Goal: Task Accomplishment & Management: Manage account settings

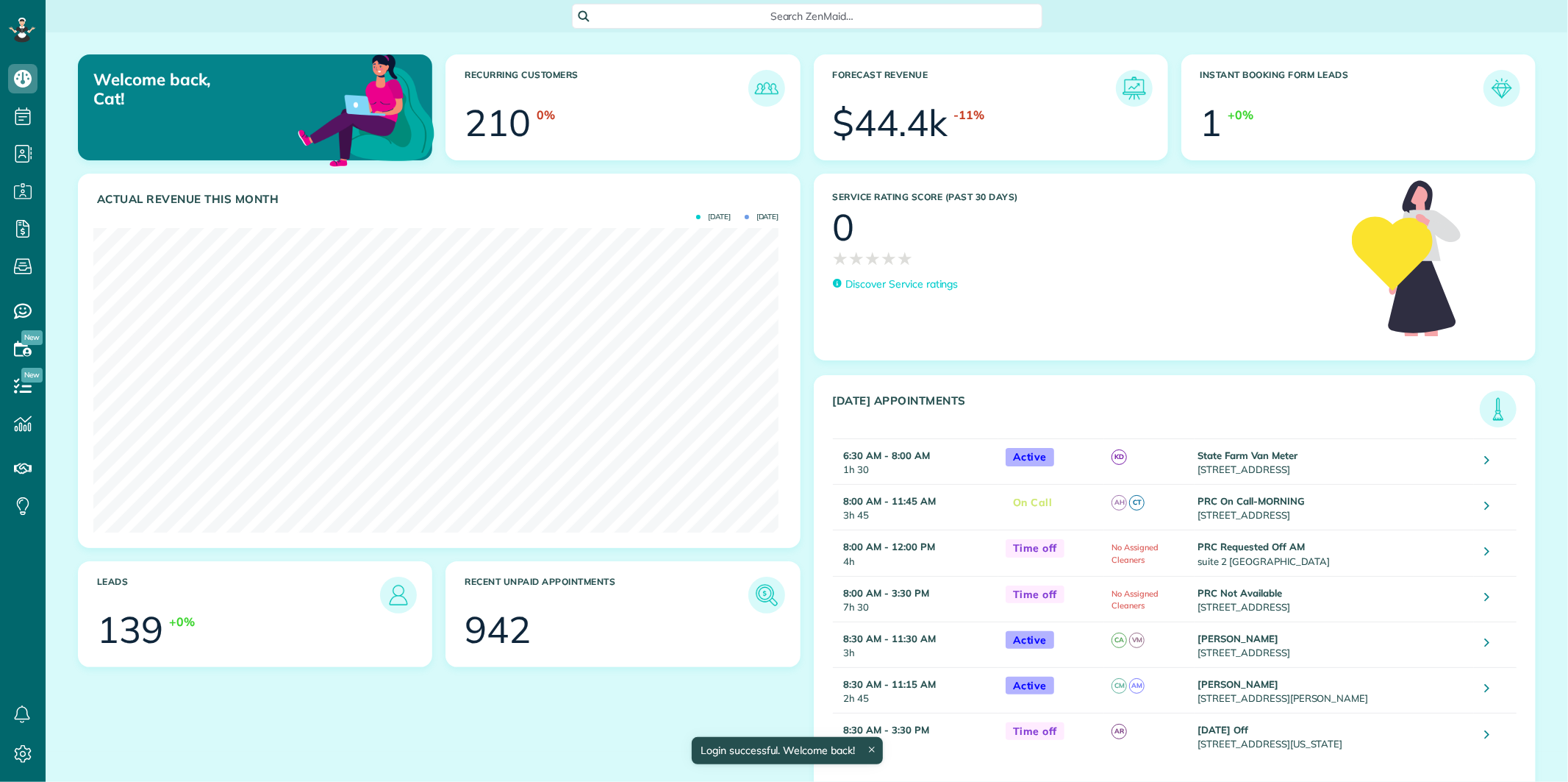
scroll to position [304, 685]
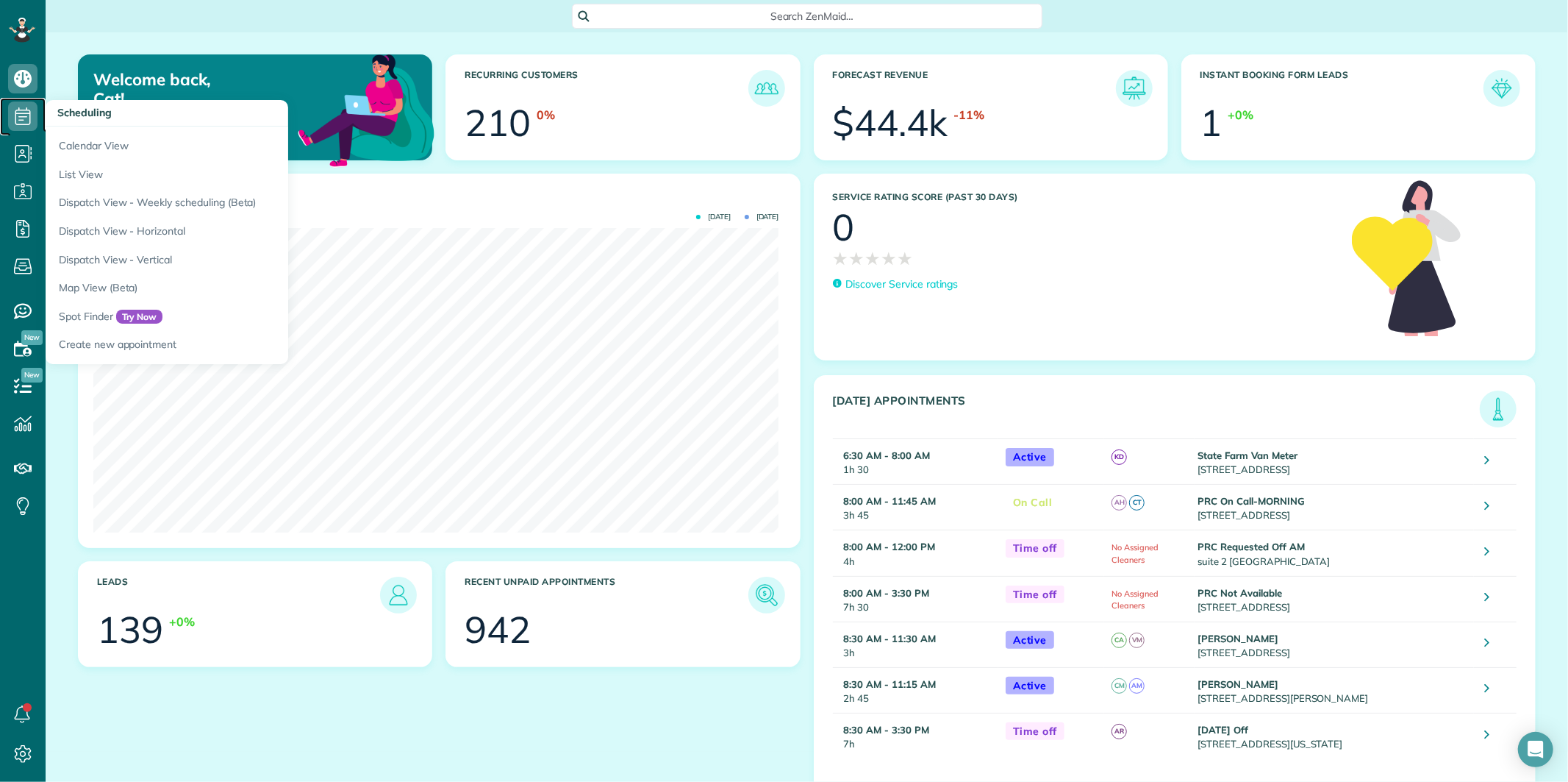
click at [23, 118] on icon at bounding box center [22, 116] width 30 height 30
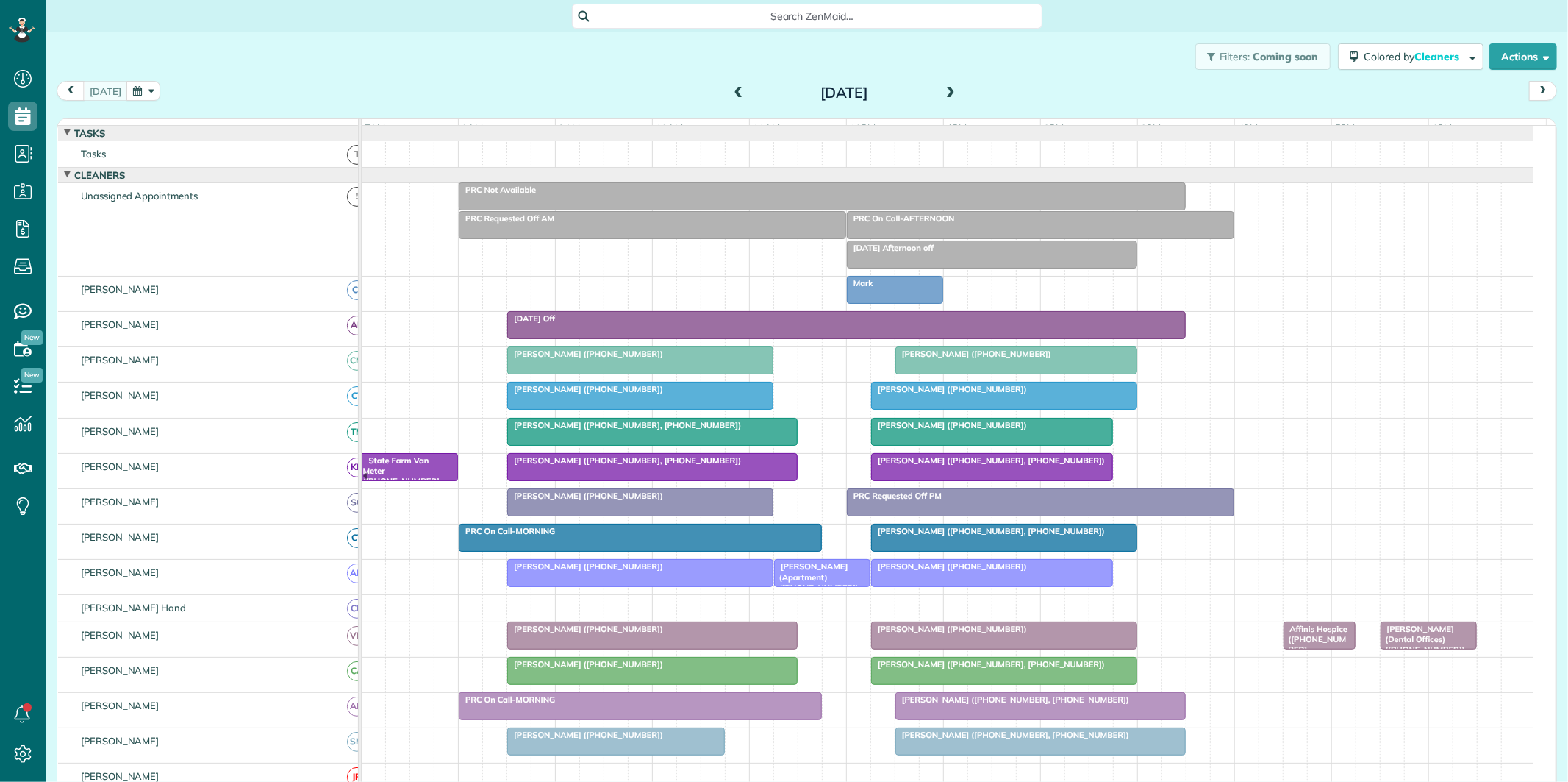
scroll to position [6, 6]
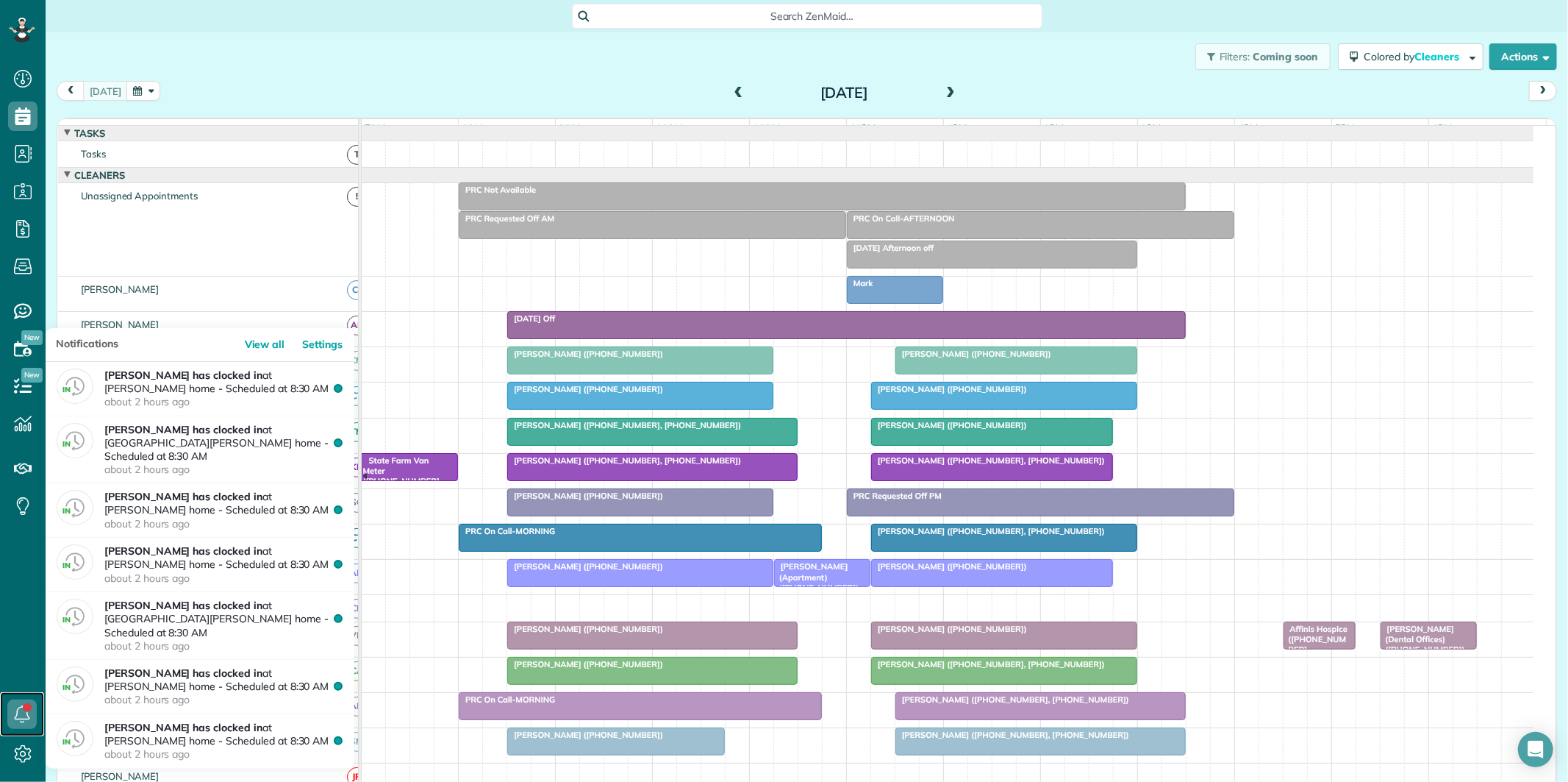
click at [17, 710] on icon at bounding box center [22, 714] width 30 height 30
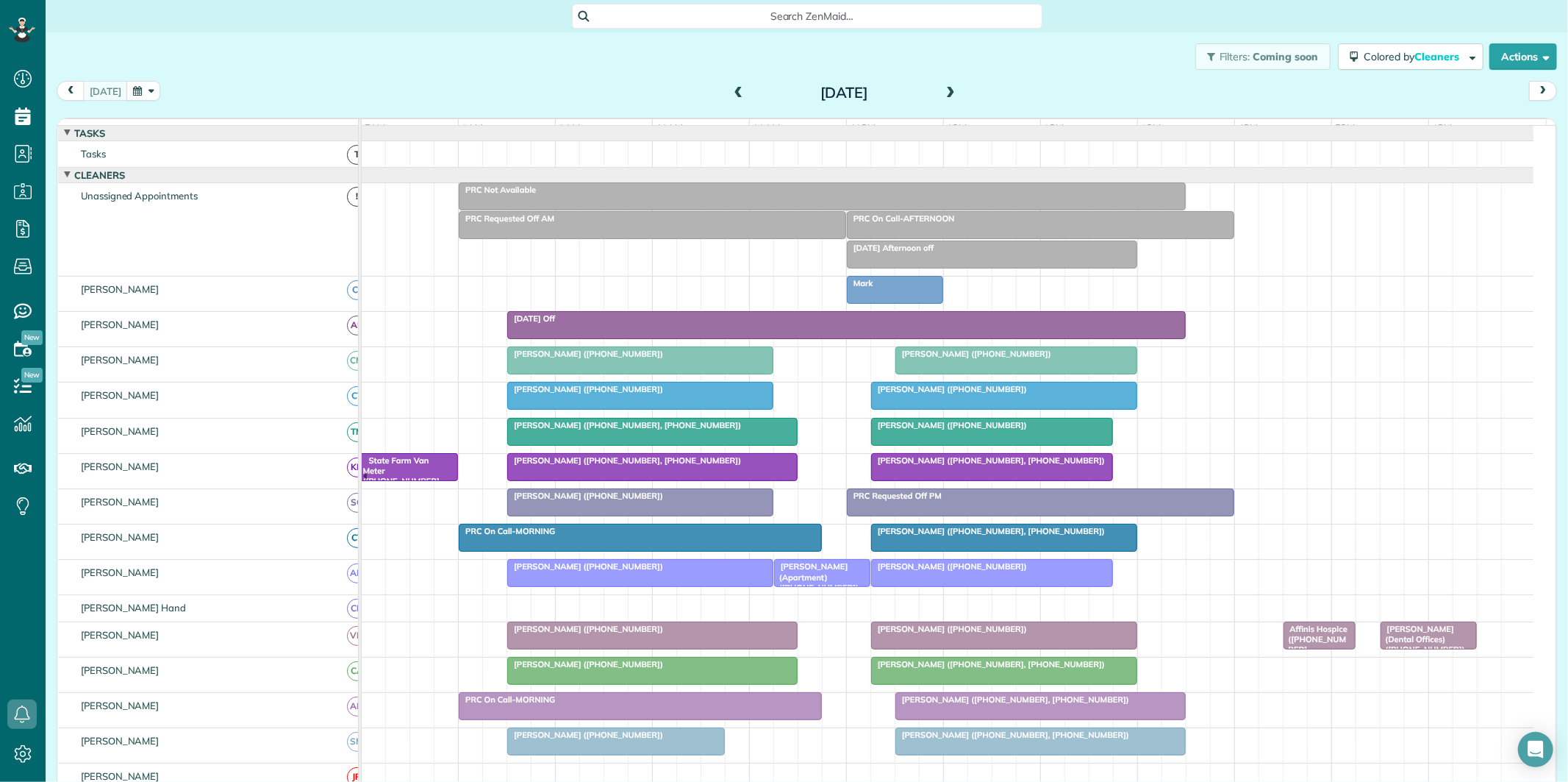
click at [678, 10] on span "Search ZenMaid…" at bounding box center [812, 15] width 447 height 14
click at [393, 76] on html "Dashboard Scheduling Calendar View List View Dispatch View - Weekly scheduling …" at bounding box center [784, 391] width 1568 height 782
click at [135, 89] on button "button" at bounding box center [143, 90] width 34 height 20
click at [327, 96] on link "Next" at bounding box center [317, 100] width 40 height 36
click at [222, 140] on link "2" at bounding box center [223, 142] width 24 height 24
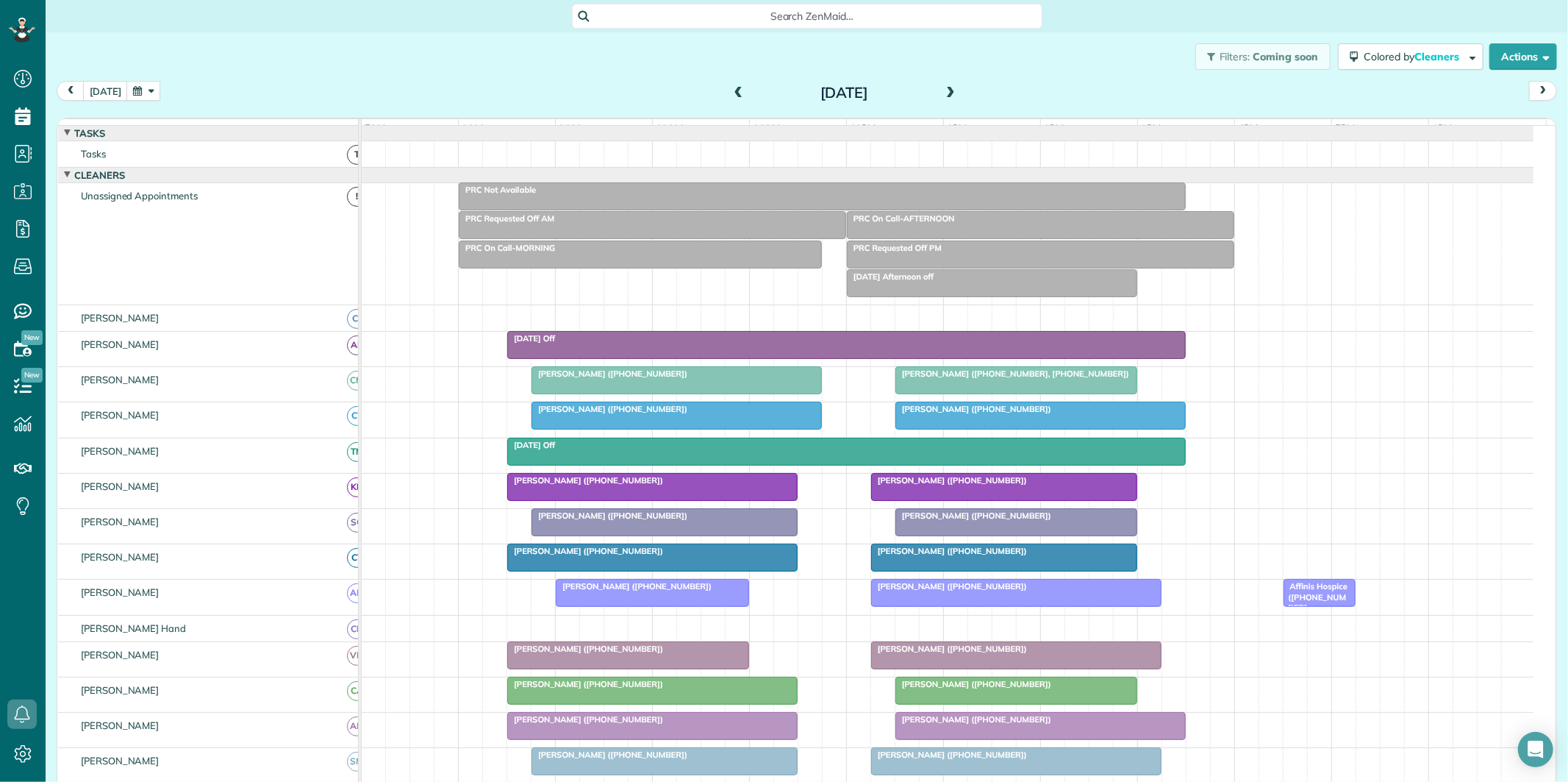
click at [1068, 429] on div at bounding box center [1040, 415] width 289 height 27
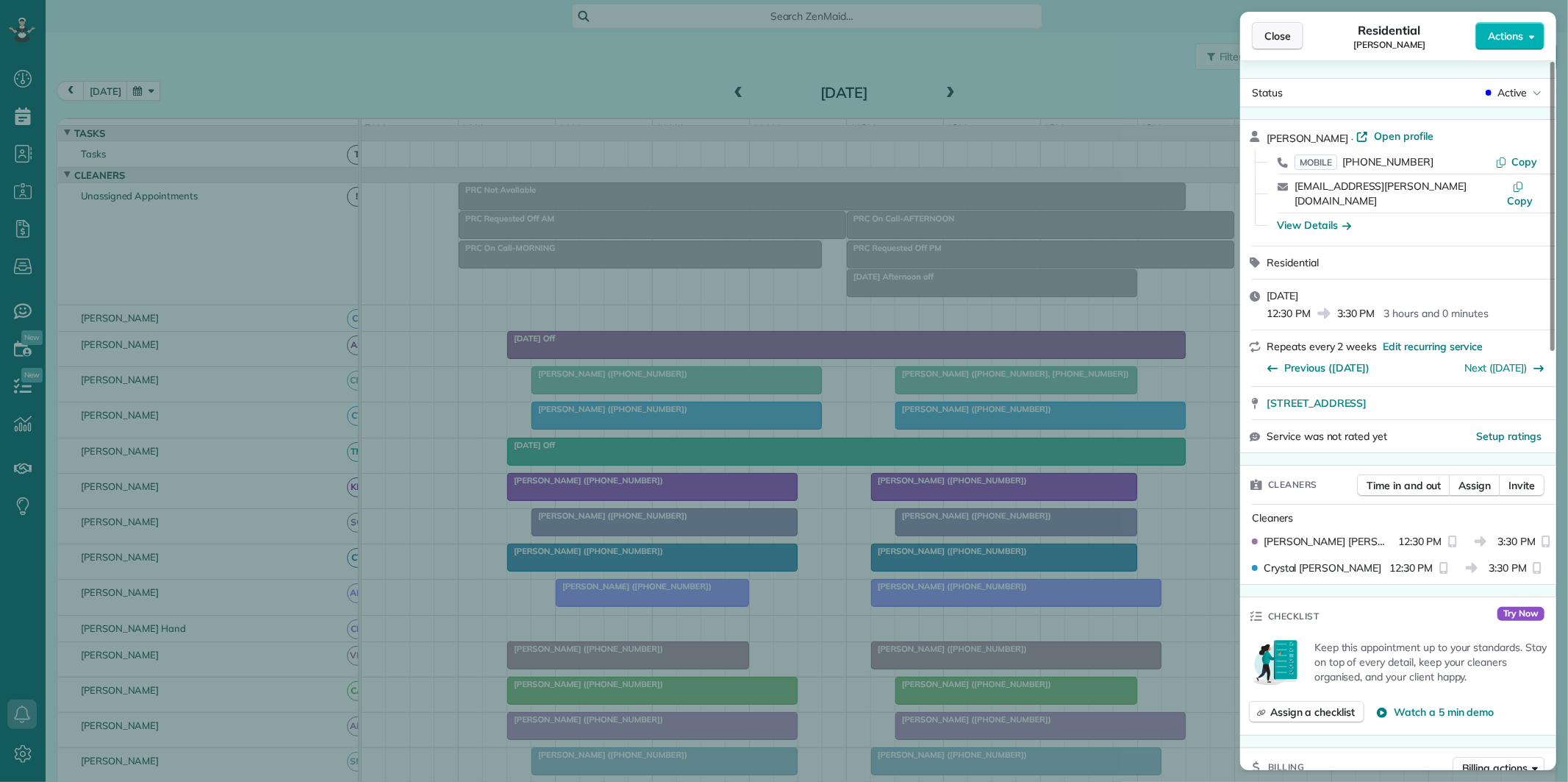
click at [1276, 35] on span "Close" at bounding box center [1277, 36] width 27 height 14
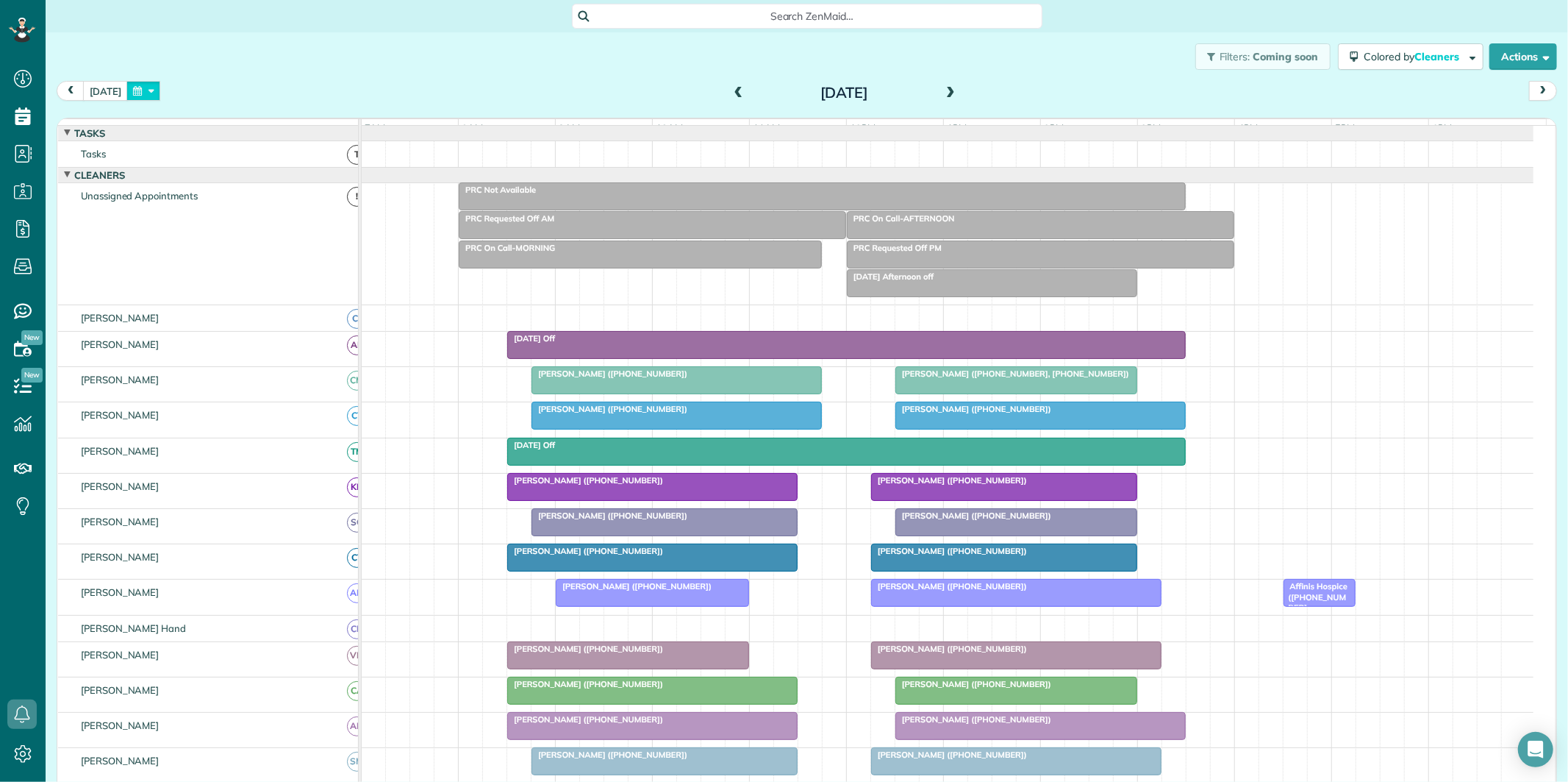
click at [148, 86] on button "button" at bounding box center [143, 90] width 34 height 20
click at [222, 208] on link "19" at bounding box center [223, 213] width 24 height 24
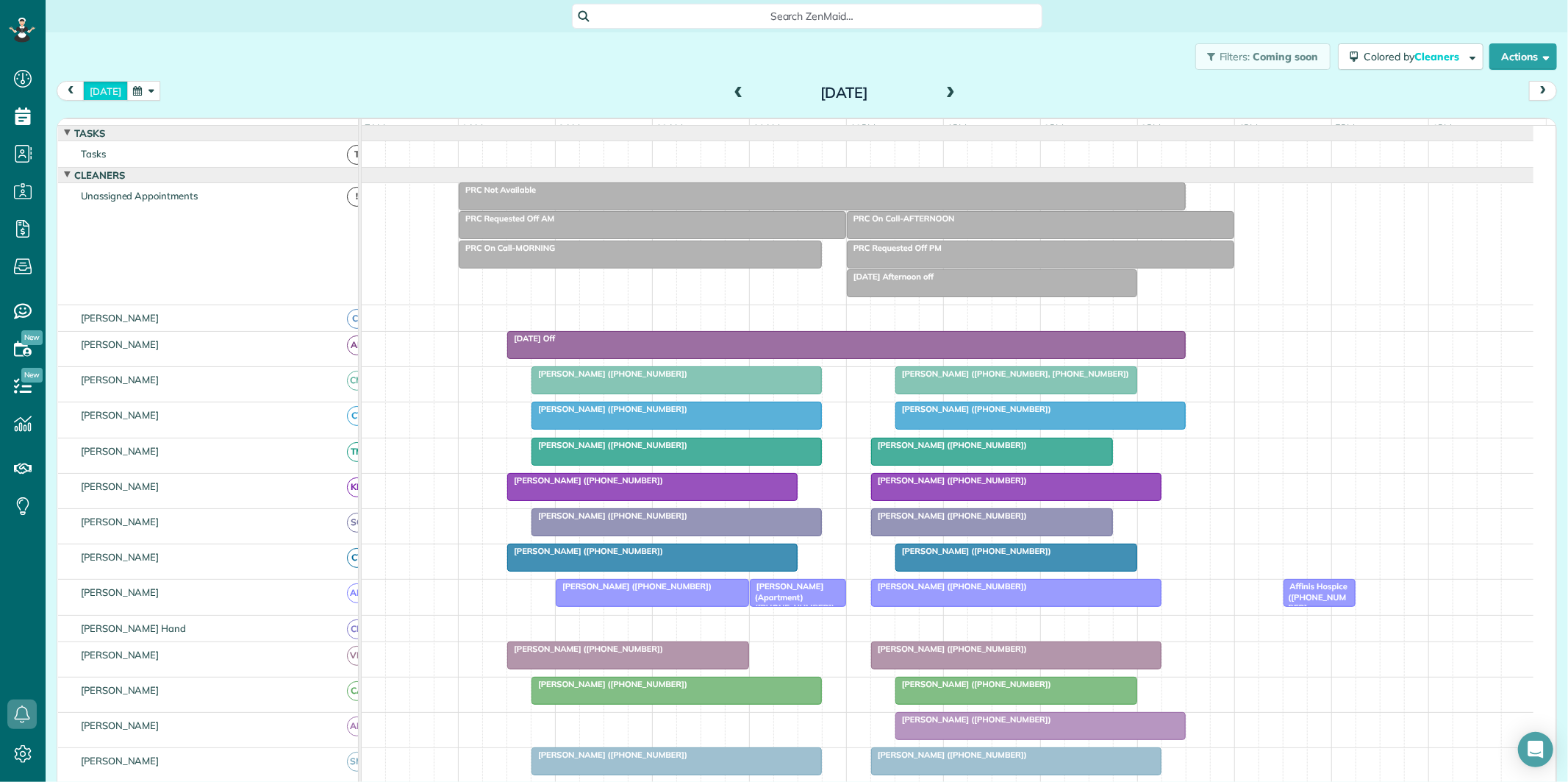
click at [107, 88] on button "[DATE]" at bounding box center [105, 90] width 45 height 20
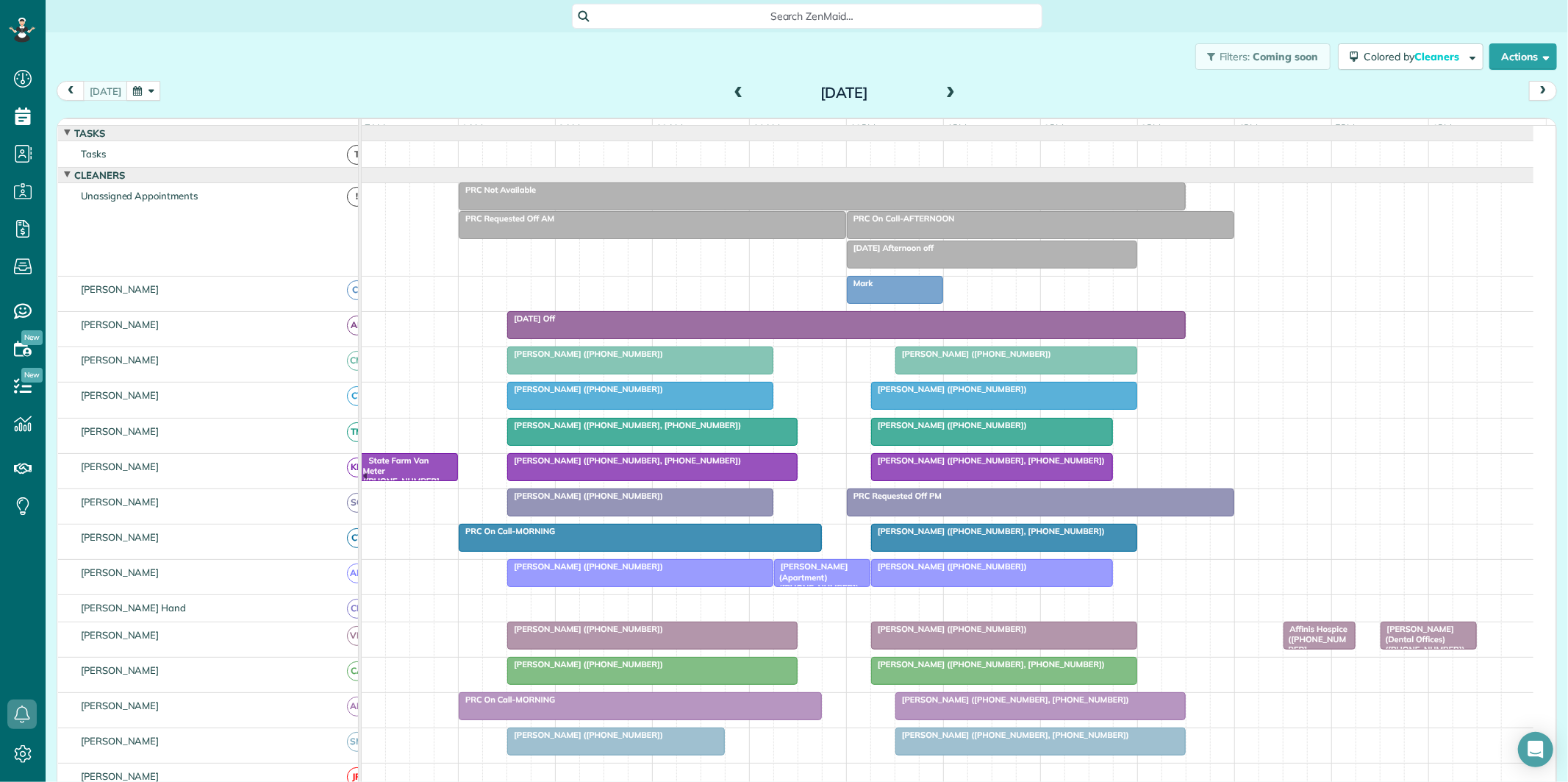
click at [942, 93] on span at bounding box center [949, 93] width 16 height 13
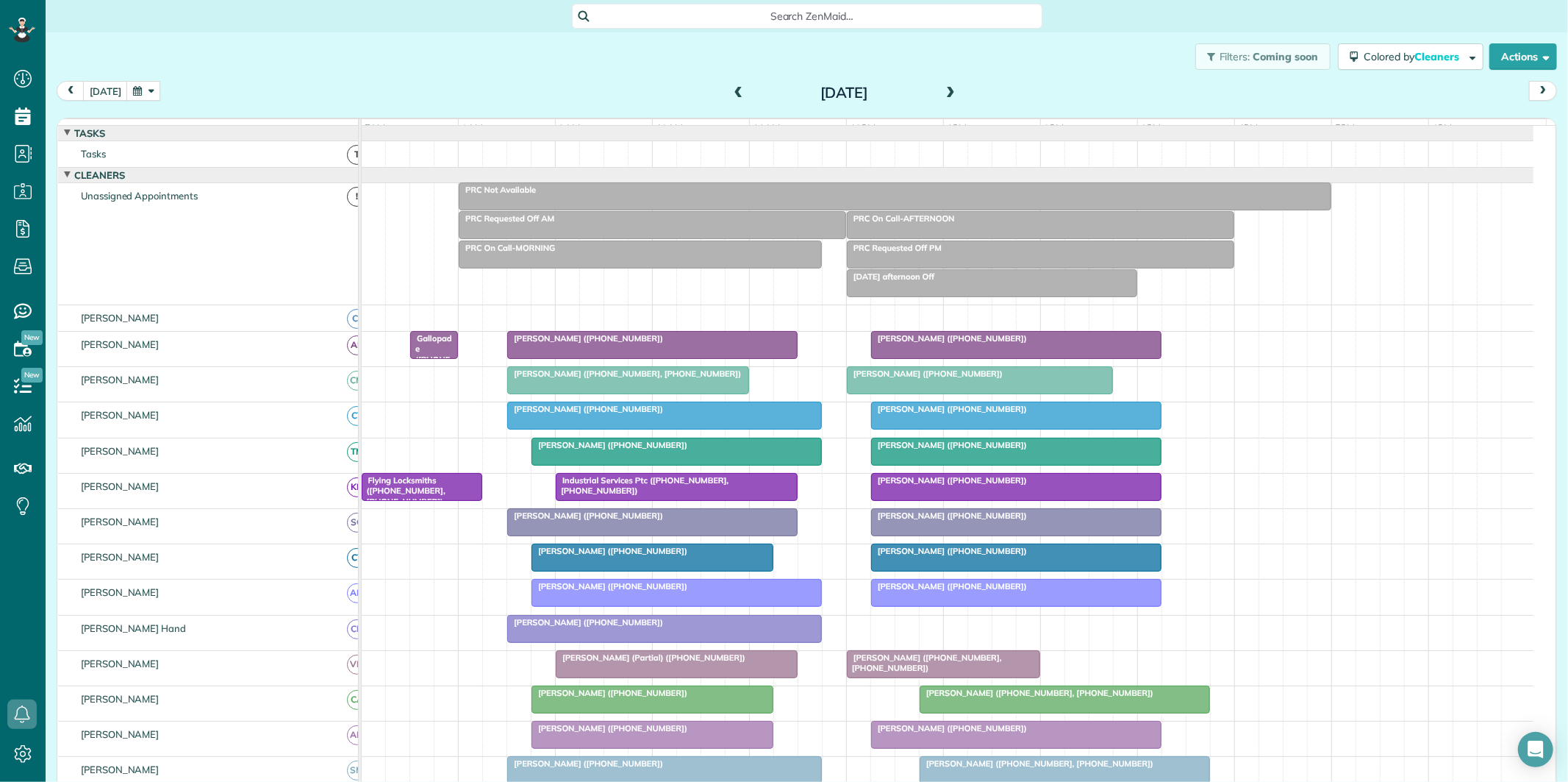
scroll to position [82, 0]
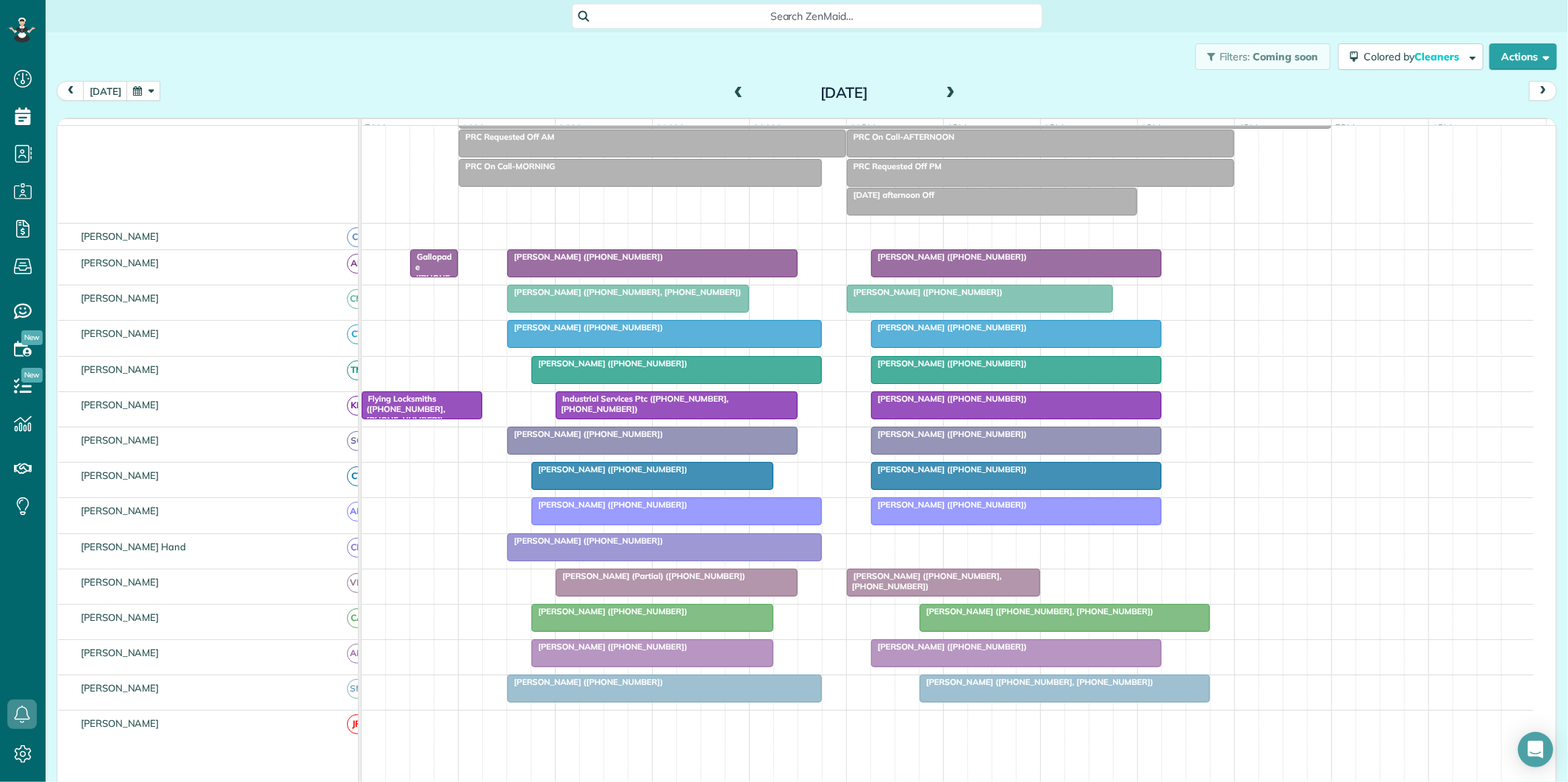
click at [632, 546] on div "[PERSON_NAME] ([PHONE_NUMBER])" at bounding box center [664, 540] width 306 height 11
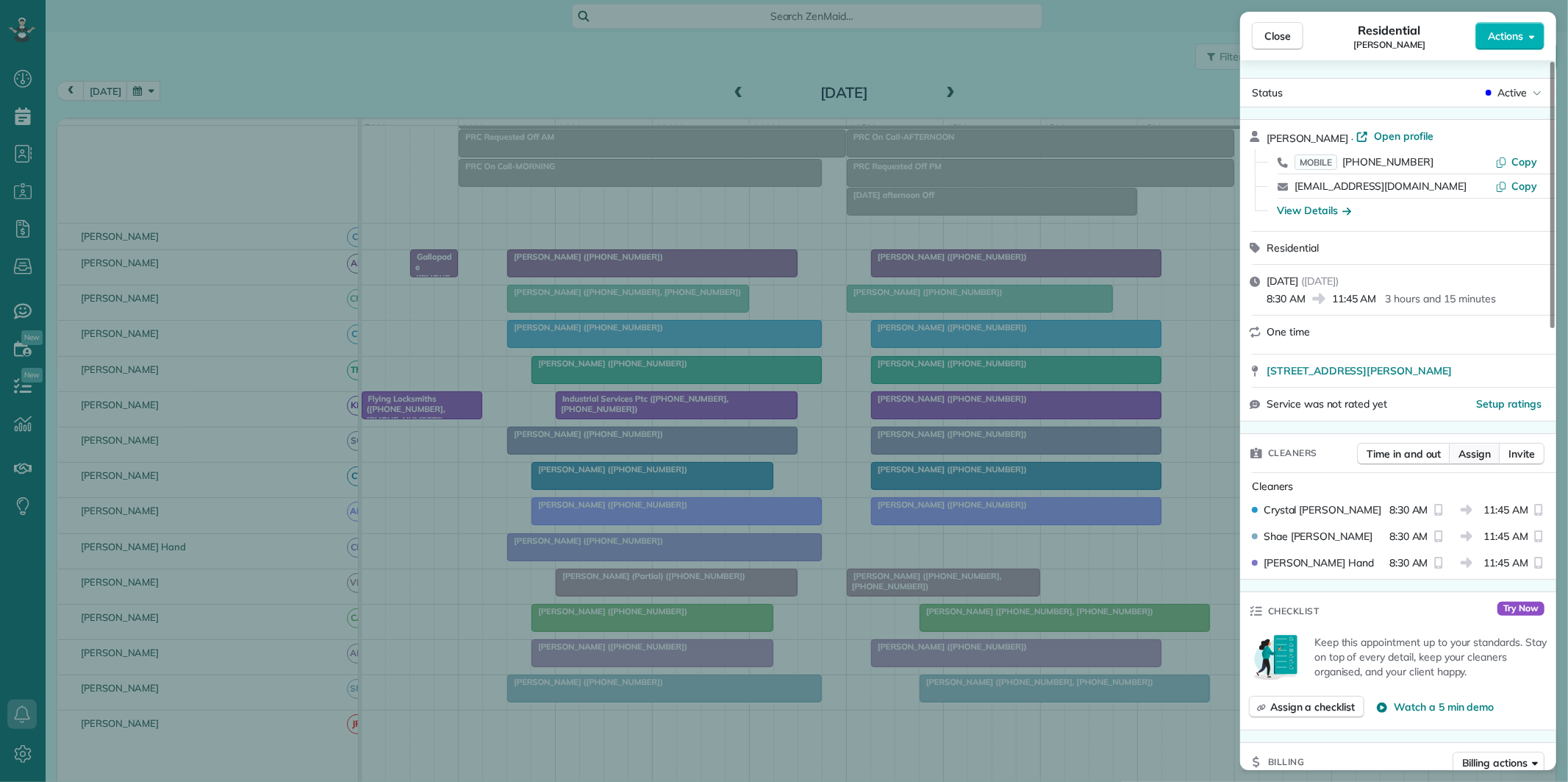
click at [1476, 459] on span "Assign" at bounding box center [1474, 453] width 33 height 14
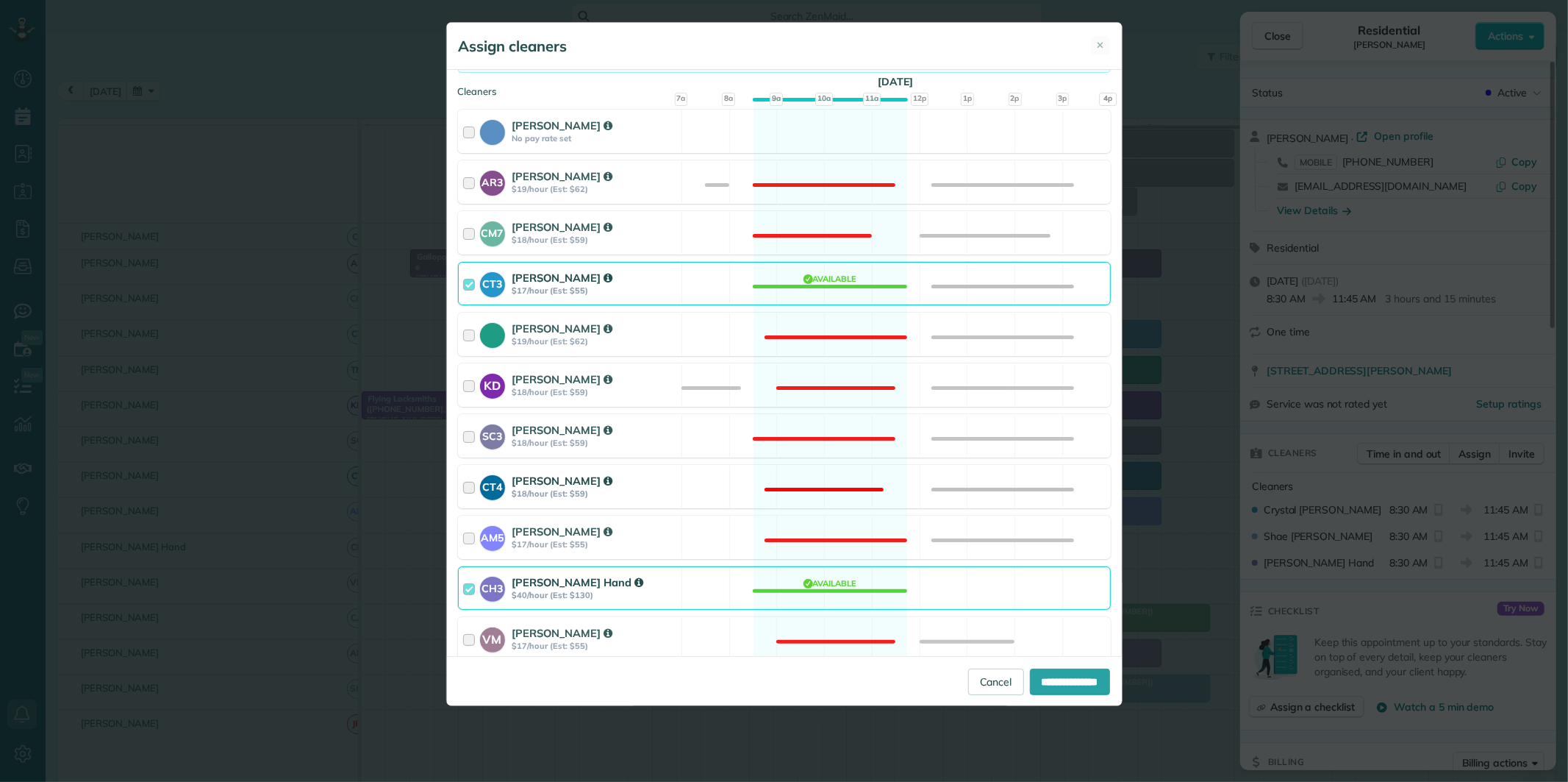
scroll to position [326, 0]
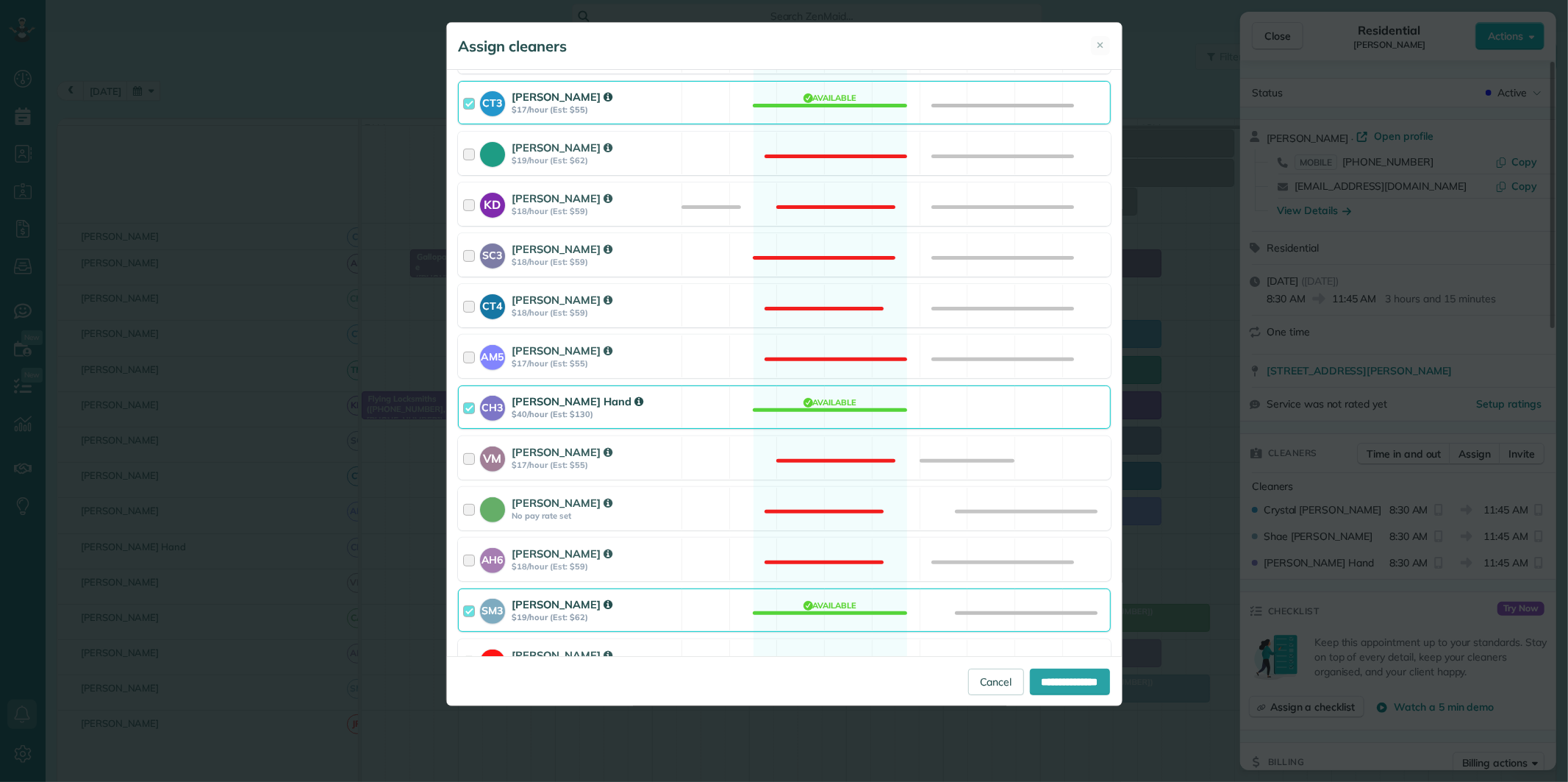
click at [832, 413] on div "CH3 Cortney Hand $40/hour (Est: $130) Available" at bounding box center [784, 407] width 653 height 43
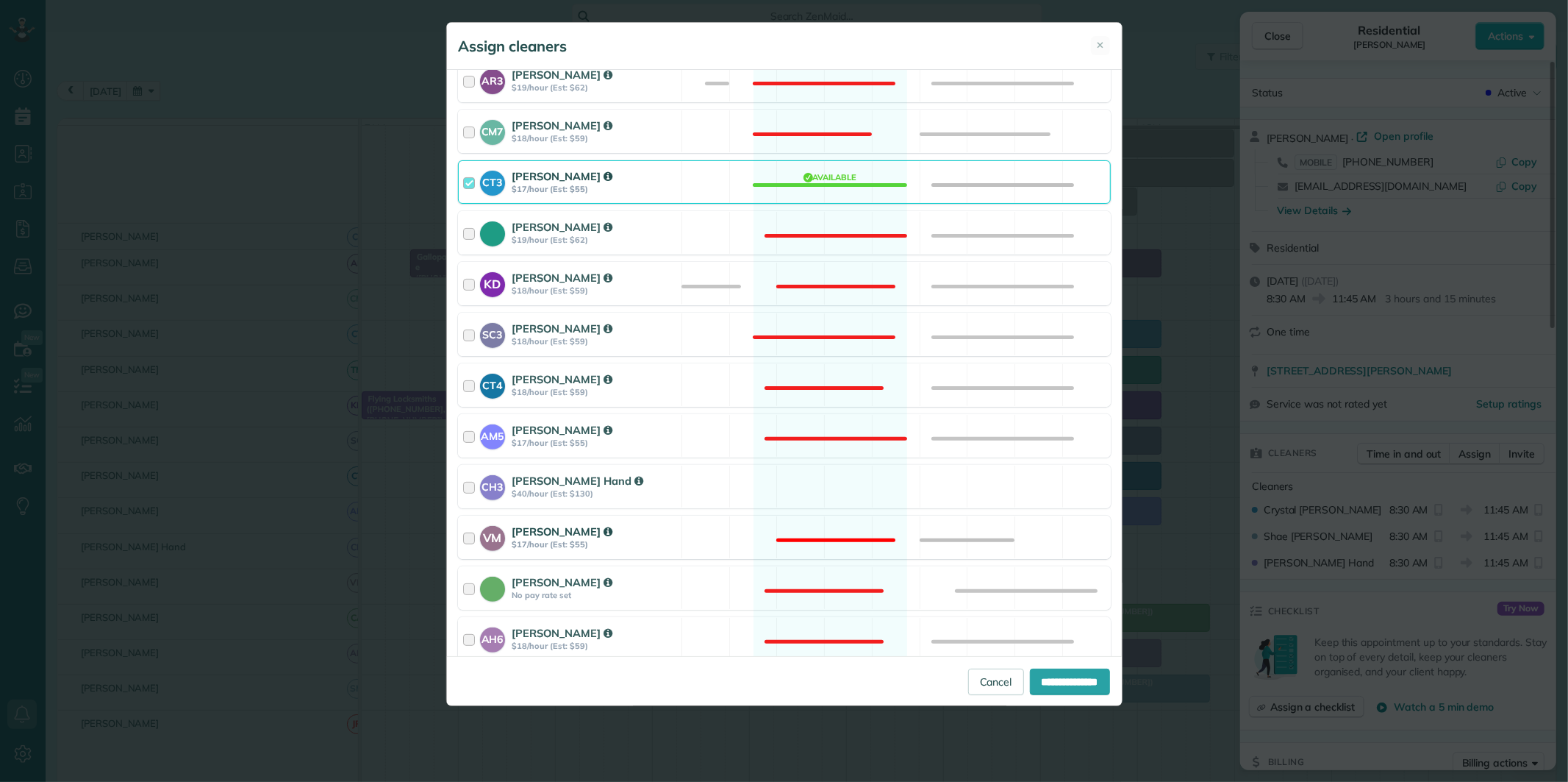
scroll to position [163, 0]
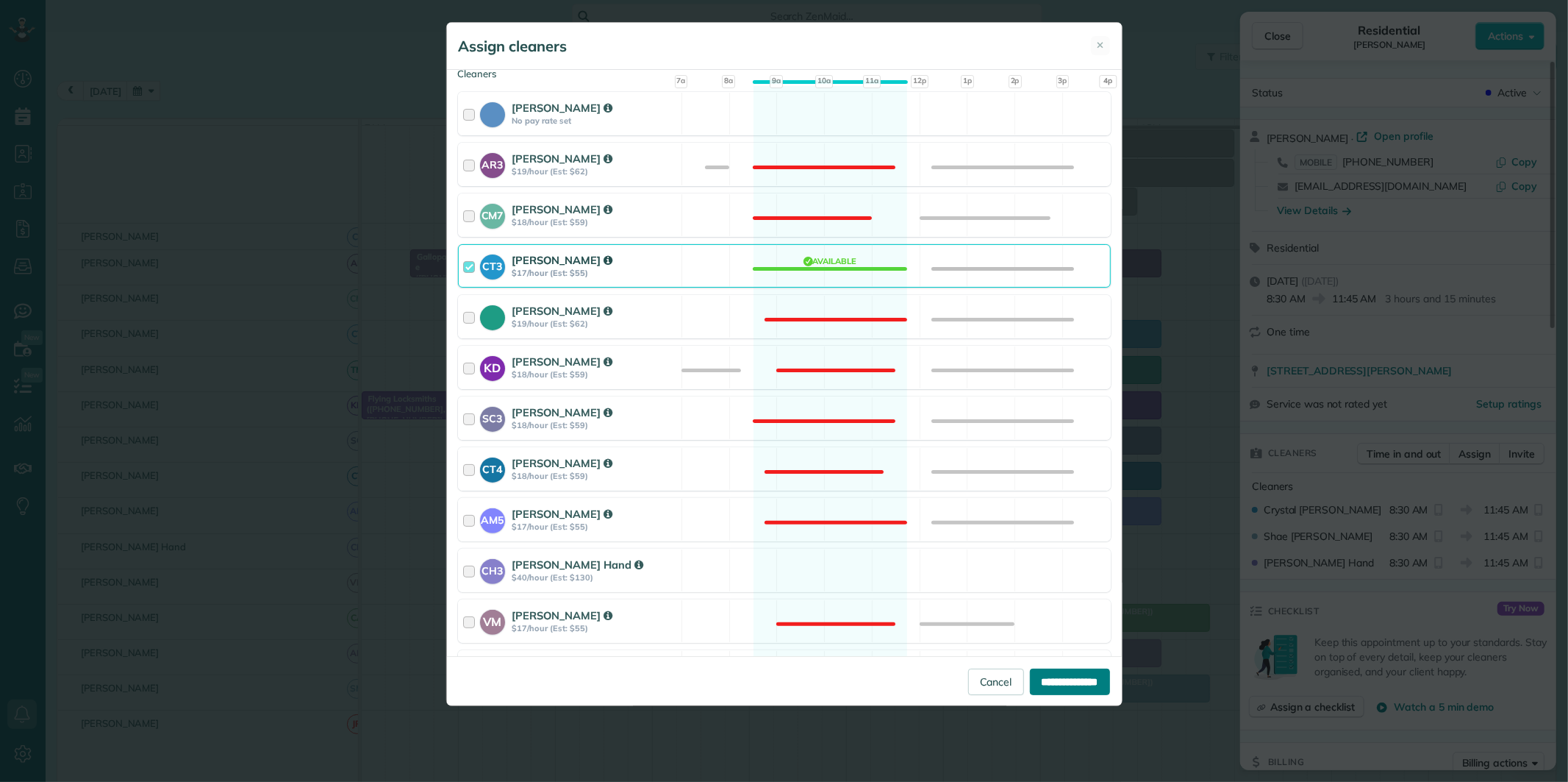
click at [1059, 676] on input "**********" at bounding box center [1070, 682] width 81 height 27
type input "**********"
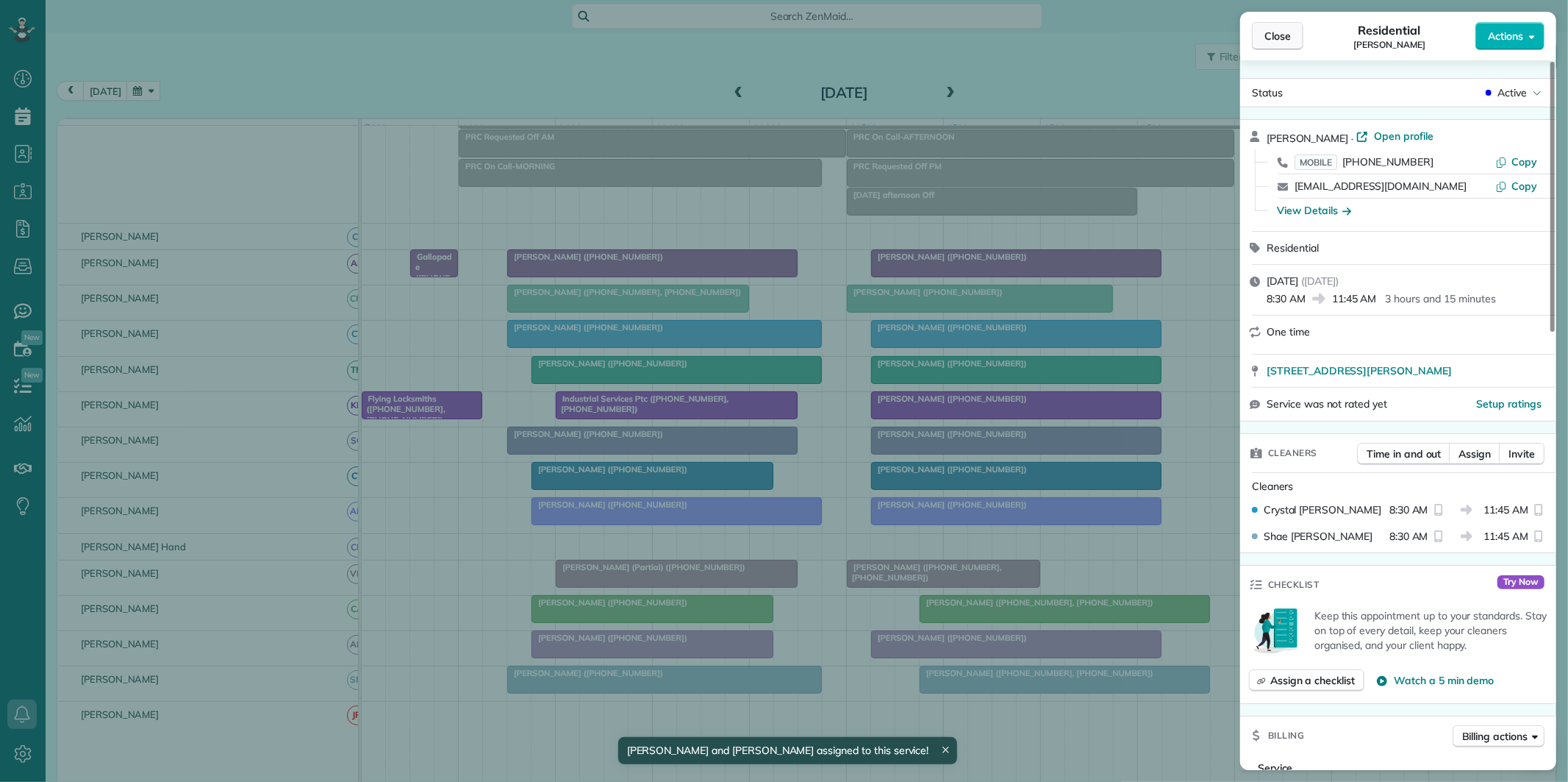
click at [1286, 30] on span "Close" at bounding box center [1277, 36] width 27 height 14
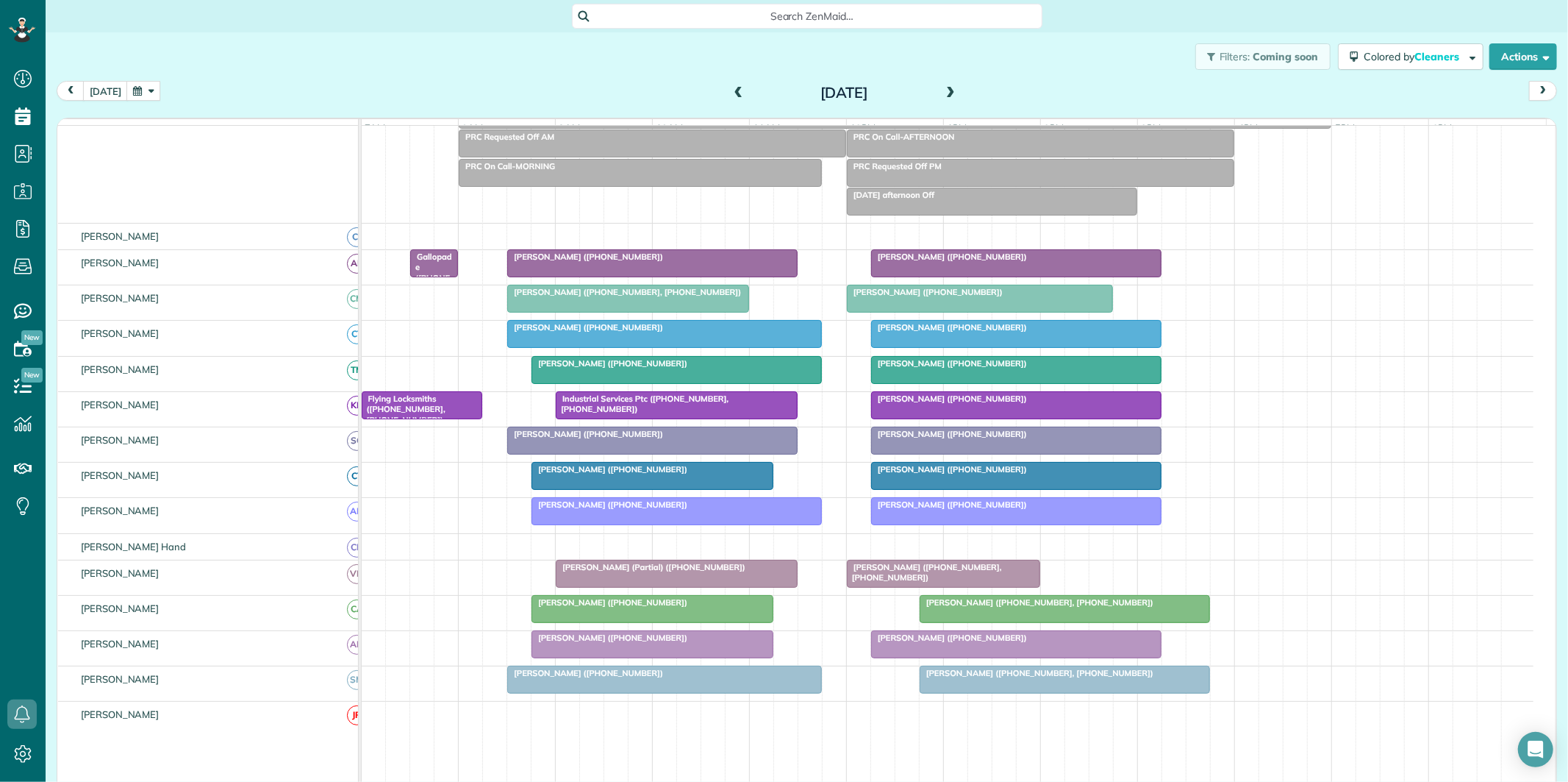
click at [633, 275] on div at bounding box center [652, 264] width 289 height 27
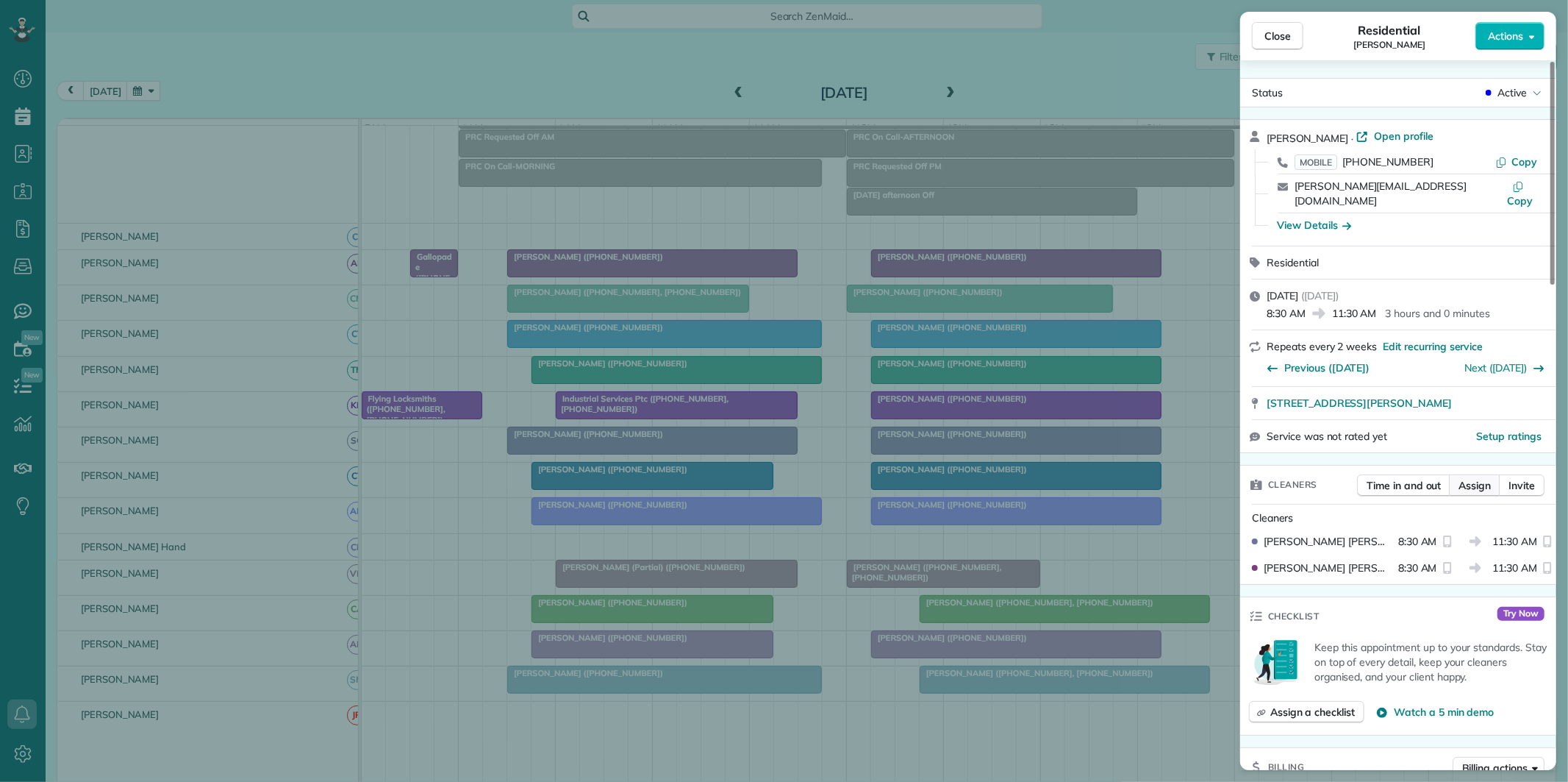
click at [1479, 478] on span "Assign" at bounding box center [1474, 485] width 33 height 14
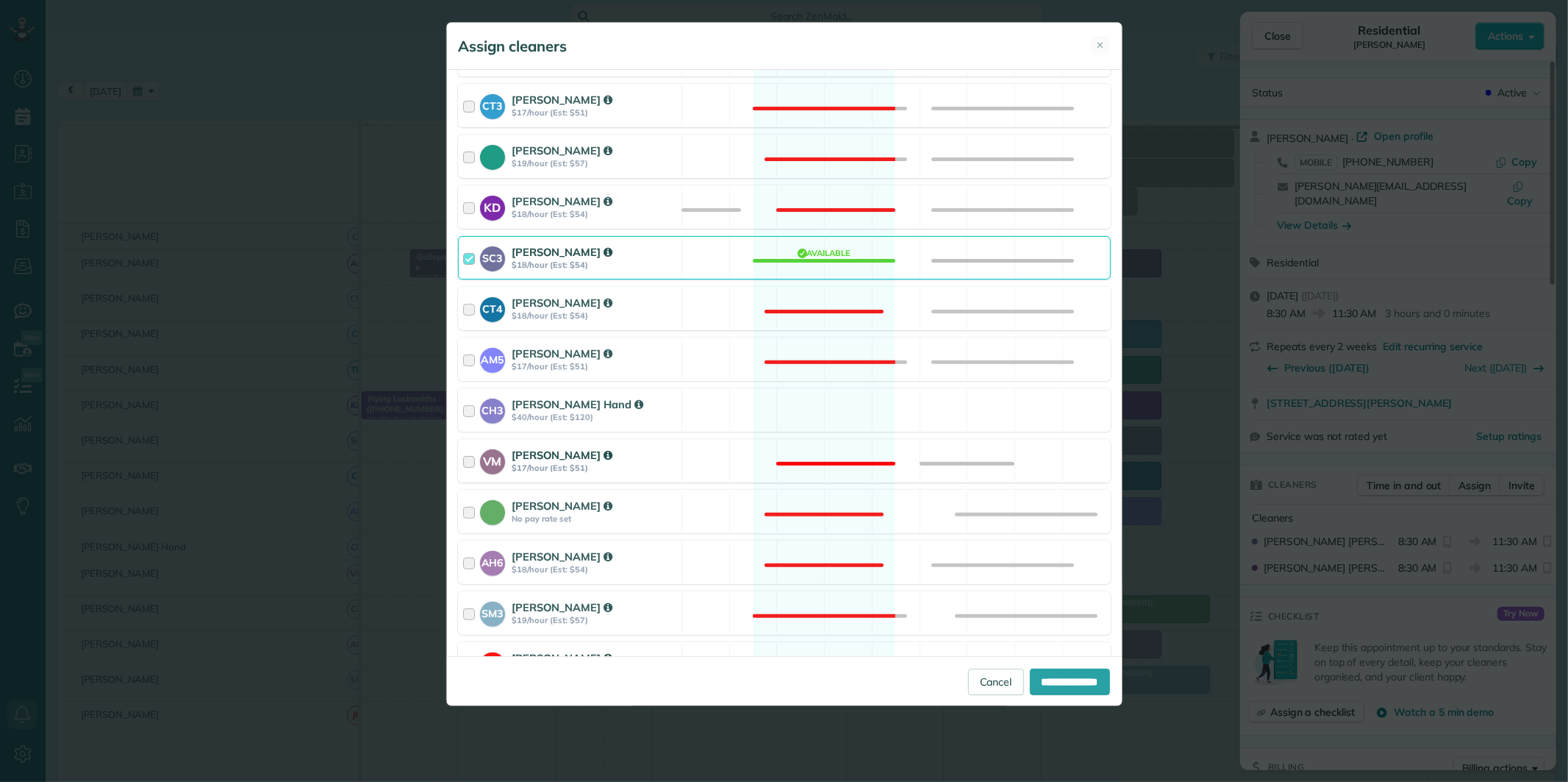
scroll to position [326, 0]
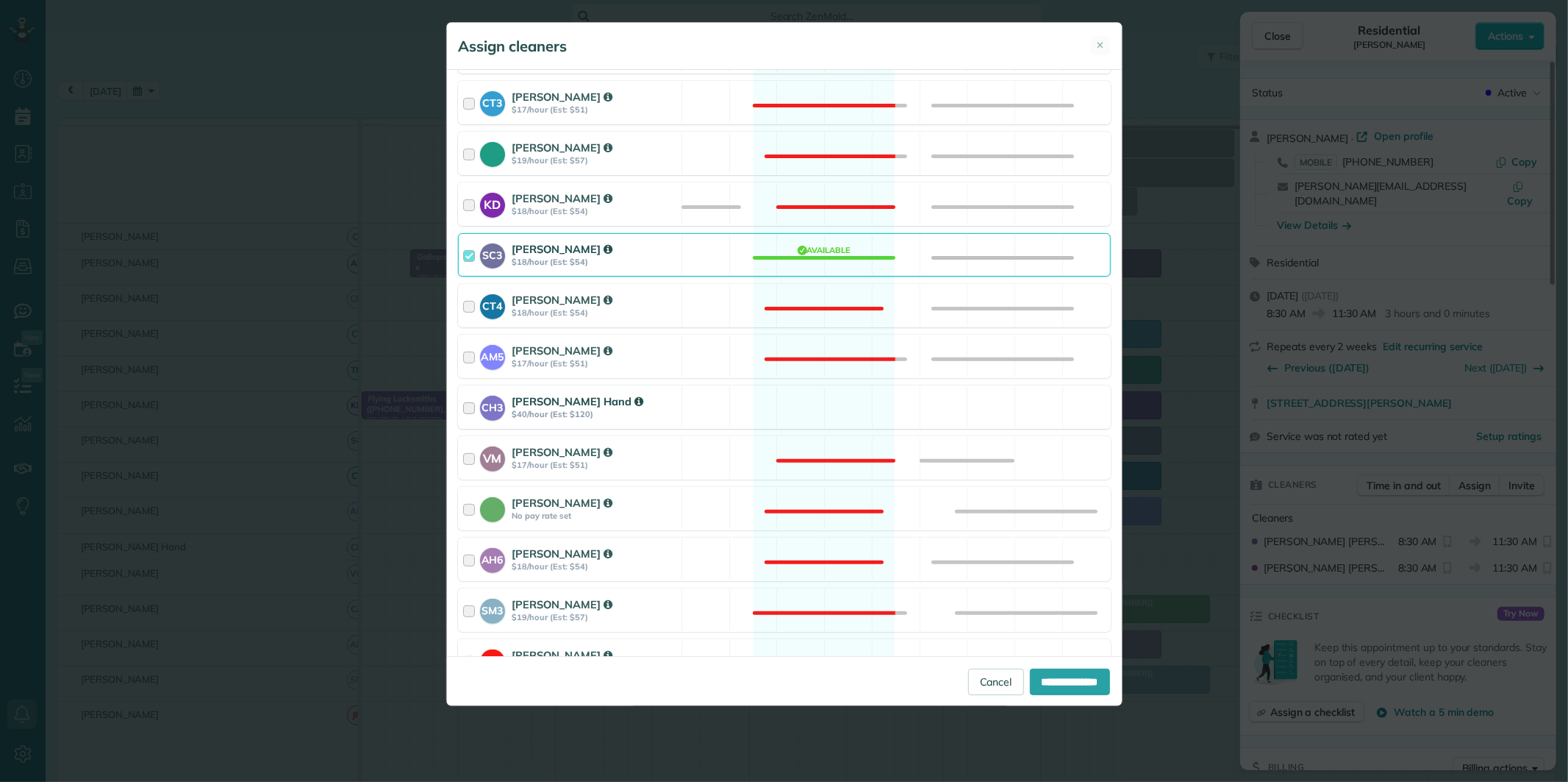
click at [812, 391] on div "CH3 Cortney Hand $40/hour (Est: $120) Available" at bounding box center [784, 407] width 653 height 43
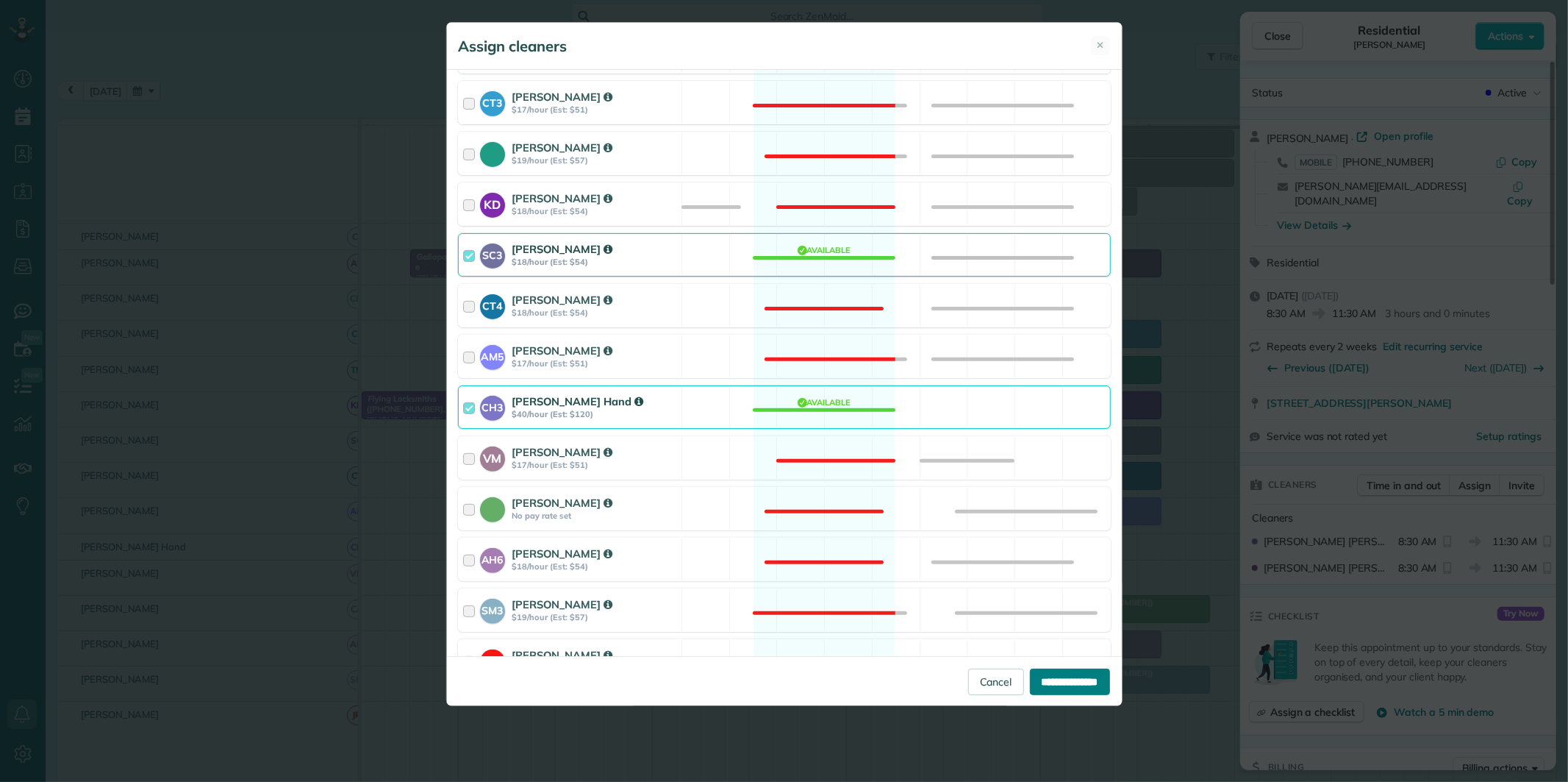
click at [1064, 685] on input "**********" at bounding box center [1070, 682] width 81 height 27
type input "**********"
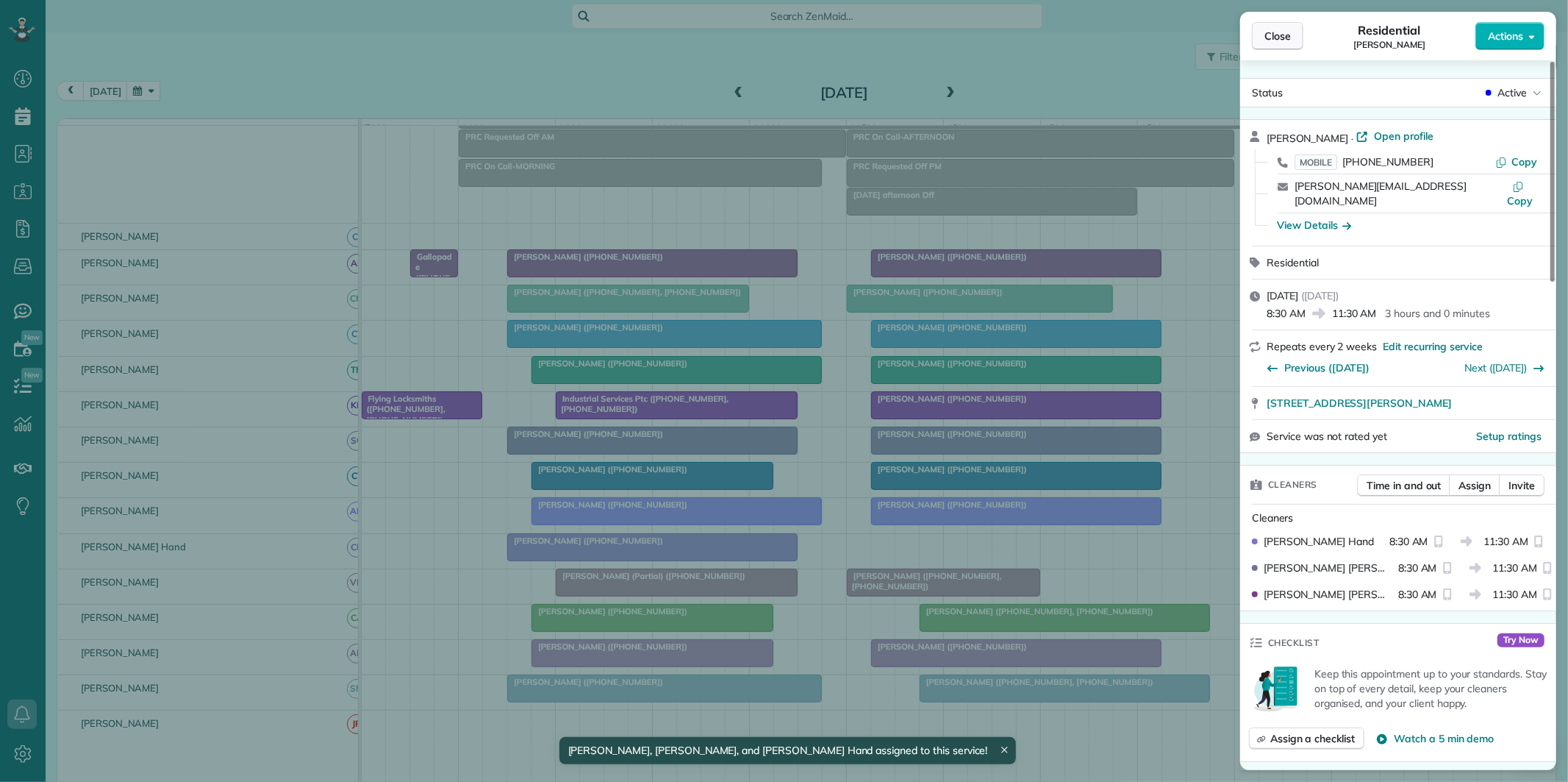
click at [1277, 36] on span "Close" at bounding box center [1277, 36] width 27 height 14
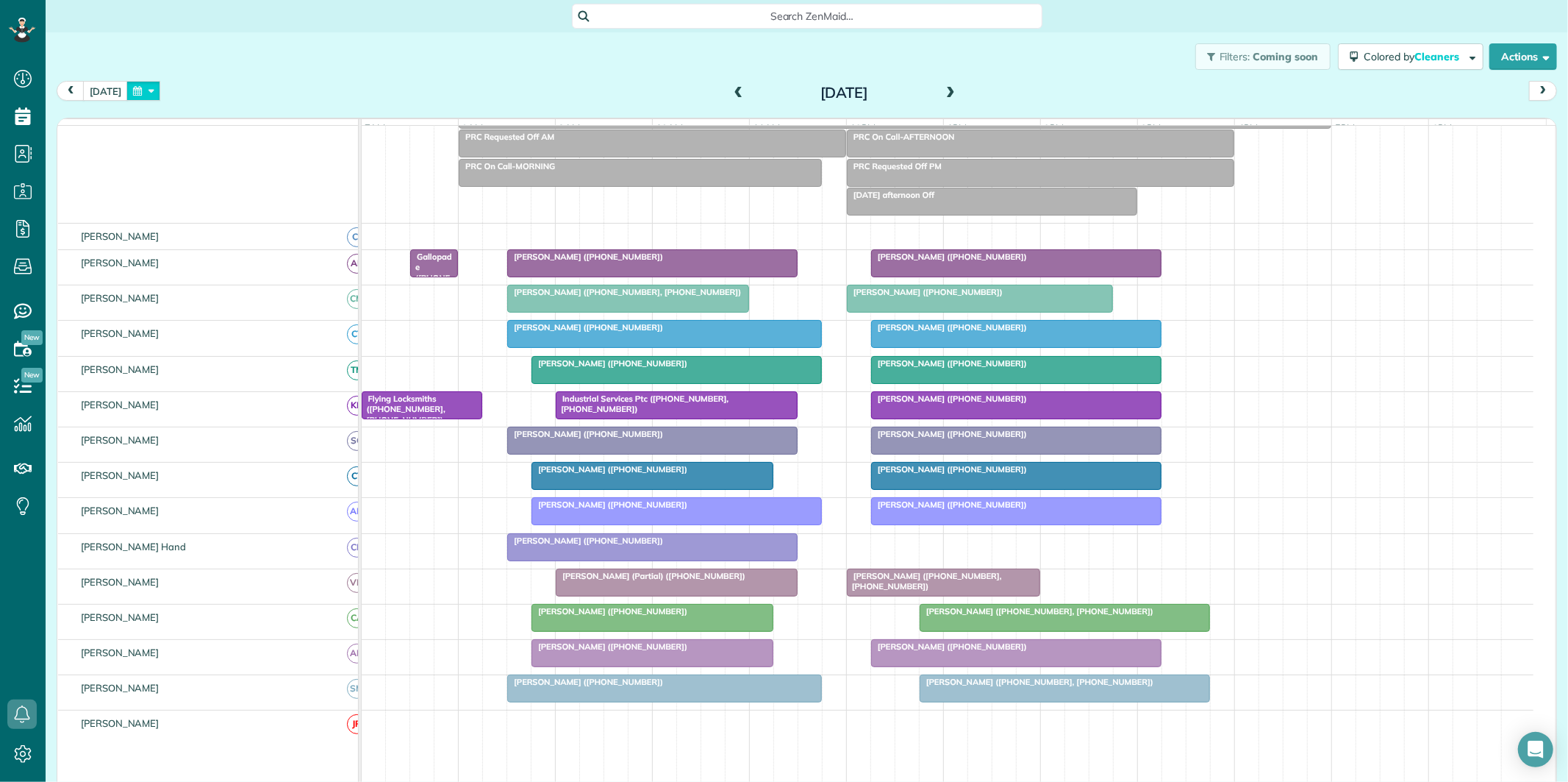
click at [143, 86] on button "button" at bounding box center [143, 90] width 34 height 20
click at [223, 209] on link "19" at bounding box center [223, 213] width 24 height 24
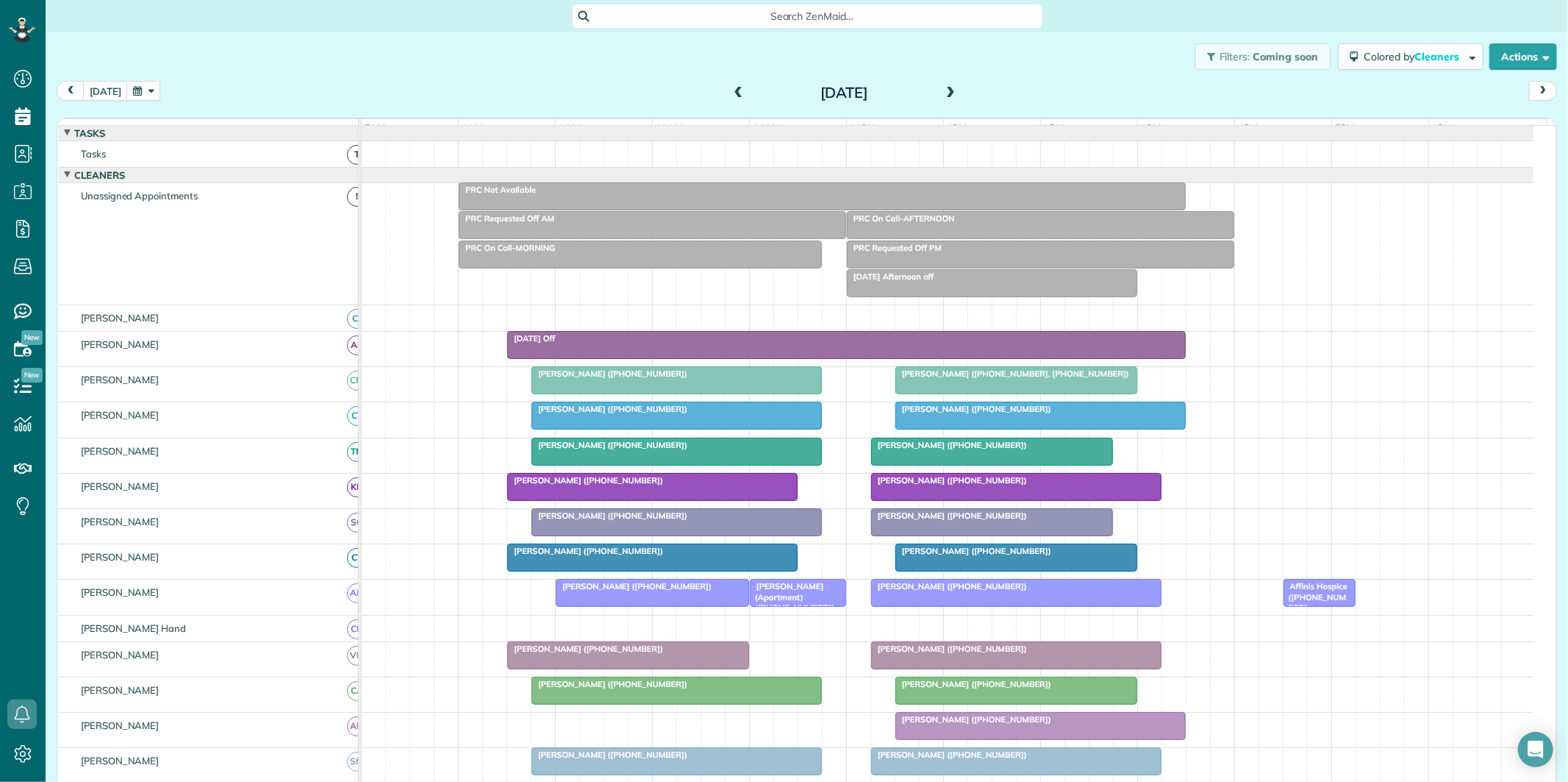
click at [981, 429] on div at bounding box center [1040, 415] width 289 height 27
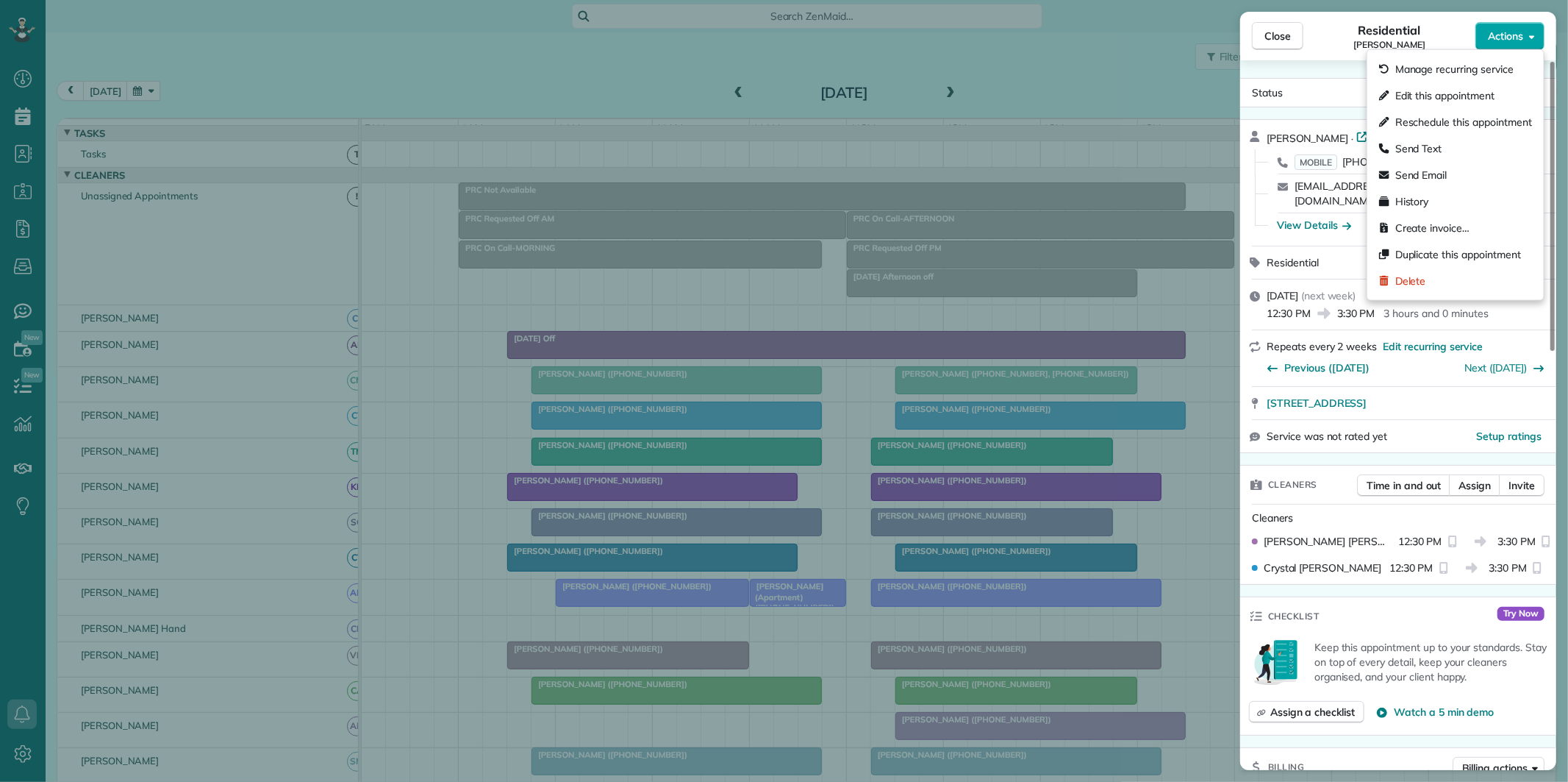
click at [1524, 32] on button "Actions" at bounding box center [1509, 36] width 69 height 28
click at [1448, 63] on span "Manage recurring service" at bounding box center [1454, 68] width 118 height 14
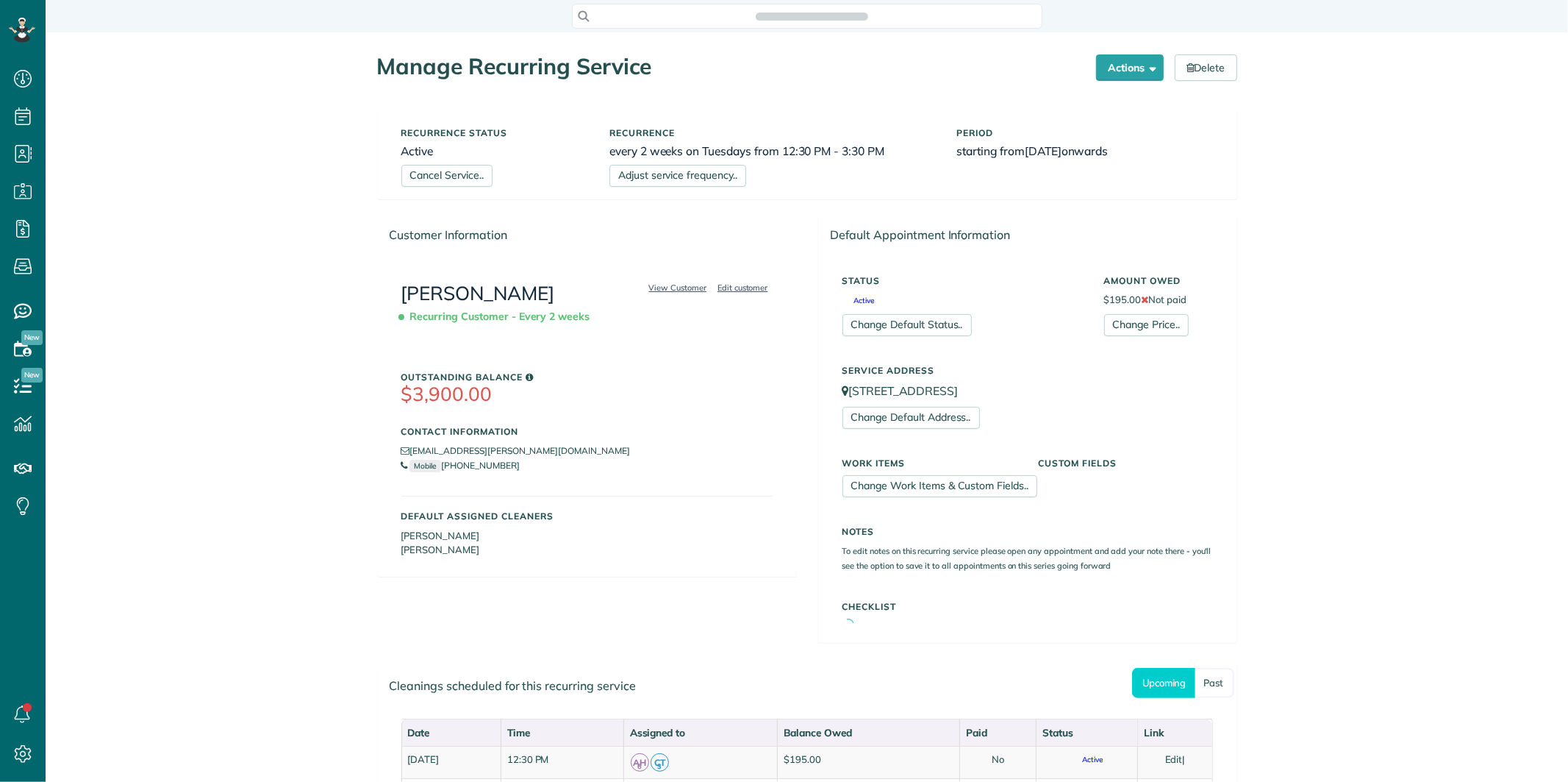
scroll to position [6, 6]
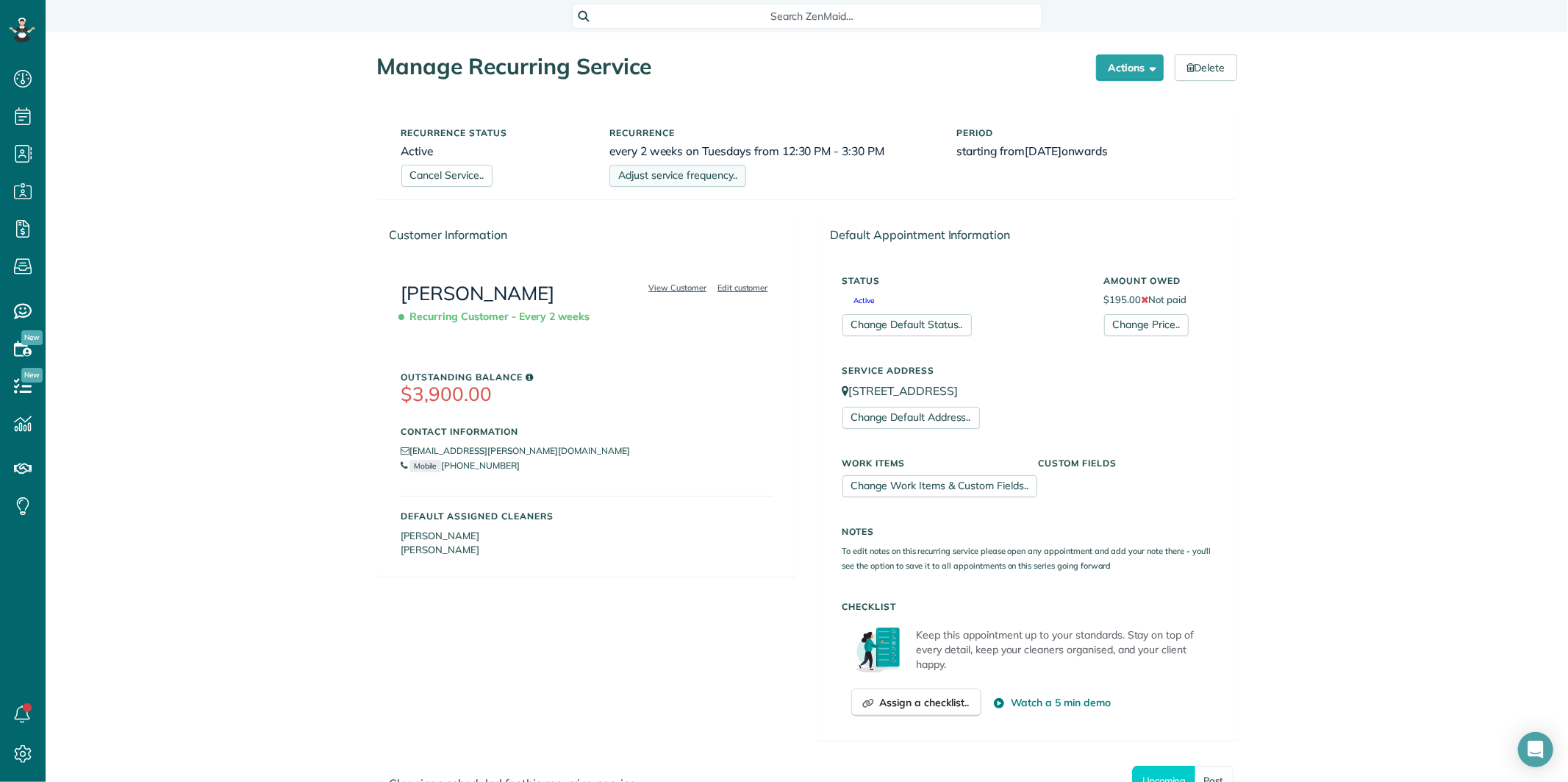
click at [693, 177] on link "Adjust service frequency.." at bounding box center [677, 176] width 137 height 22
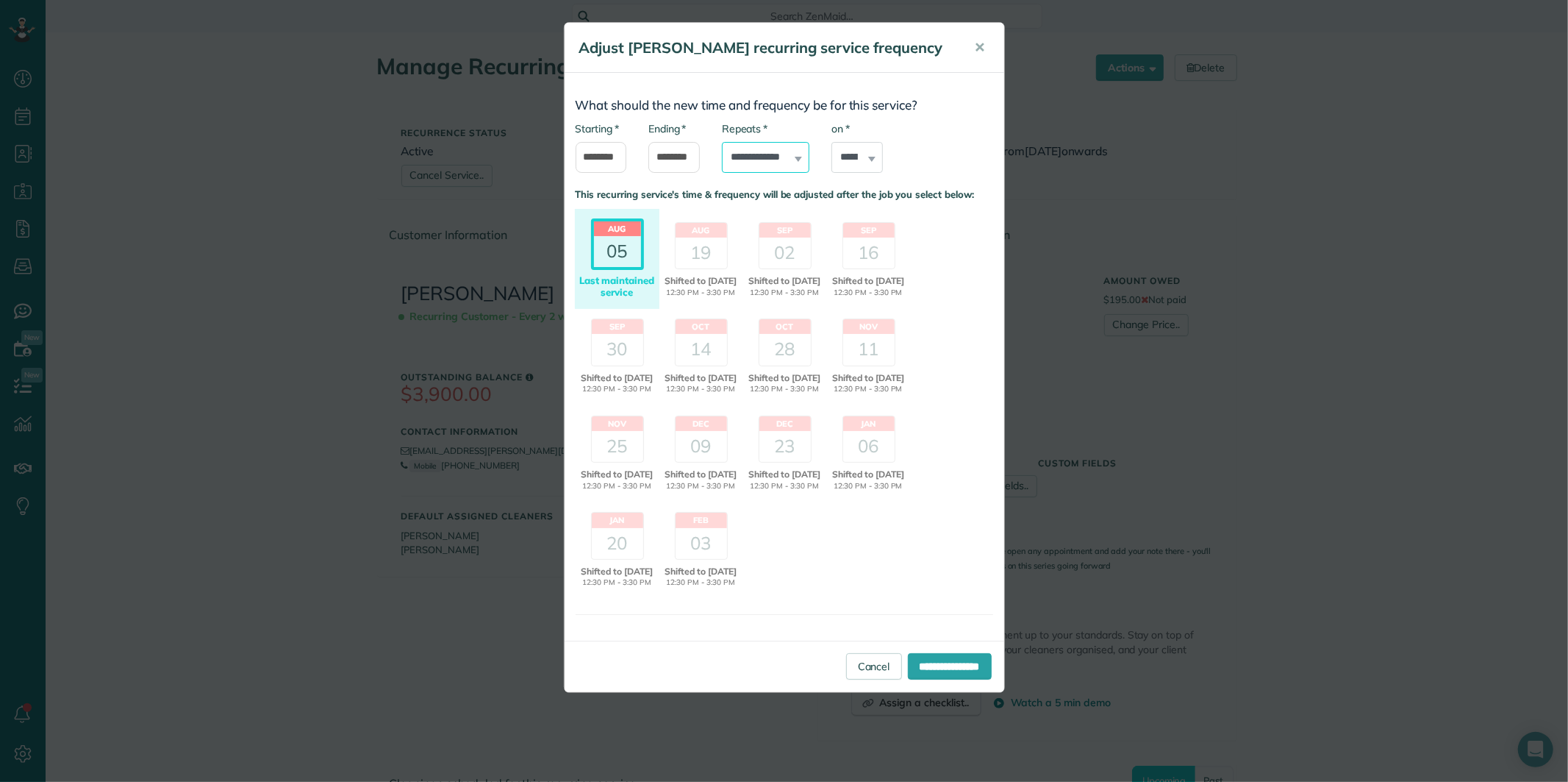
click at [765, 173] on select "**********" at bounding box center [765, 157] width 87 height 31
select select "**********"
click at [722, 162] on select "**********" at bounding box center [765, 157] width 87 height 31
click at [612, 292] on div "Aug 05 Shifted Maintained 12:30 PM - 3:30 PM Last maintained service" at bounding box center [617, 259] width 84 height 101
click at [941, 679] on input "**********" at bounding box center [948, 667] width 83 height 27
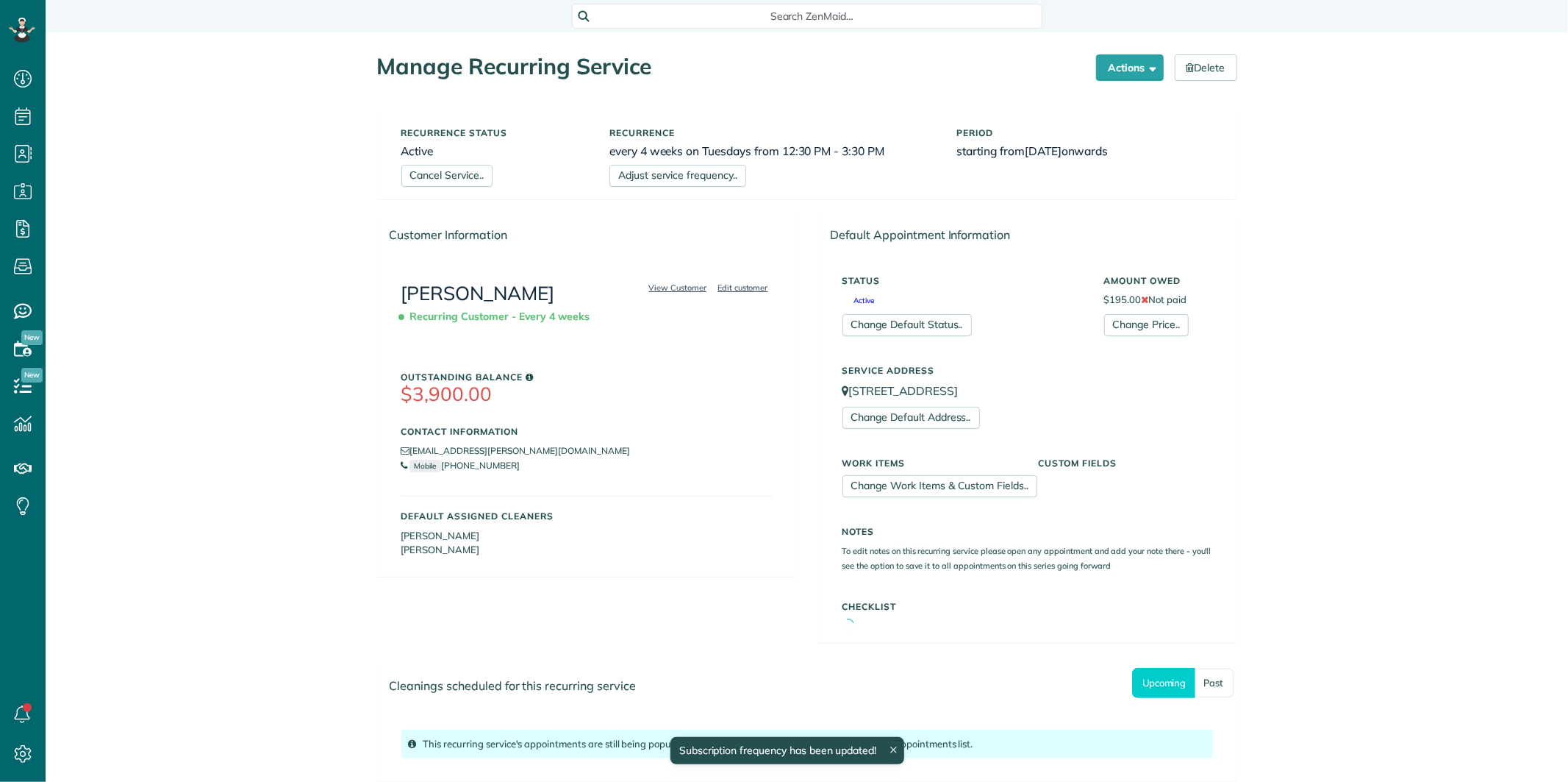
scroll to position [6, 6]
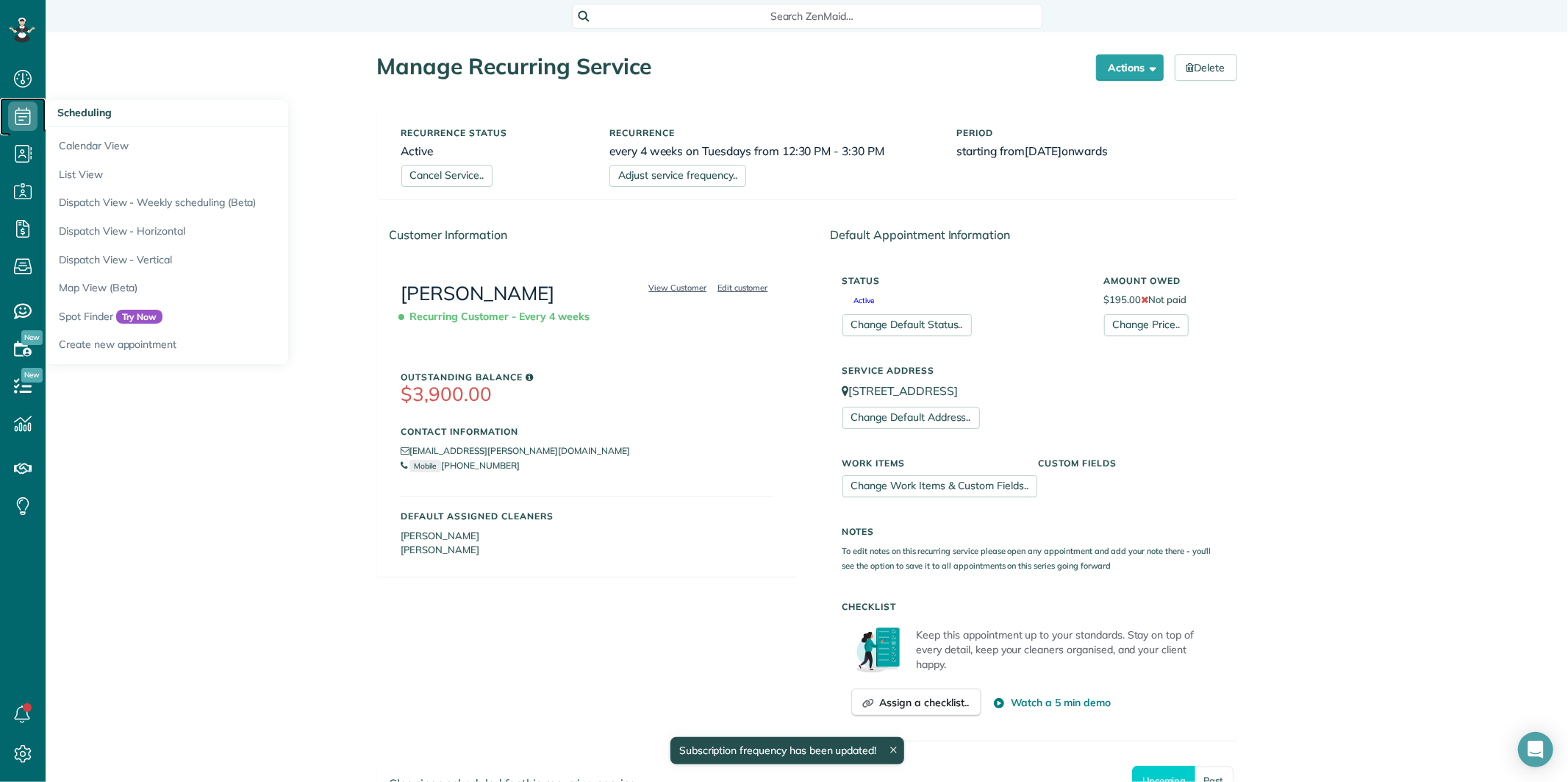
click at [15, 112] on icon at bounding box center [22, 116] width 30 height 30
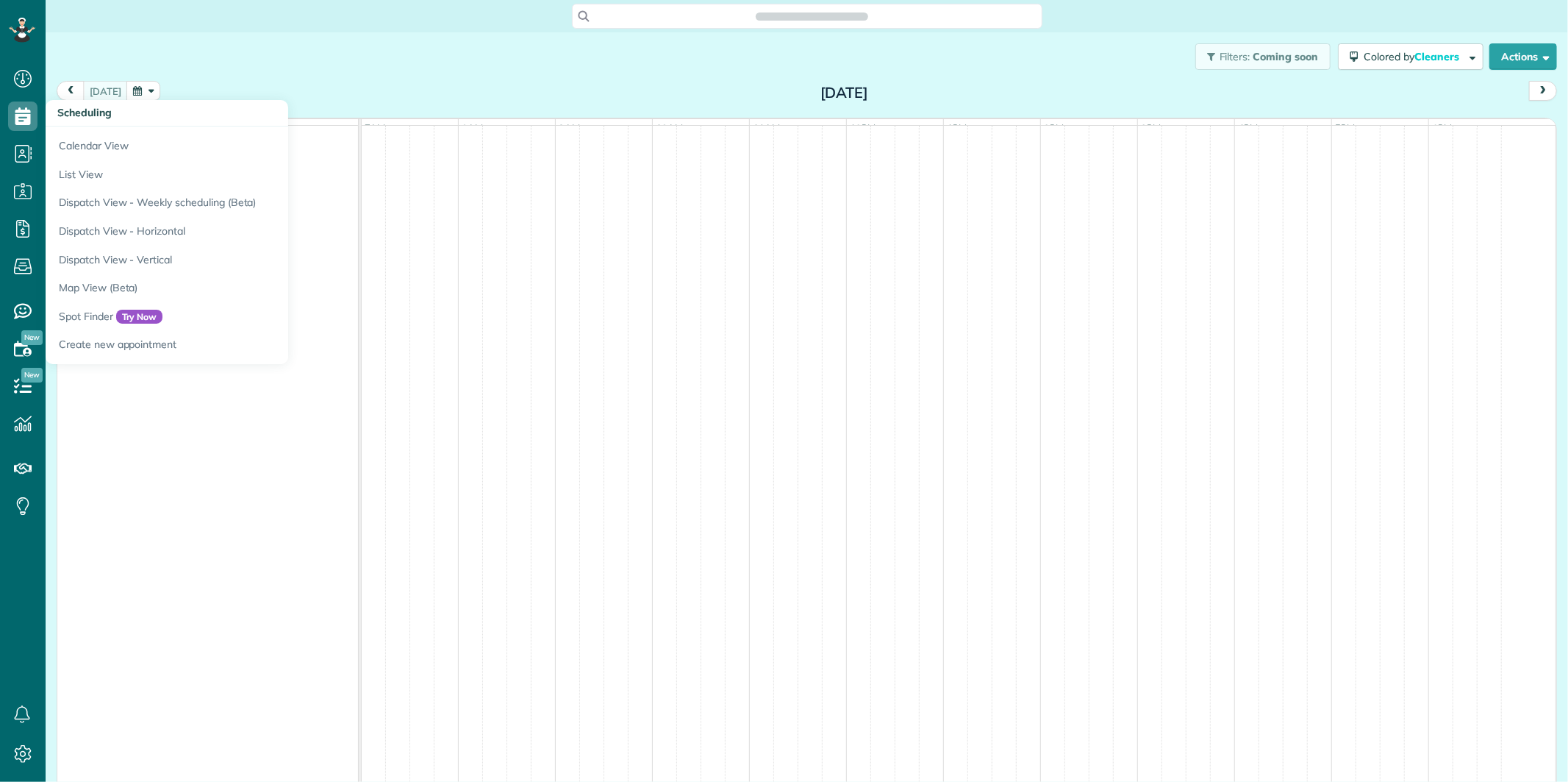
scroll to position [6, 6]
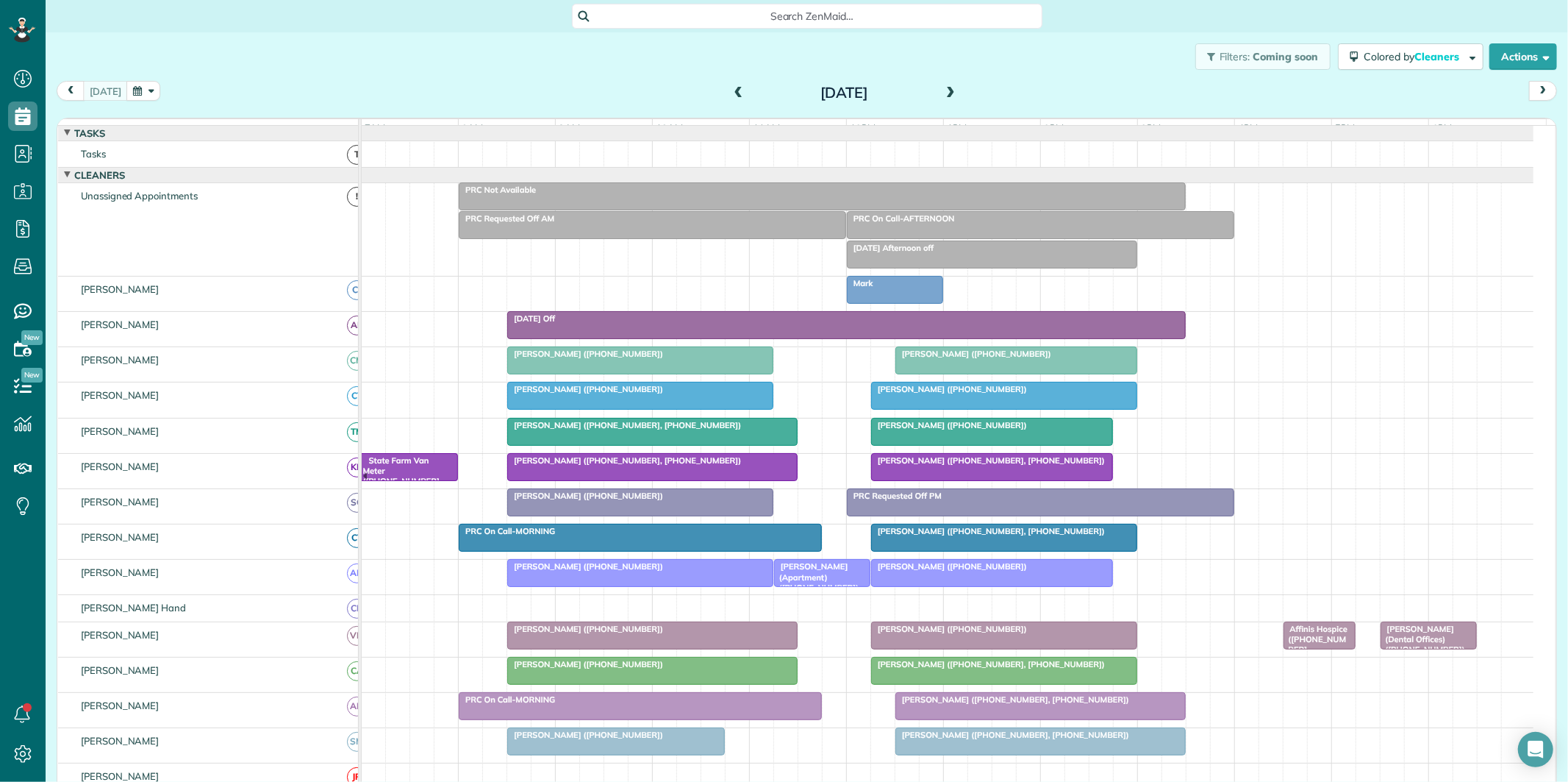
click at [140, 92] on button "button" at bounding box center [143, 90] width 34 height 20
click at [223, 210] on link "19" at bounding box center [223, 213] width 24 height 24
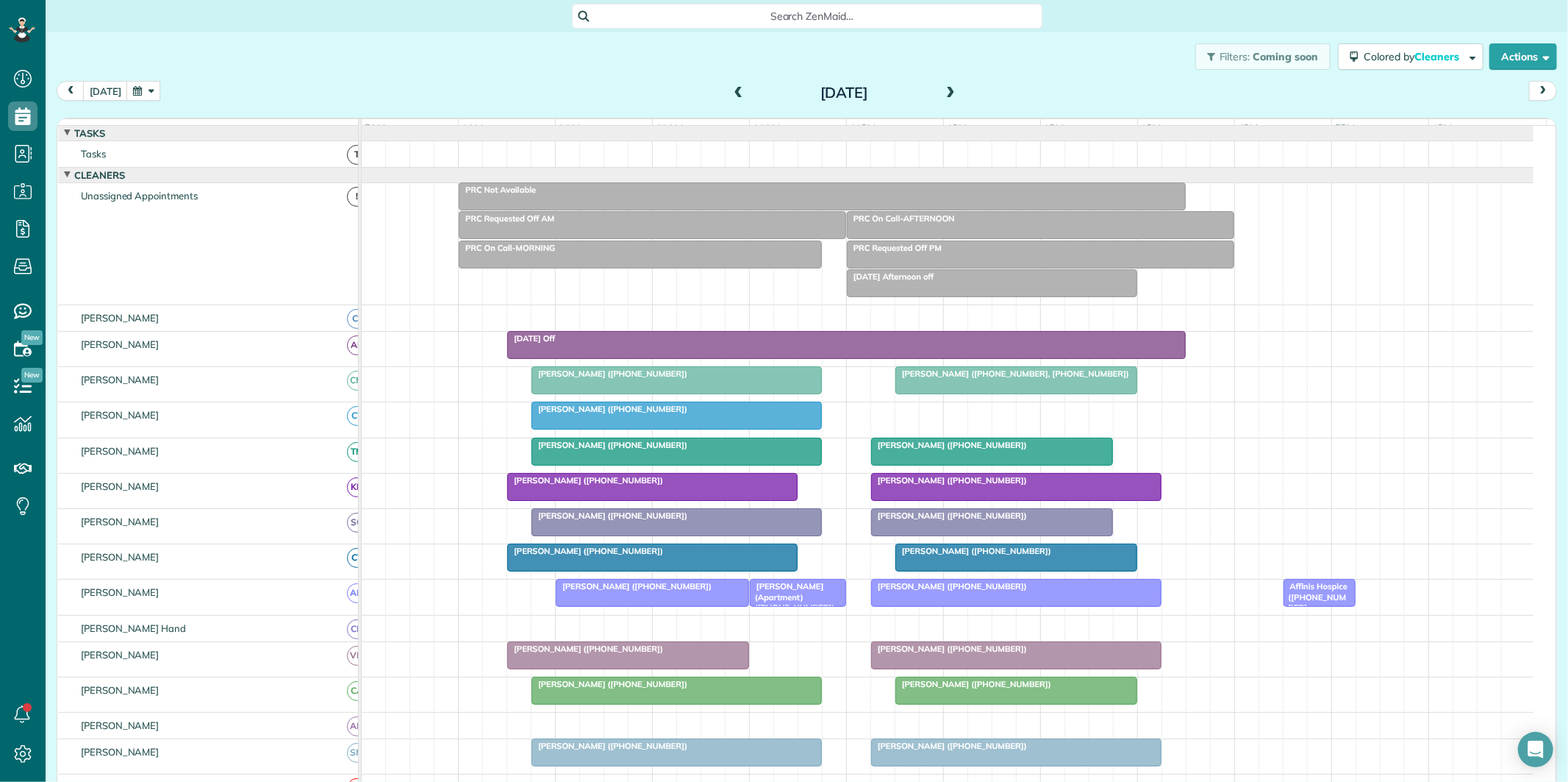
click at [137, 90] on button "button" at bounding box center [143, 90] width 34 height 20
click at [324, 99] on link "Next" at bounding box center [317, 100] width 40 height 36
click at [223, 140] on link "2" at bounding box center [223, 142] width 24 height 24
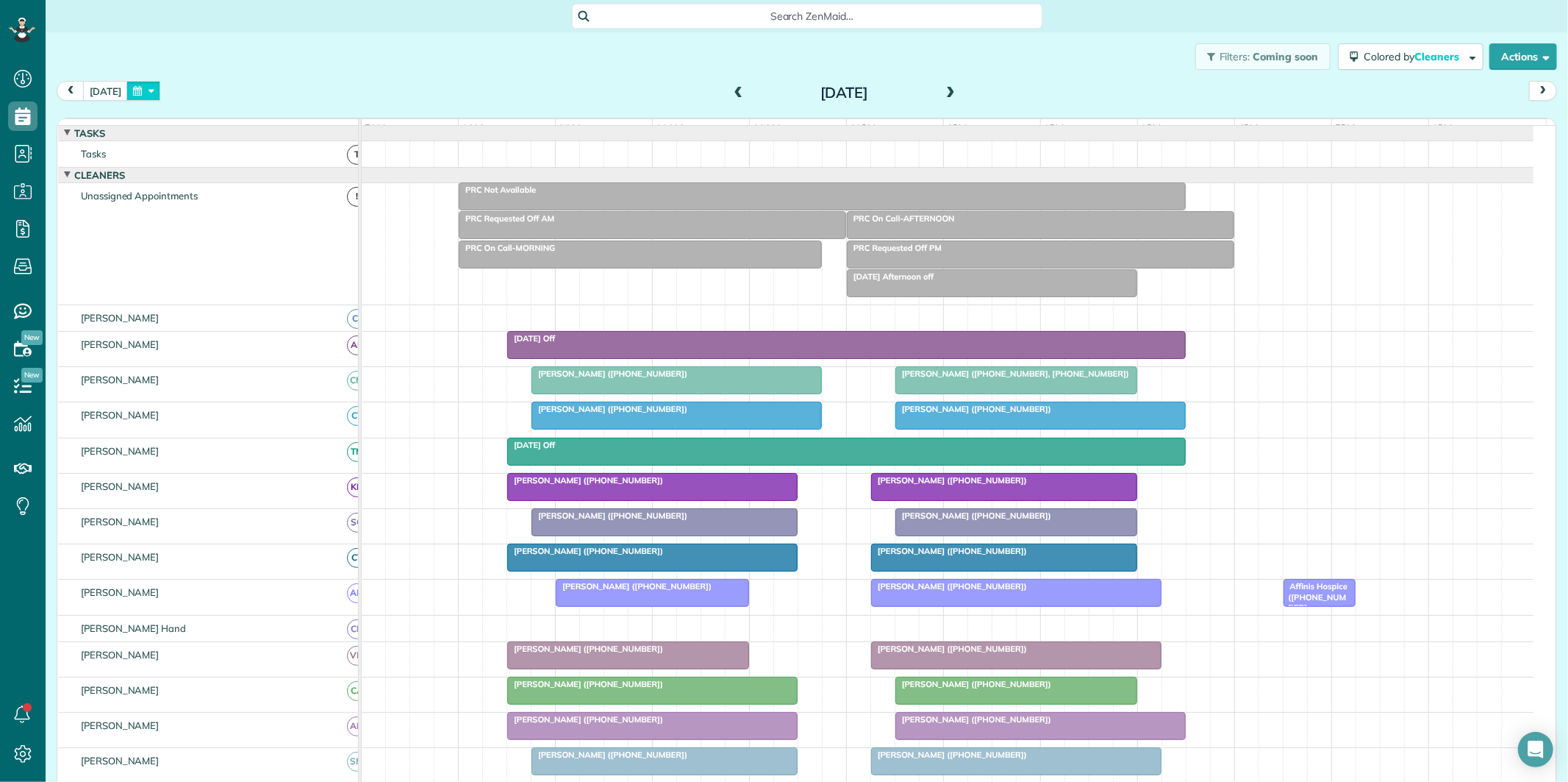
click at [146, 92] on button "button" at bounding box center [143, 90] width 34 height 20
click at [323, 93] on link "Next" at bounding box center [317, 100] width 40 height 36
click at [221, 186] on link "16" at bounding box center [223, 189] width 24 height 24
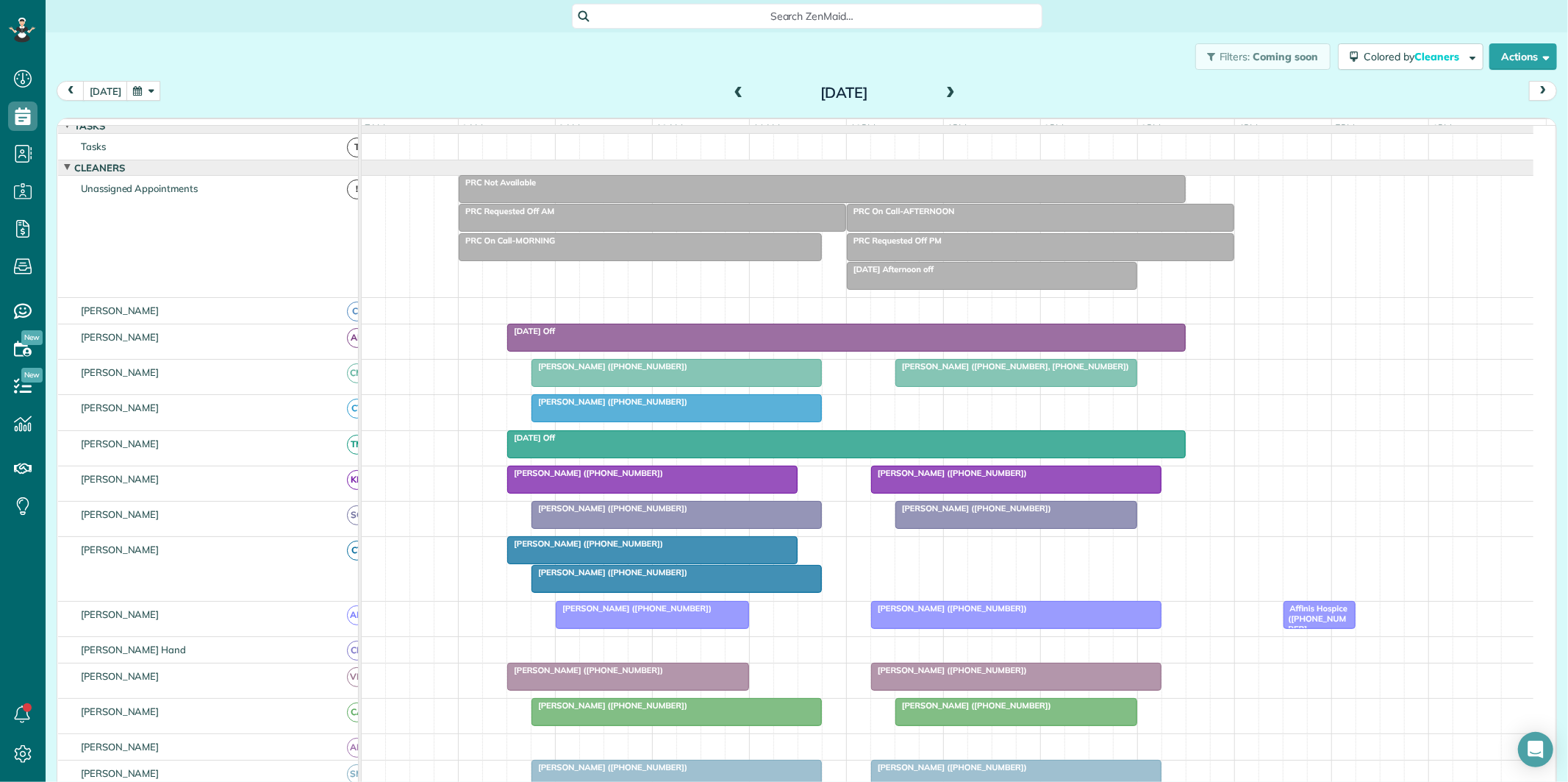
scroll to position [0, 0]
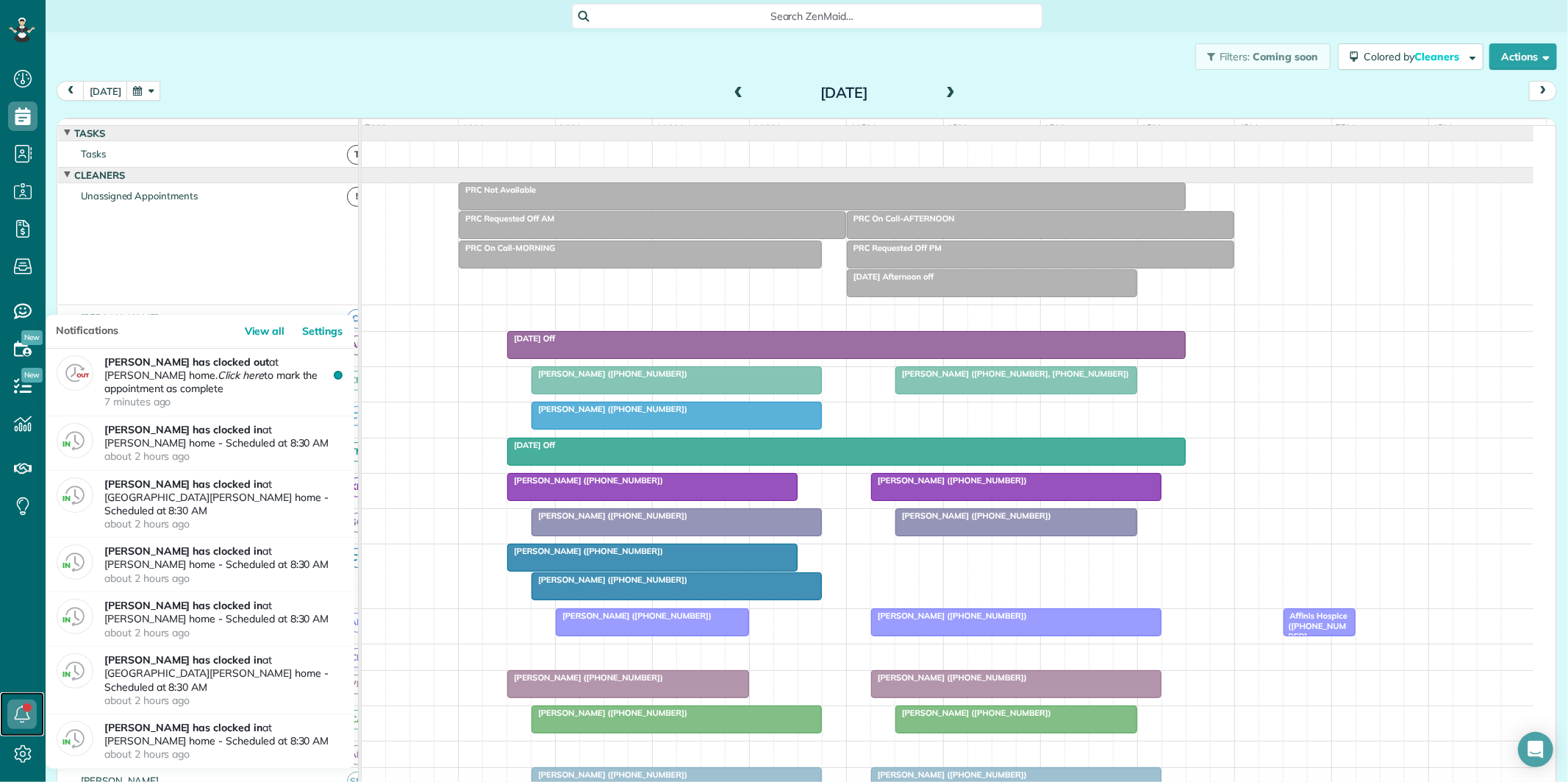
click at [24, 703] on link at bounding box center [22, 714] width 44 height 44
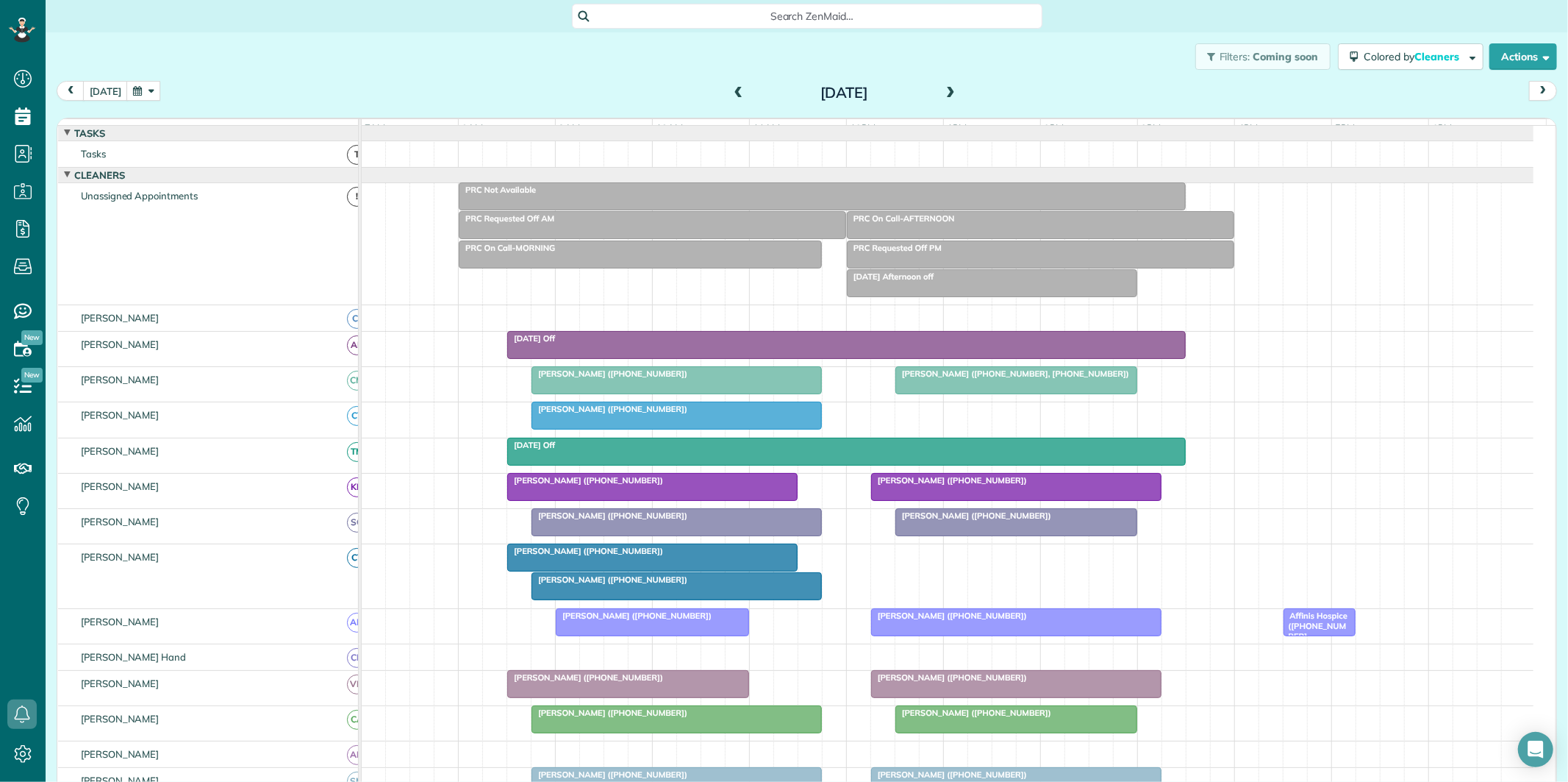
click at [366, 83] on div "today Tuesday Sep 16, 2025" at bounding box center [807, 94] width 1500 height 27
click at [101, 93] on button "[DATE]" at bounding box center [105, 90] width 45 height 20
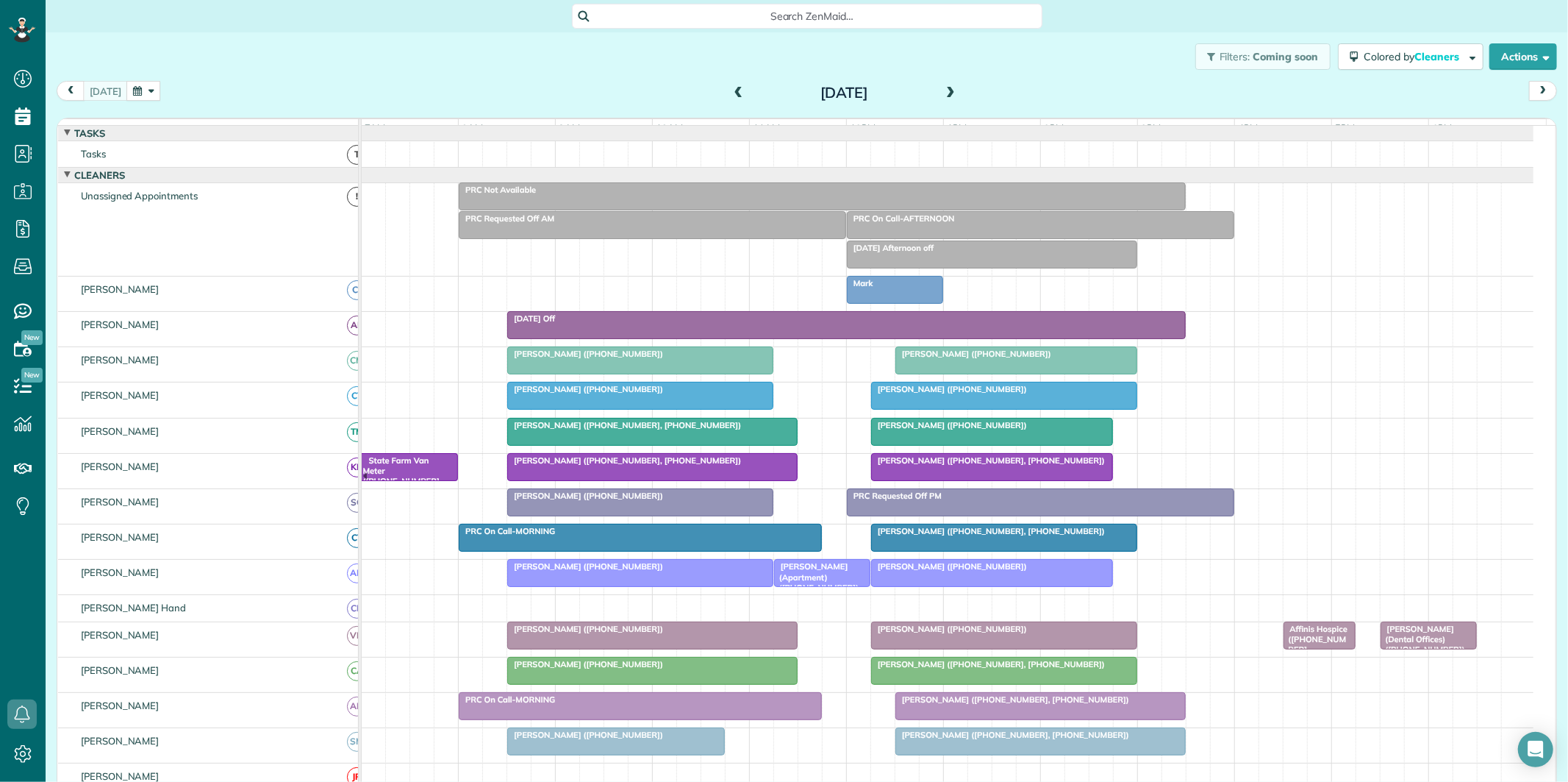
click at [942, 83] on span at bounding box center [949, 93] width 16 height 22
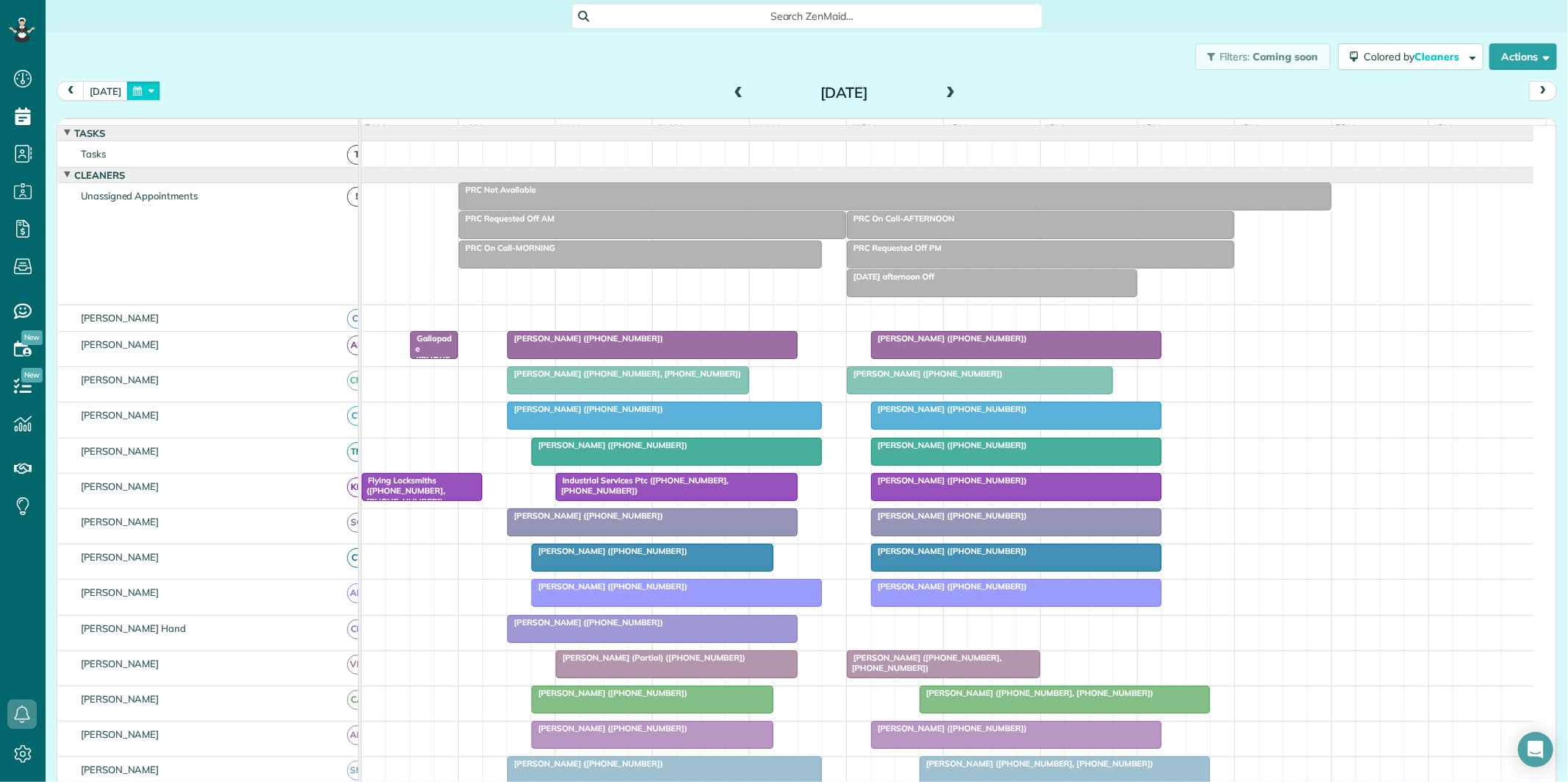
click at [141, 84] on button "button" at bounding box center [143, 90] width 34 height 20
click at [222, 213] on link "19" at bounding box center [223, 213] width 24 height 24
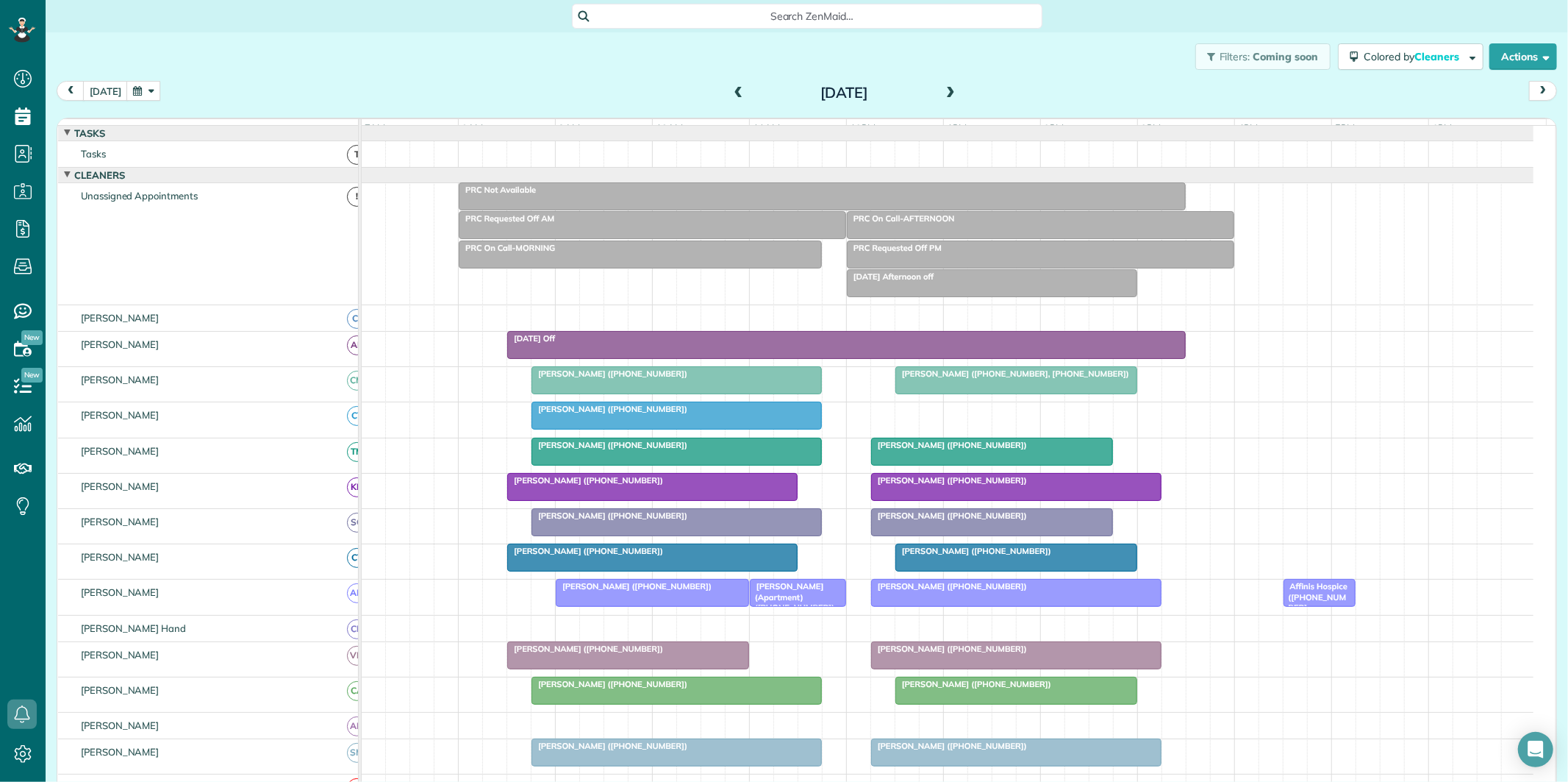
click at [789, 209] on div at bounding box center [822, 197] width 725 height 27
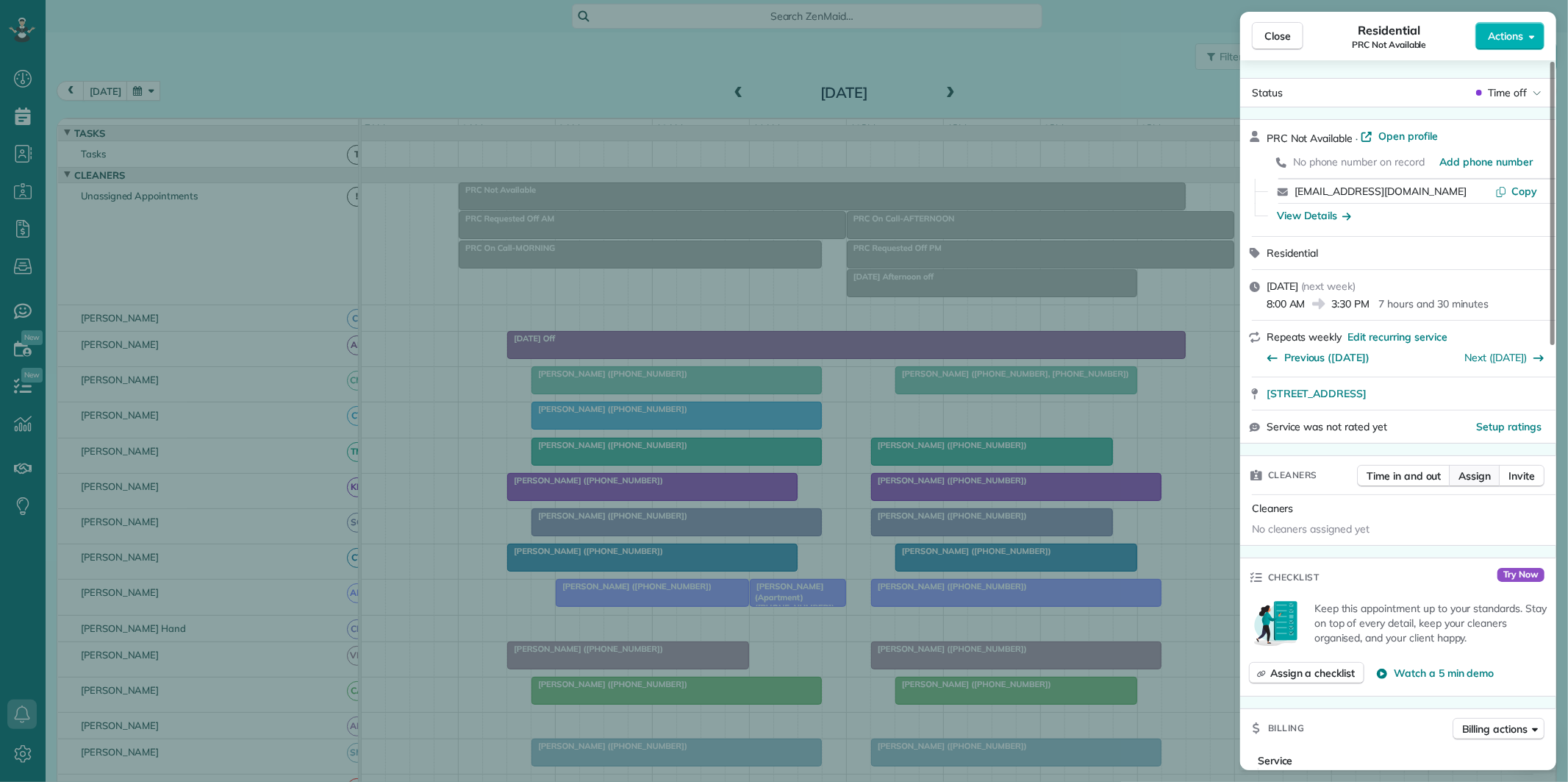
click at [1480, 474] on span "Assign" at bounding box center [1474, 475] width 33 height 14
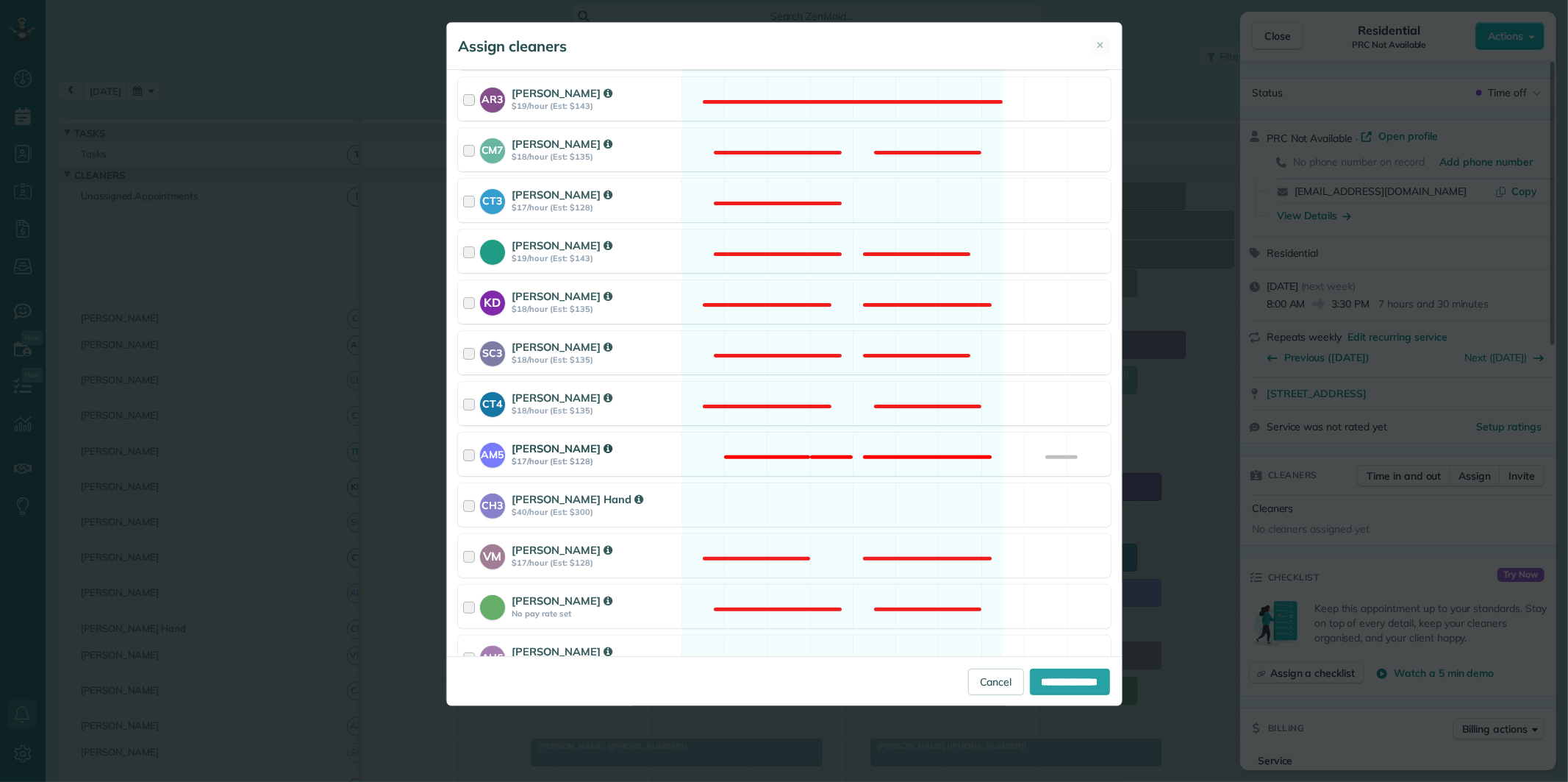
scroll to position [408, 0]
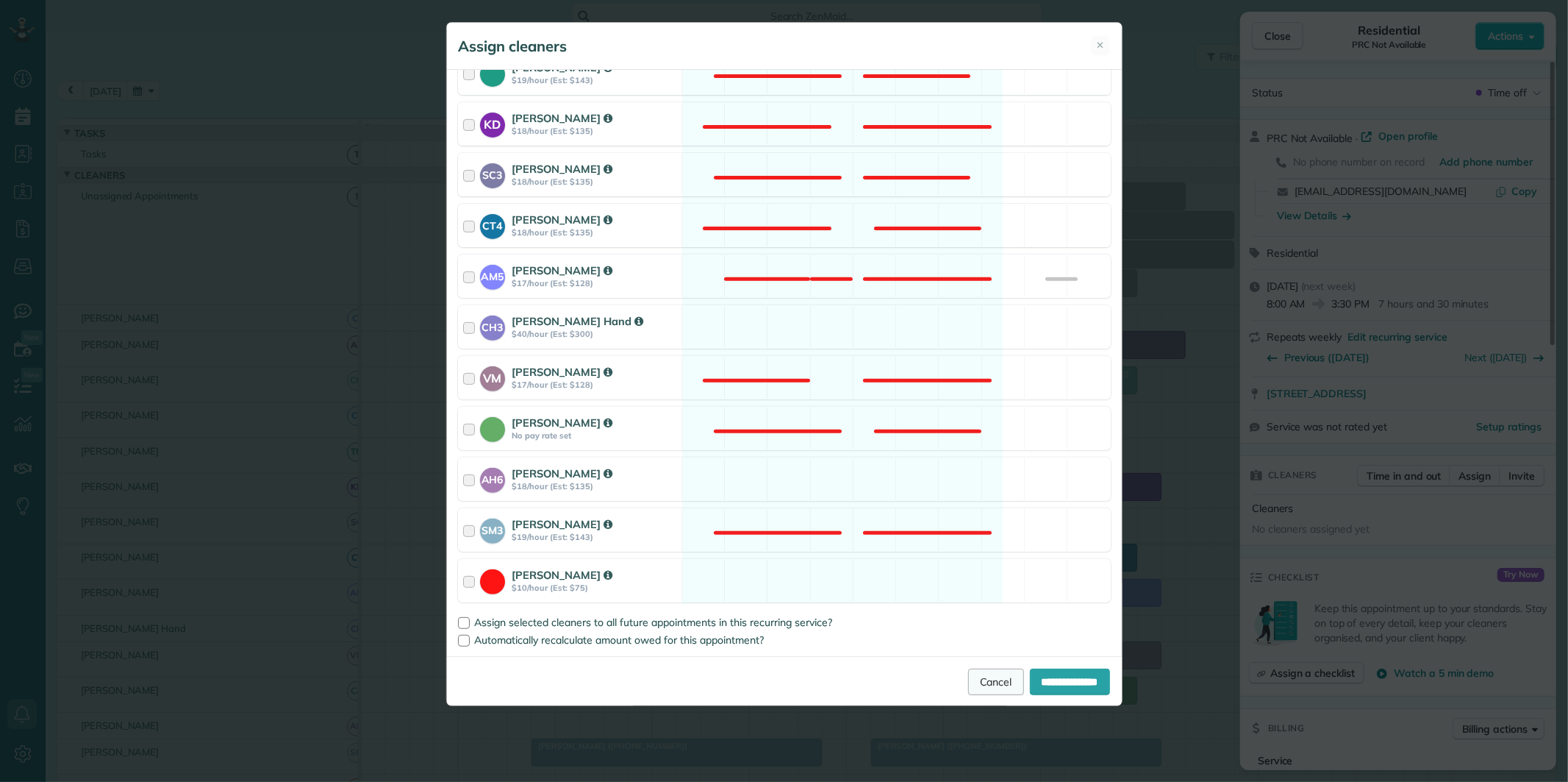
click at [968, 685] on link "Cancel" at bounding box center [995, 682] width 56 height 27
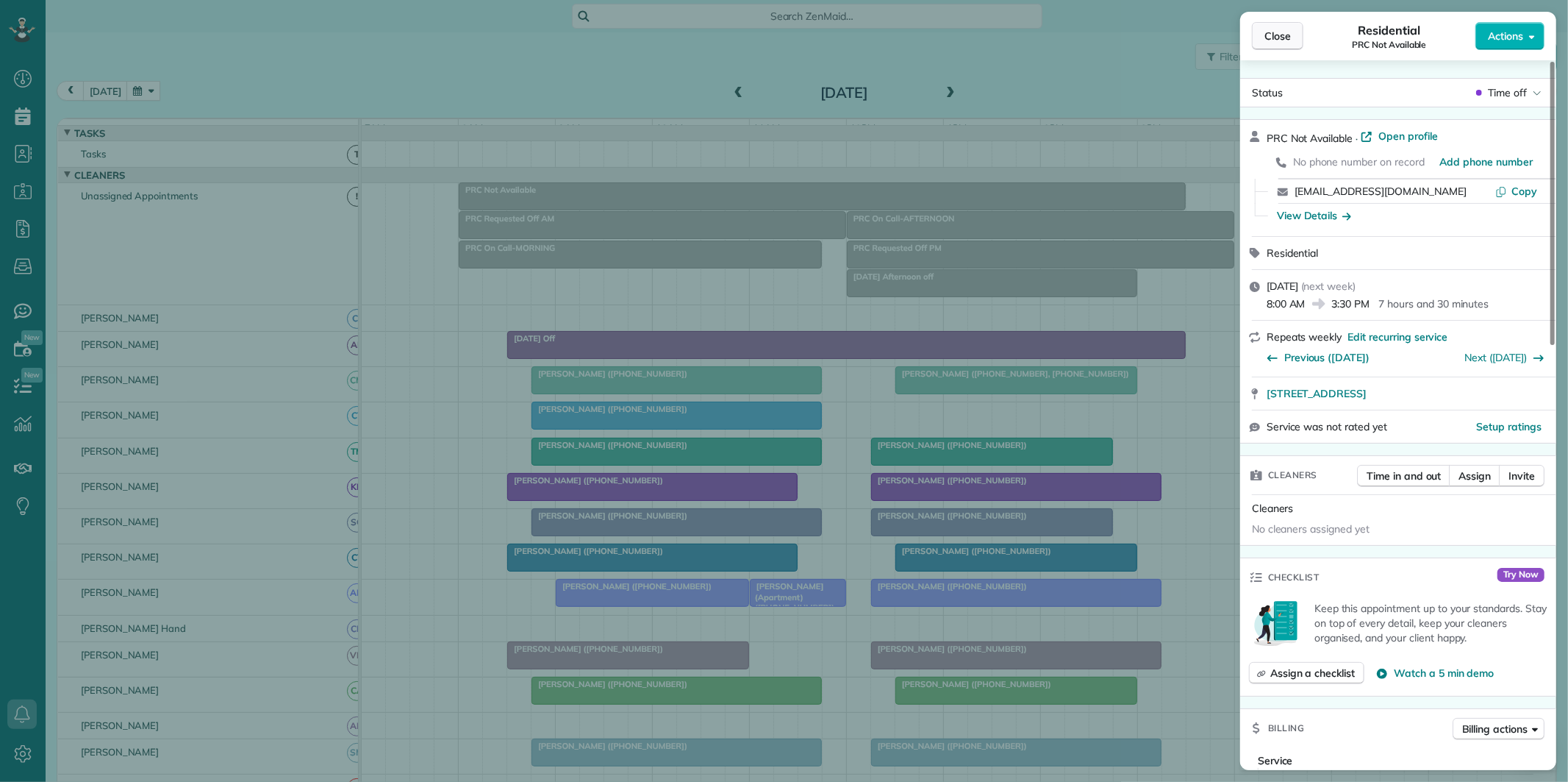
click at [1282, 27] on button "Close" at bounding box center [1277, 36] width 52 height 28
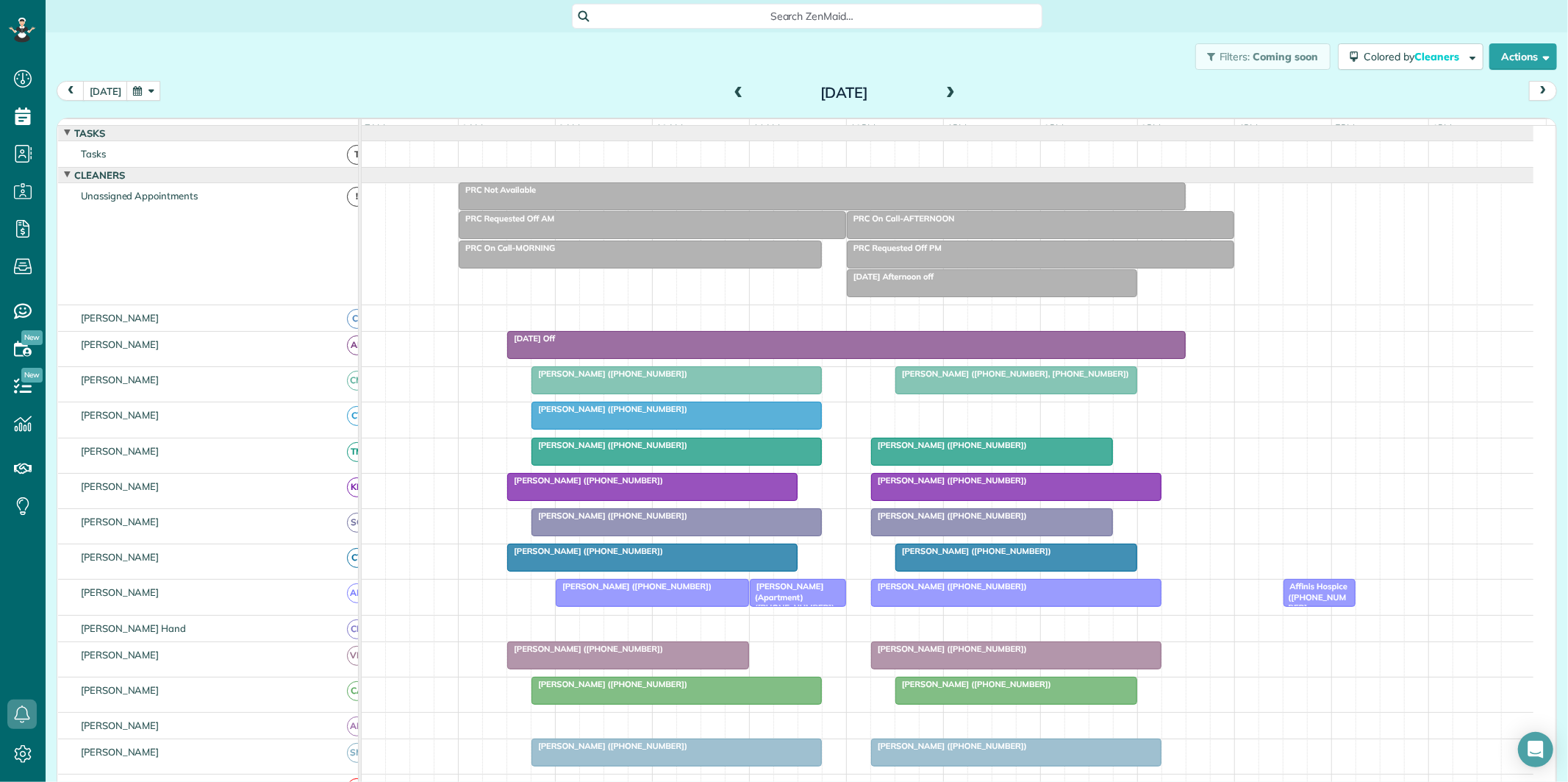
click at [570, 238] on div at bounding box center [652, 225] width 386 height 27
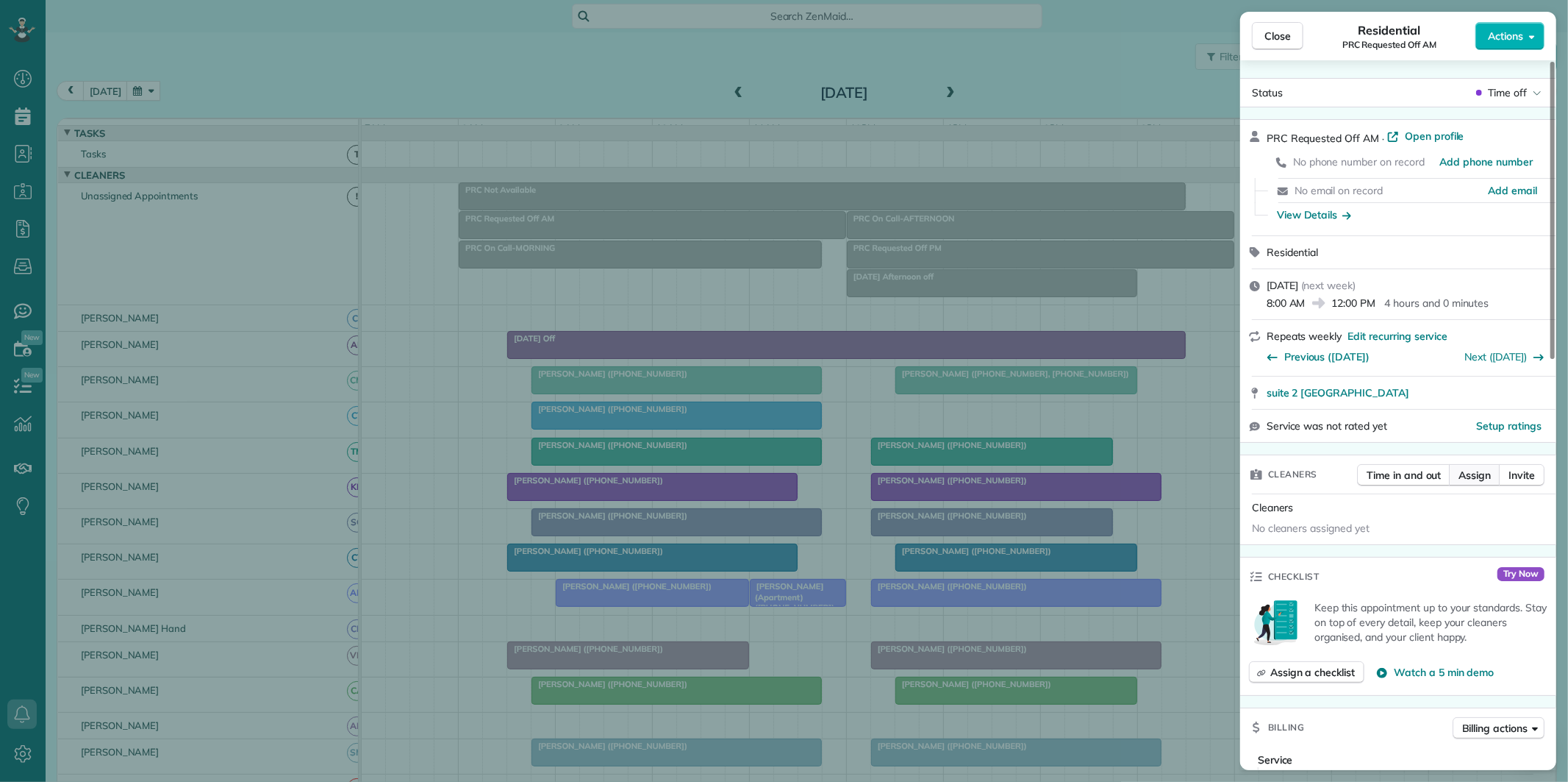
click at [1478, 470] on span "Assign" at bounding box center [1474, 474] width 33 height 14
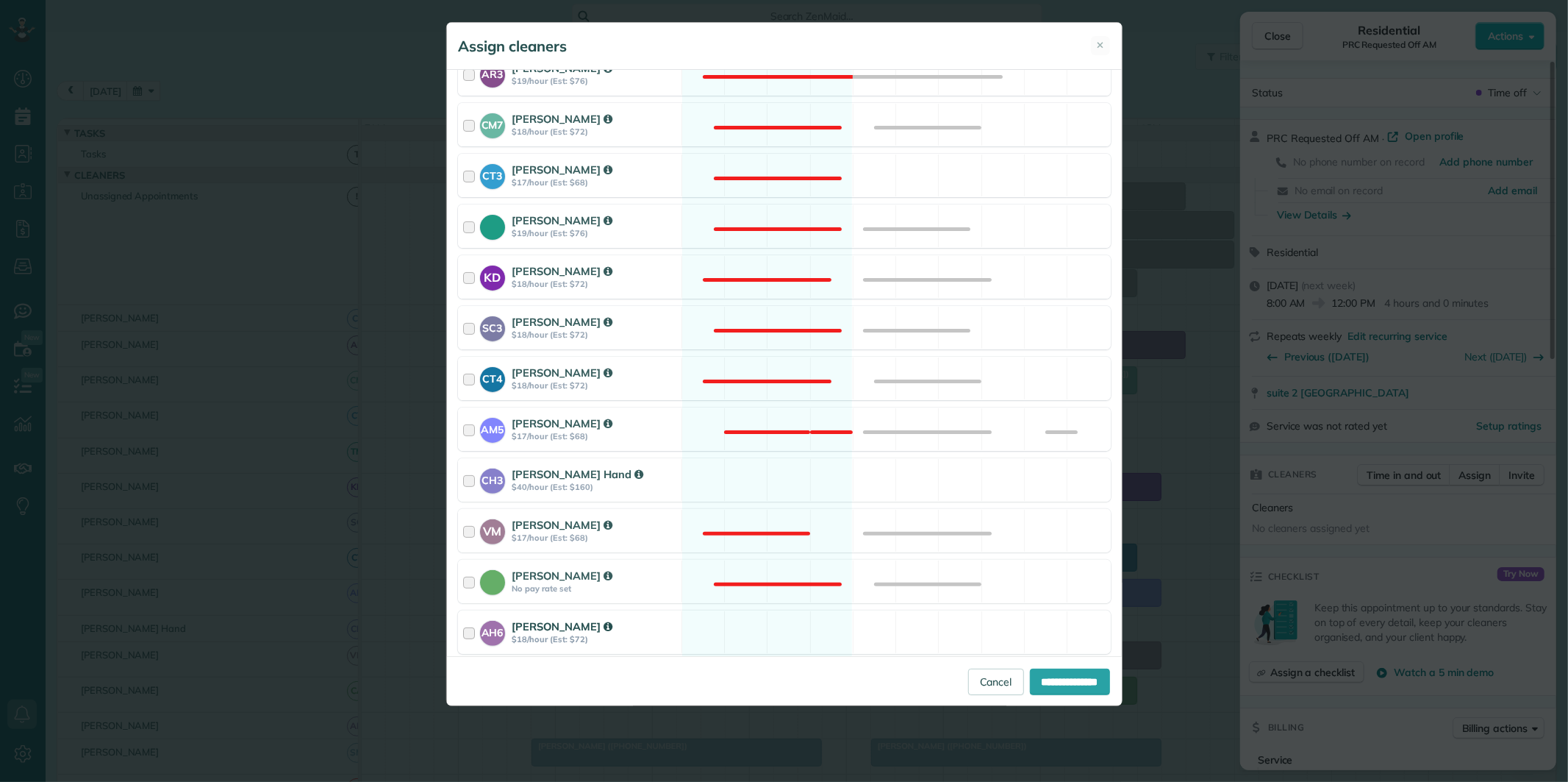
scroll to position [347, 0]
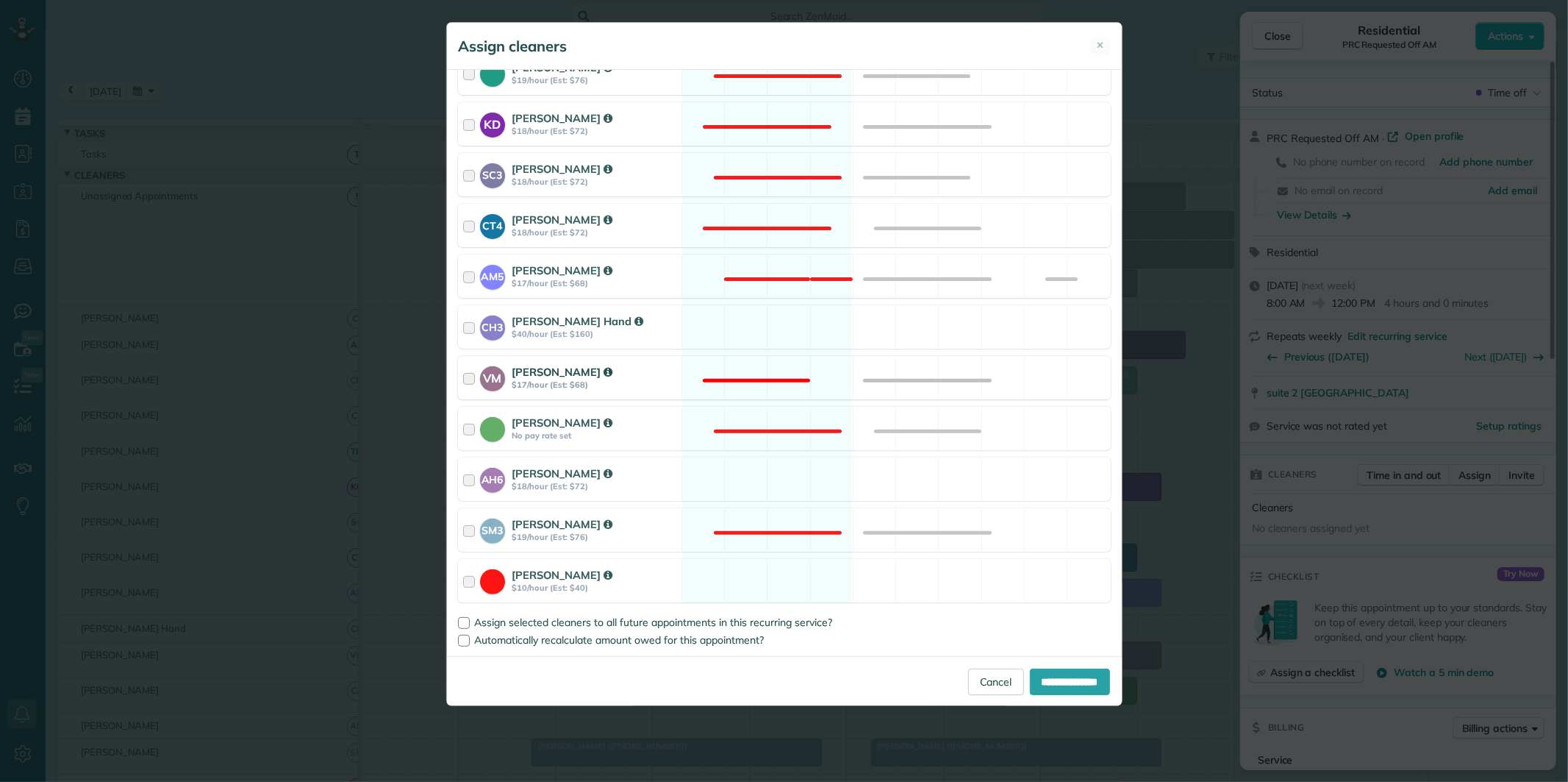
drag, startPoint x: 779, startPoint y: 331, endPoint x: 807, endPoint y: 365, distance: 44.0
click at [779, 332] on div "CH3 Cortney Hand $40/hour (Est: $160) Available" at bounding box center [784, 326] width 653 height 43
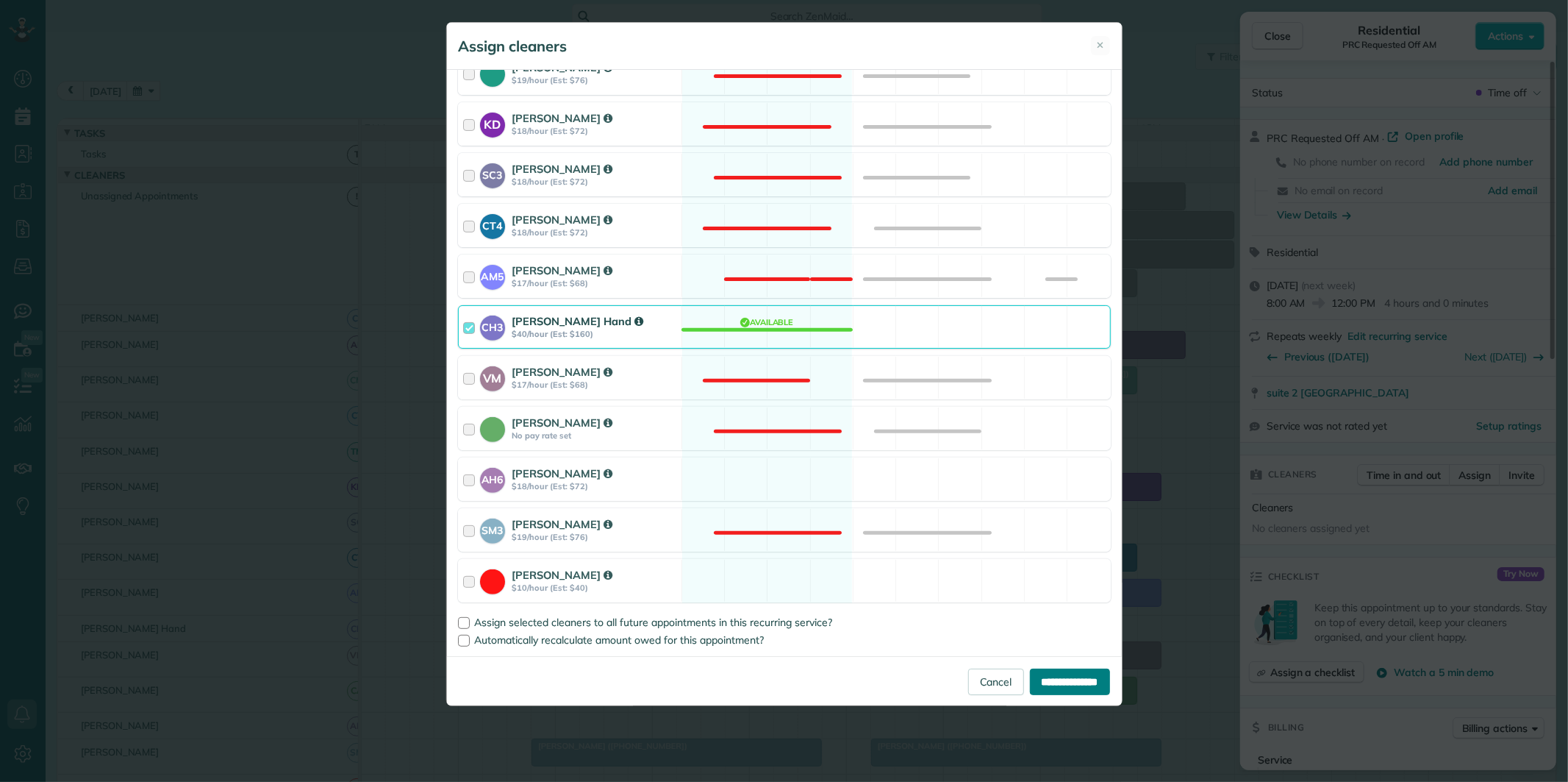
click at [1059, 688] on input "**********" at bounding box center [1070, 682] width 81 height 27
type input "**********"
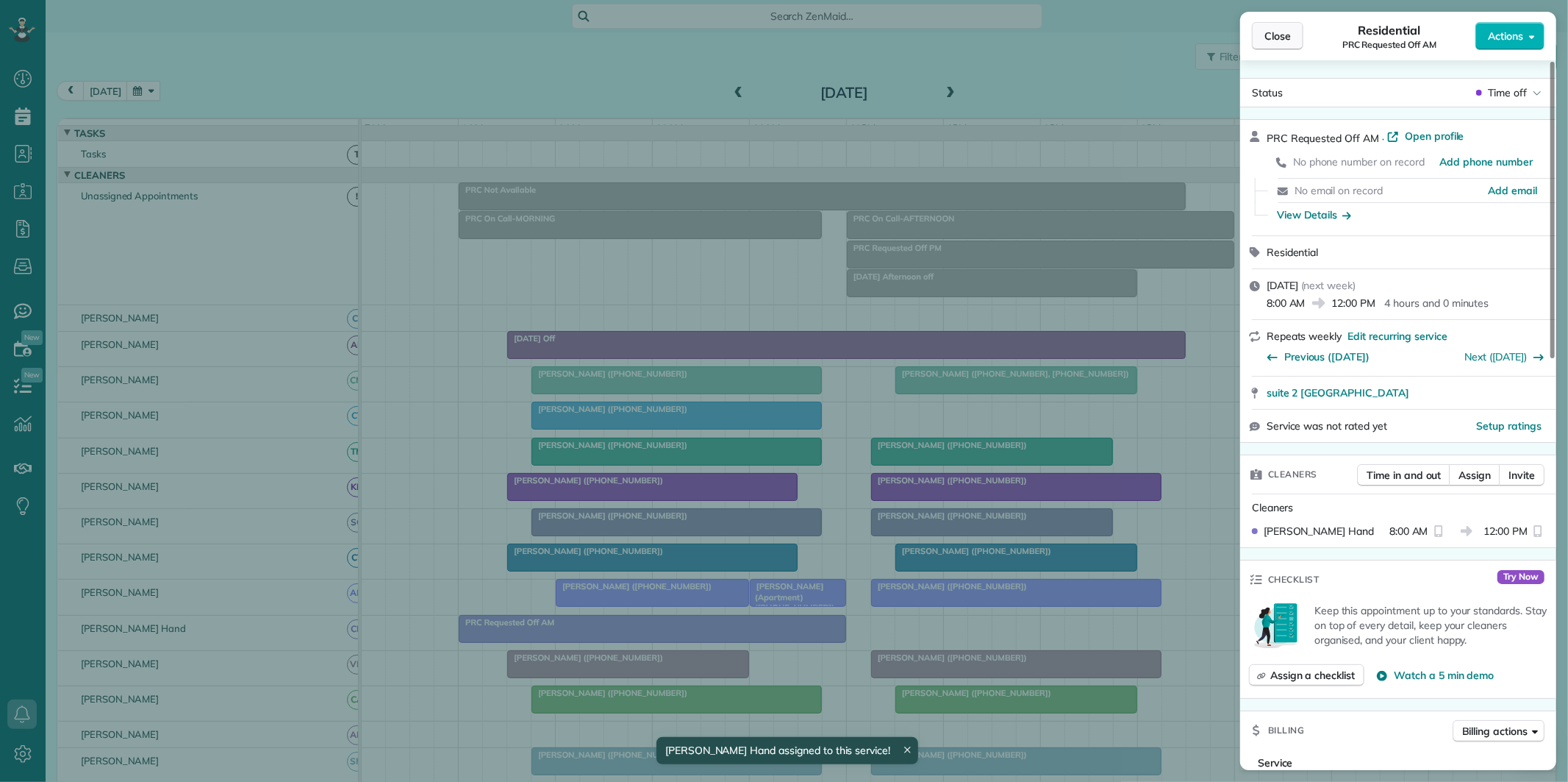
click at [1264, 46] on button "Close" at bounding box center [1277, 36] width 52 height 28
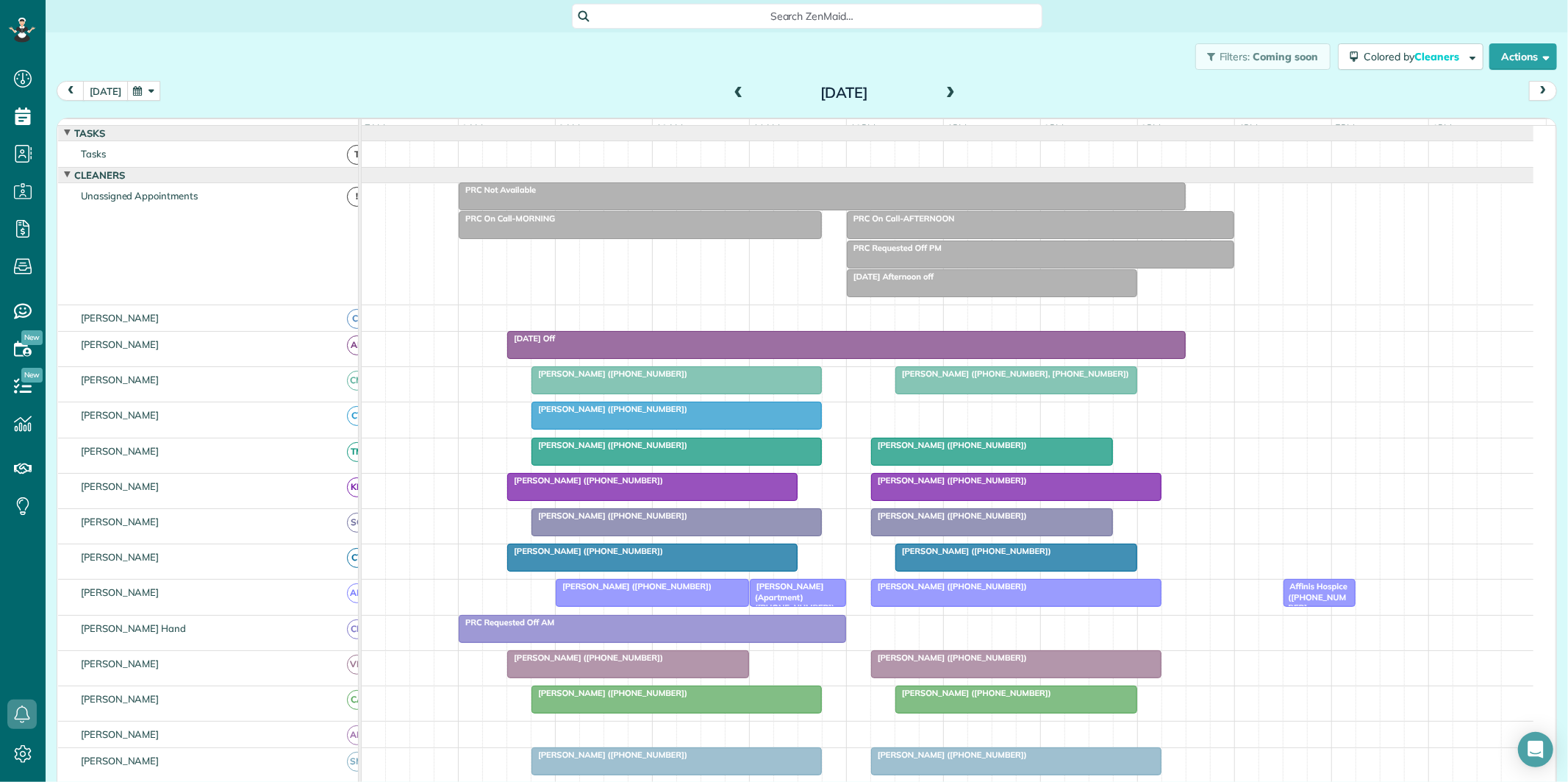
click at [102, 86] on button "[DATE]" at bounding box center [105, 90] width 45 height 20
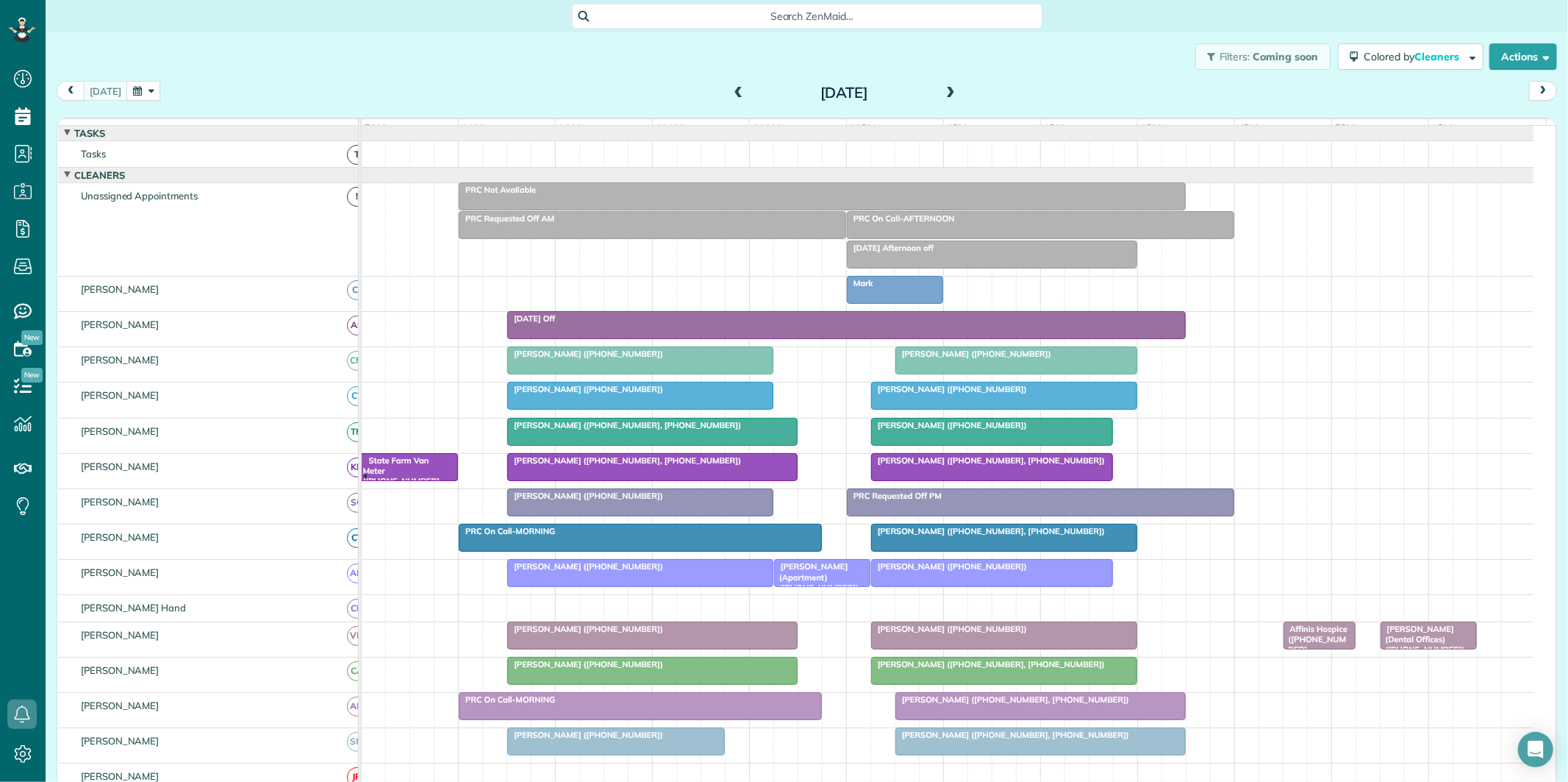
click at [901, 288] on div "Mark" at bounding box center [894, 283] width 87 height 11
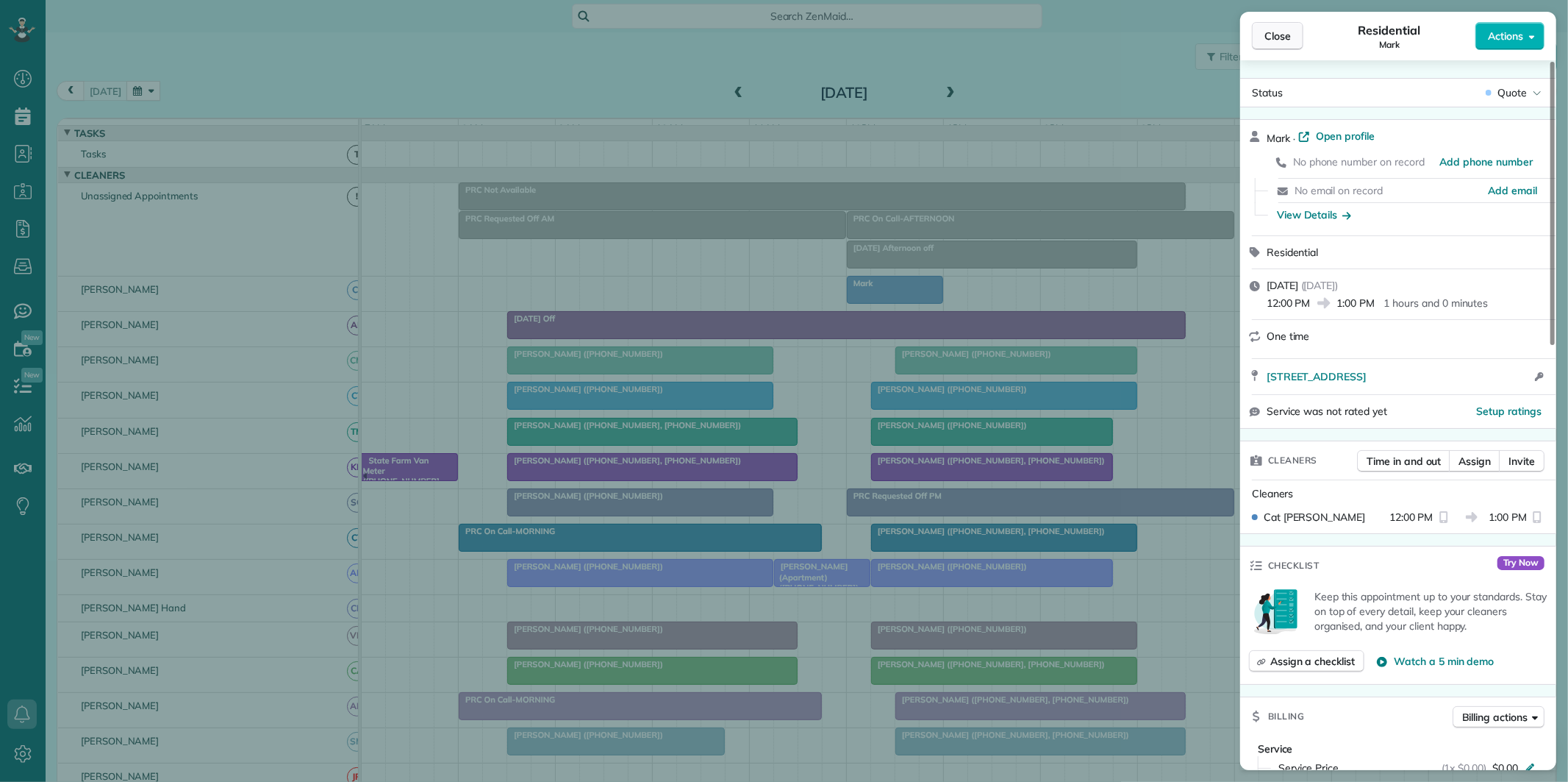
click at [1272, 32] on span "Close" at bounding box center [1277, 36] width 27 height 14
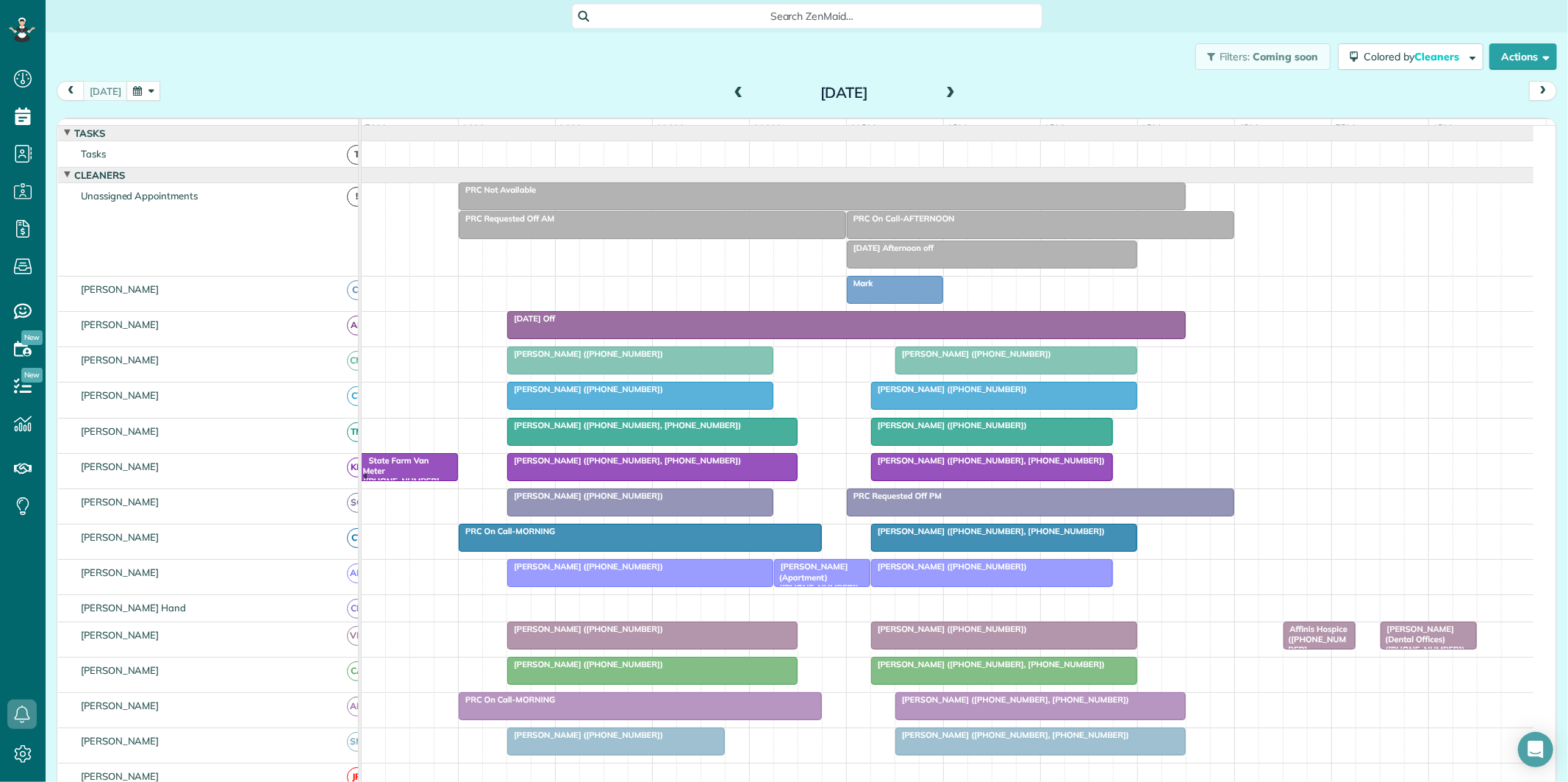
click at [942, 89] on span at bounding box center [949, 93] width 16 height 13
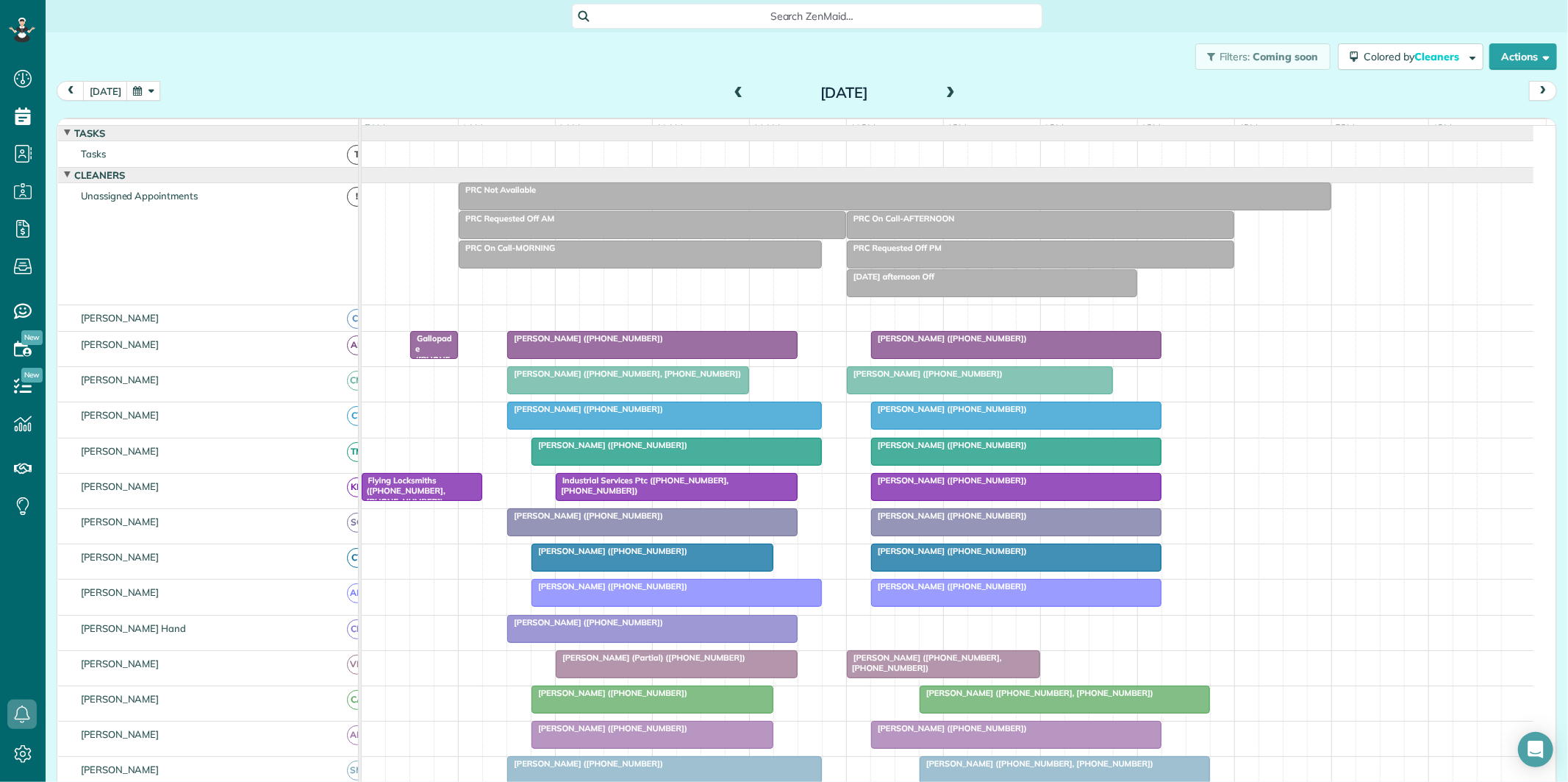
click at [670, 628] on div "[PERSON_NAME] ([PHONE_NUMBER])" at bounding box center [652, 622] width 282 height 11
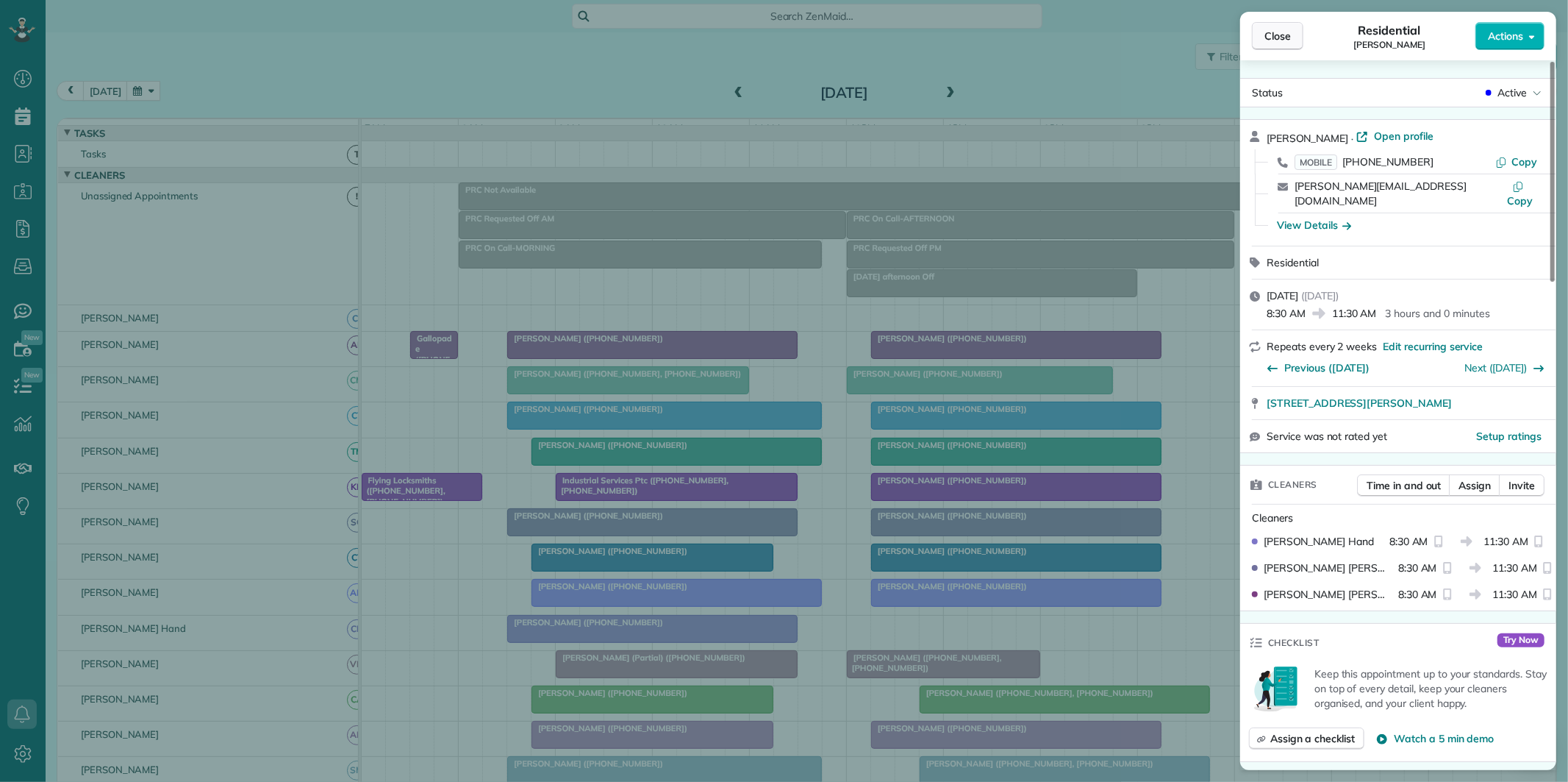
click at [1283, 36] on span "Close" at bounding box center [1277, 36] width 27 height 14
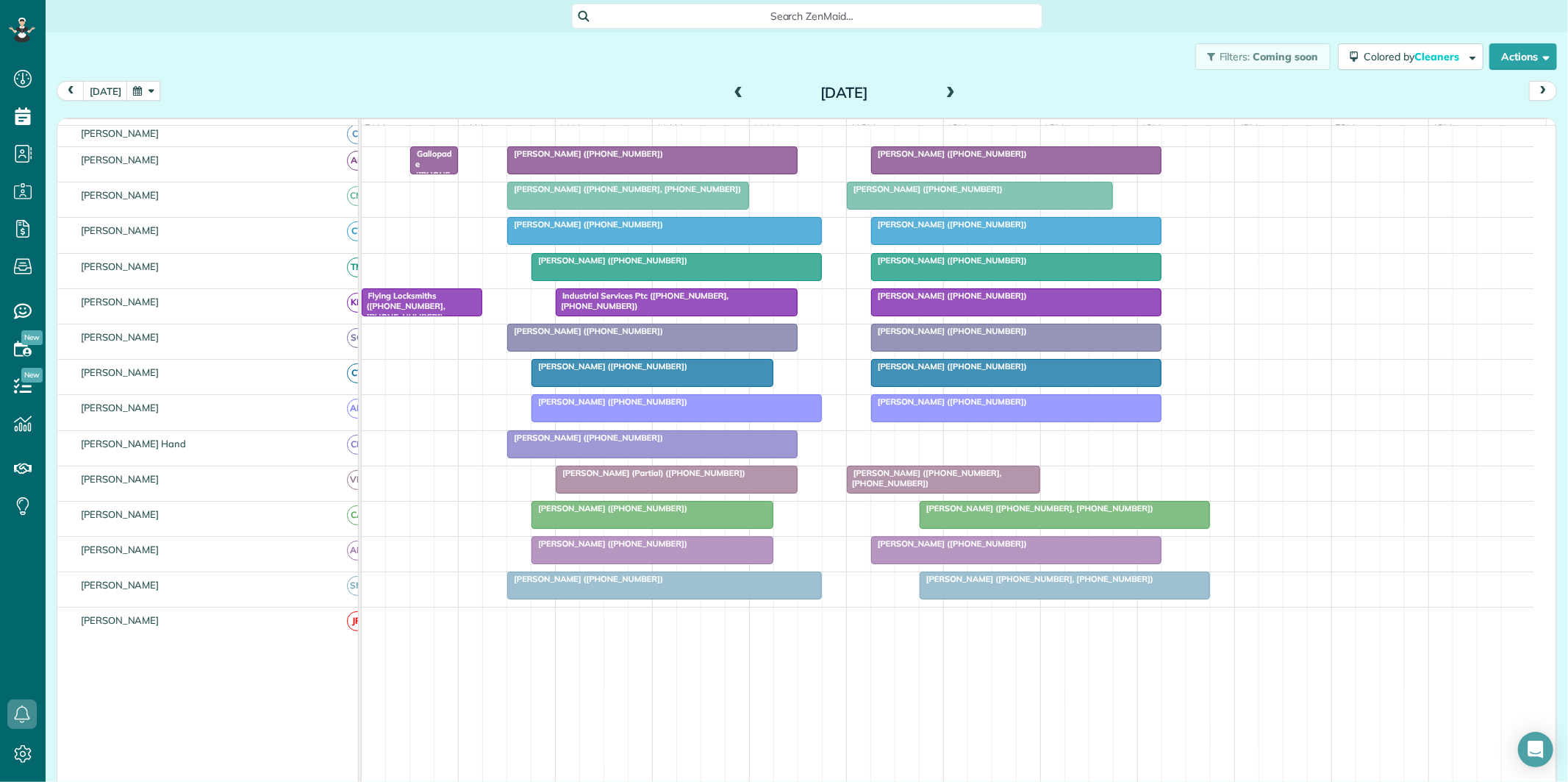
scroll to position [159, 0]
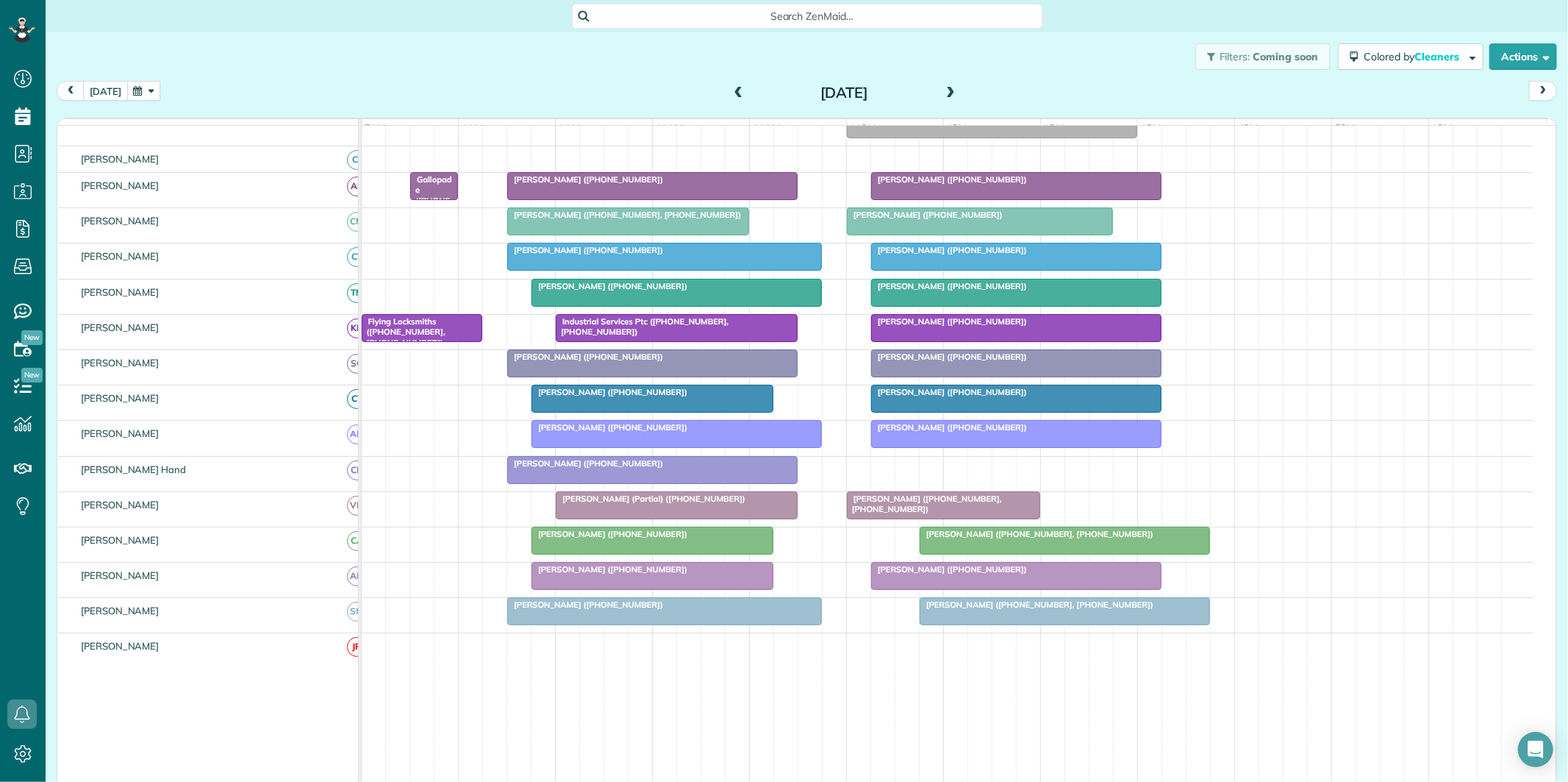
click at [101, 86] on button "[DATE]" at bounding box center [105, 90] width 45 height 20
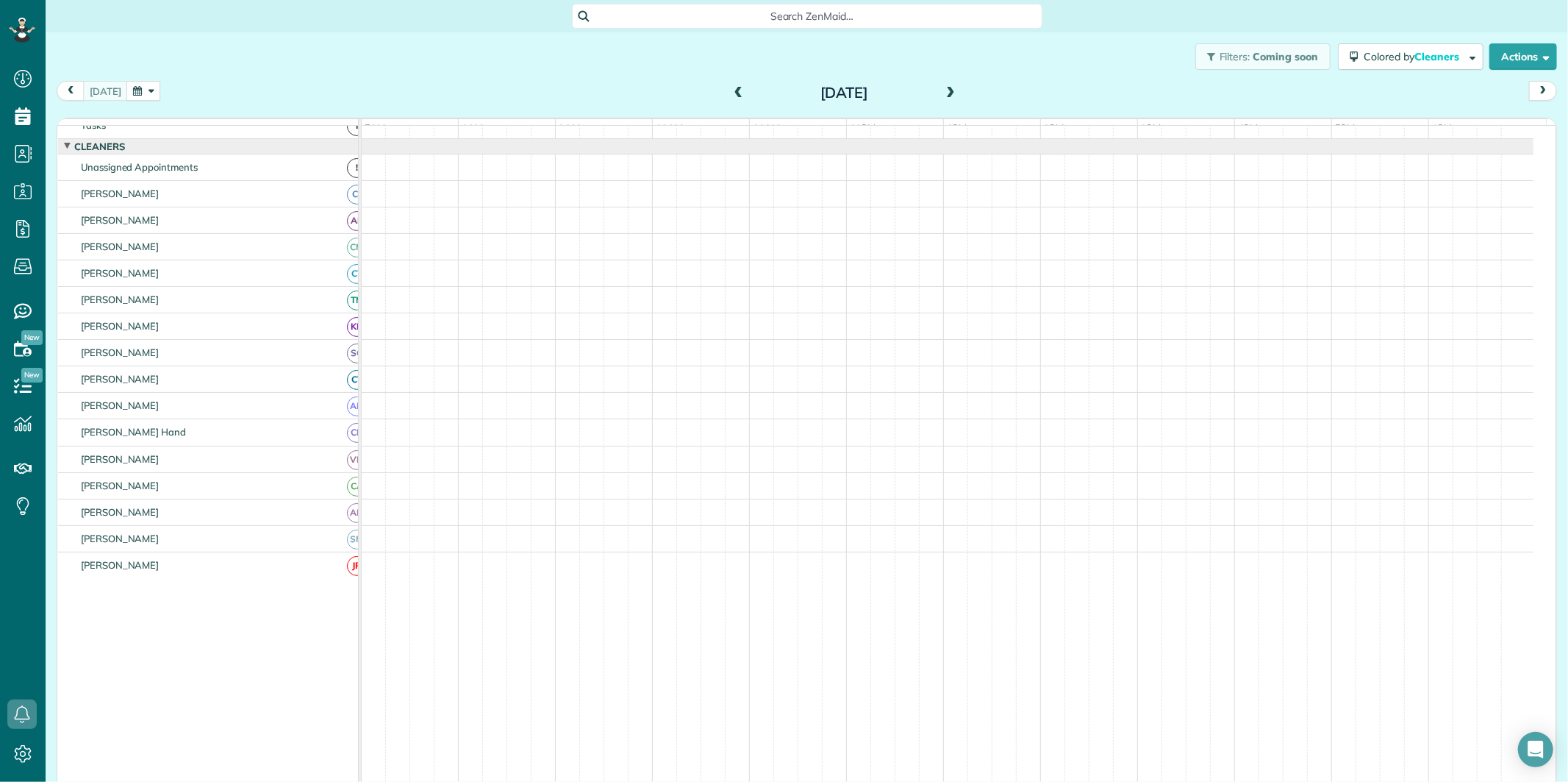
scroll to position [30, 0]
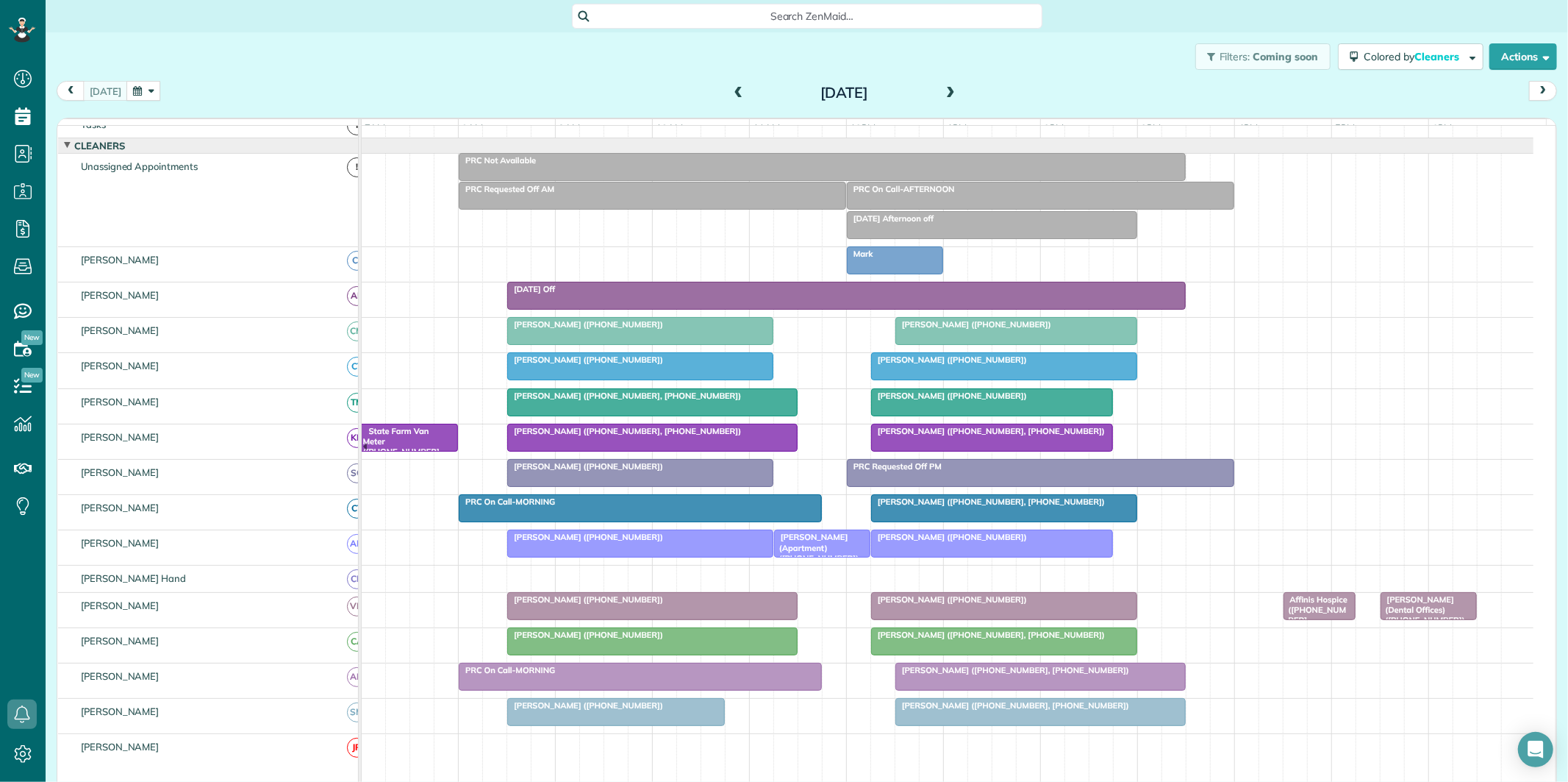
click at [713, 401] on div "[PERSON_NAME] ([PHONE_NUMBER], [PHONE_NUMBER])" at bounding box center [652, 395] width 282 height 11
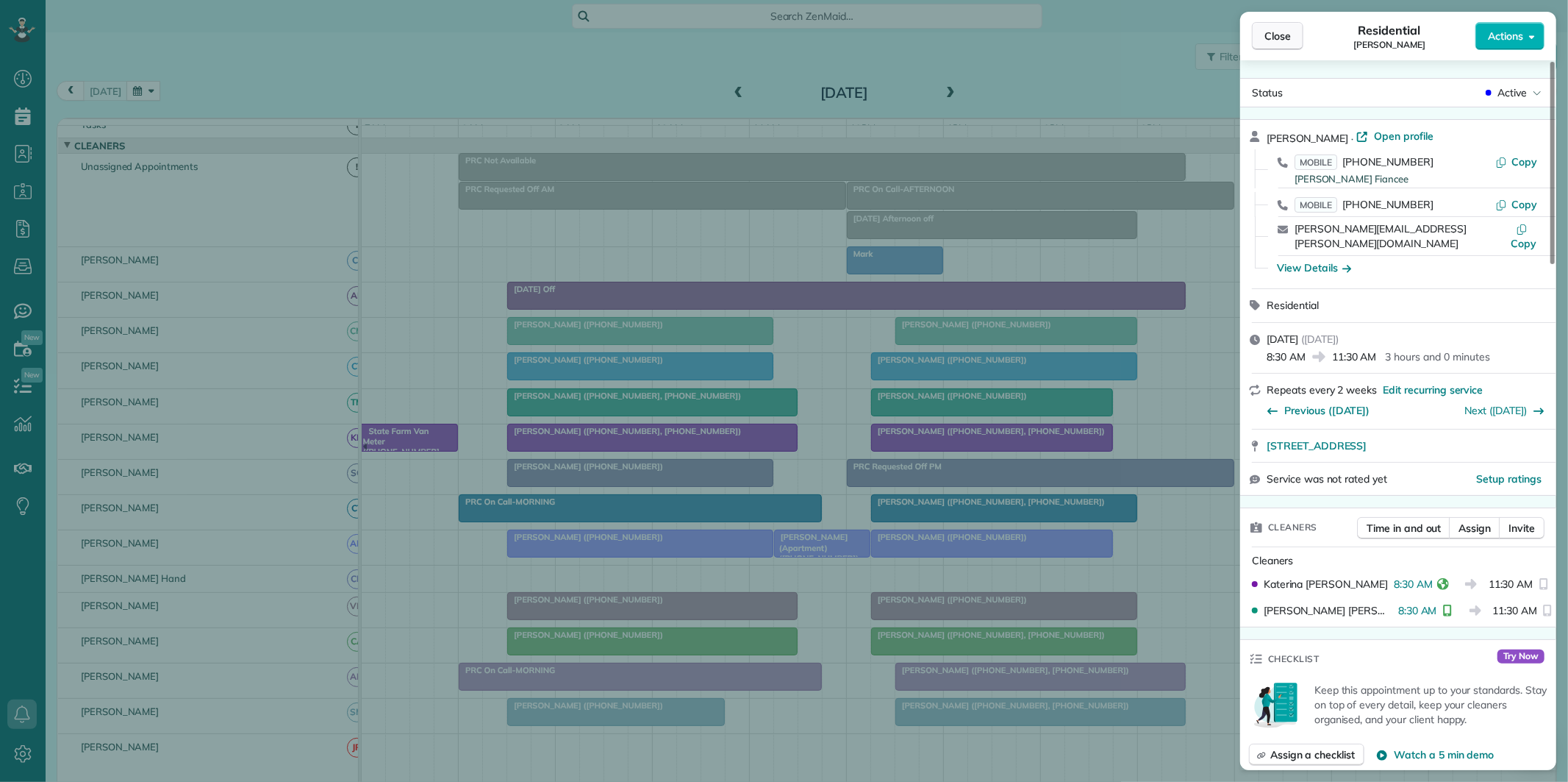
click at [1280, 37] on span "Close" at bounding box center [1277, 36] width 27 height 14
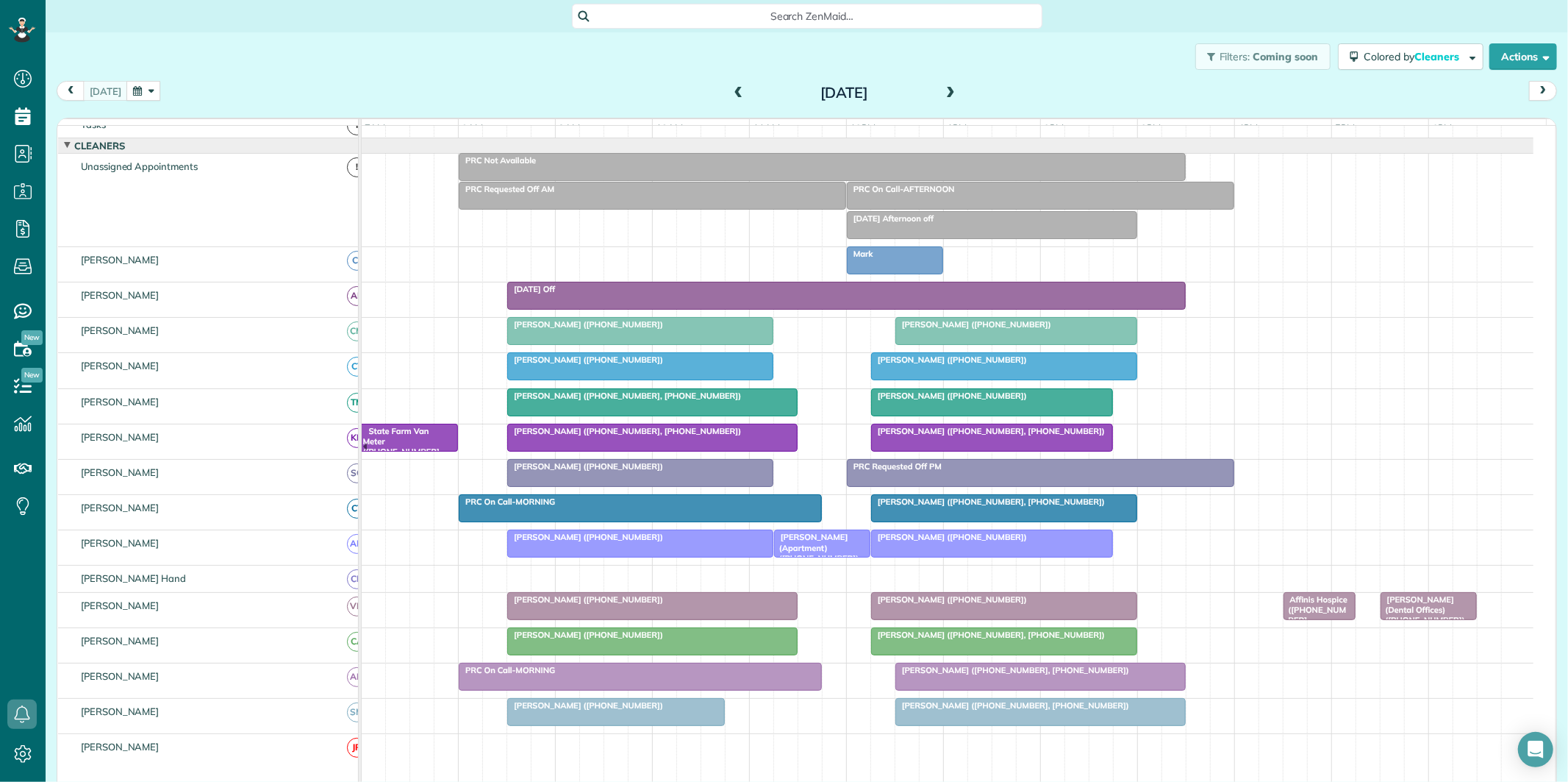
click at [654, 557] on div at bounding box center [641, 544] width 265 height 27
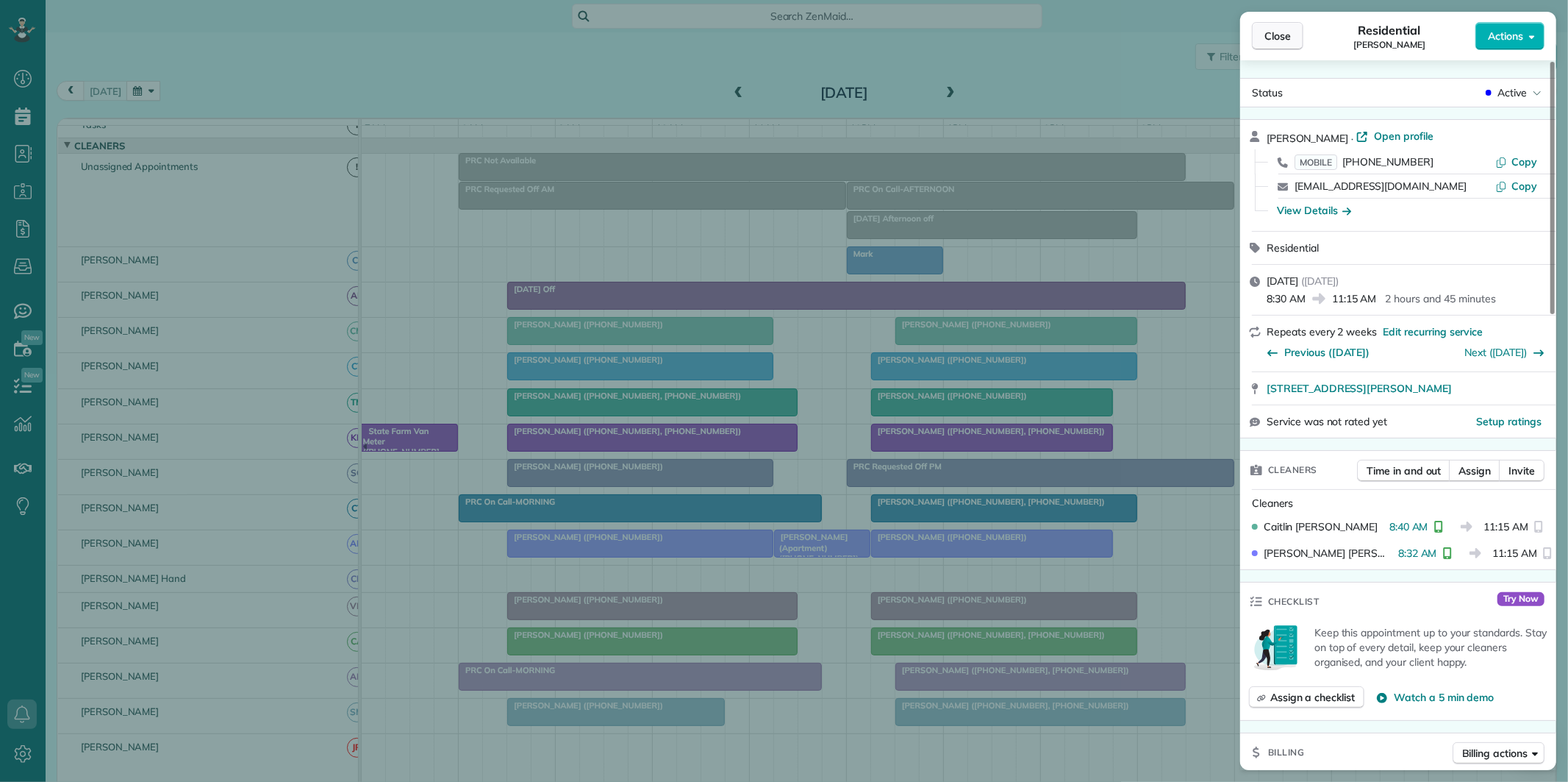
click at [1266, 45] on button "Close" at bounding box center [1277, 36] width 52 height 28
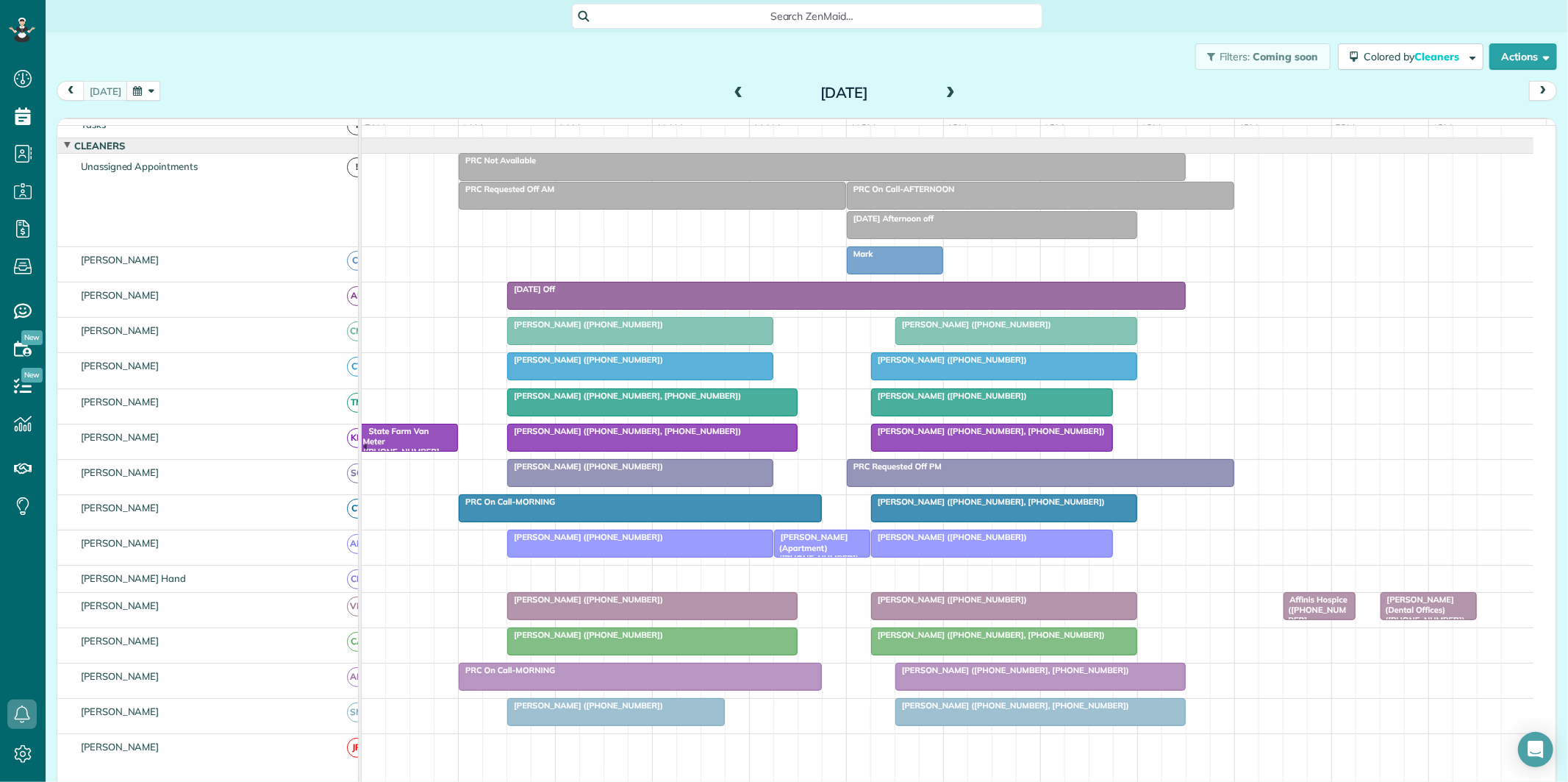
click at [1010, 542] on div "Cheryl Cooper (+17707578097)" at bounding box center [992, 536] width 233 height 11
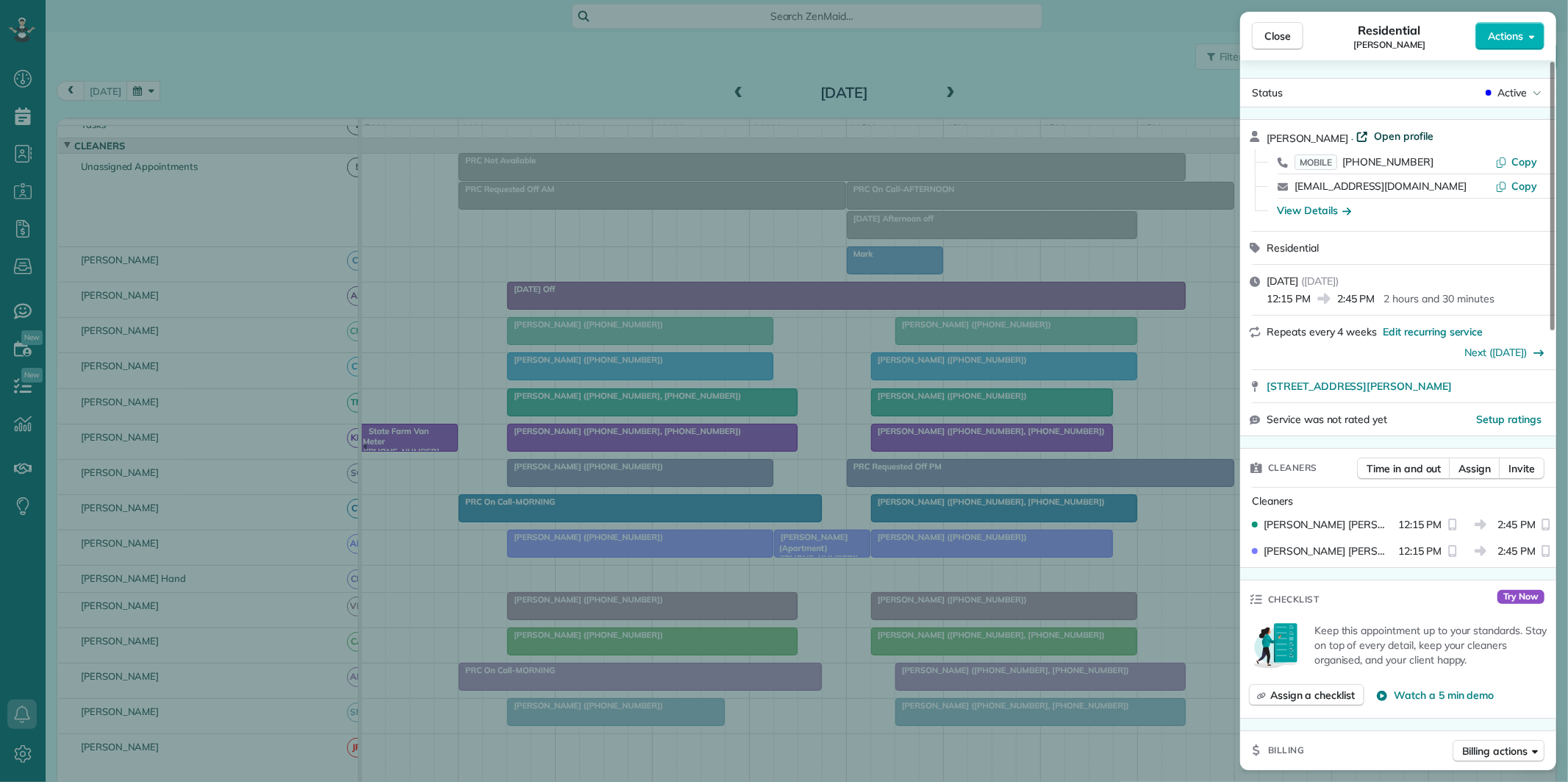
click at [1392, 132] on span "Open profile" at bounding box center [1403, 135] width 59 height 14
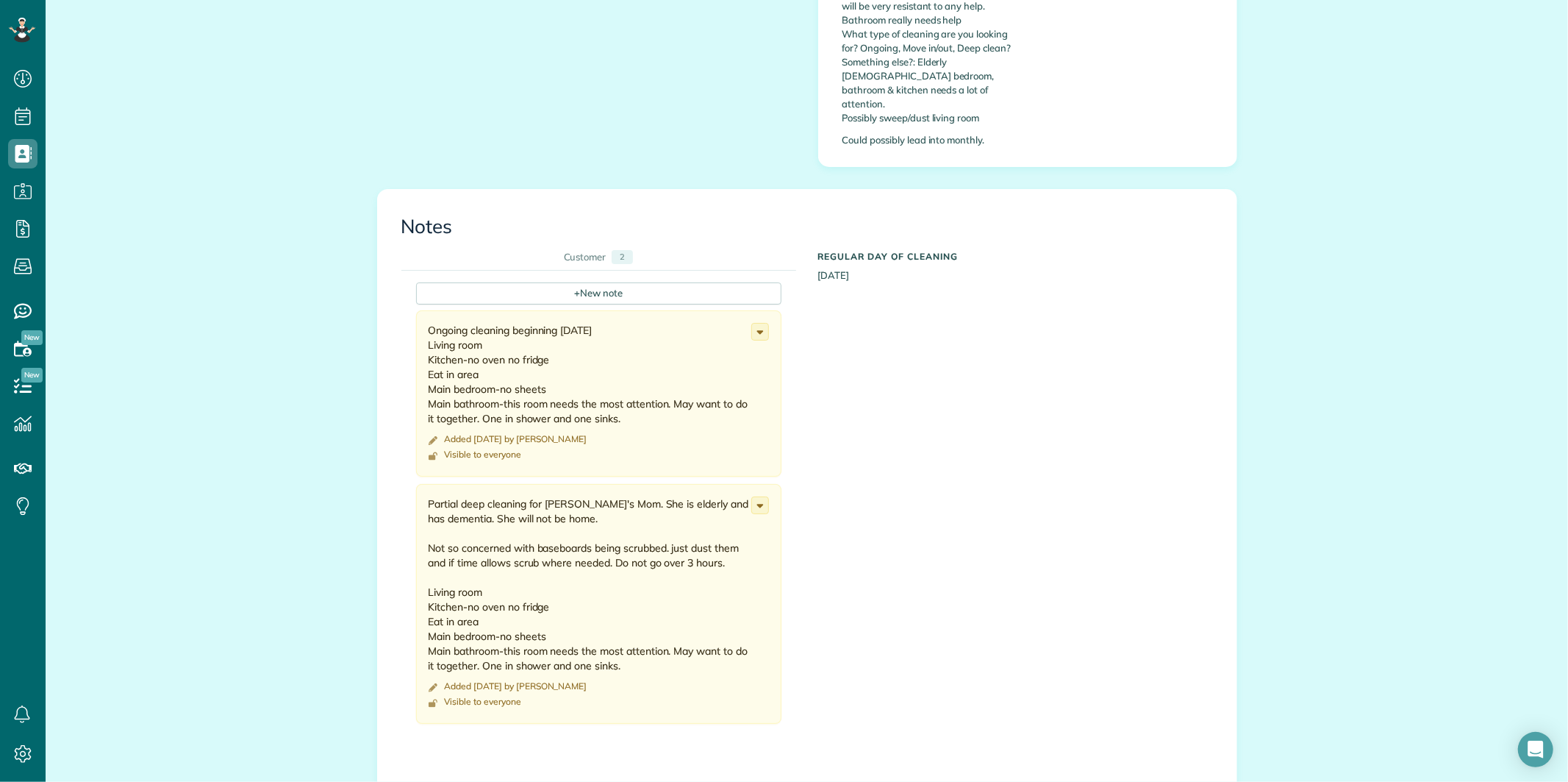
scroll to position [1062, 0]
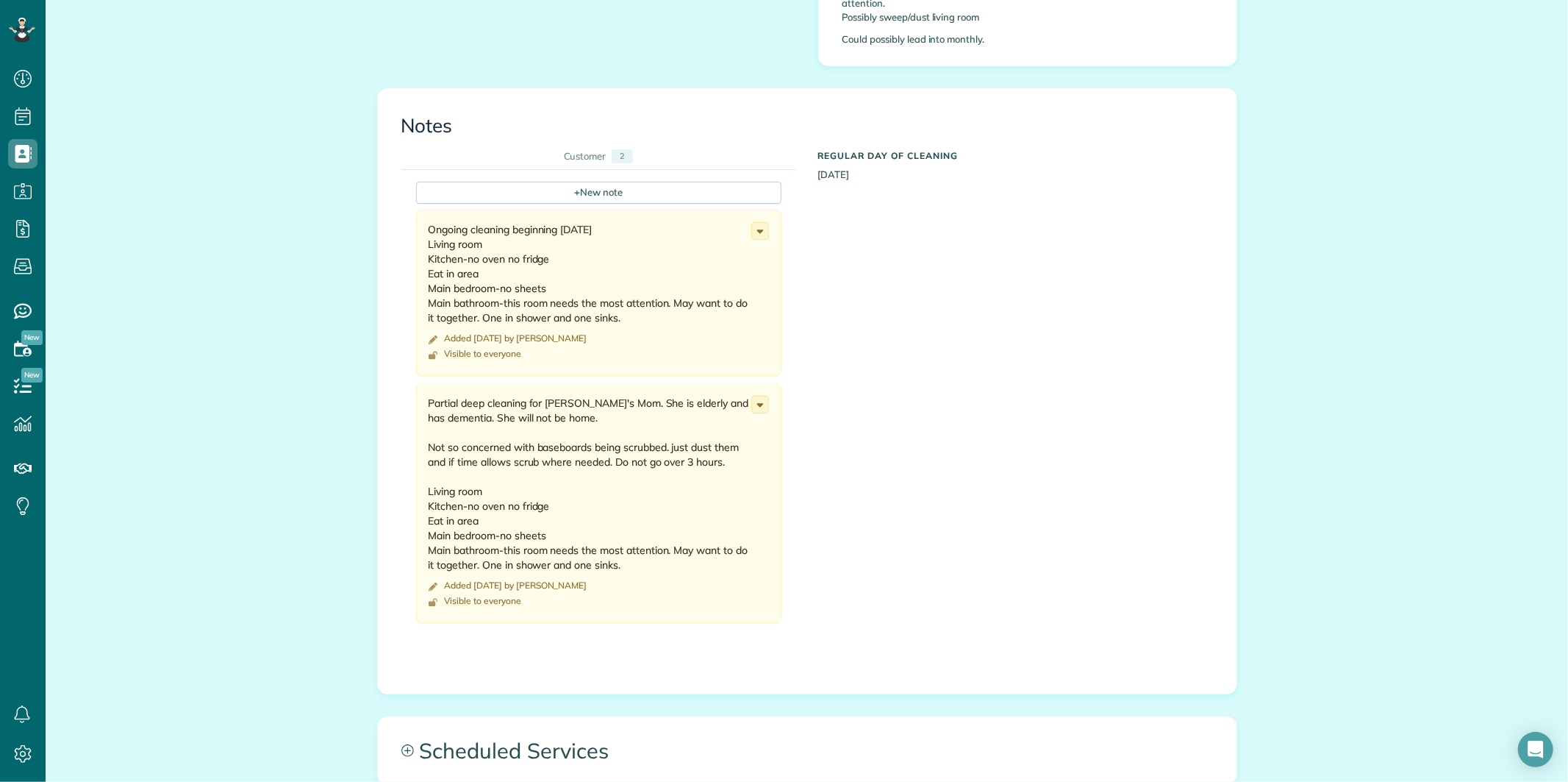
click at [1088, 389] on div "+ New note Ongoing cleaning beginning 8/12/25 Living room Kitchen-no oven no fr…" at bounding box center [795, 407] width 789 height 475
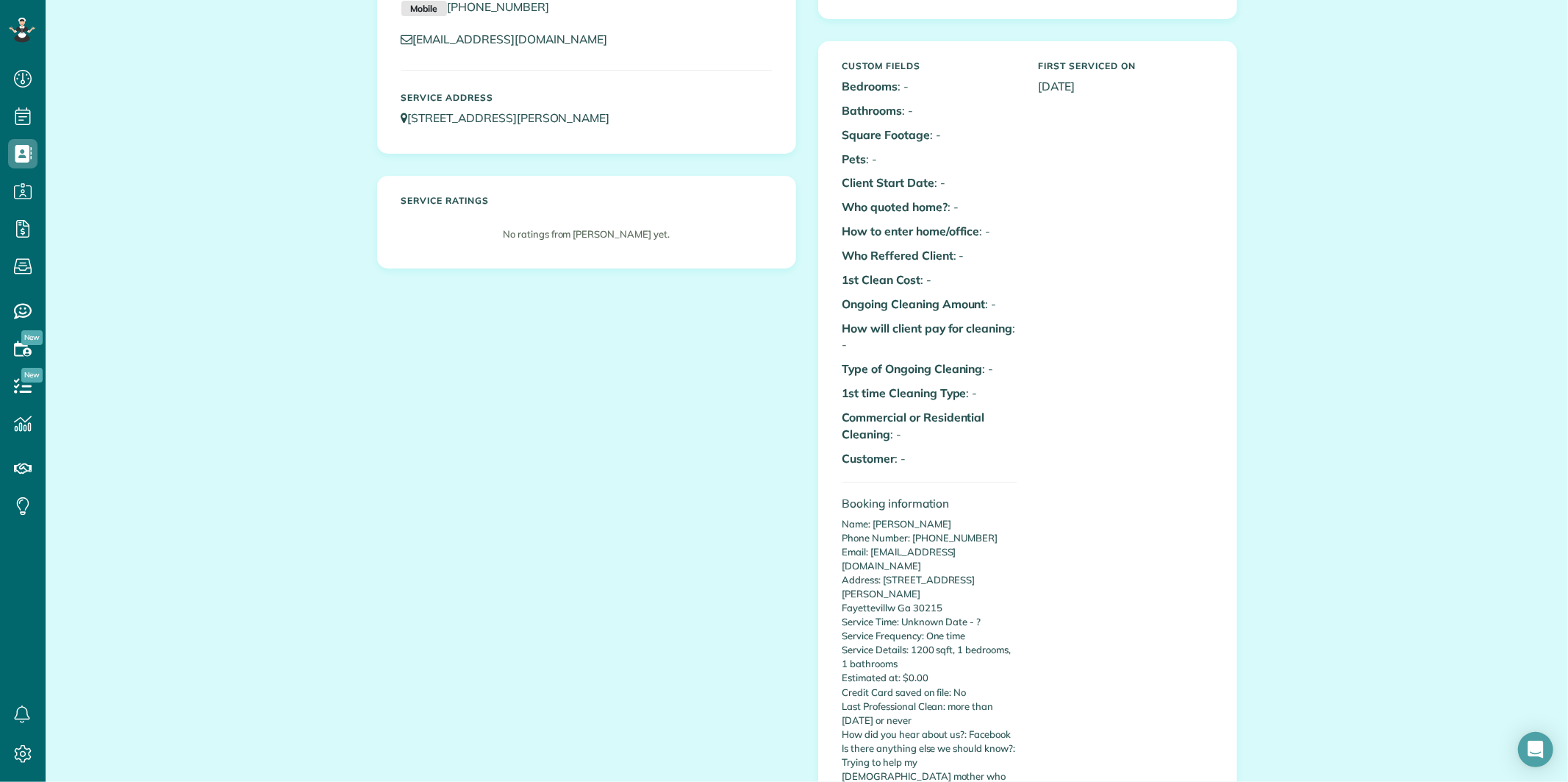
scroll to position [163, 0]
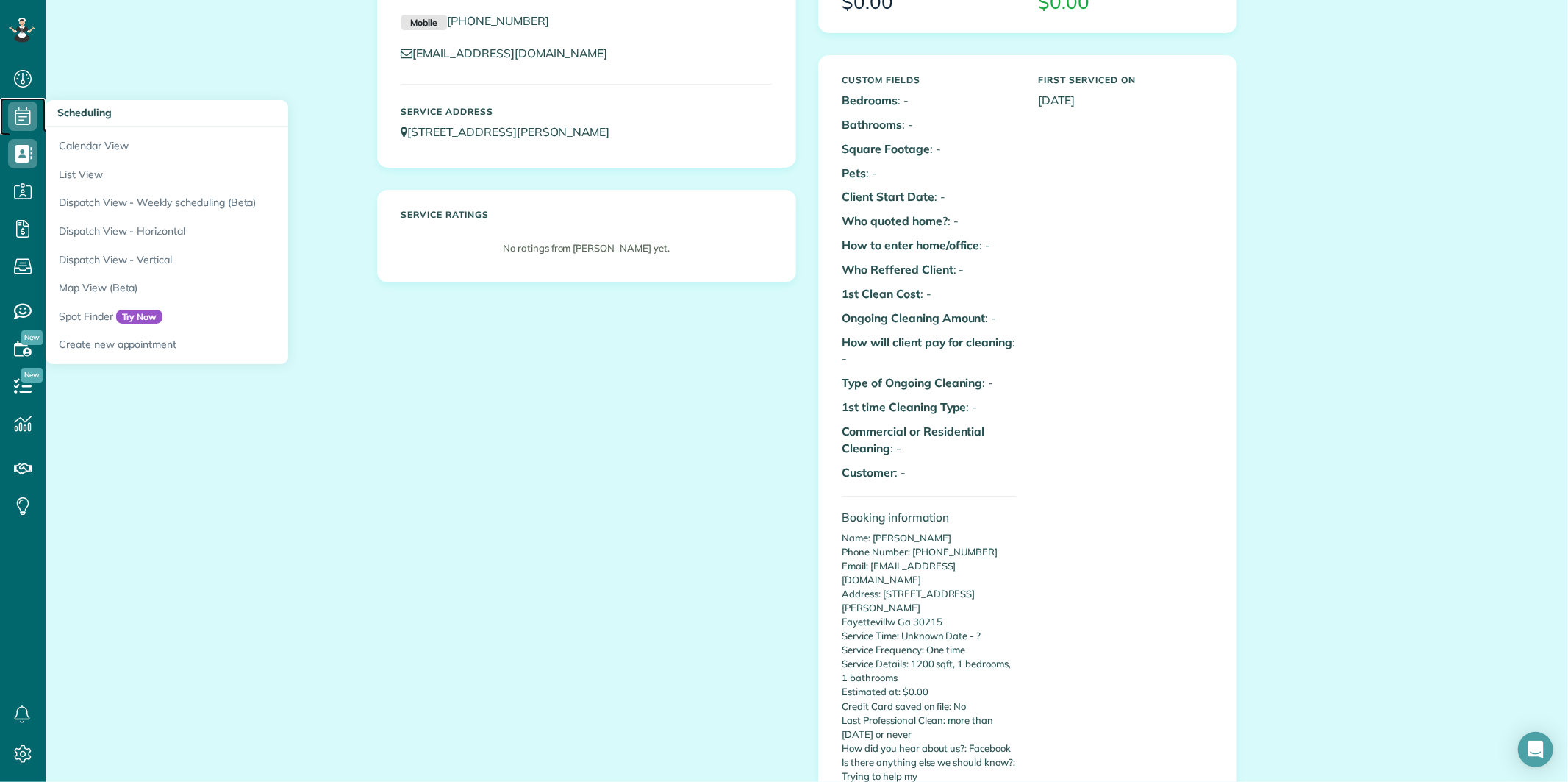
click at [30, 113] on use at bounding box center [23, 116] width 15 height 17
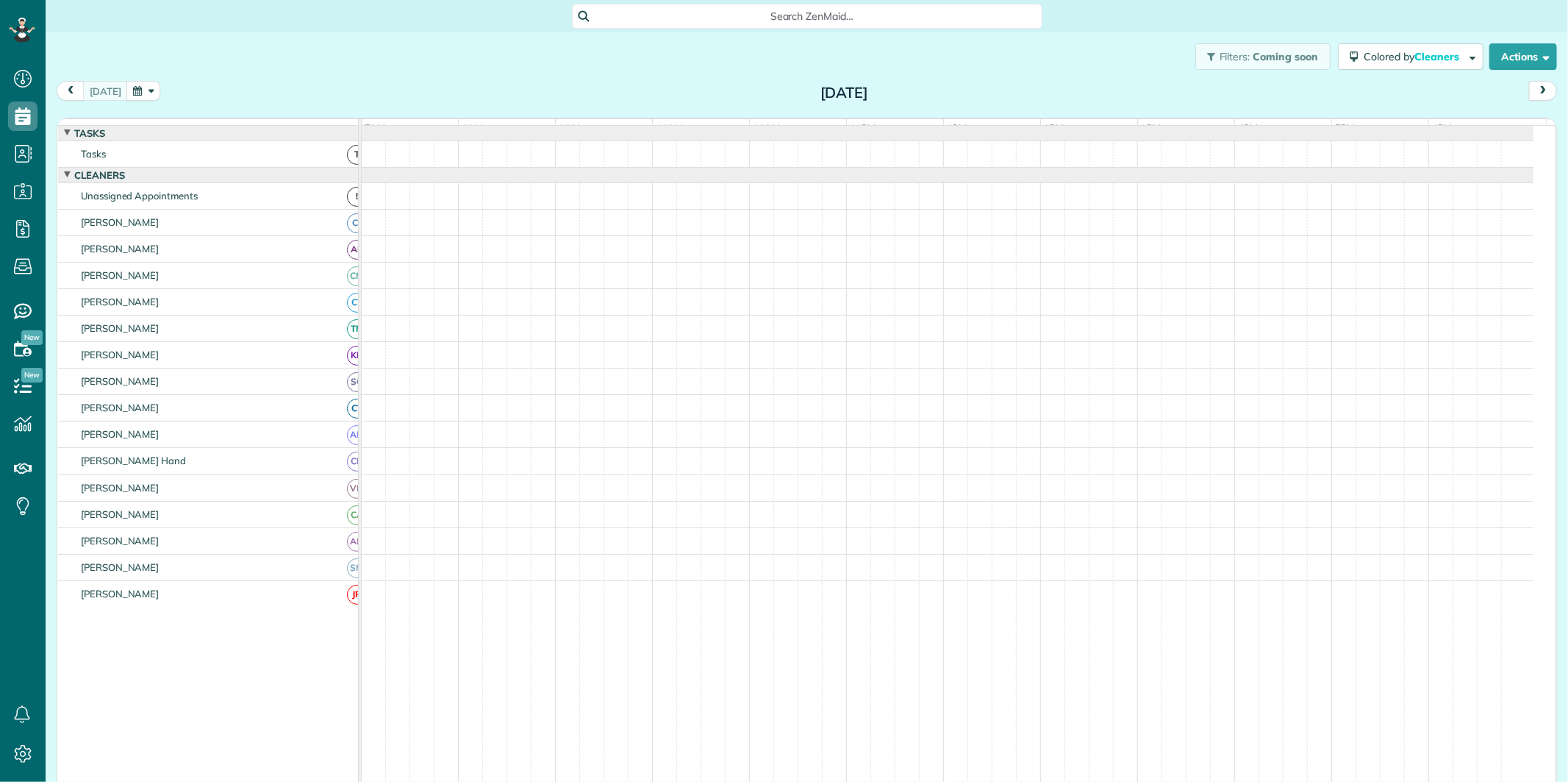
scroll to position [6, 6]
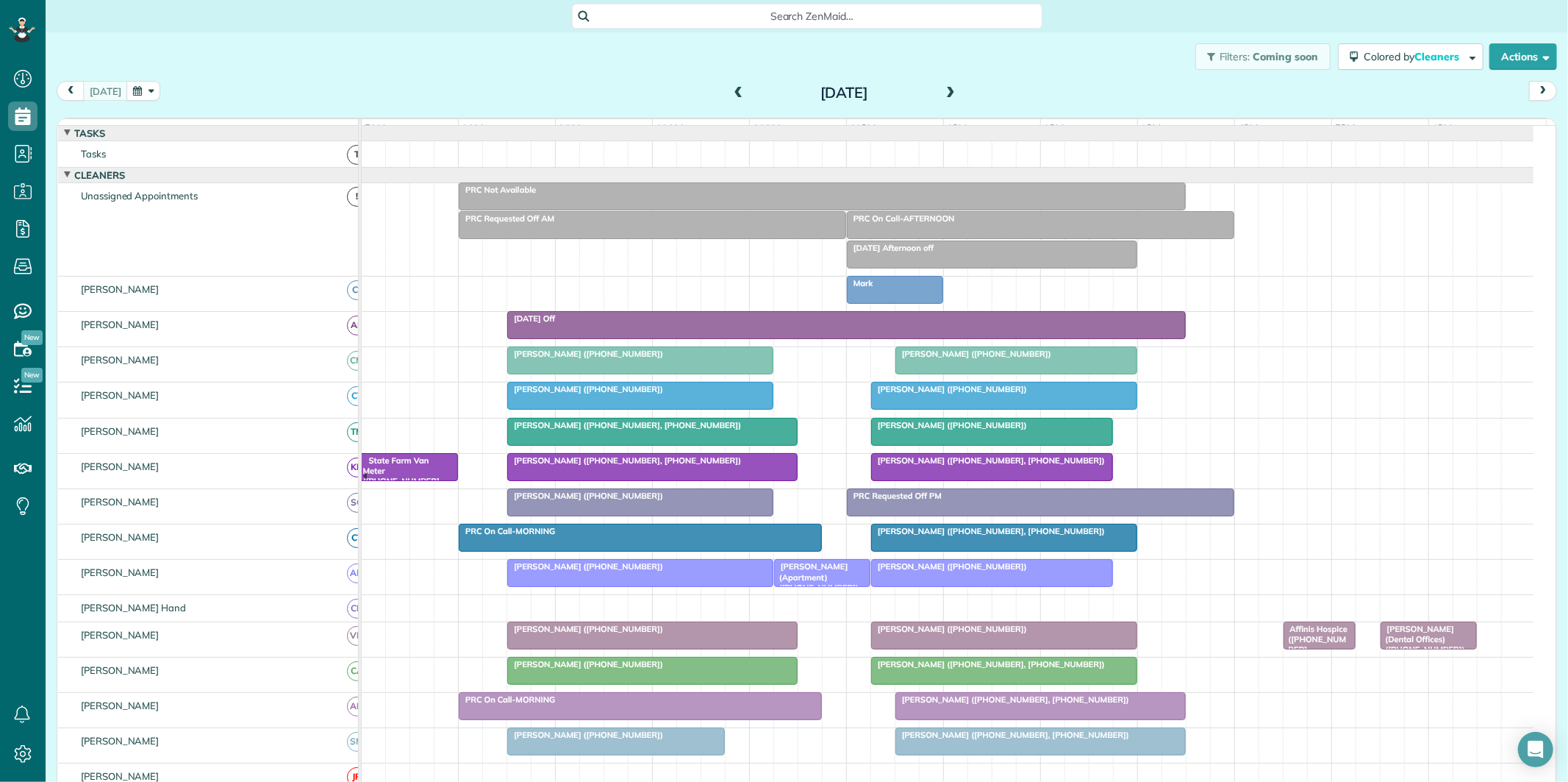
click at [982, 549] on div at bounding box center [1004, 537] width 265 height 27
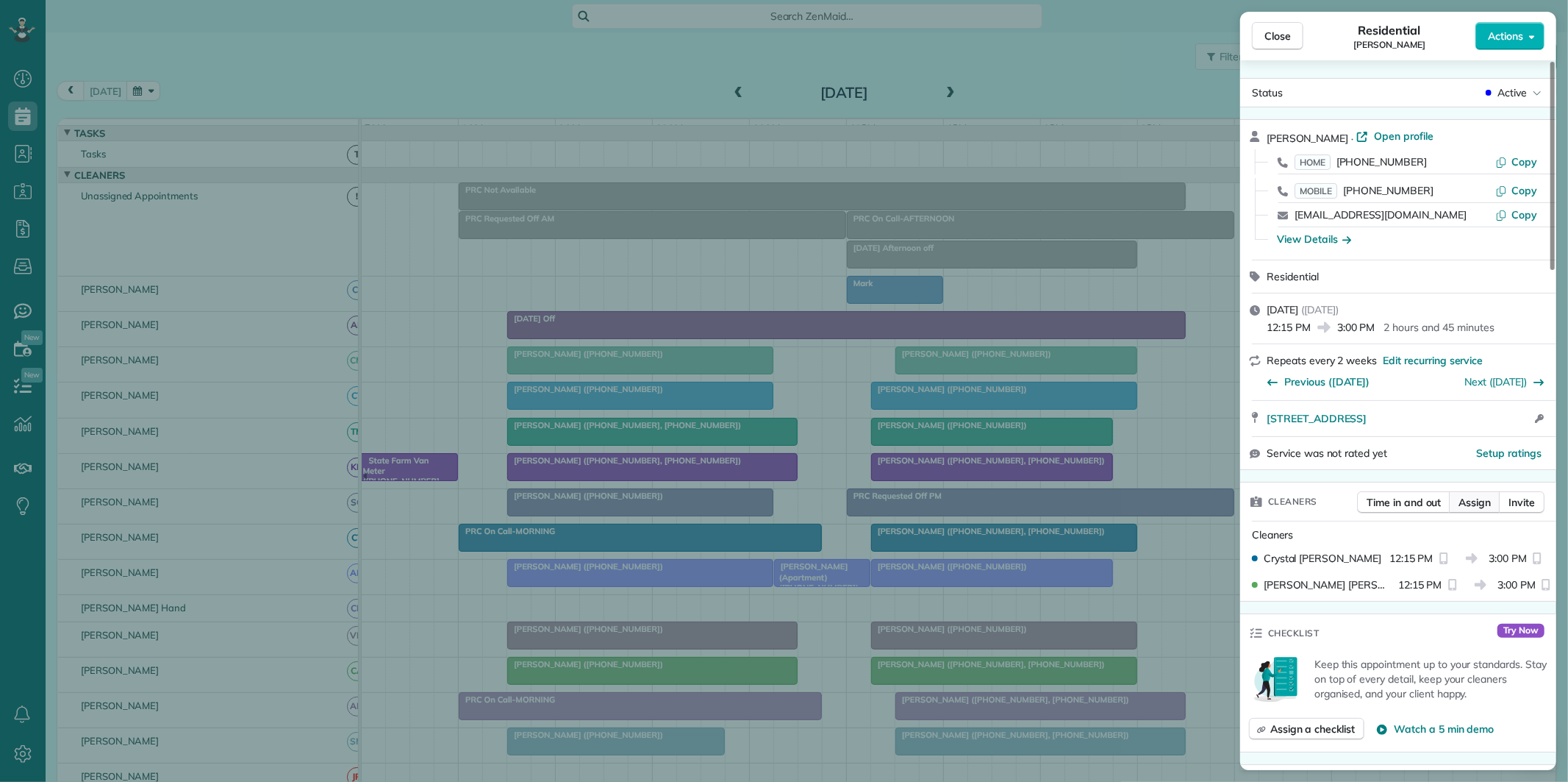
click at [1487, 499] on span "Assign" at bounding box center [1474, 502] width 33 height 14
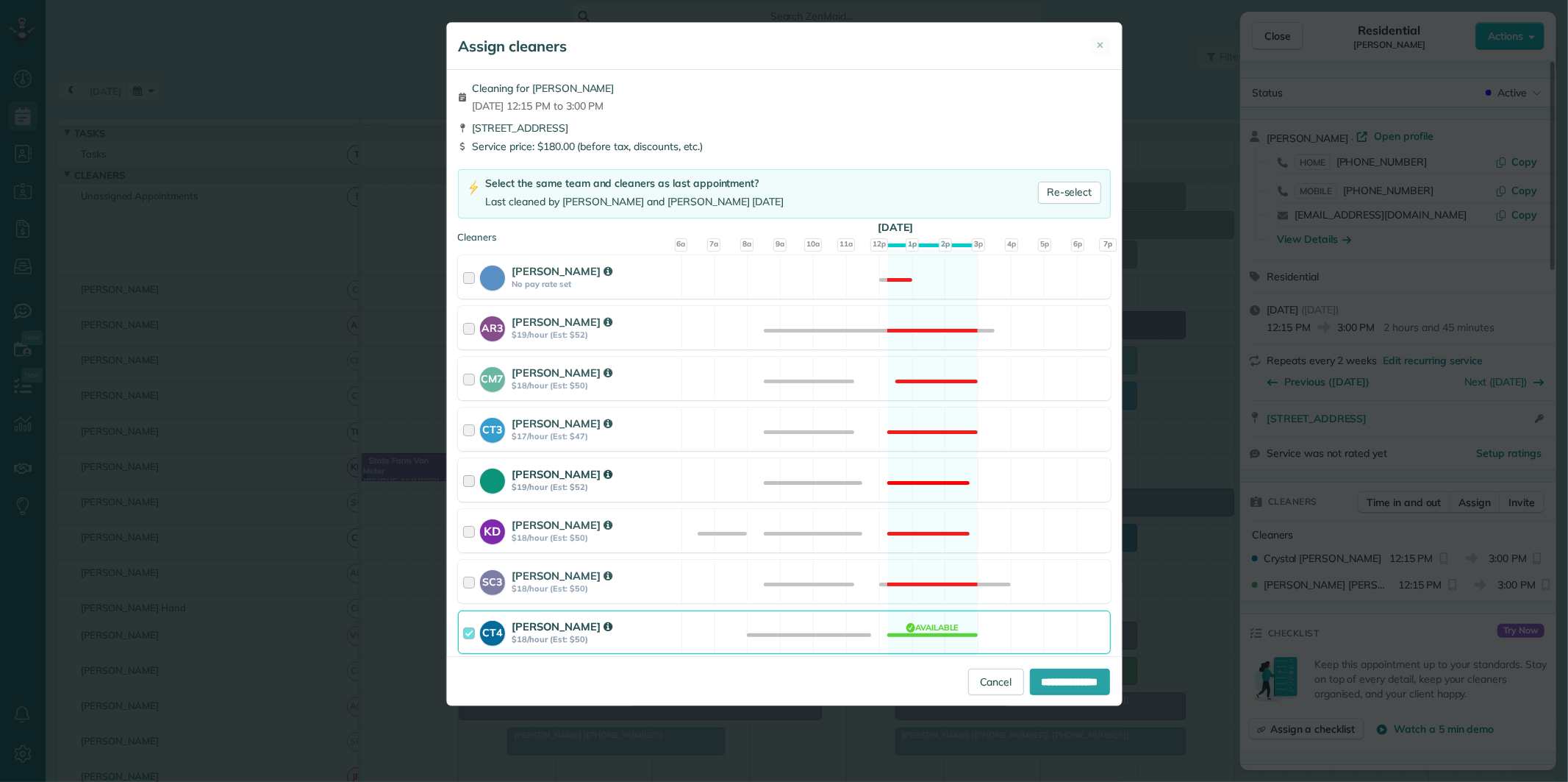
click at [926, 469] on div "Tamara Mitchell $19/hour (Est: $52) Not available" at bounding box center [784, 479] width 653 height 43
click at [930, 628] on div "CT4 Crystal Treece $18/hour (Est: $50) Available" at bounding box center [784, 631] width 653 height 43
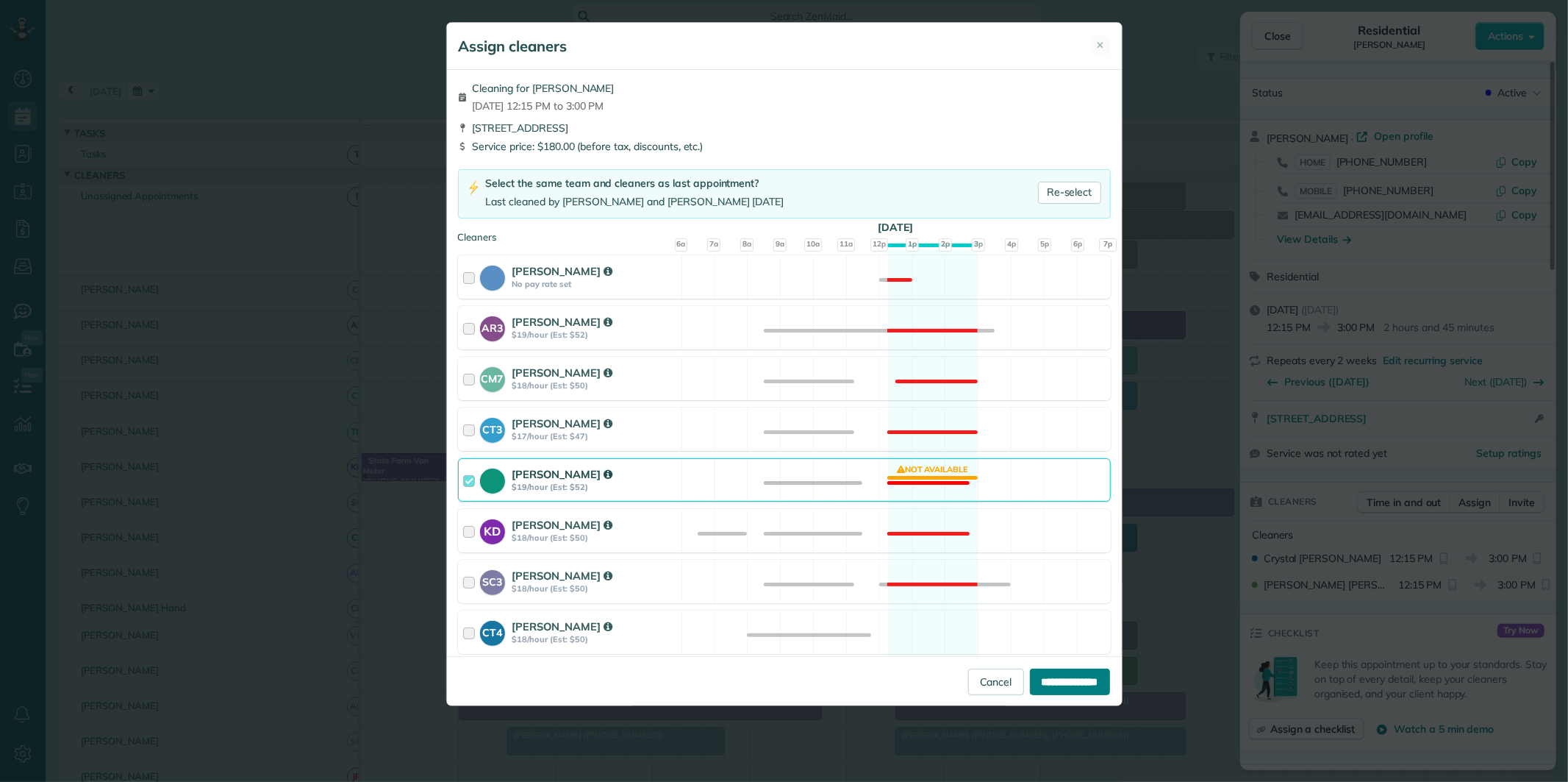
click at [1062, 678] on input "**********" at bounding box center [1070, 682] width 81 height 27
type input "**********"
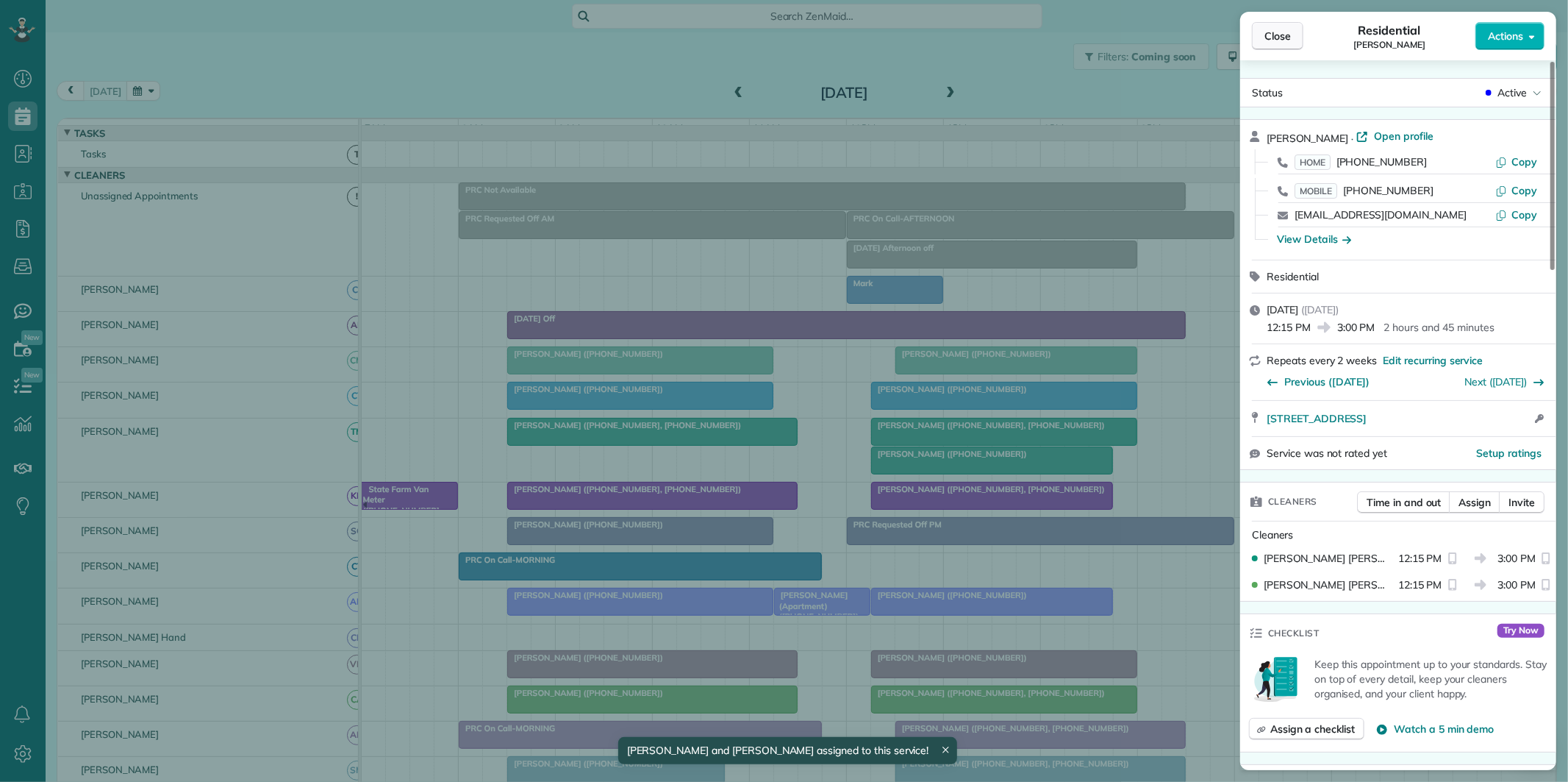
click at [1288, 42] on span "Close" at bounding box center [1277, 36] width 27 height 14
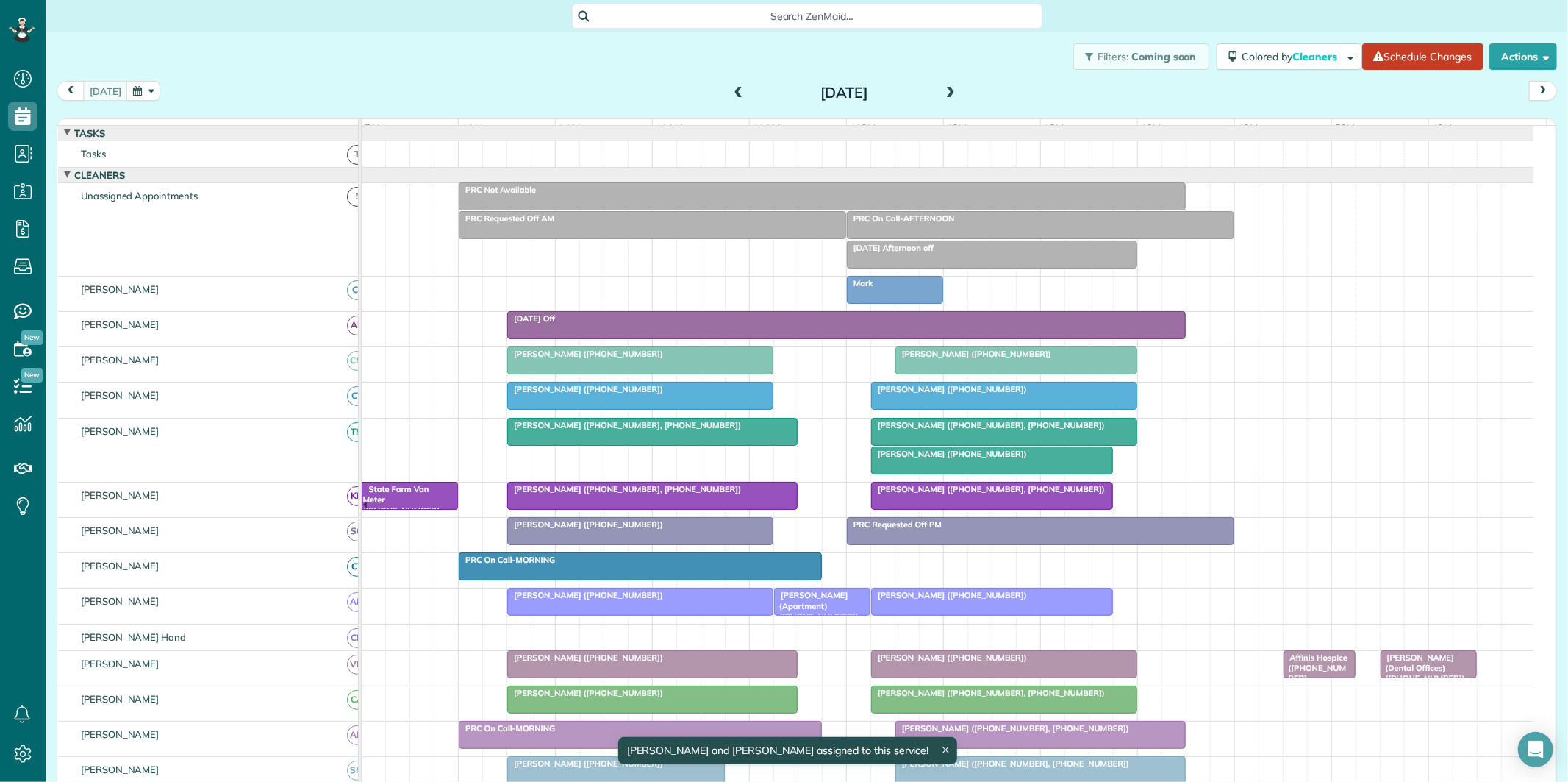
click at [948, 474] on div at bounding box center [992, 461] width 241 height 27
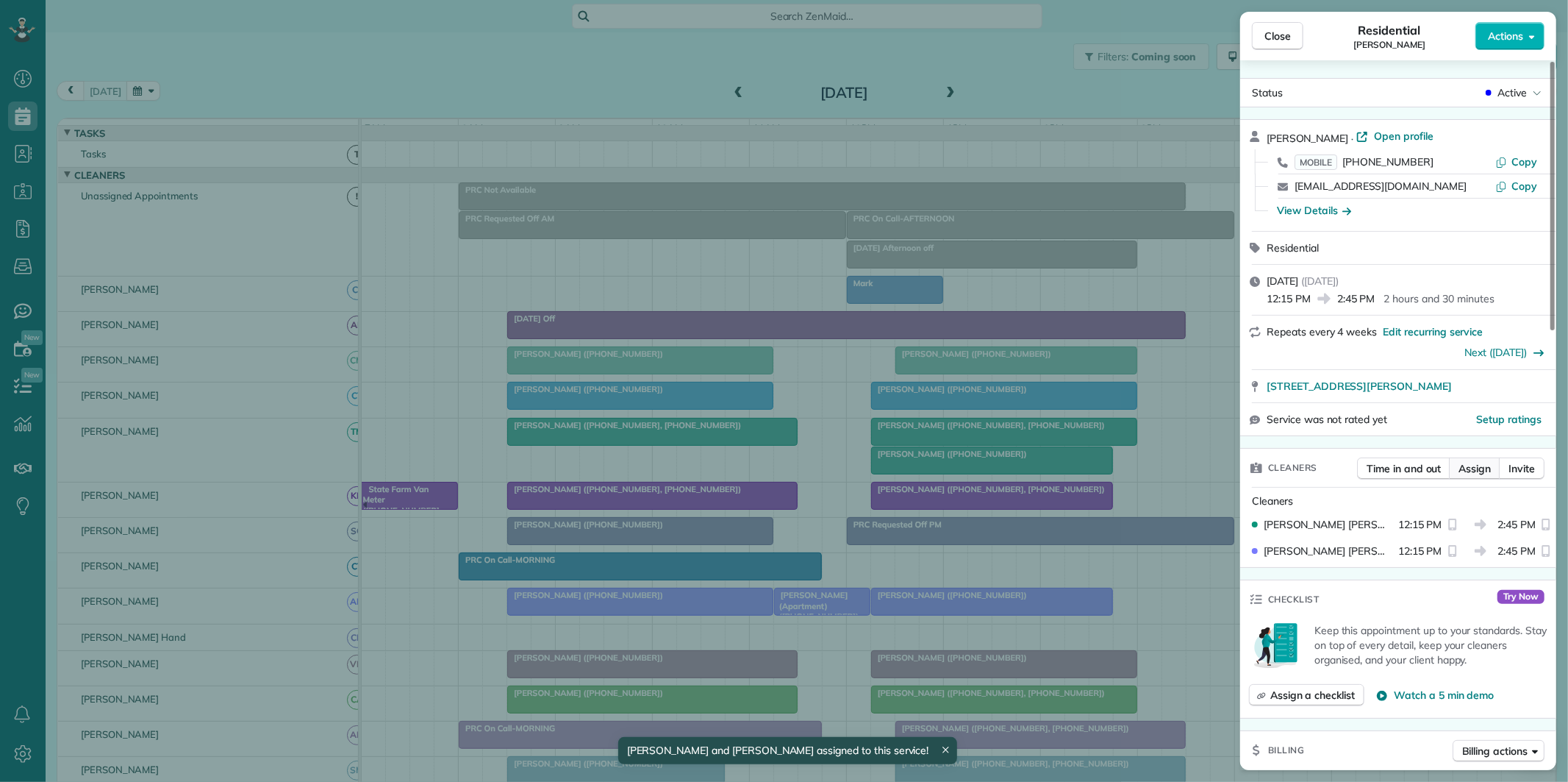
click at [1477, 462] on span "Assign" at bounding box center [1474, 468] width 33 height 14
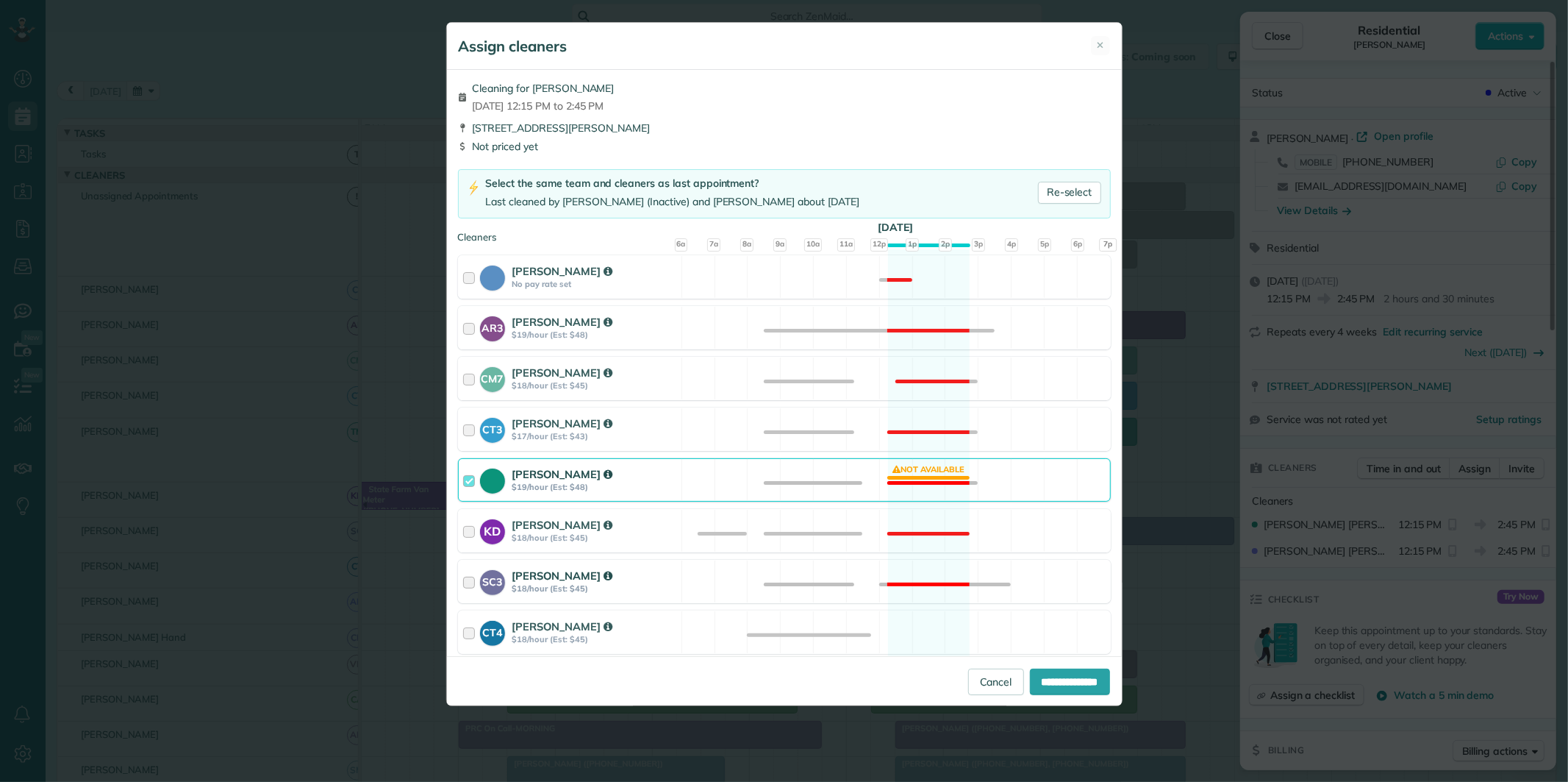
drag, startPoint x: 924, startPoint y: 473, endPoint x: 1029, endPoint y: 579, distance: 149.2
click at [926, 473] on div "Tamara Mitchell $19/hour (Est: $48) Not available" at bounding box center [784, 479] width 653 height 43
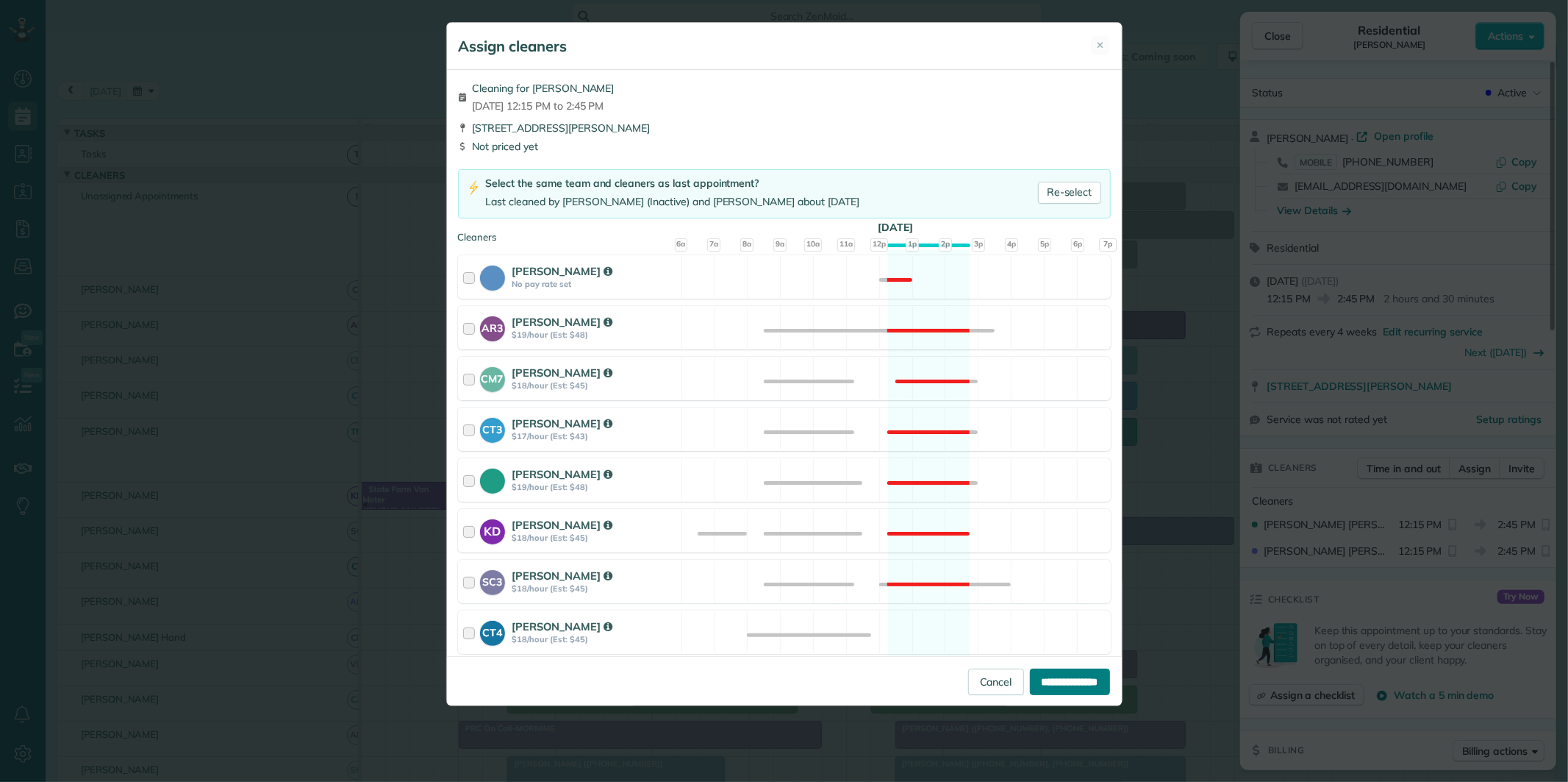
click at [1065, 684] on input "**********" at bounding box center [1070, 682] width 81 height 27
type input "**********"
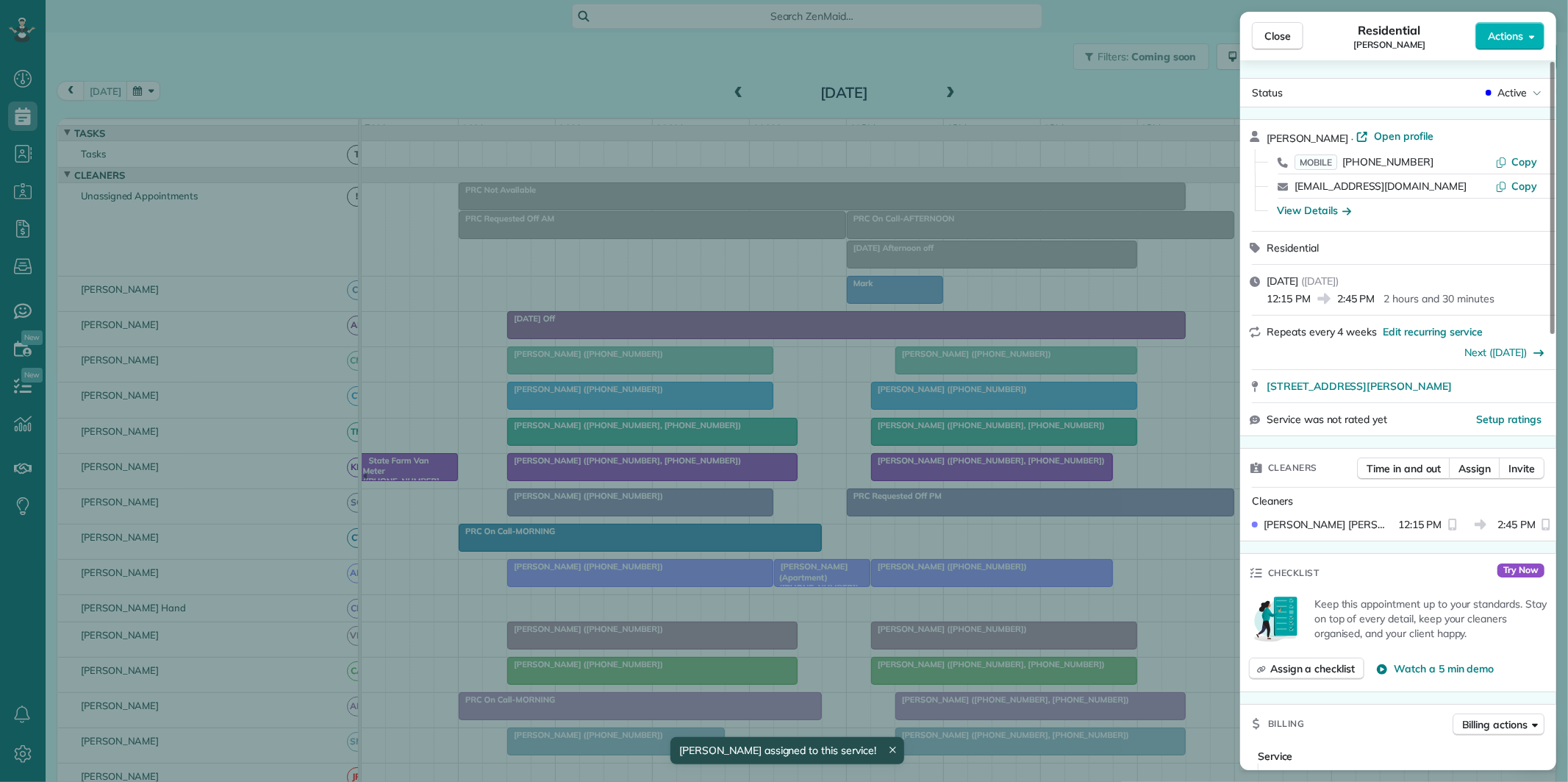
drag, startPoint x: 1275, startPoint y: 36, endPoint x: 1304, endPoint y: 27, distance: 30.4
click at [1276, 36] on span "Close" at bounding box center [1277, 36] width 27 height 14
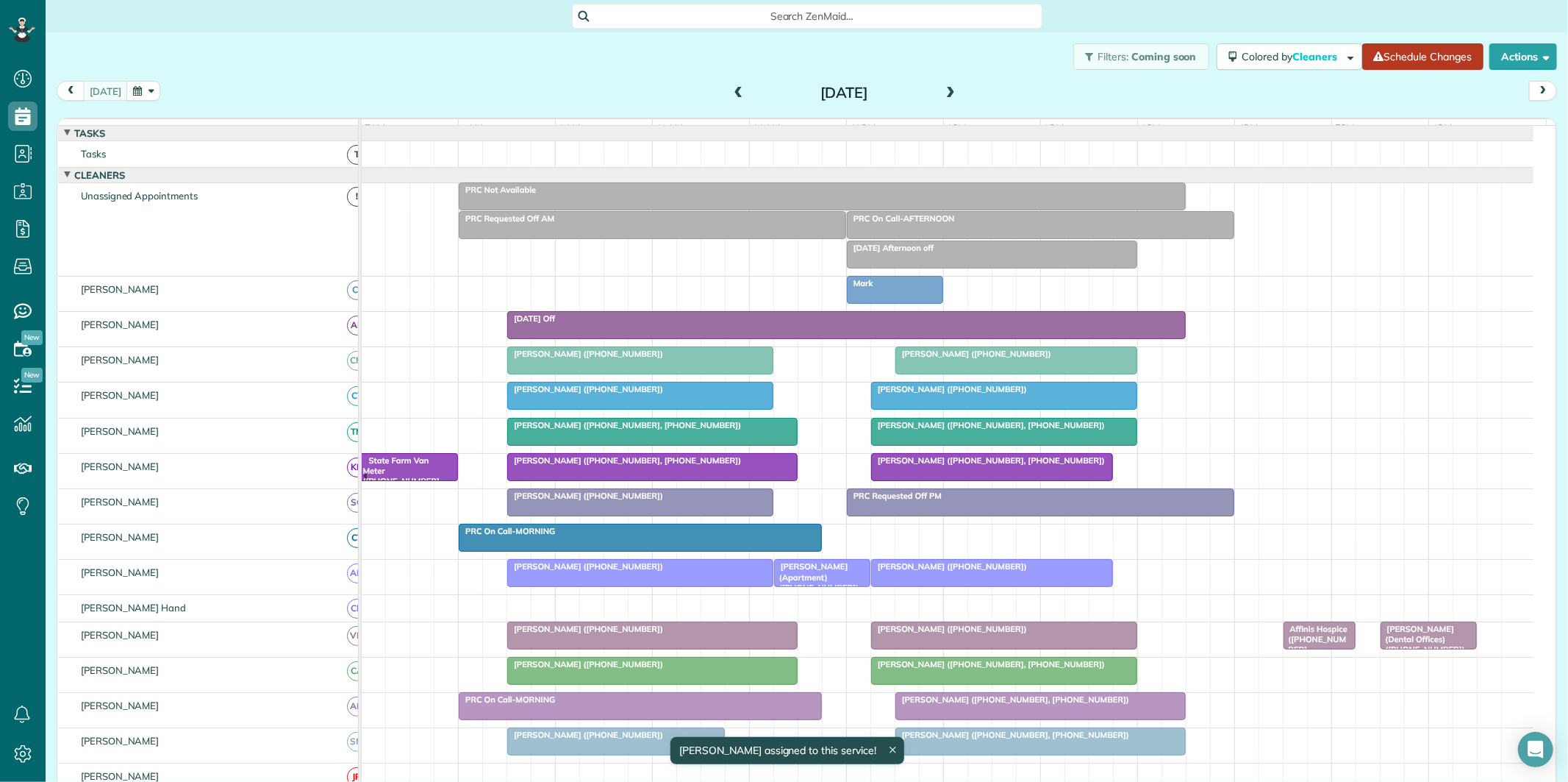
click at [1402, 55] on link "Schedule Changes" at bounding box center [1422, 57] width 121 height 27
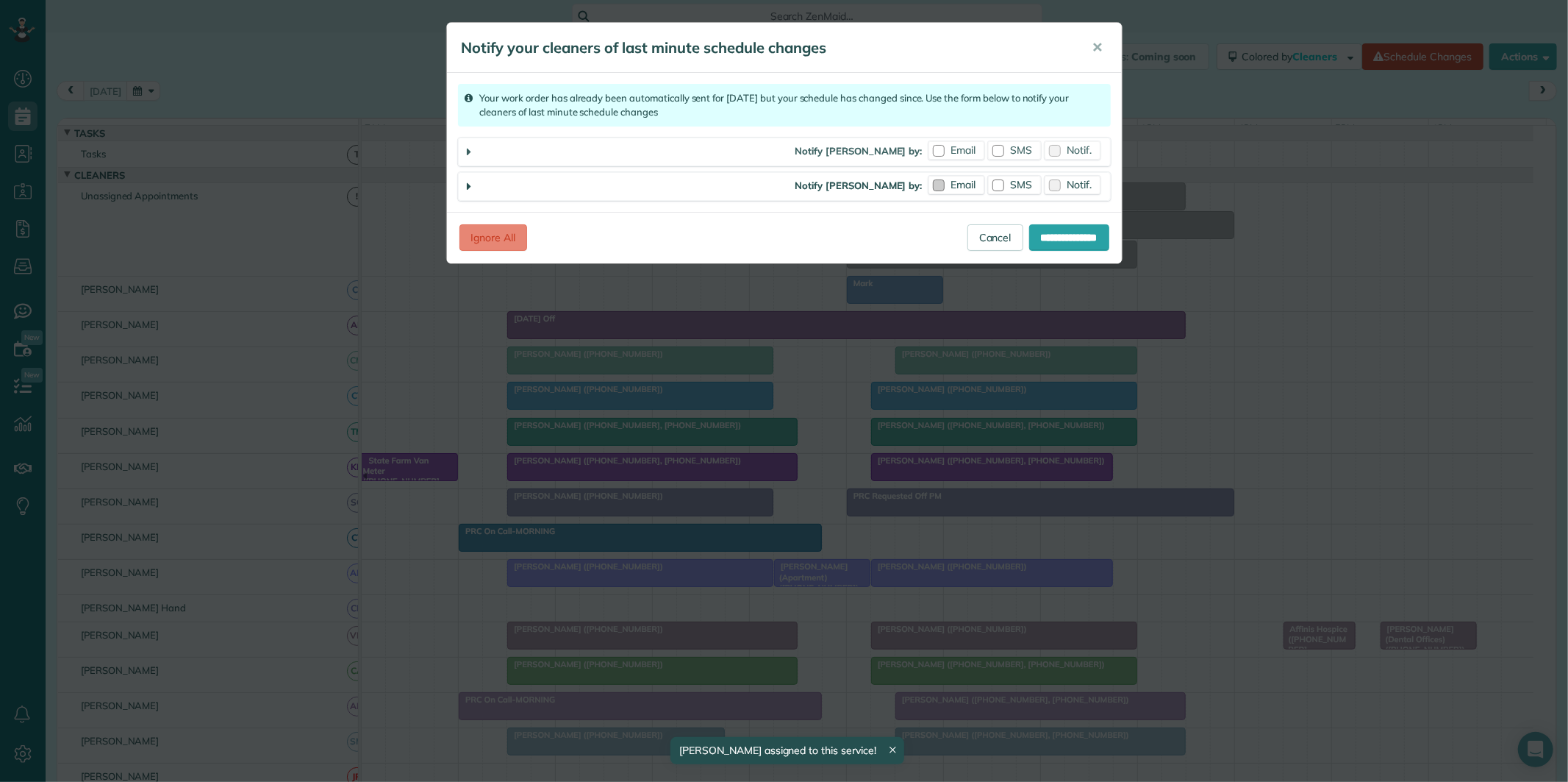
drag, startPoint x: 961, startPoint y: 153, endPoint x: 946, endPoint y: 194, distance: 43.7
click at [961, 155] on span "Email" at bounding box center [964, 150] width 25 height 13
drag, startPoint x: 951, startPoint y: 185, endPoint x: 994, endPoint y: 181, distance: 43.2
click at [953, 185] on span "Email" at bounding box center [964, 184] width 25 height 13
click at [1007, 179] on label "SMS" at bounding box center [1014, 184] width 53 height 18
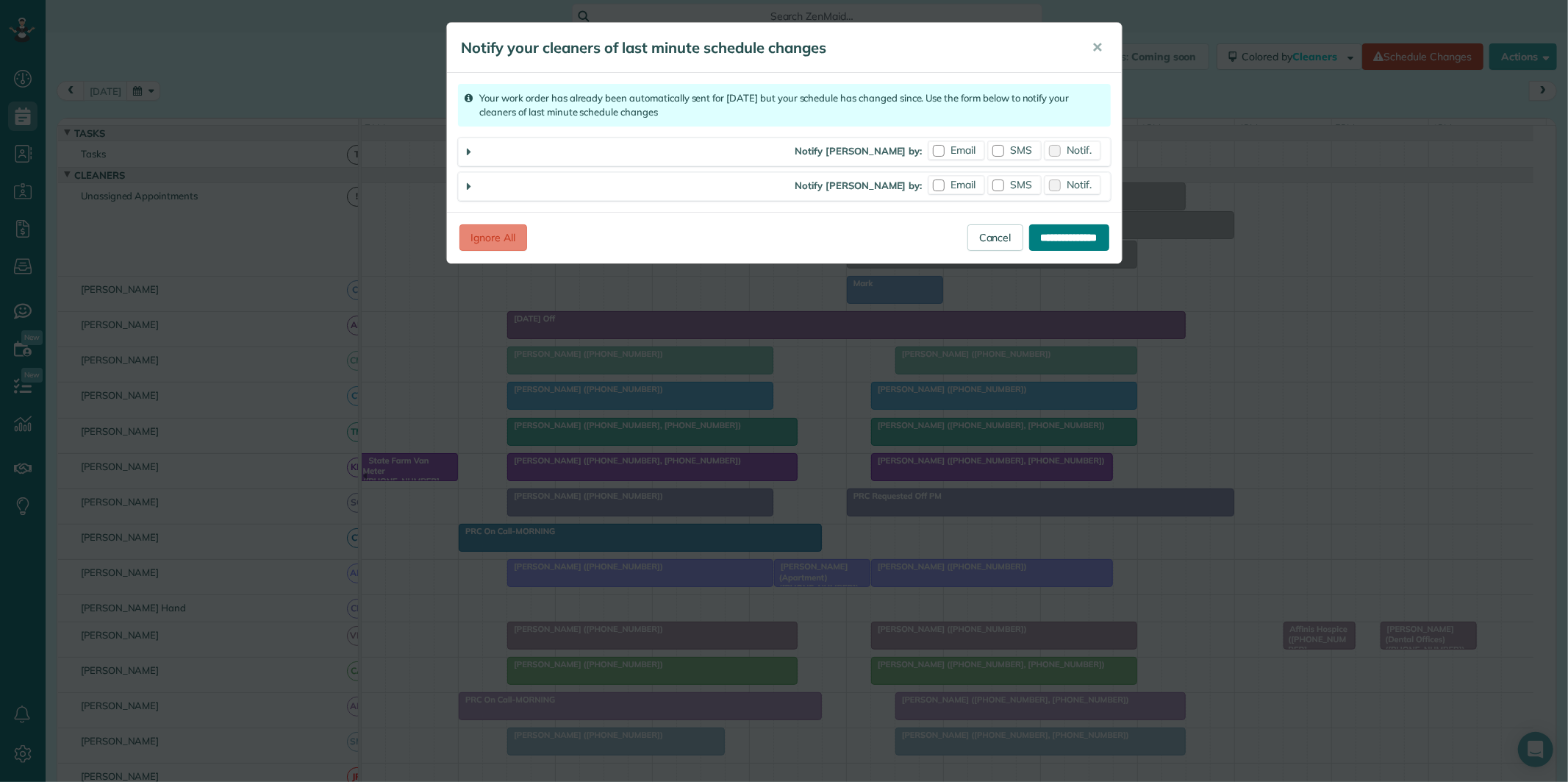
click at [1049, 231] on input "**********" at bounding box center [1069, 238] width 81 height 27
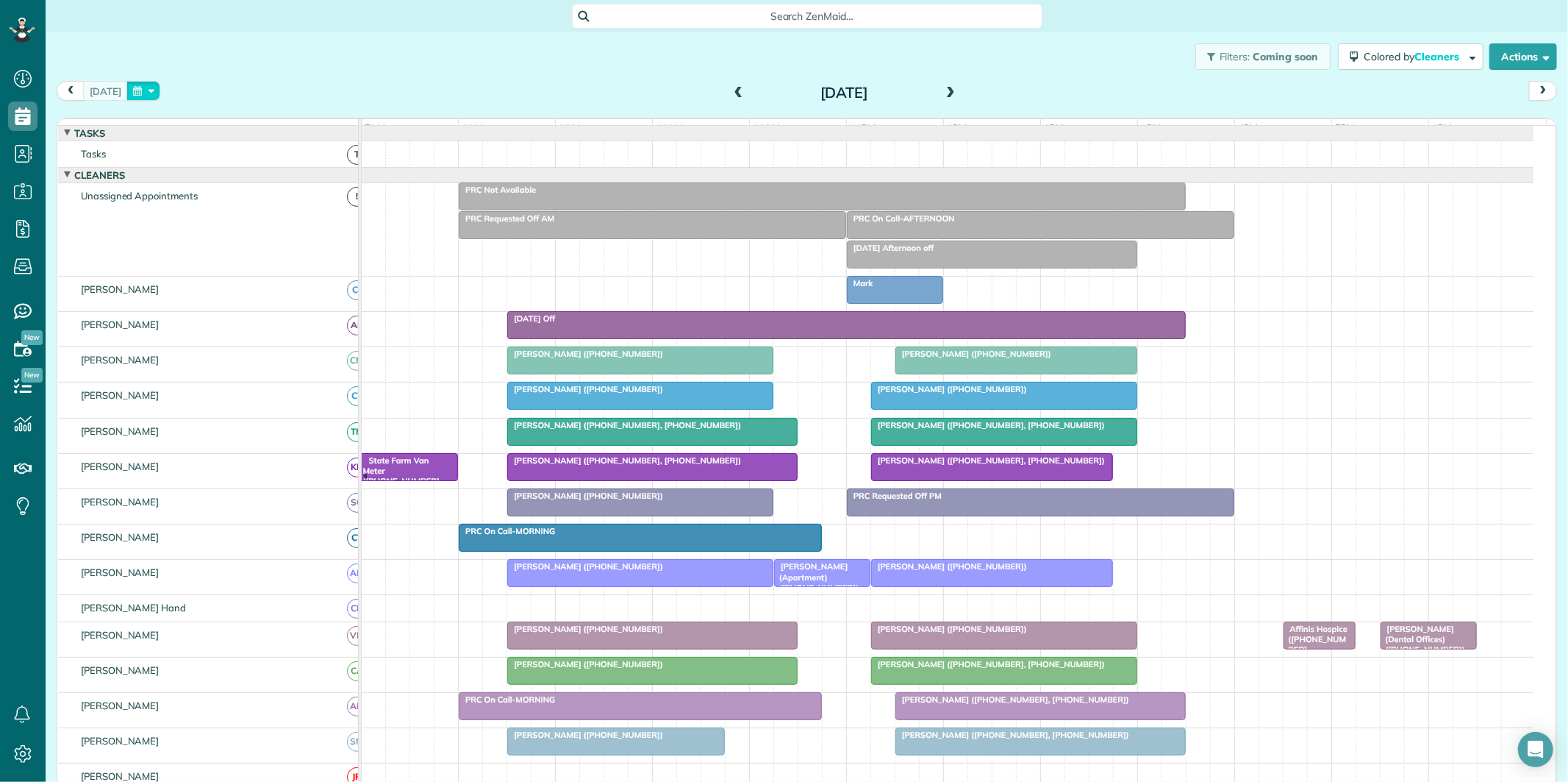
click at [141, 92] on button "button" at bounding box center [143, 90] width 34 height 20
click at [275, 228] on link "28" at bounding box center [270, 237] width 24 height 24
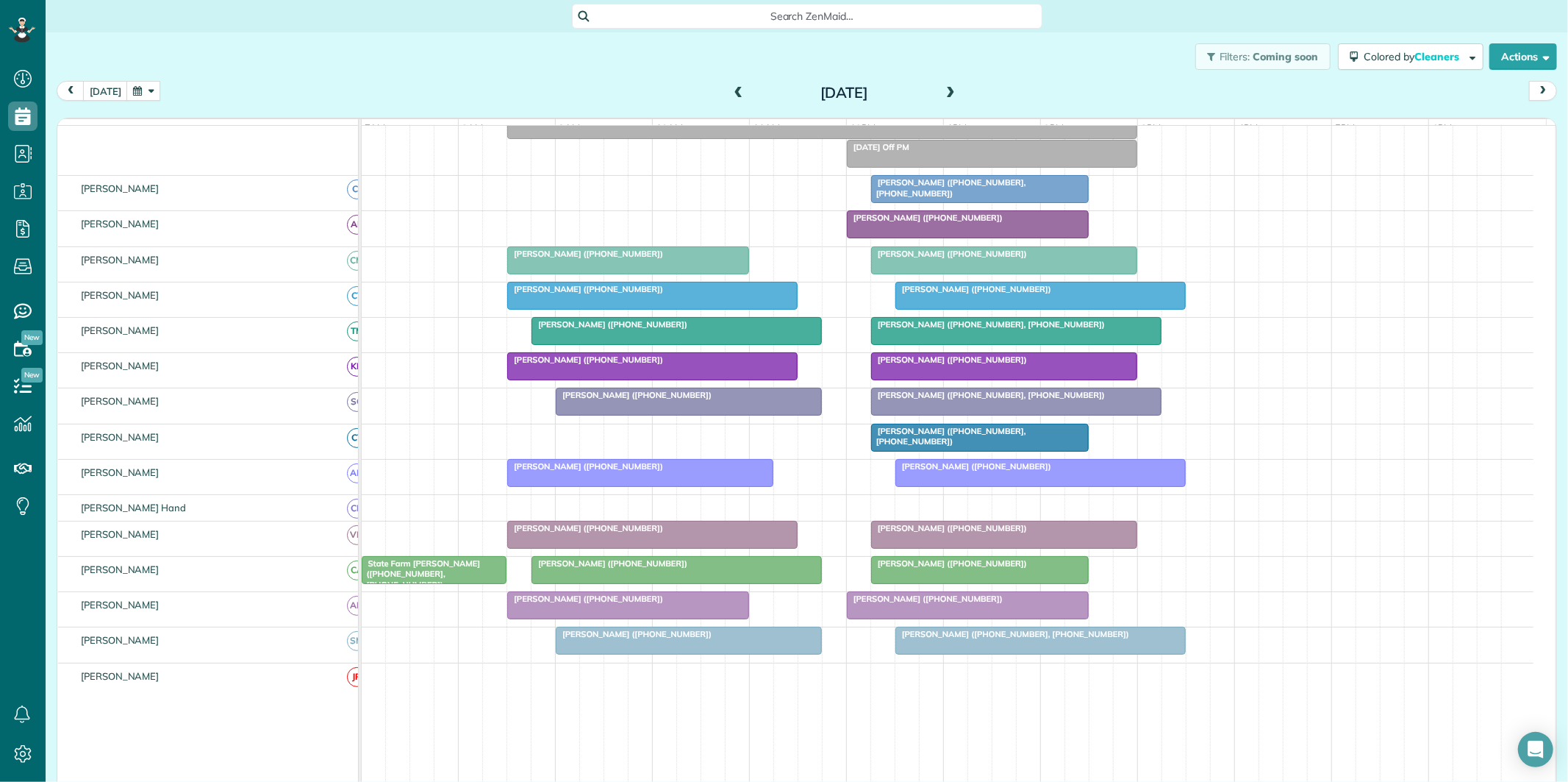
scroll to position [163, 0]
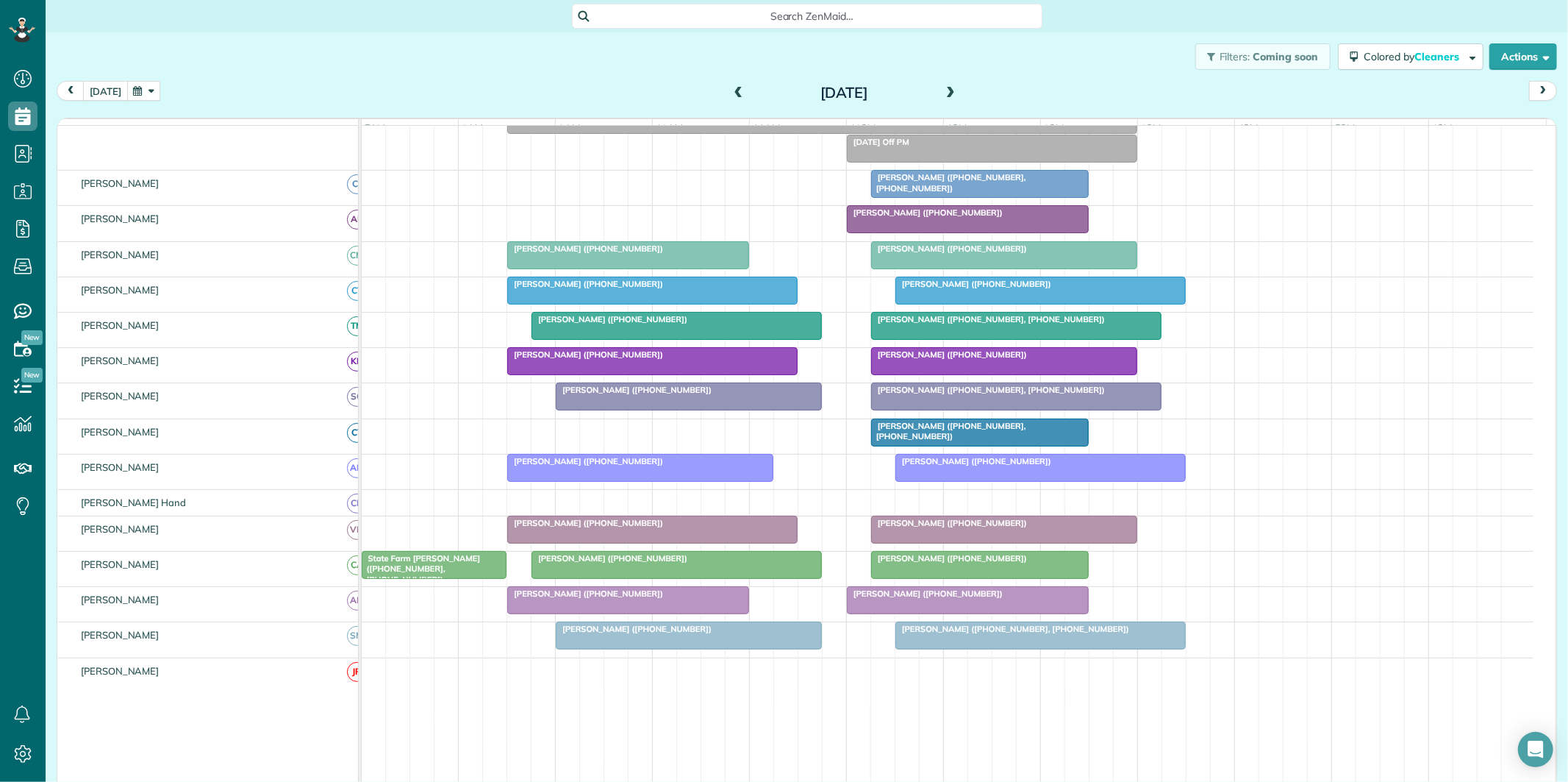
click at [92, 90] on button "[DATE]" at bounding box center [105, 90] width 45 height 20
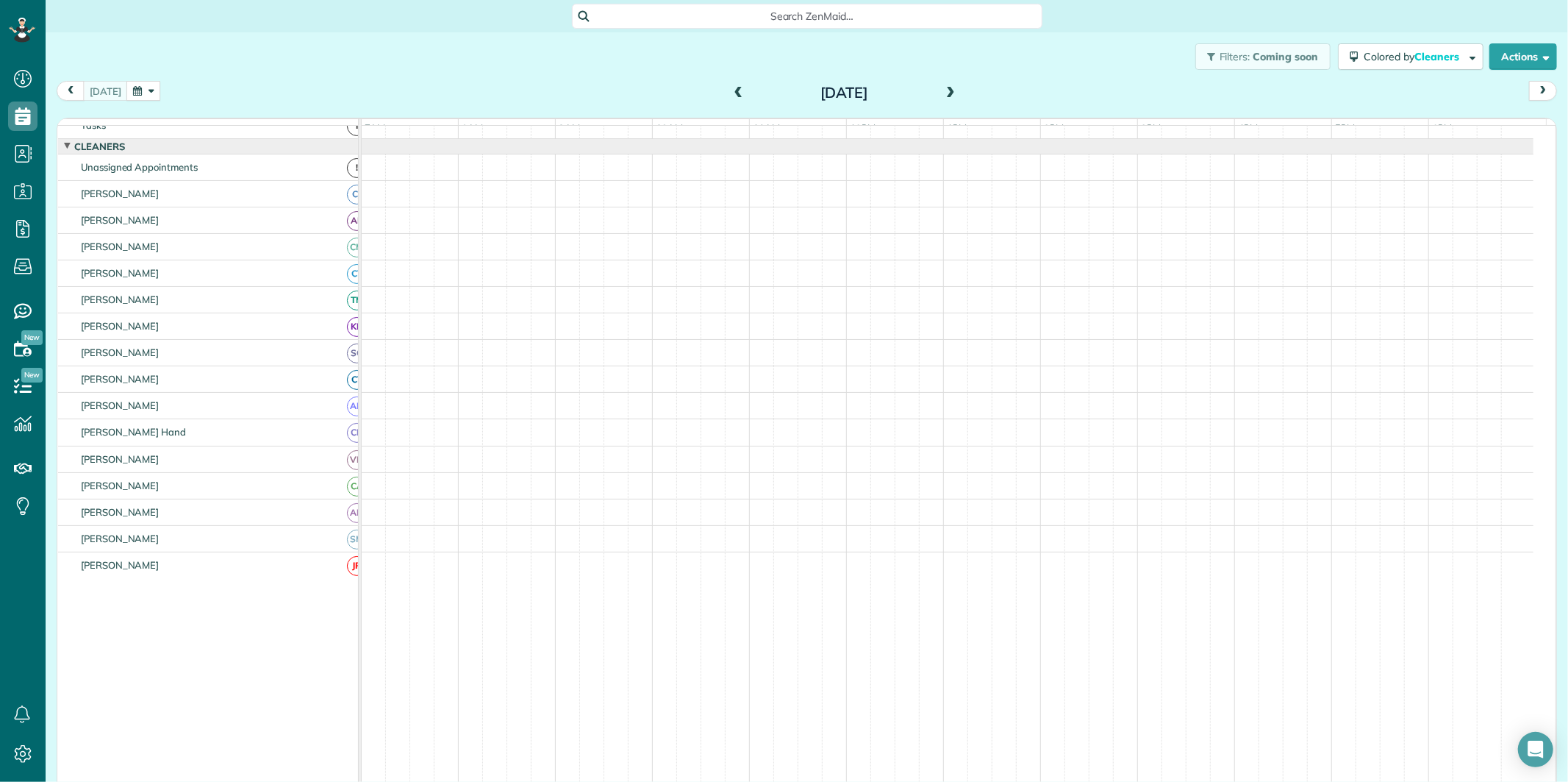
scroll to position [30, 0]
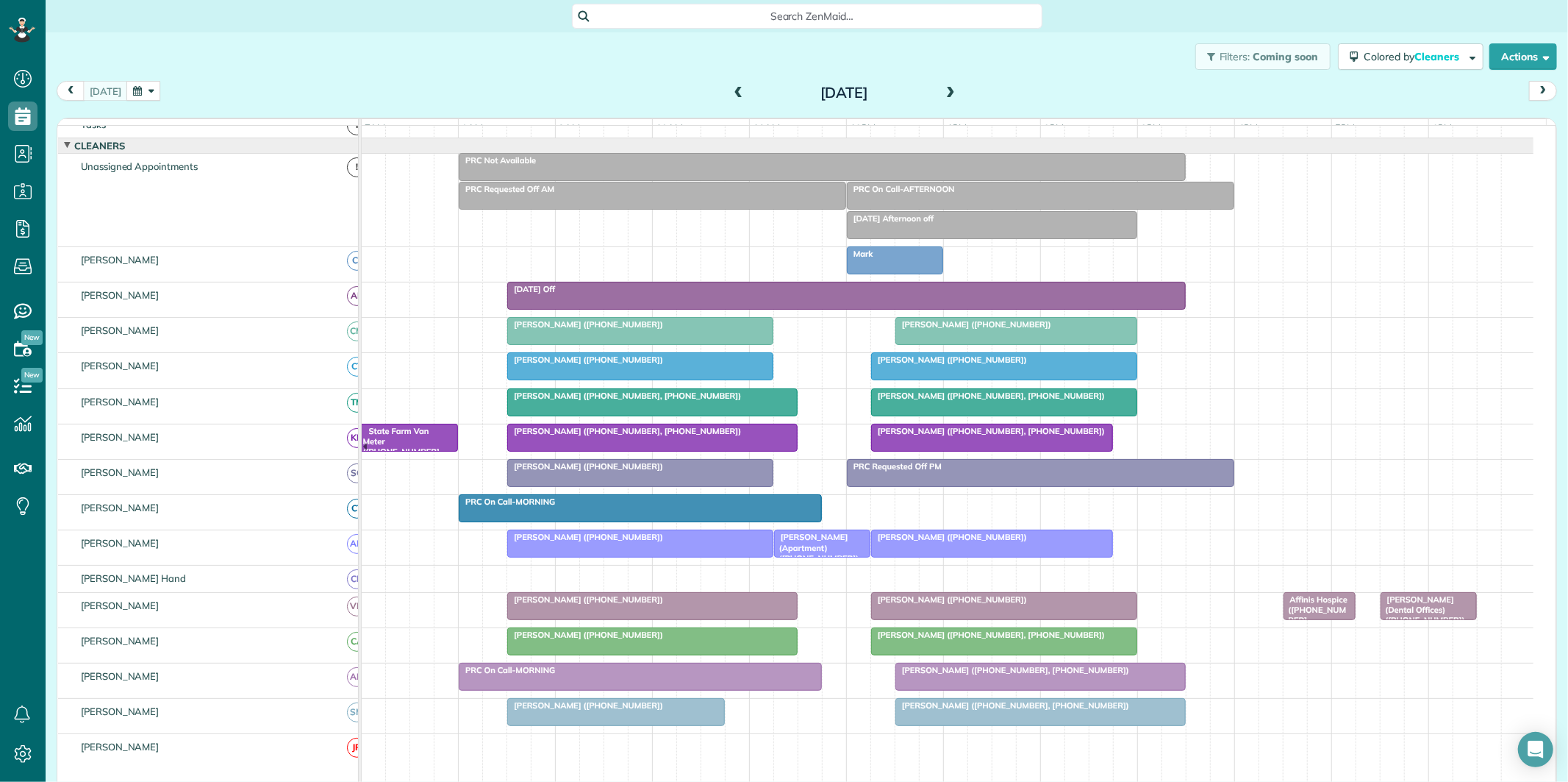
click at [996, 401] on span "[PERSON_NAME] ([PHONE_NUMBER], [PHONE_NUMBER])" at bounding box center [987, 395] width 235 height 11
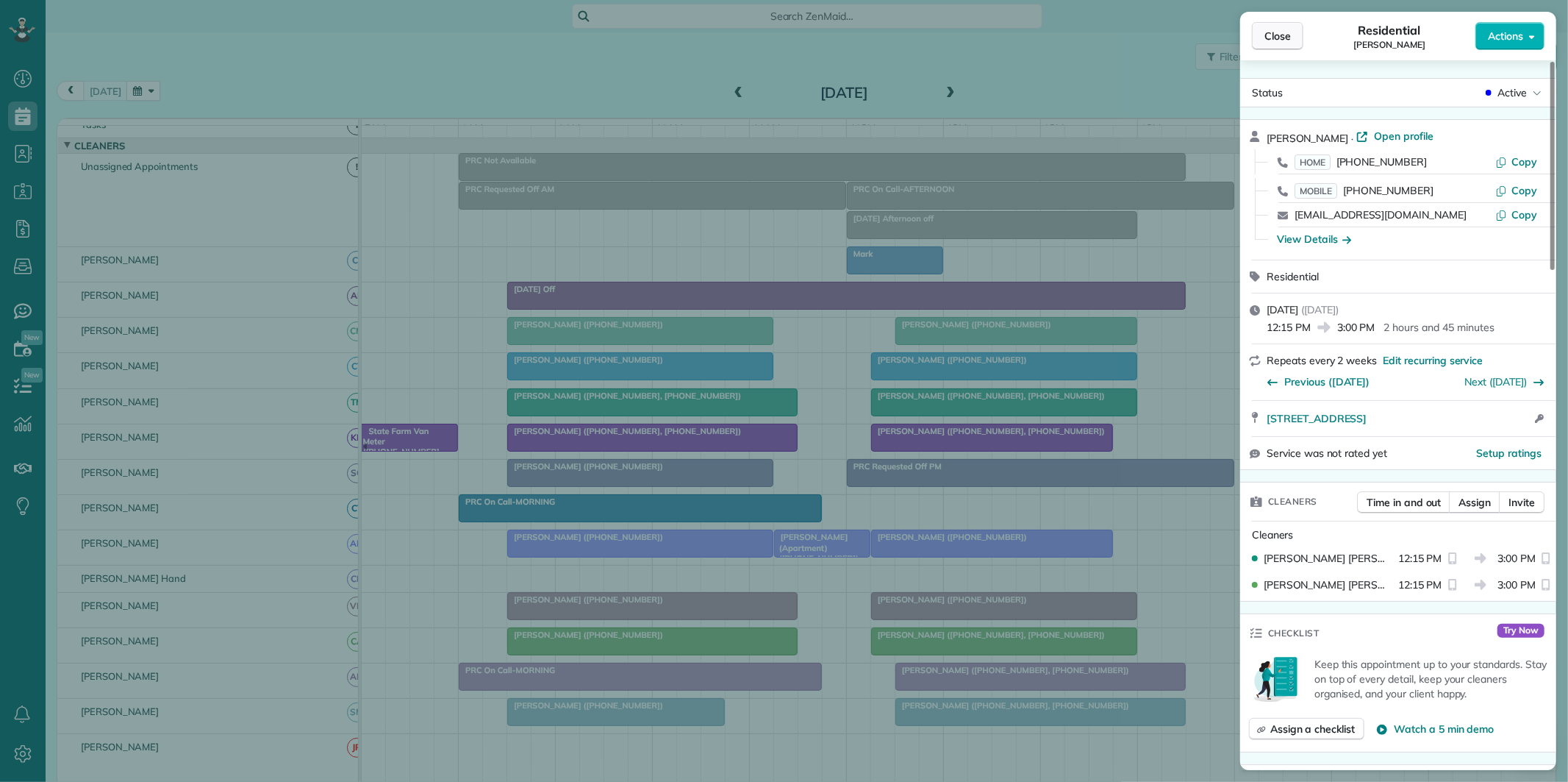
click at [1282, 36] on span "Close" at bounding box center [1277, 36] width 27 height 14
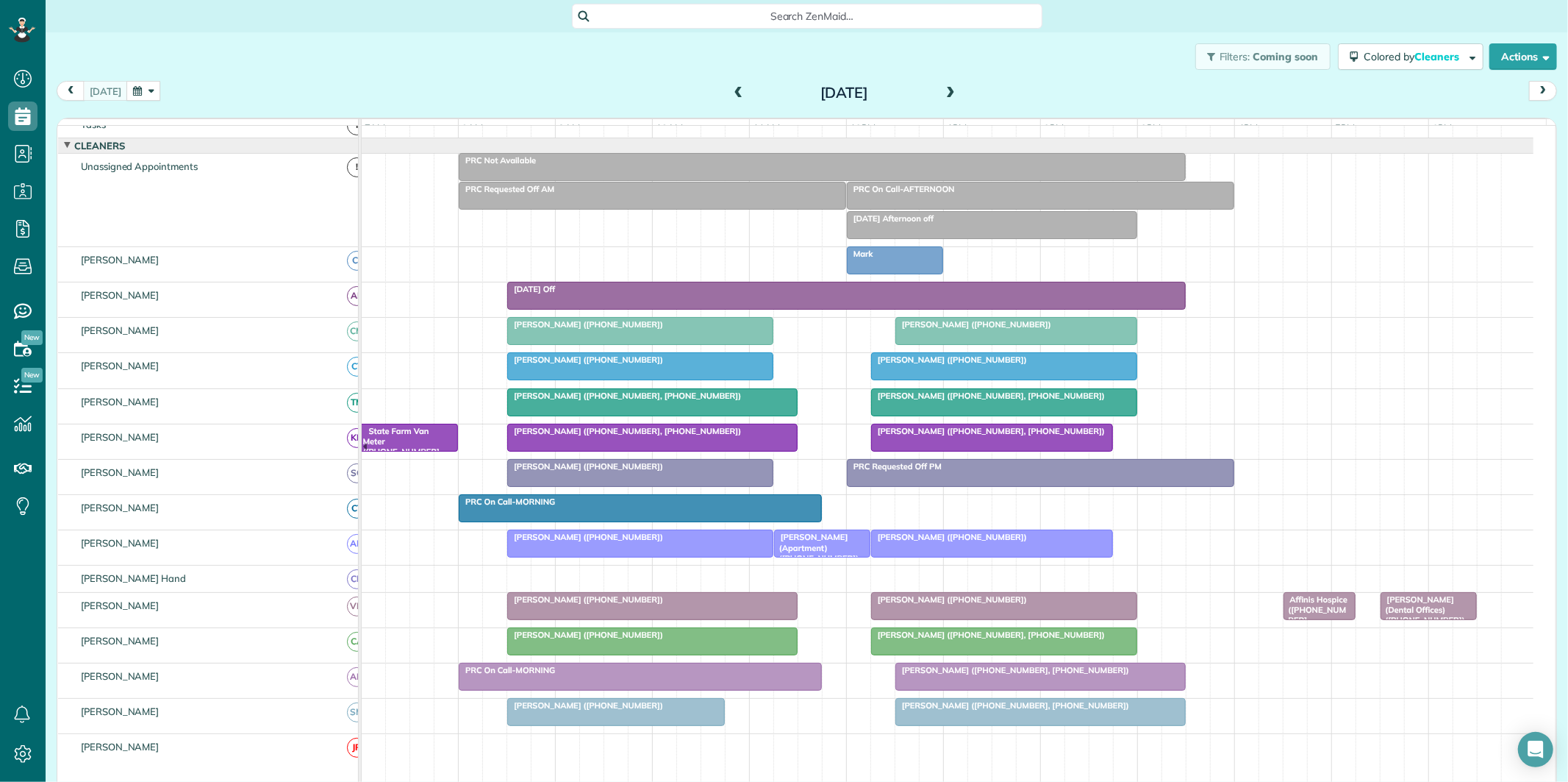
click at [147, 91] on button "button" at bounding box center [143, 90] width 34 height 20
click at [274, 230] on link "28" at bounding box center [270, 237] width 24 height 24
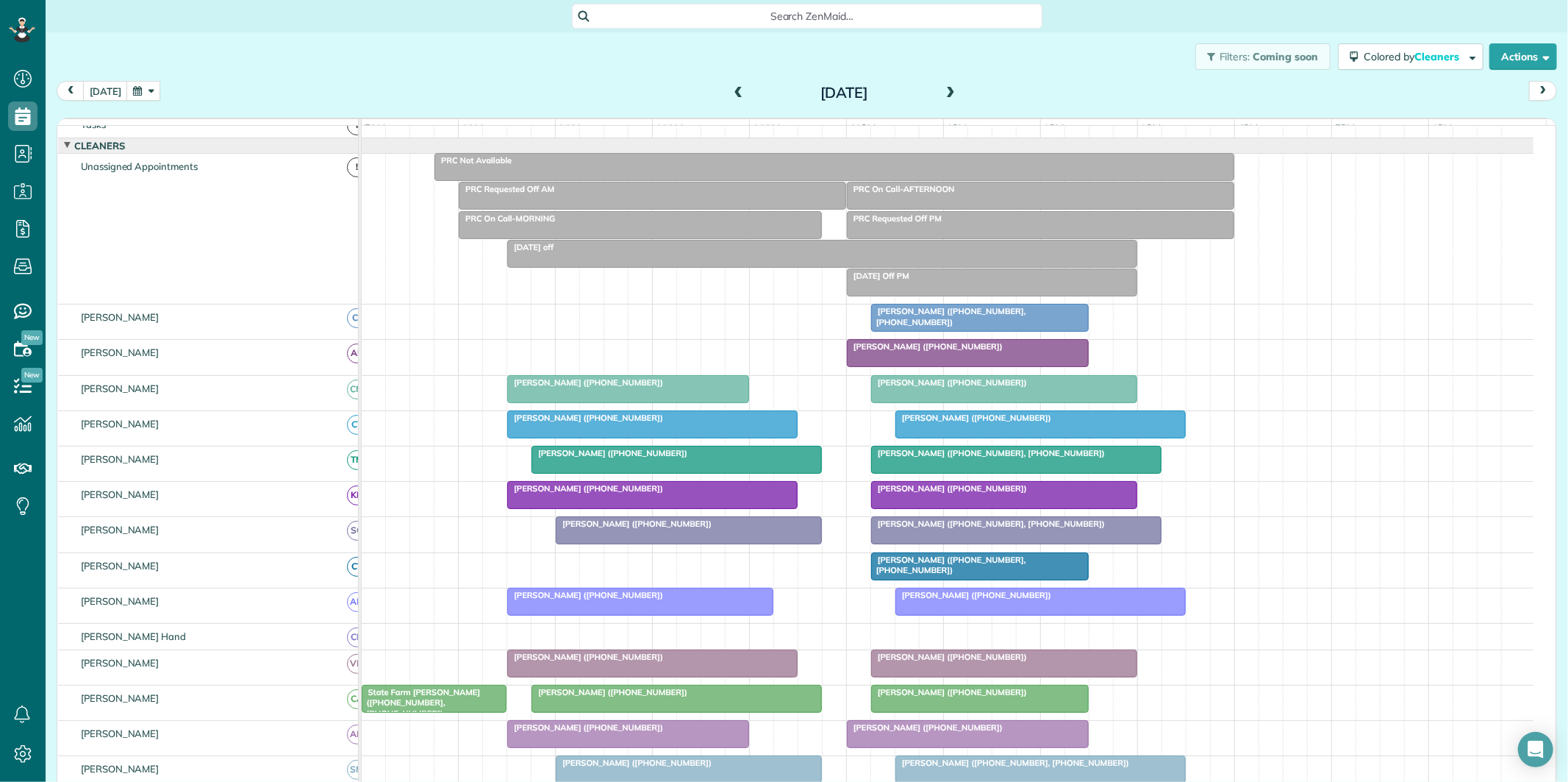
click at [939, 281] on div "[DATE] Off PM" at bounding box center [992, 275] width 282 height 11
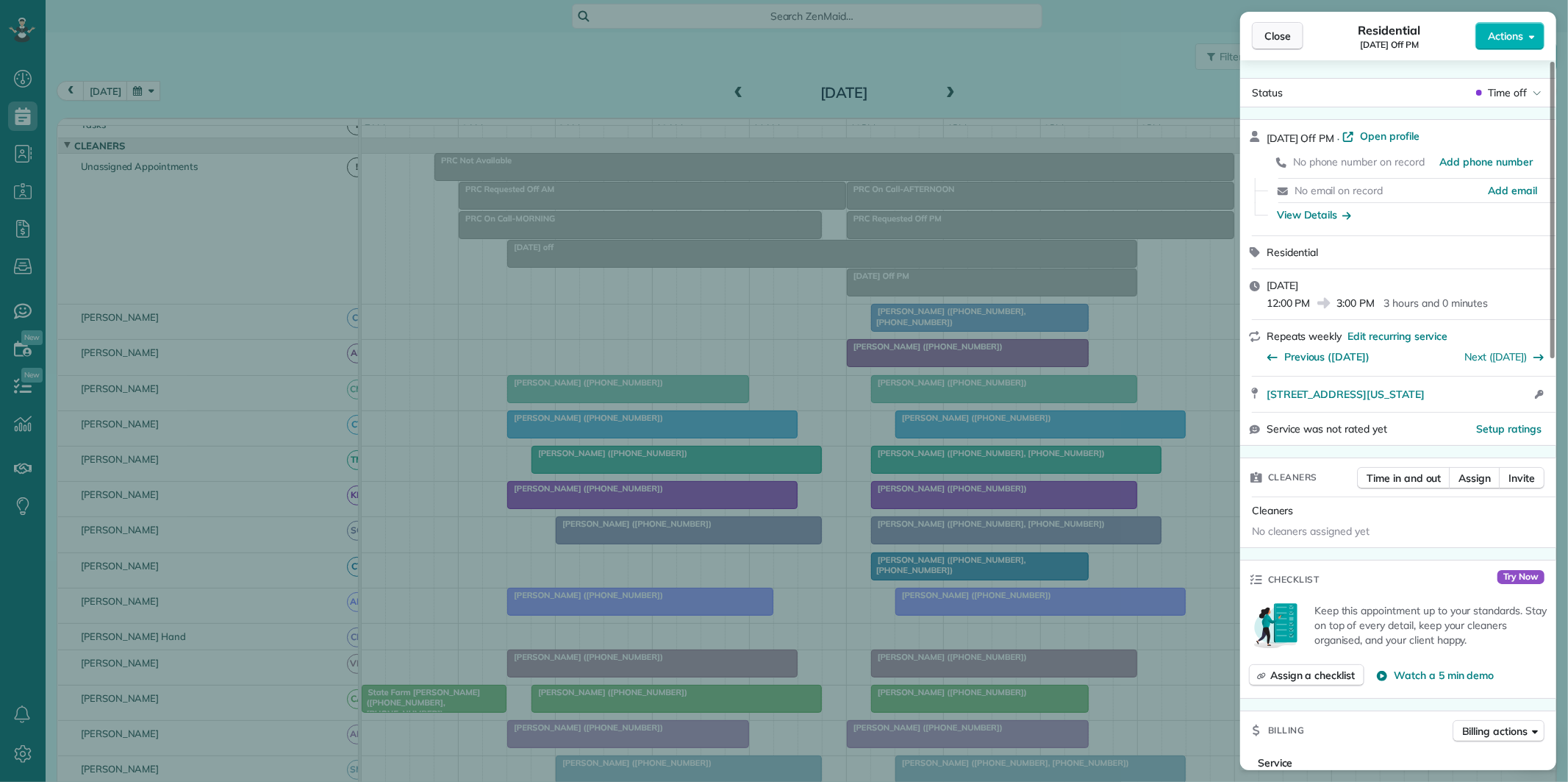
click at [1280, 37] on span "Close" at bounding box center [1277, 36] width 27 height 14
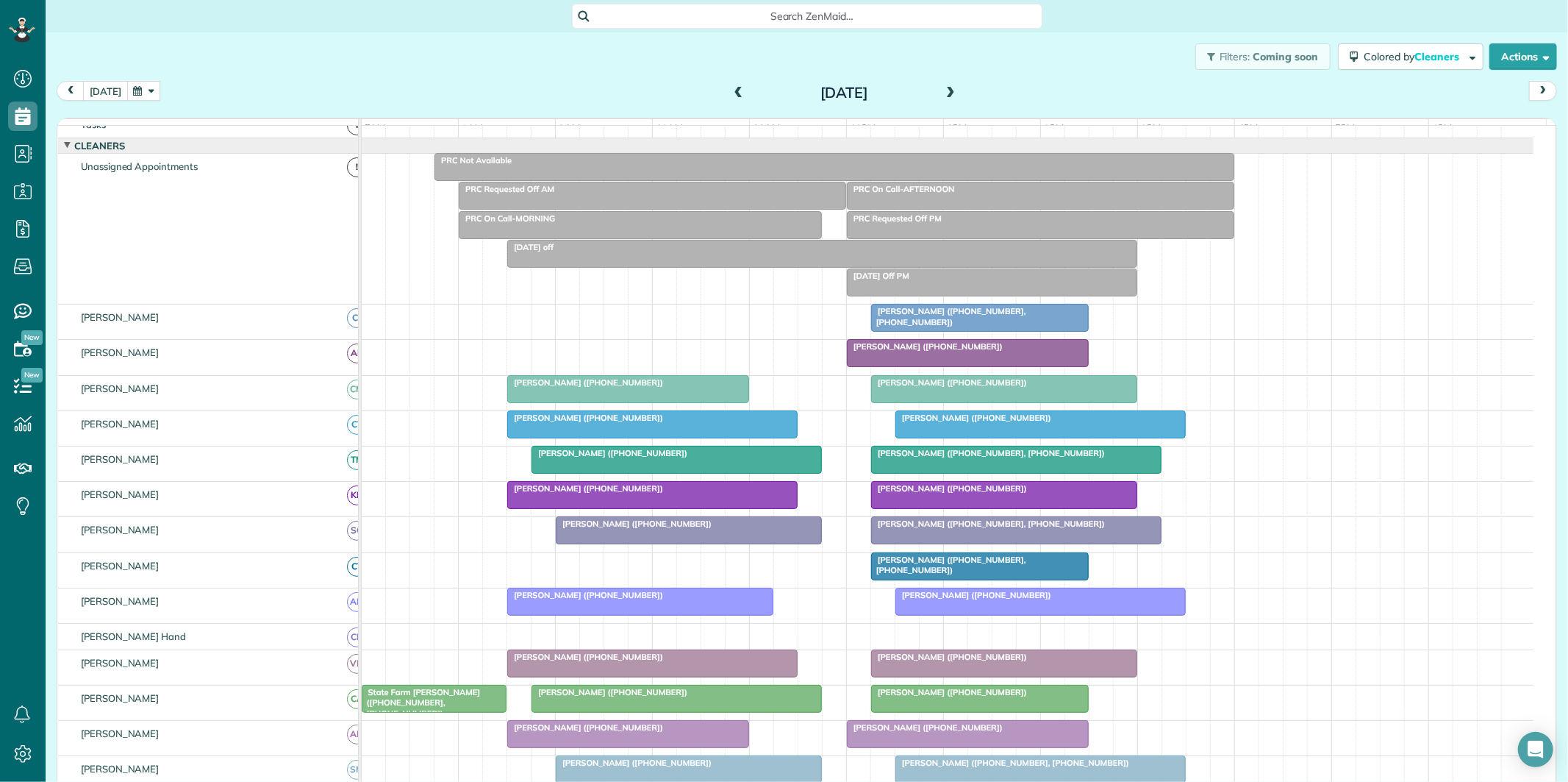
click at [104, 90] on button "[DATE]" at bounding box center [105, 90] width 45 height 20
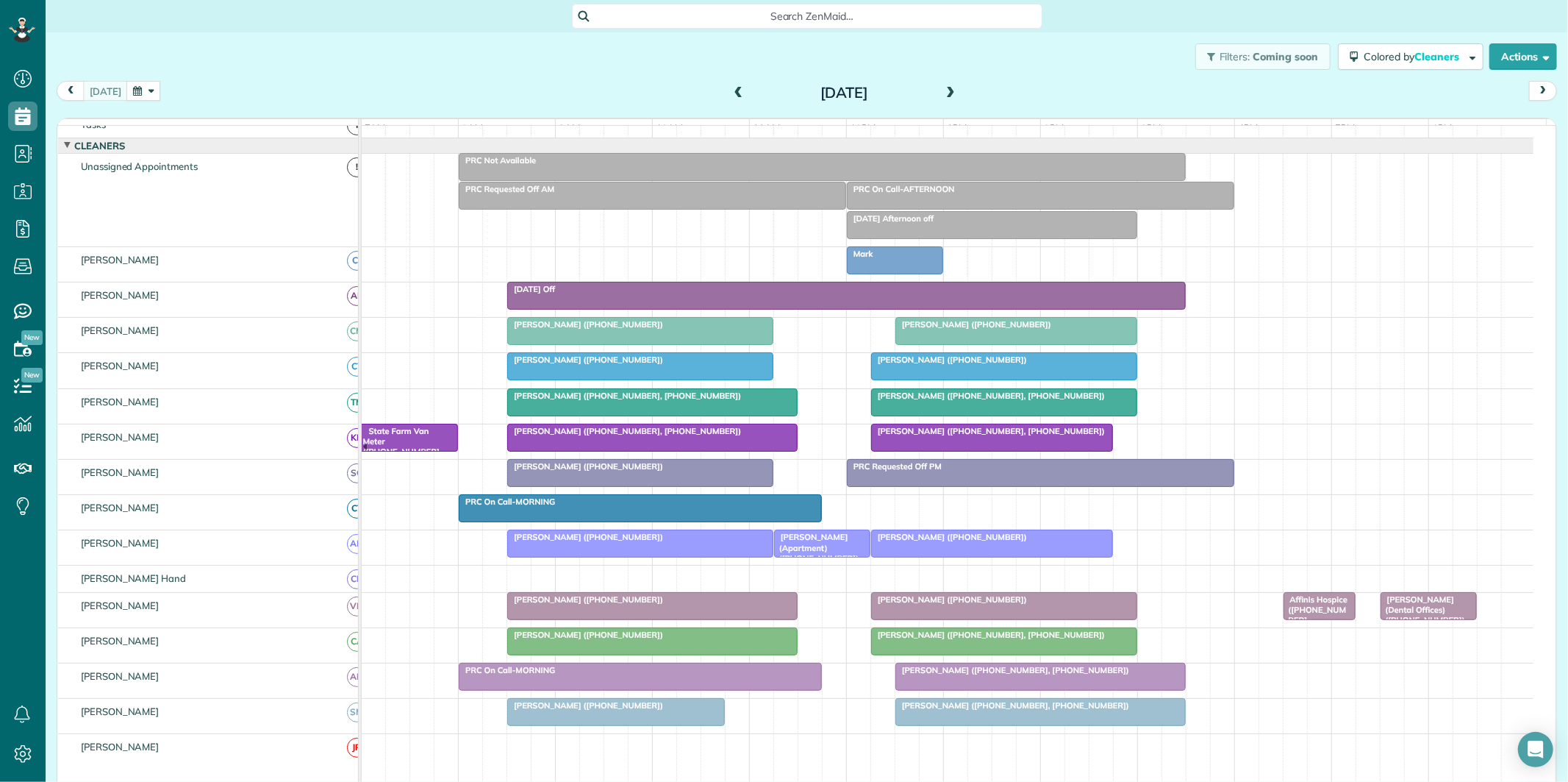
click at [942, 88] on span at bounding box center [949, 93] width 16 height 13
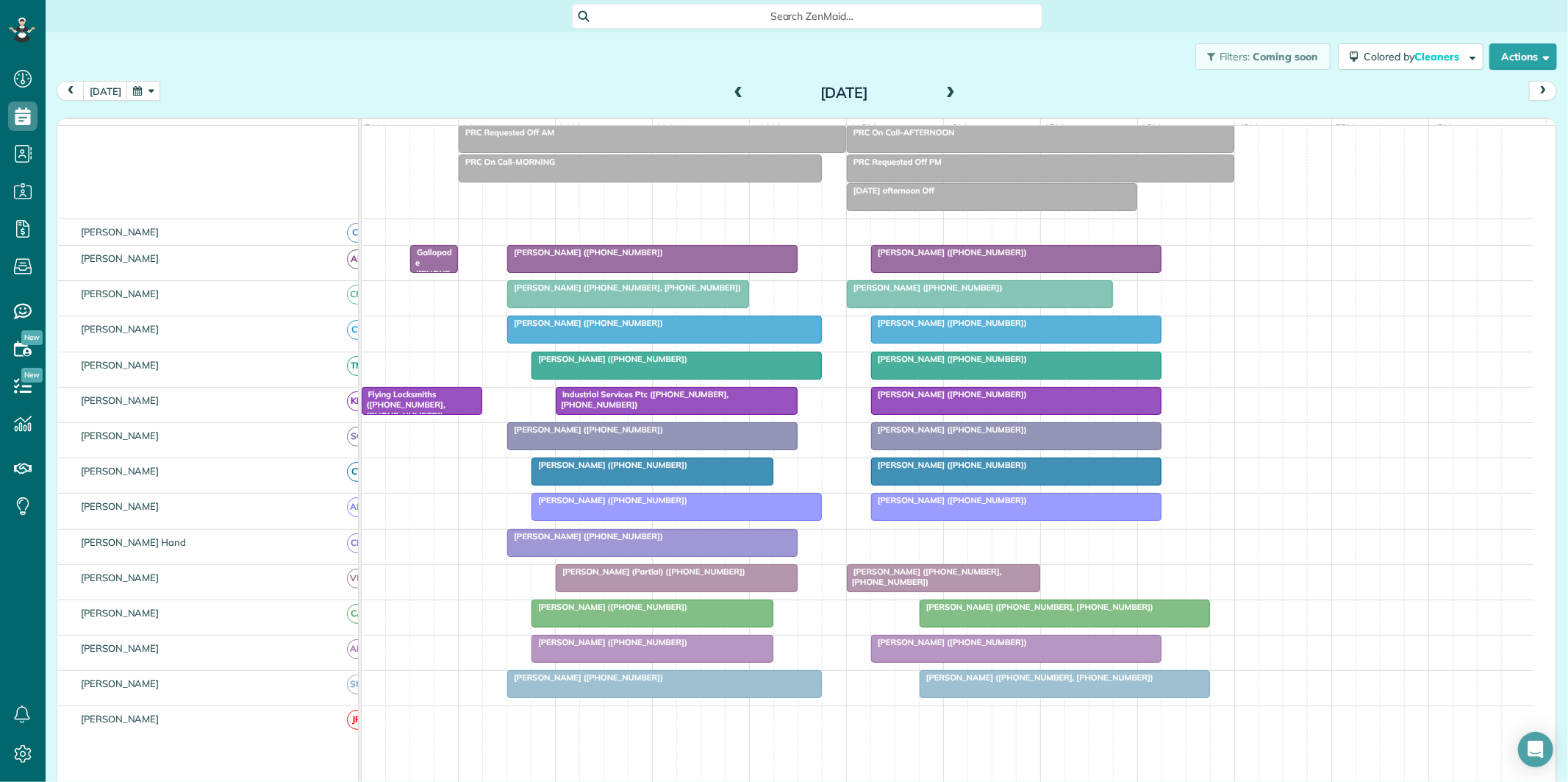
scroll to position [111, 0]
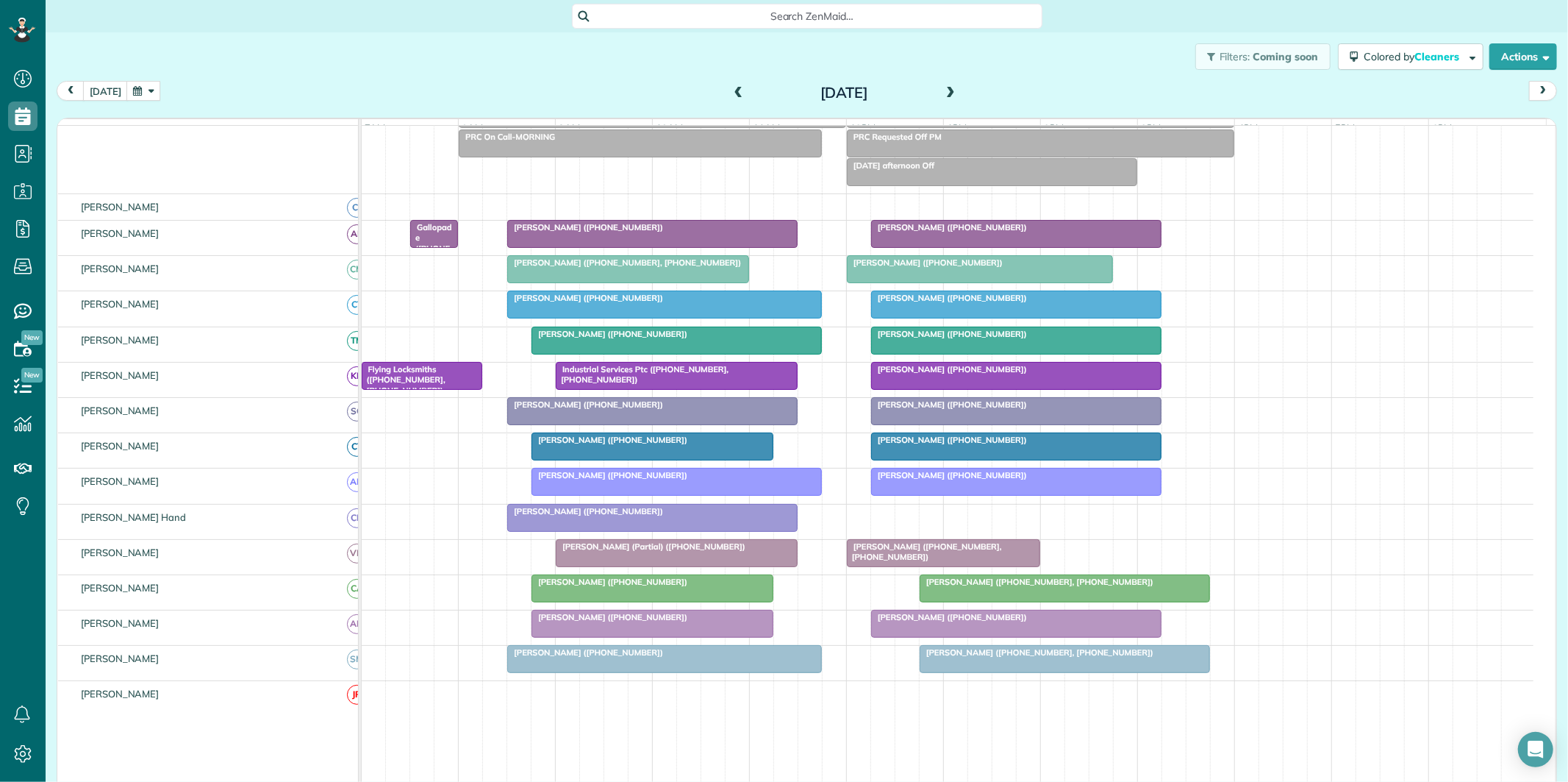
click at [621, 516] on div "Brad Bielen (+14045431914)" at bounding box center [652, 510] width 282 height 11
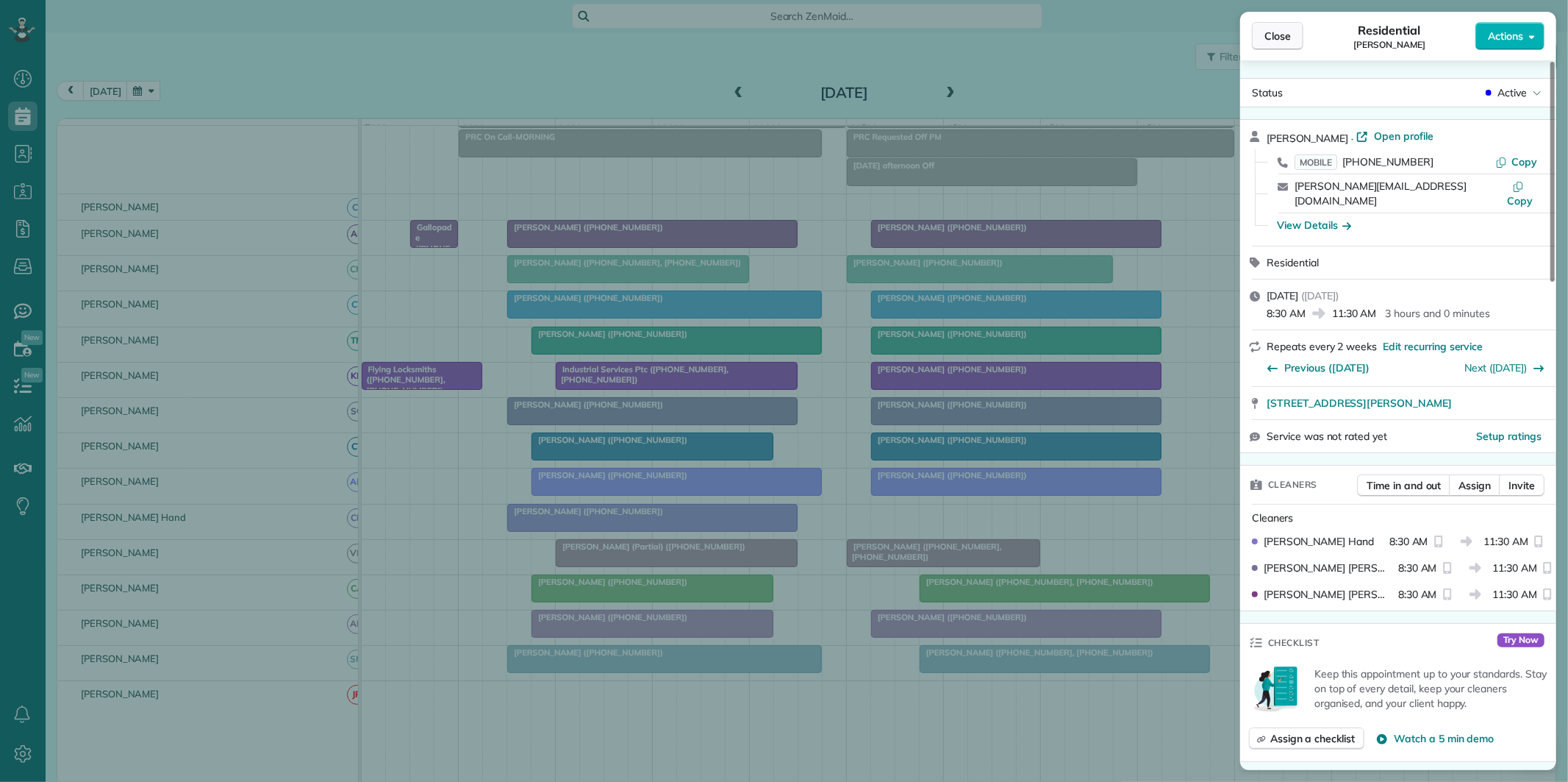
click at [1280, 34] on span "Close" at bounding box center [1277, 36] width 27 height 14
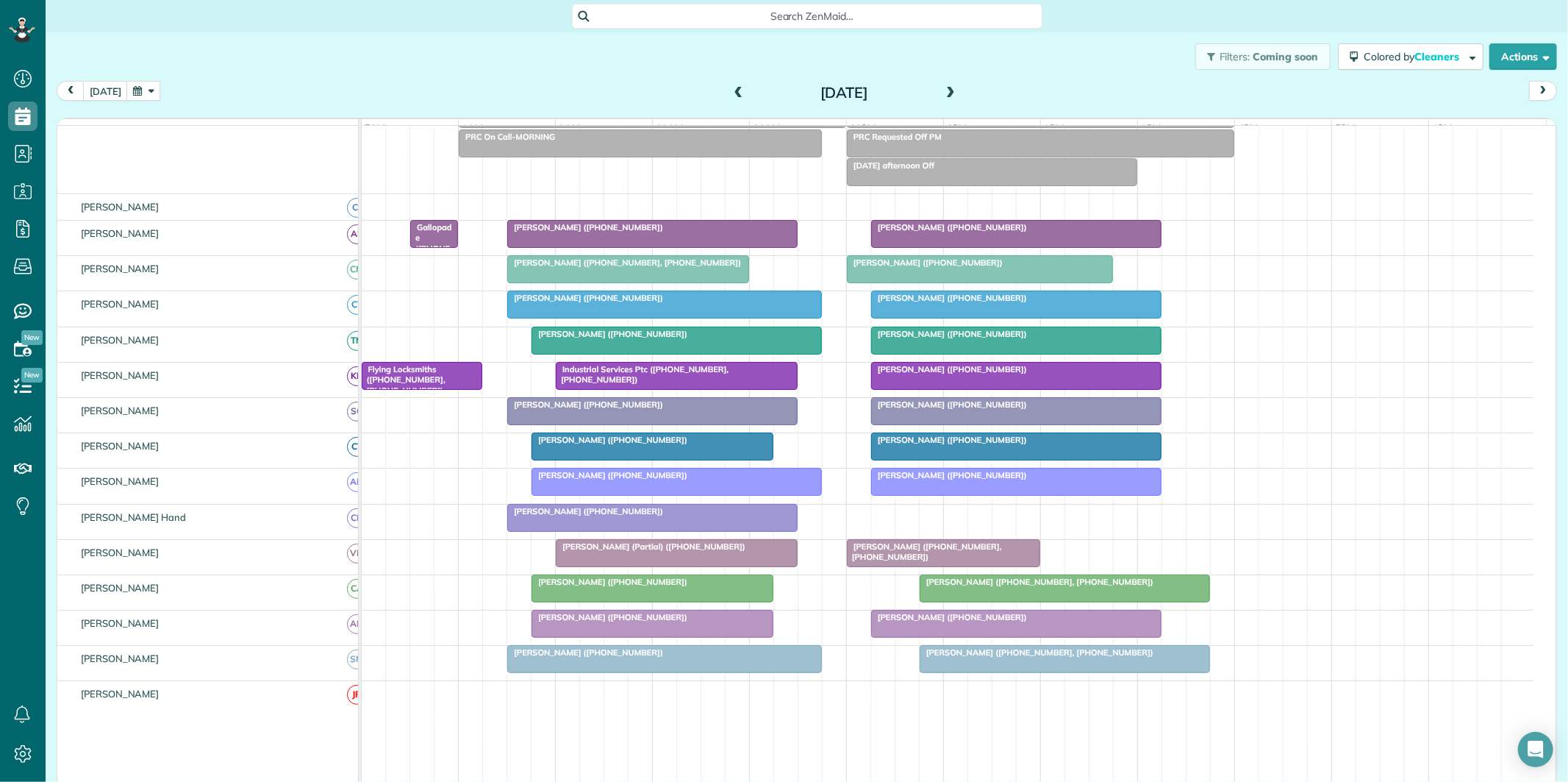
click at [946, 86] on span at bounding box center [949, 93] width 16 height 13
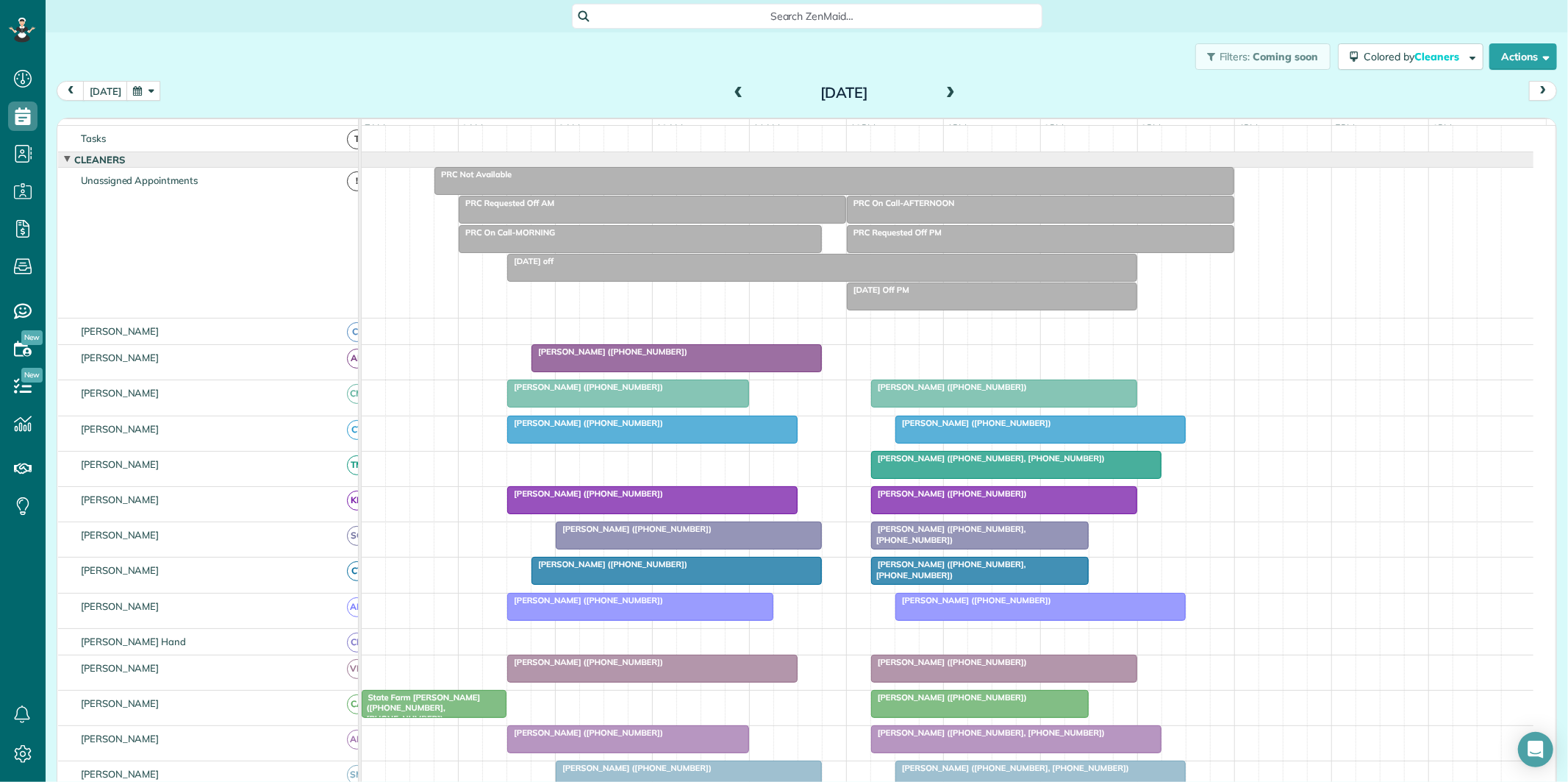
scroll to position [178, 0]
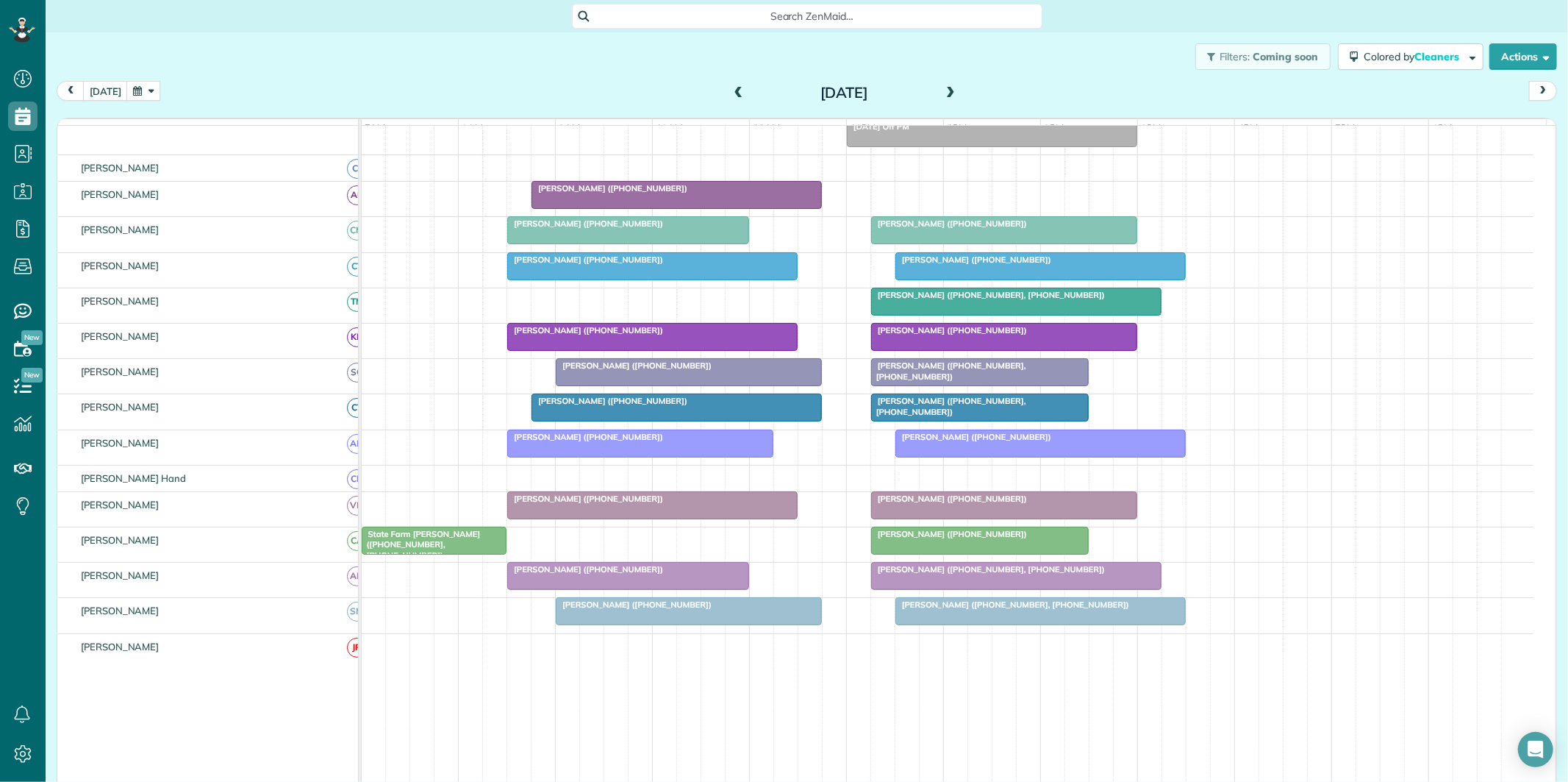
click at [135, 89] on button "button" at bounding box center [143, 90] width 34 height 20
click at [250, 209] on link "20" at bounding box center [246, 213] width 24 height 24
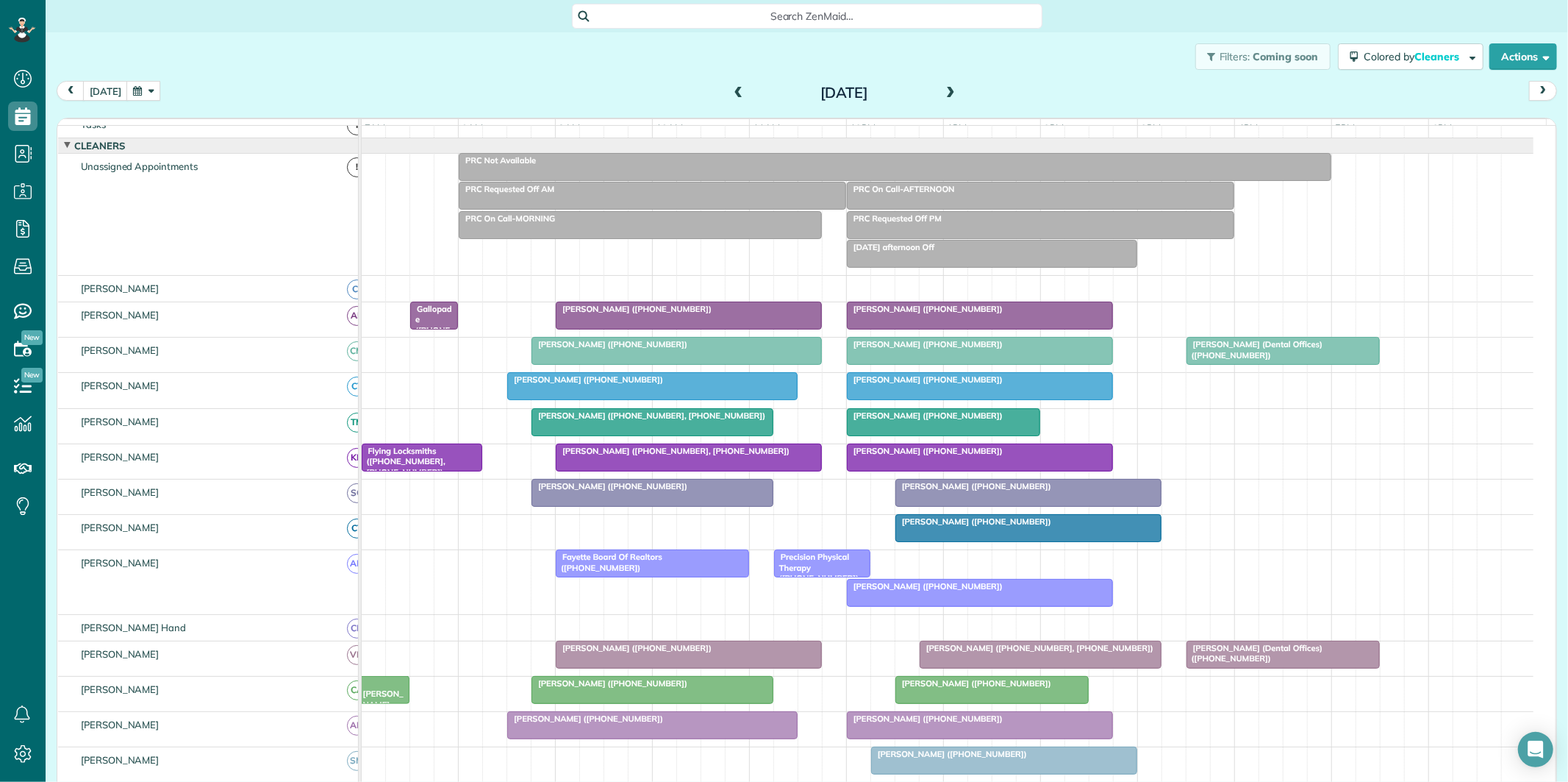
click at [943, 314] on div "Amy Amor (+19548018768)" at bounding box center [979, 309] width 257 height 11
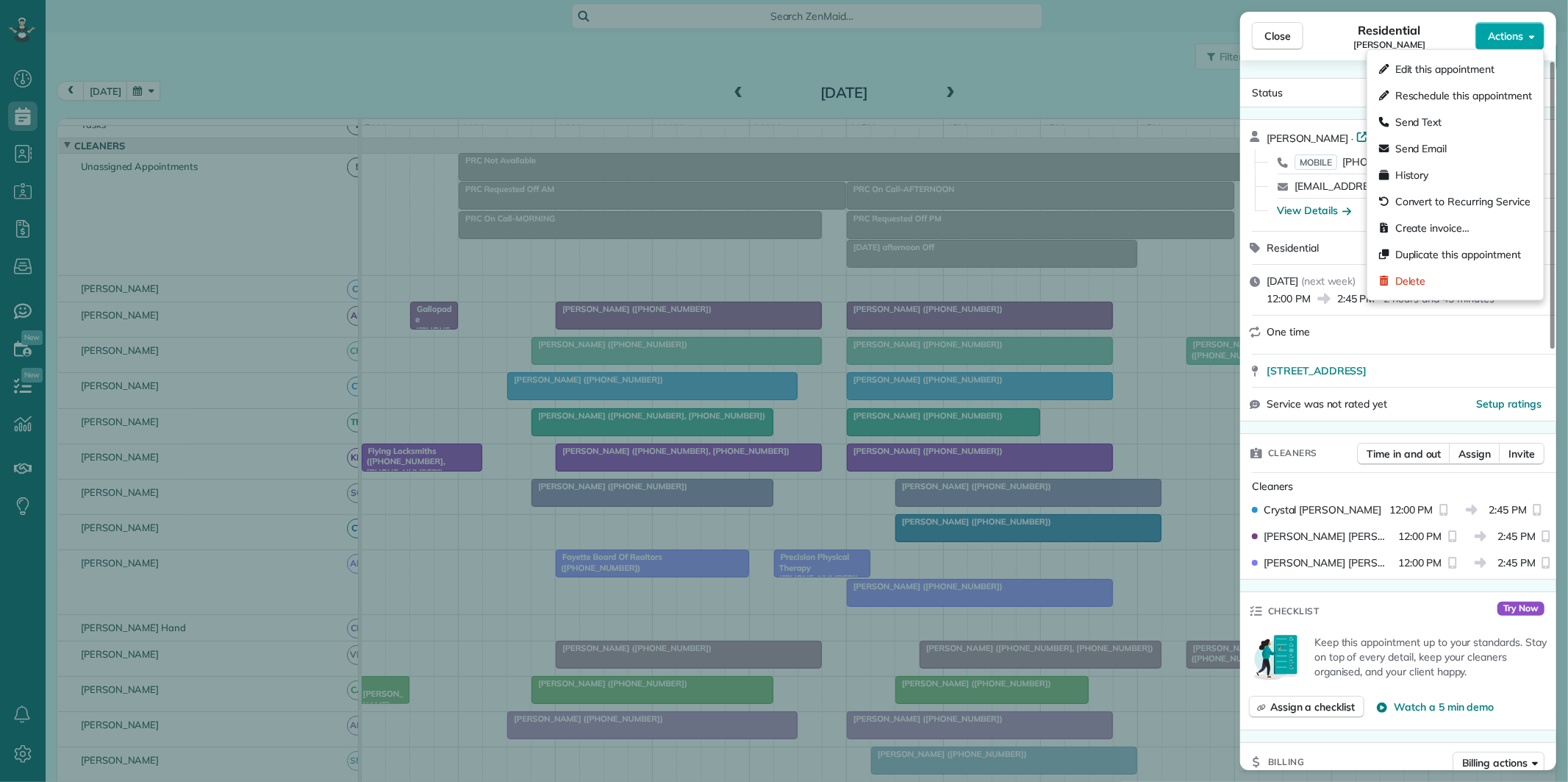
click at [1514, 36] on span "Actions" at bounding box center [1505, 36] width 35 height 14
click at [1473, 76] on span "Edit this appointment" at bounding box center [1444, 68] width 99 height 14
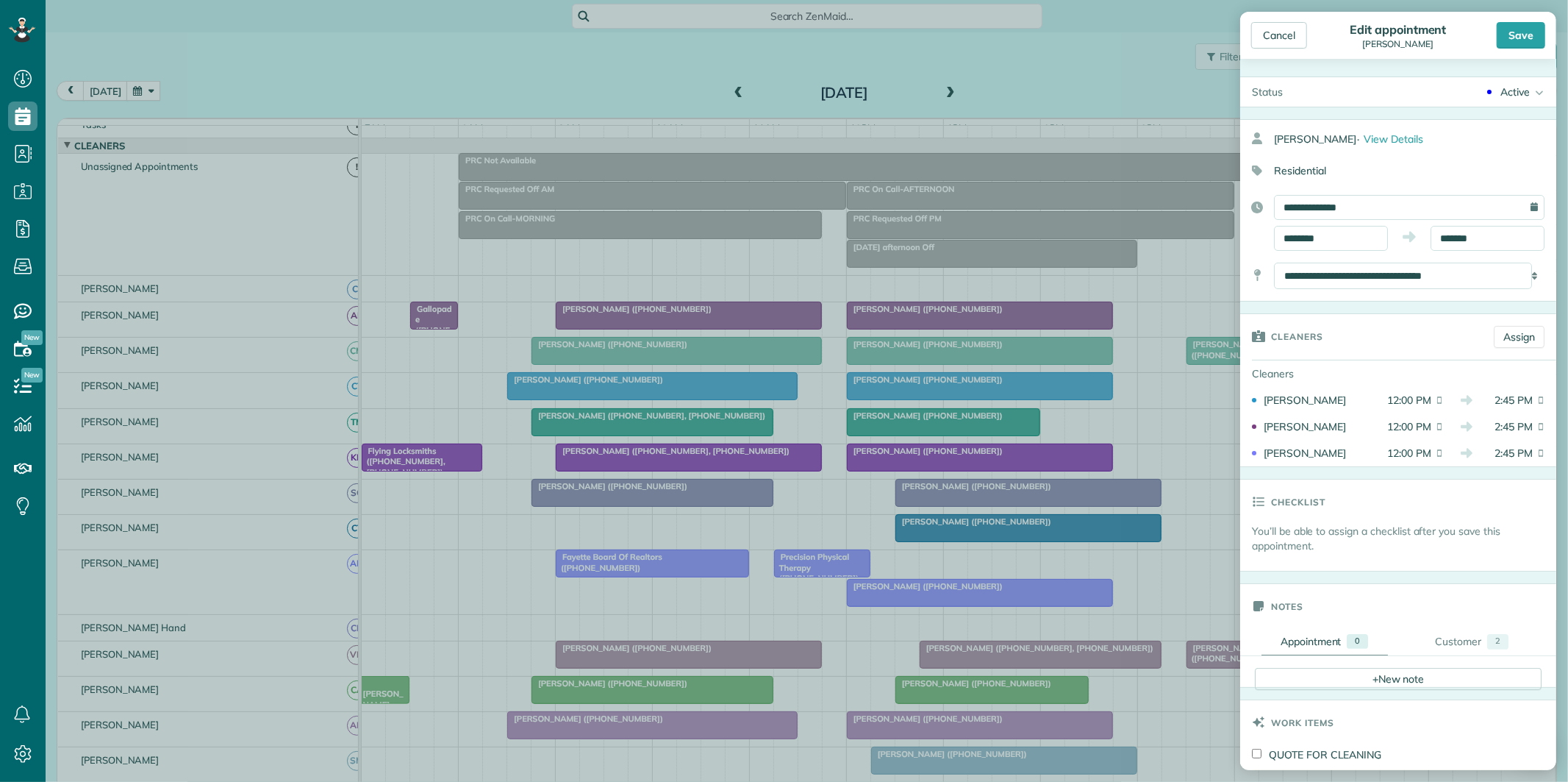
click at [1514, 90] on div "Active" at bounding box center [1514, 91] width 30 height 14
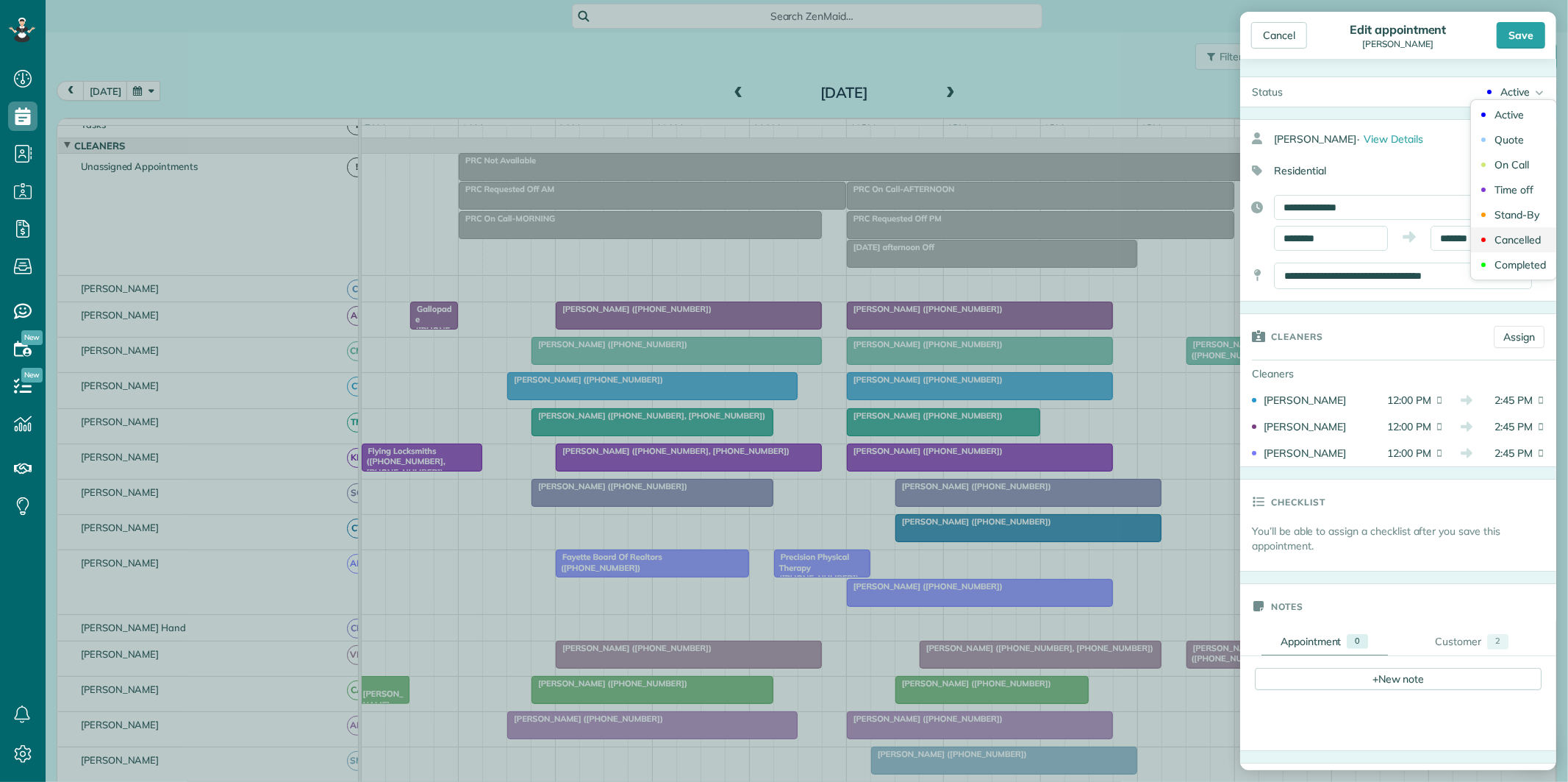
click at [1502, 238] on div "Cancelled" at bounding box center [1517, 239] width 46 height 11
click at [1533, 36] on div "Save" at bounding box center [1520, 36] width 49 height 27
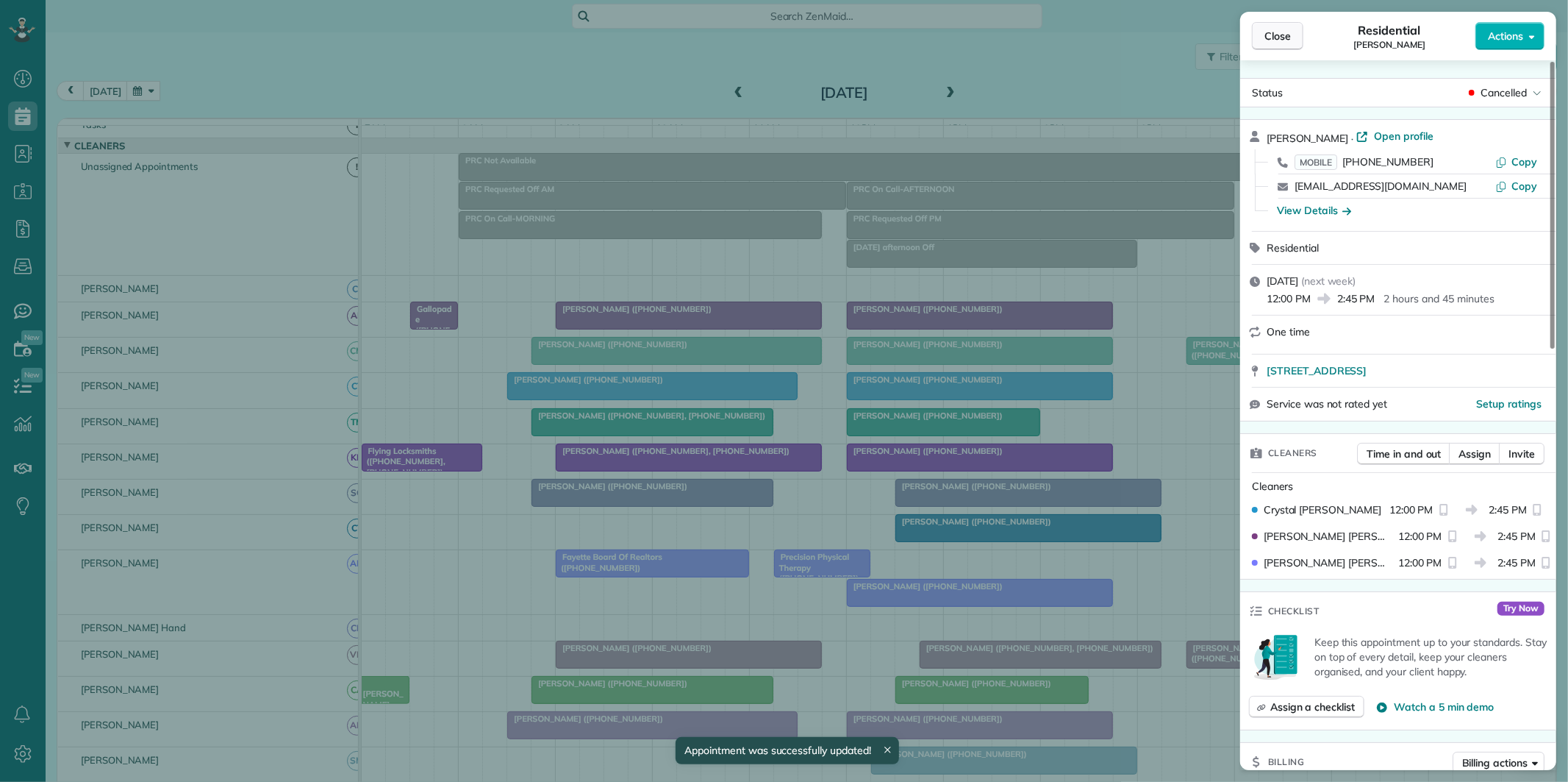
click at [1272, 36] on span "Close" at bounding box center [1277, 36] width 27 height 14
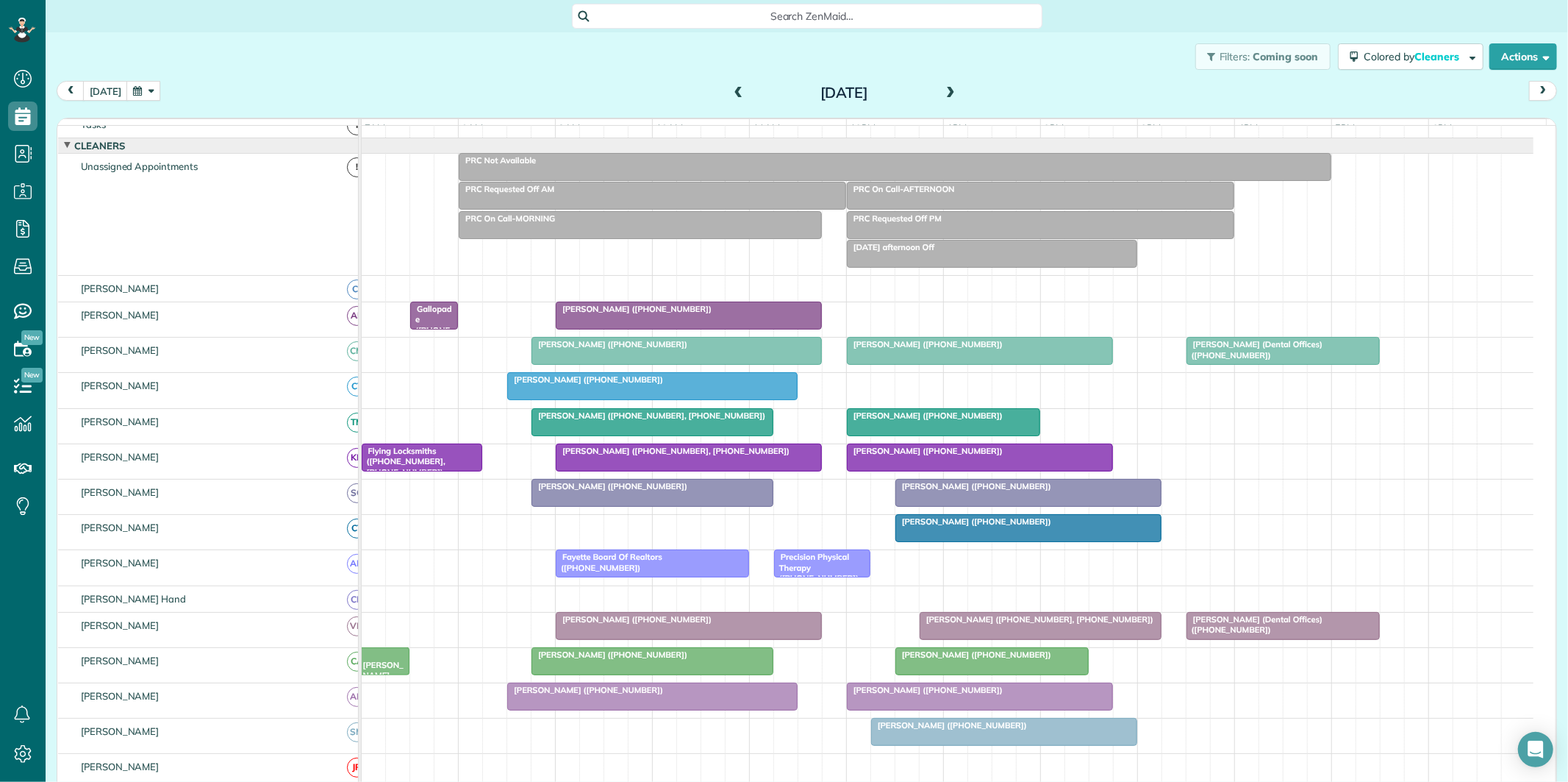
click at [946, 86] on span at bounding box center [949, 93] width 16 height 13
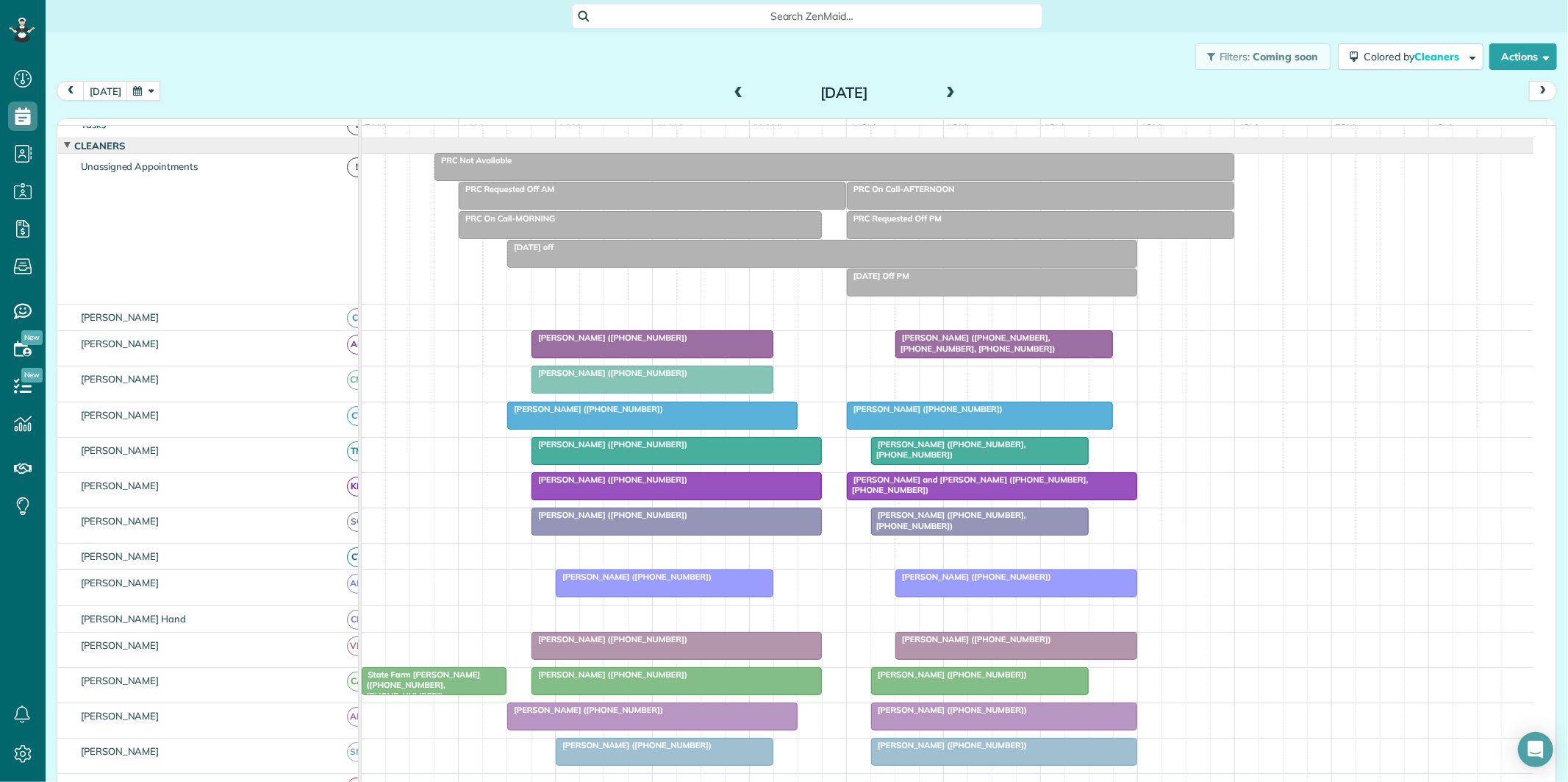
click at [945, 224] on div "PRC Requested Off PM" at bounding box center [1040, 218] width 379 height 11
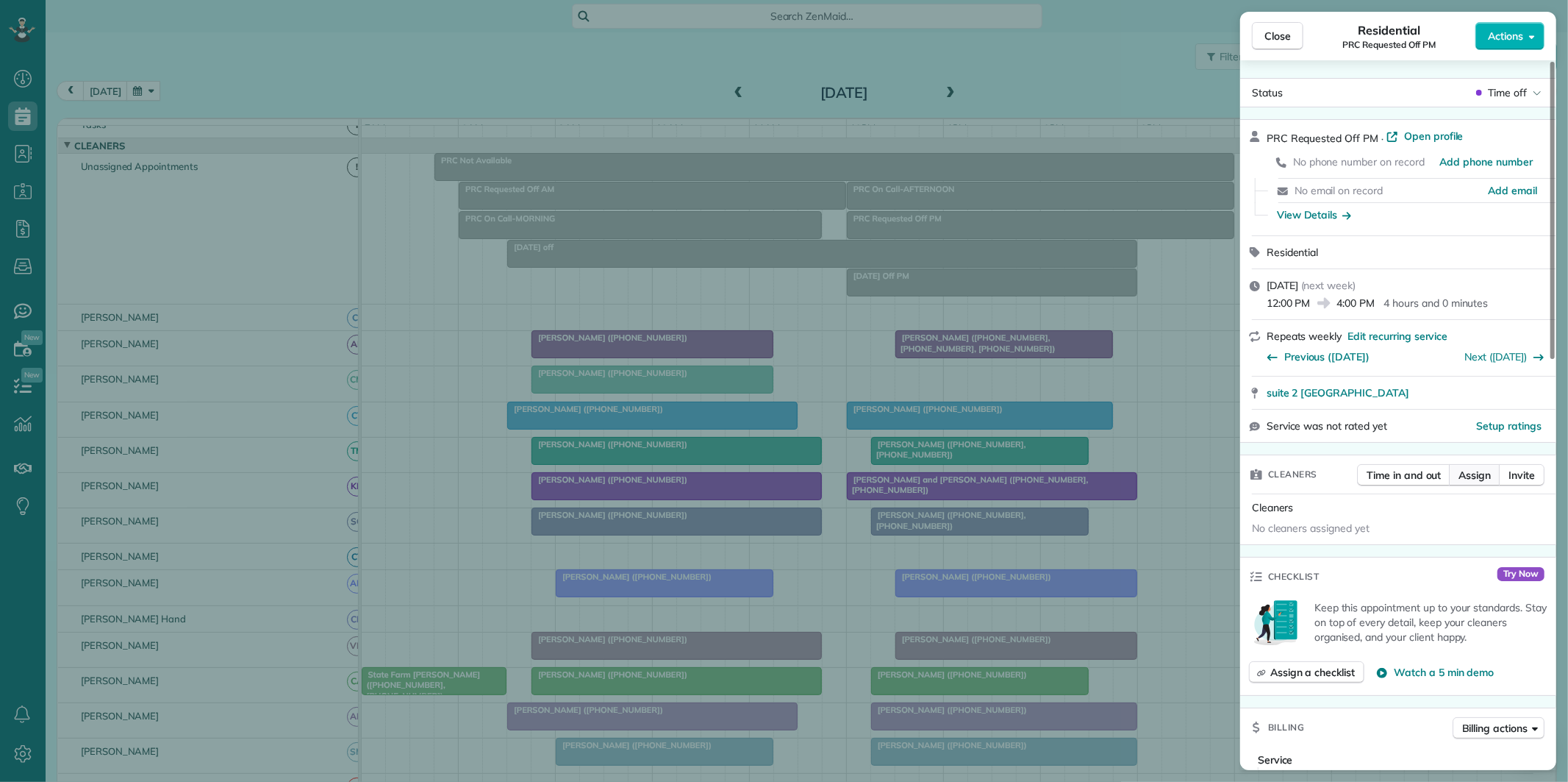
click at [1482, 476] on span "Assign" at bounding box center [1474, 474] width 33 height 14
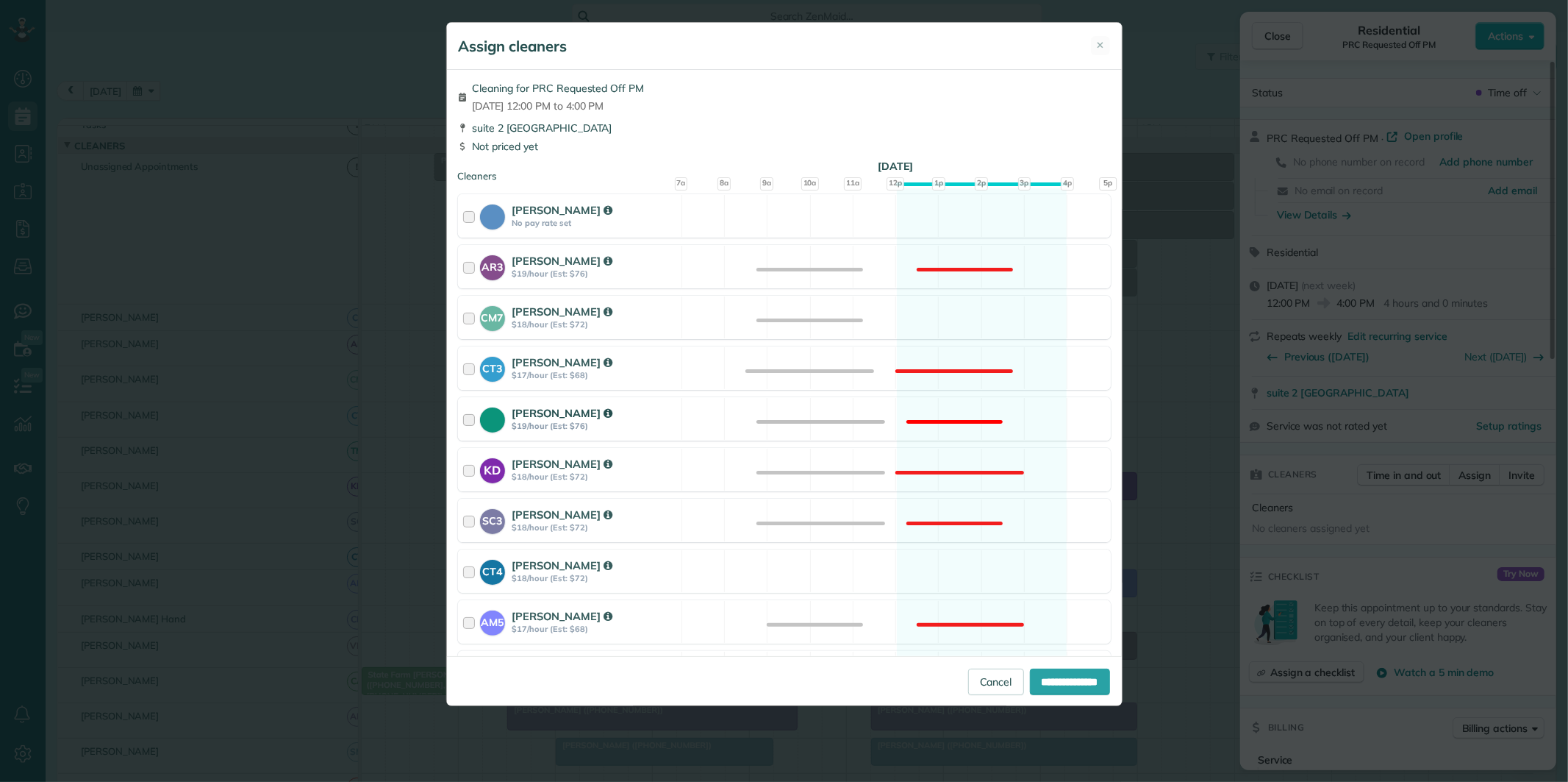
click at [928, 404] on div "Tamara Mitchell $19/hour (Est: $76) Not available" at bounding box center [784, 418] width 653 height 43
click at [1059, 678] on input "**********" at bounding box center [1070, 682] width 81 height 27
type input "**********"
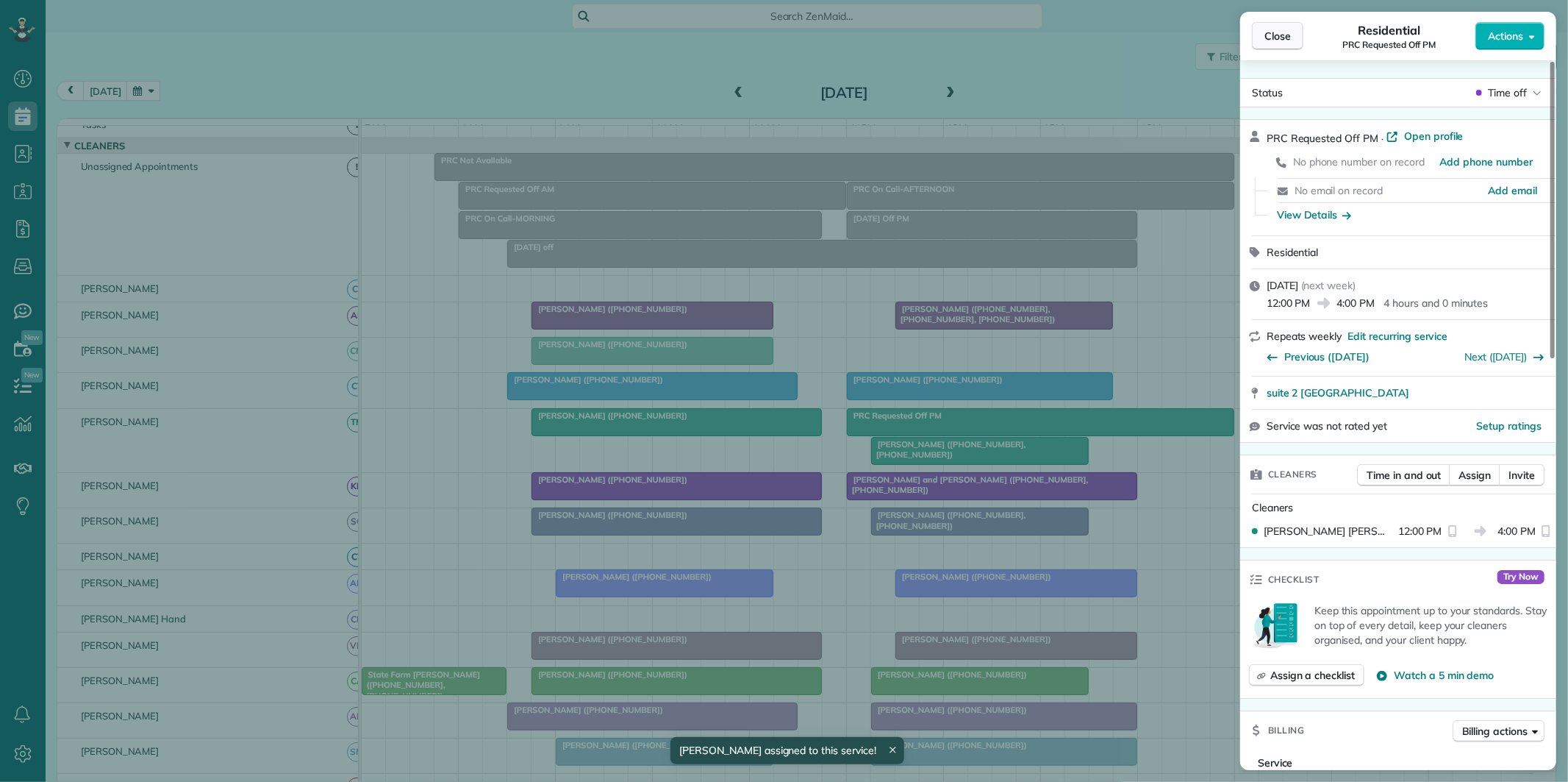
click at [1284, 31] on span "Close" at bounding box center [1277, 36] width 27 height 14
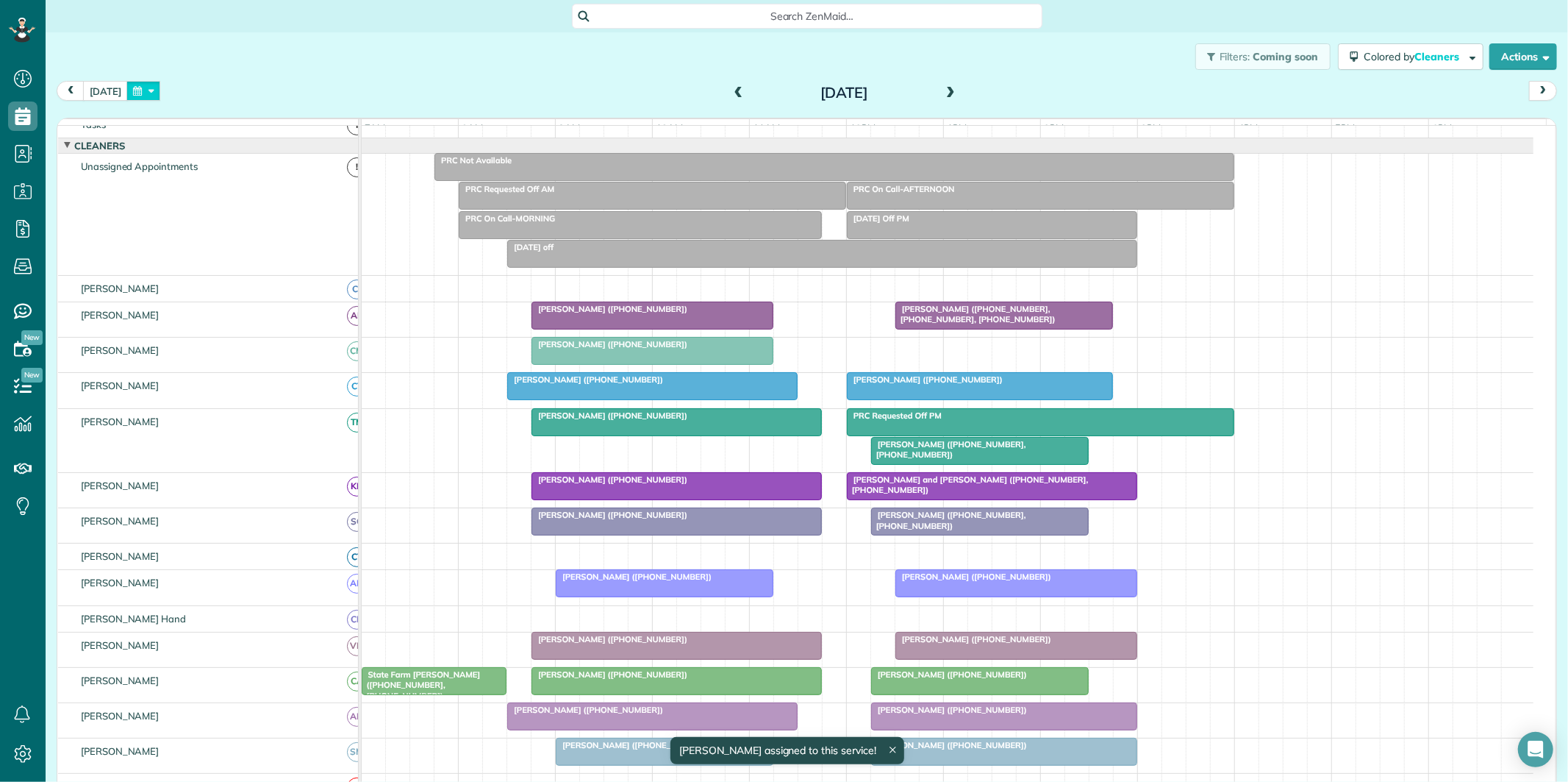
click at [145, 92] on button "button" at bounding box center [143, 90] width 34 height 20
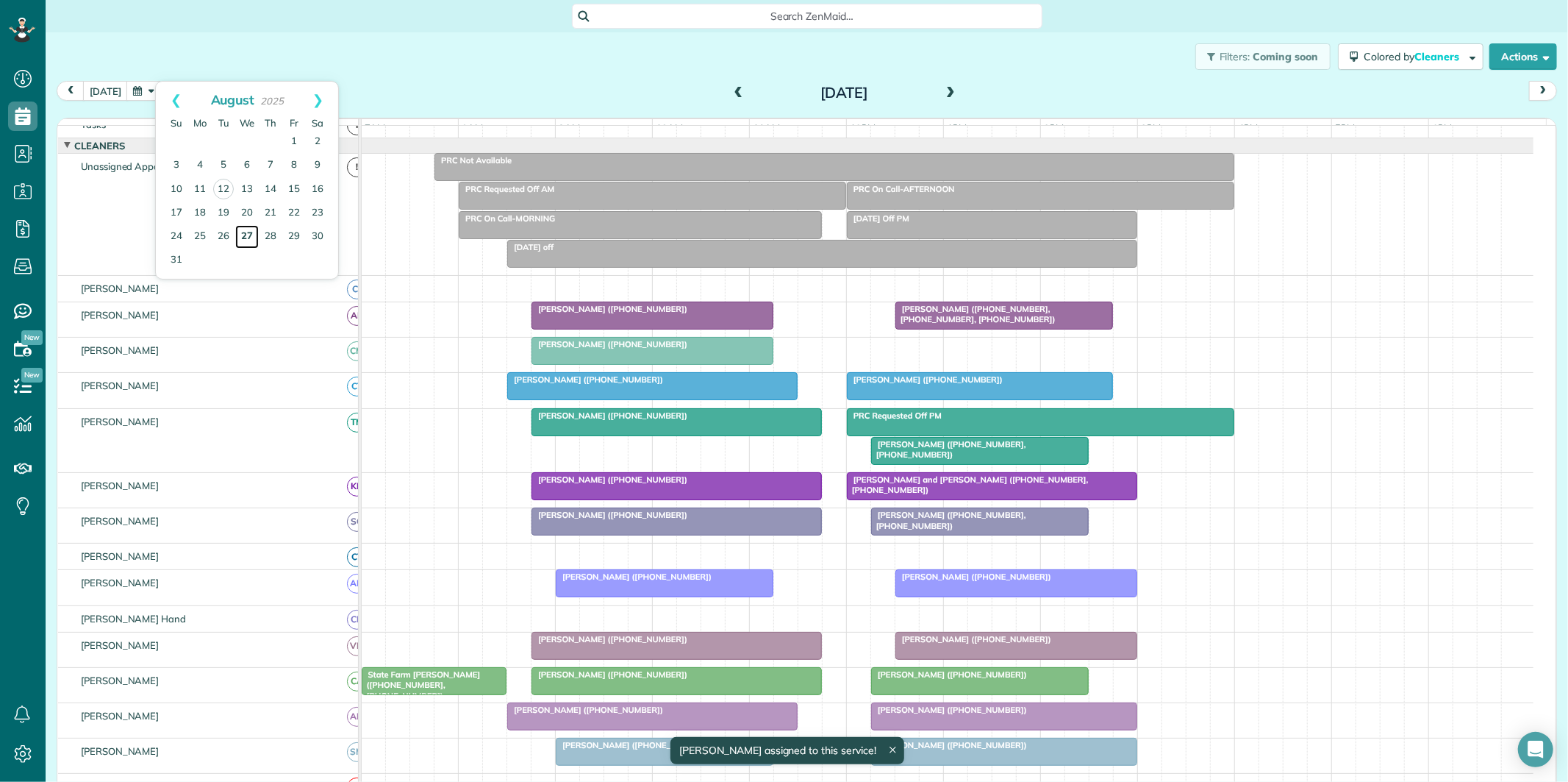
click at [246, 231] on link "27" at bounding box center [246, 237] width 24 height 24
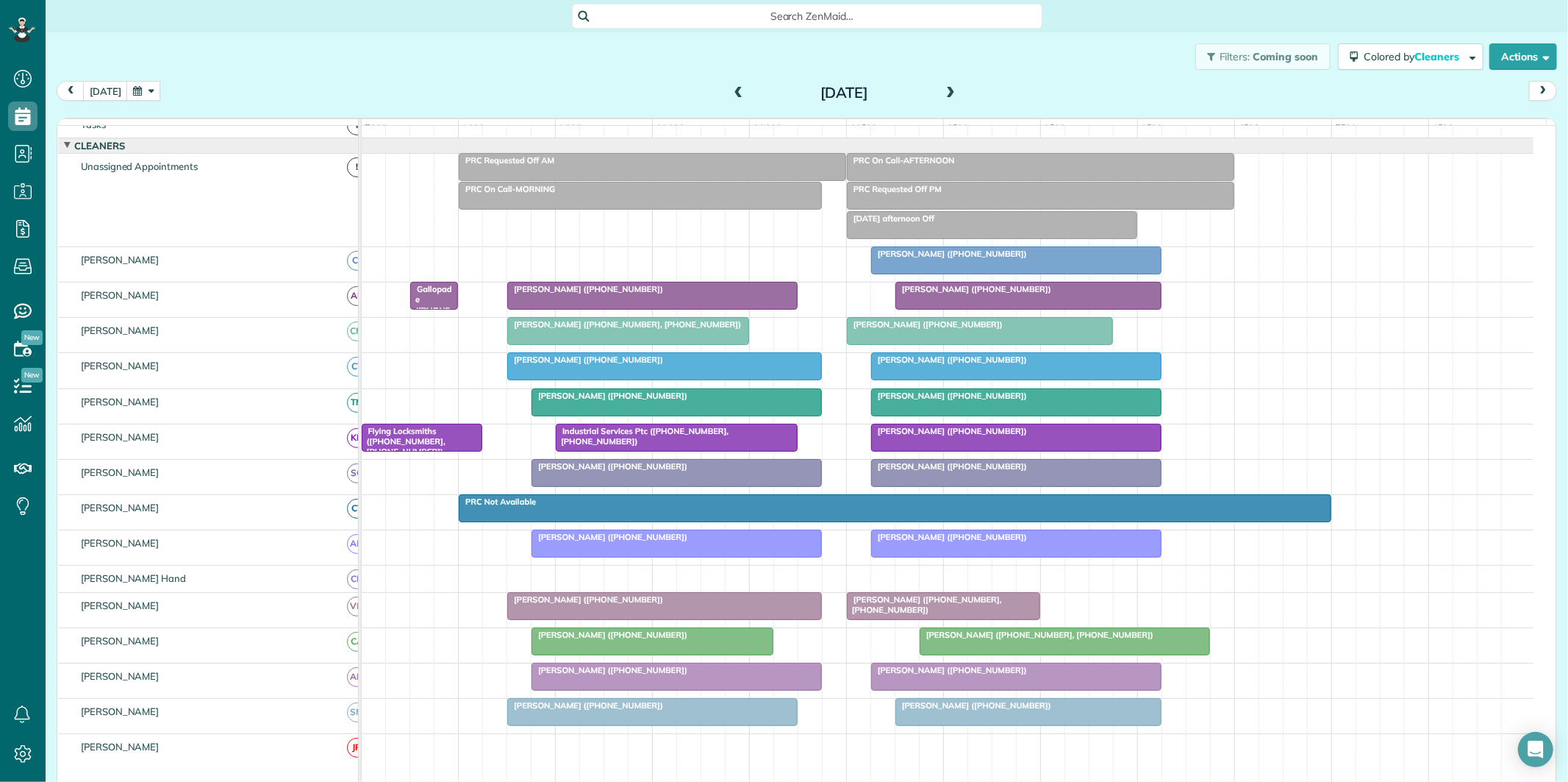
click at [841, 507] on div "PRC Not Available" at bounding box center [895, 501] width 863 height 11
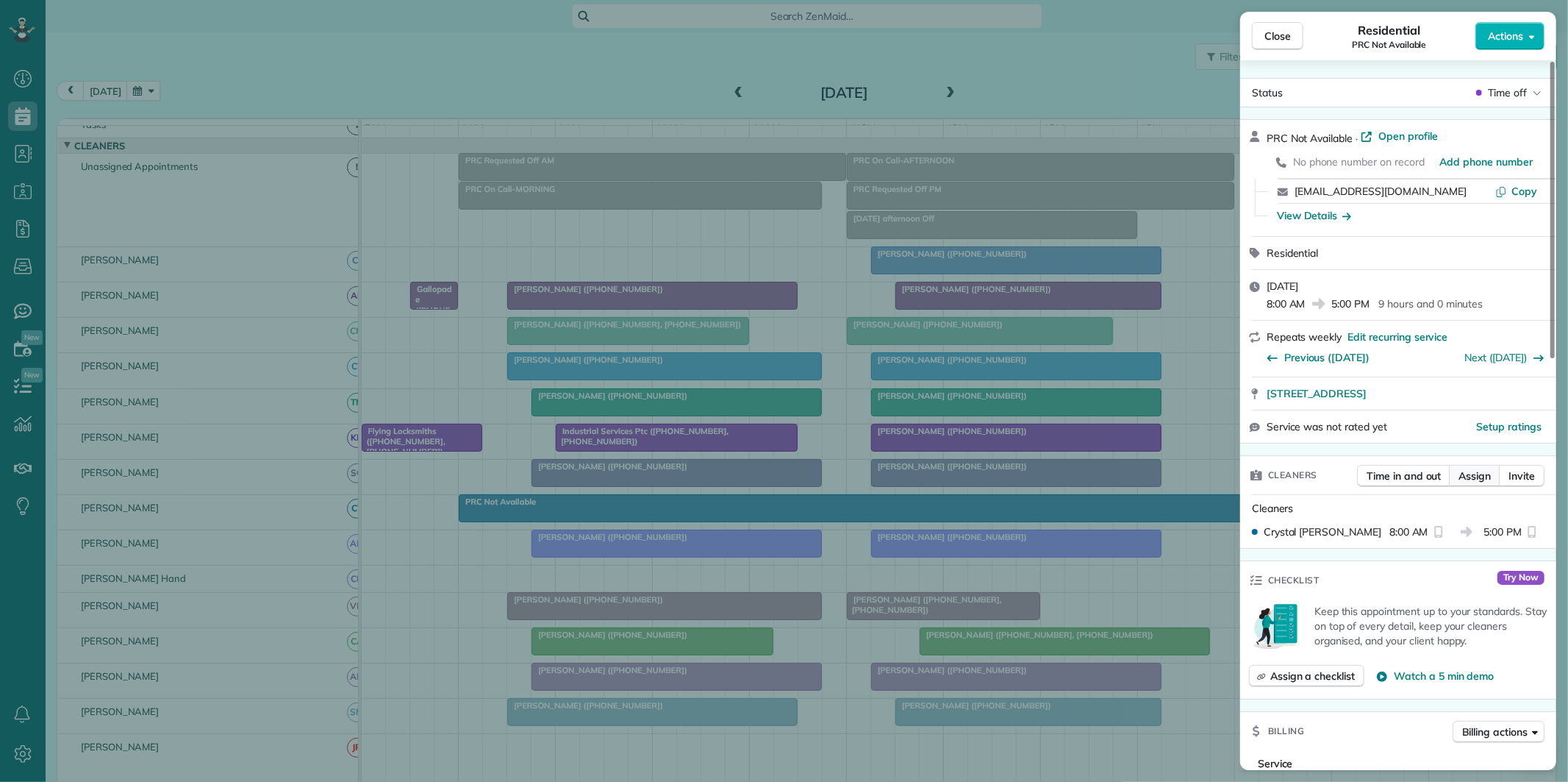
click at [1470, 473] on span "Assign" at bounding box center [1474, 475] width 33 height 14
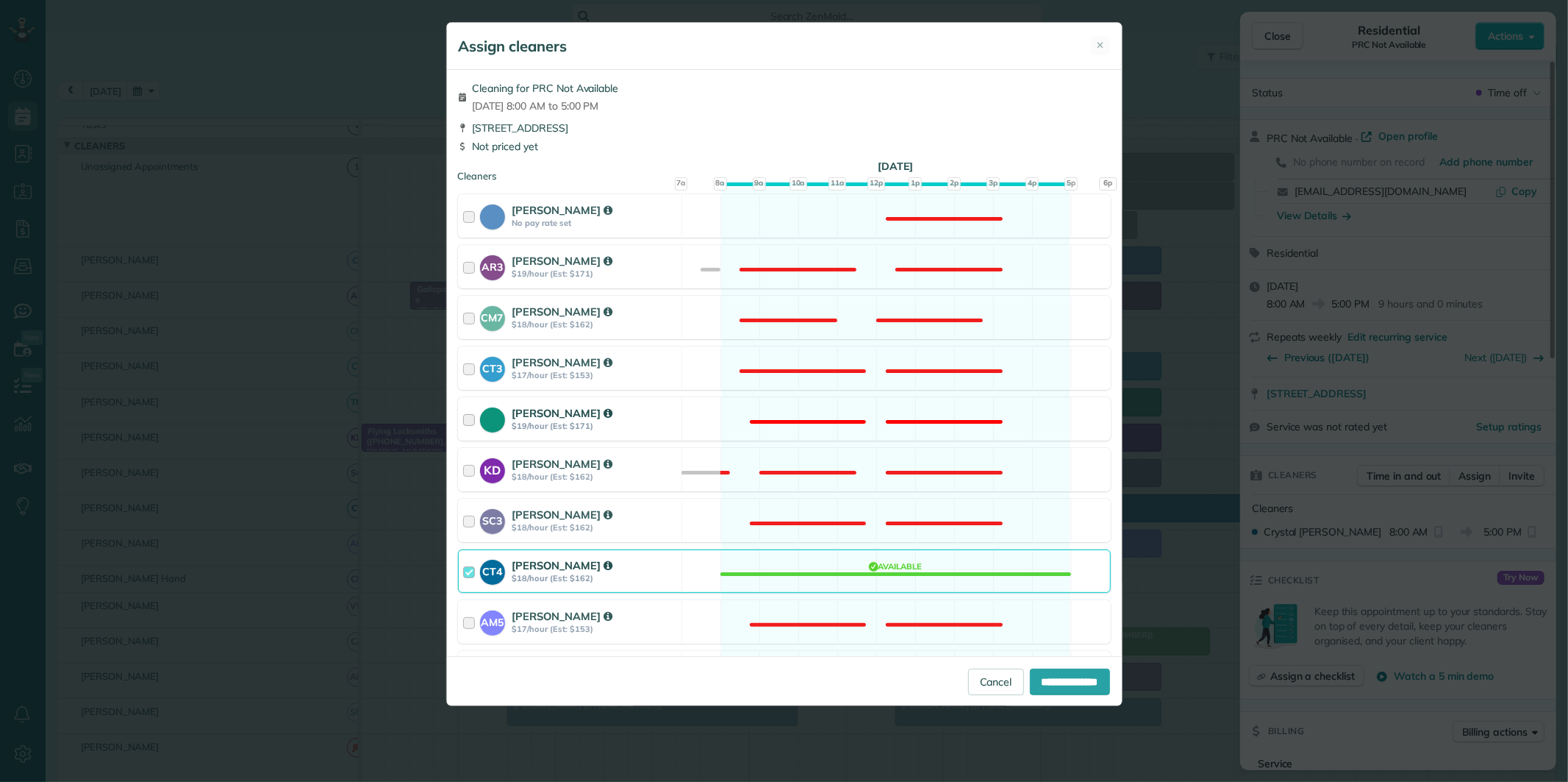
click at [851, 415] on div "Tamara Mitchell $19/hour (Est: $171) Not available" at bounding box center [784, 418] width 653 height 43
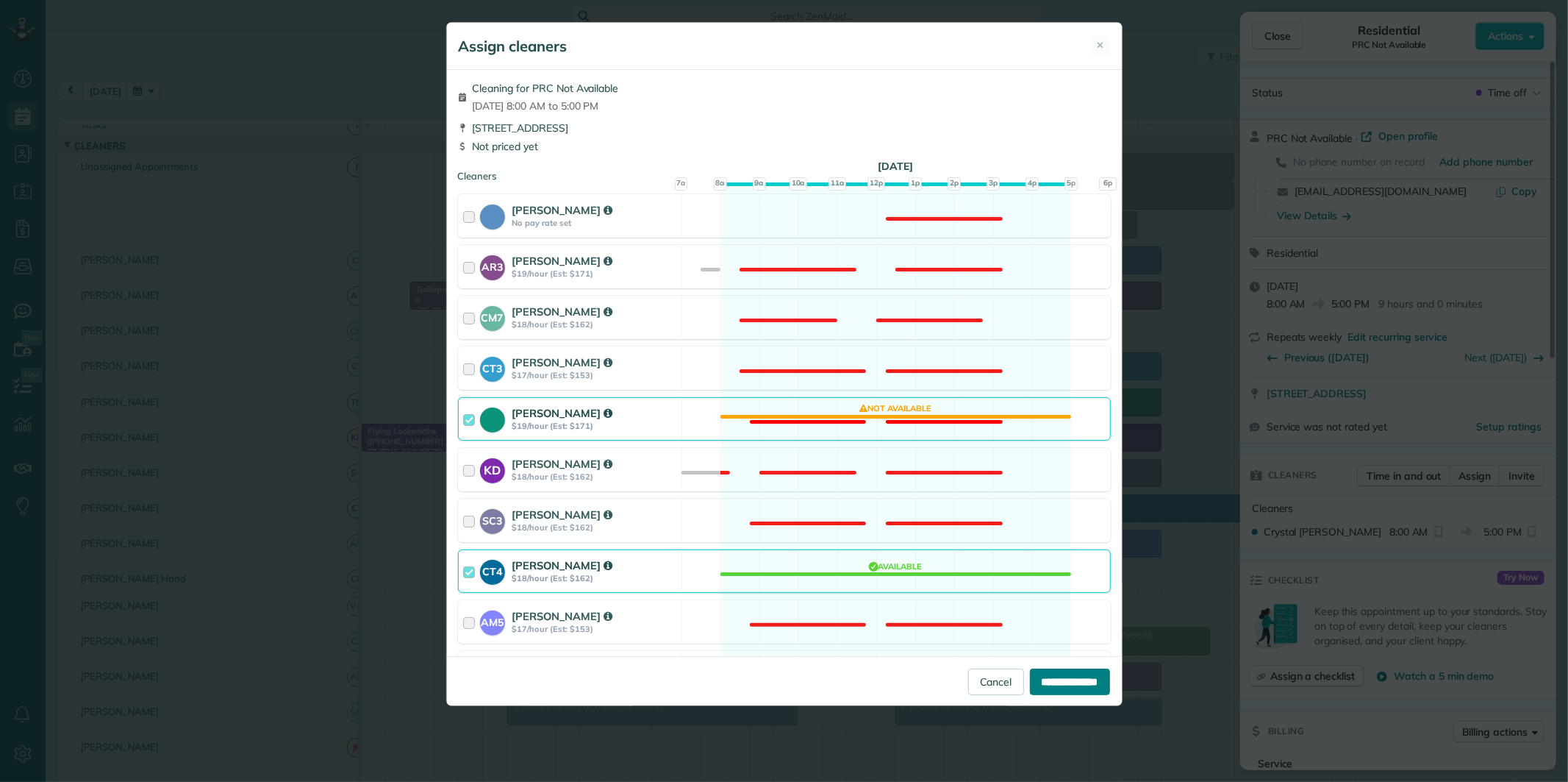
click at [1068, 688] on input "**********" at bounding box center [1070, 682] width 81 height 27
type input "**********"
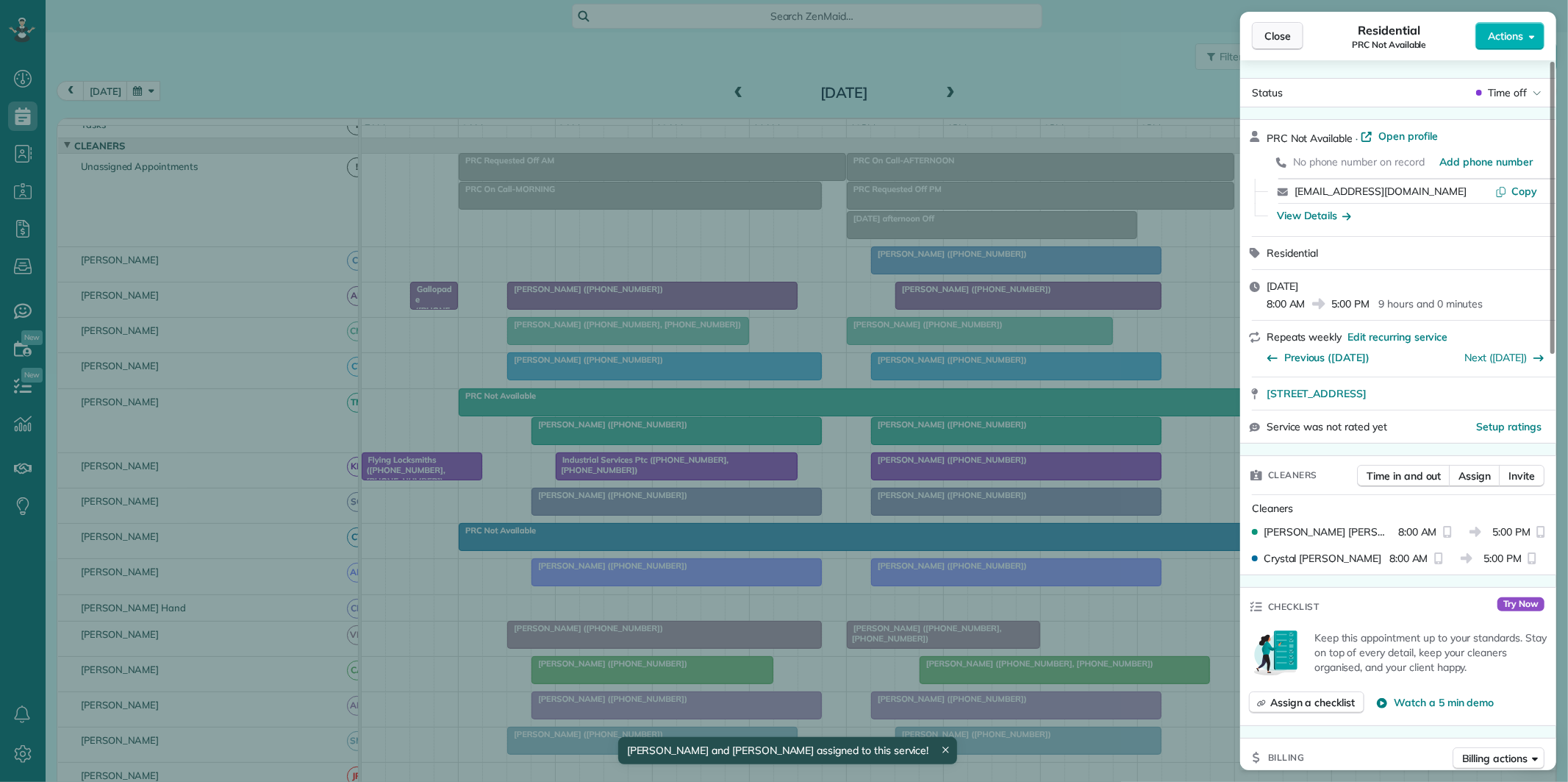
click at [1286, 35] on span "Close" at bounding box center [1277, 36] width 27 height 14
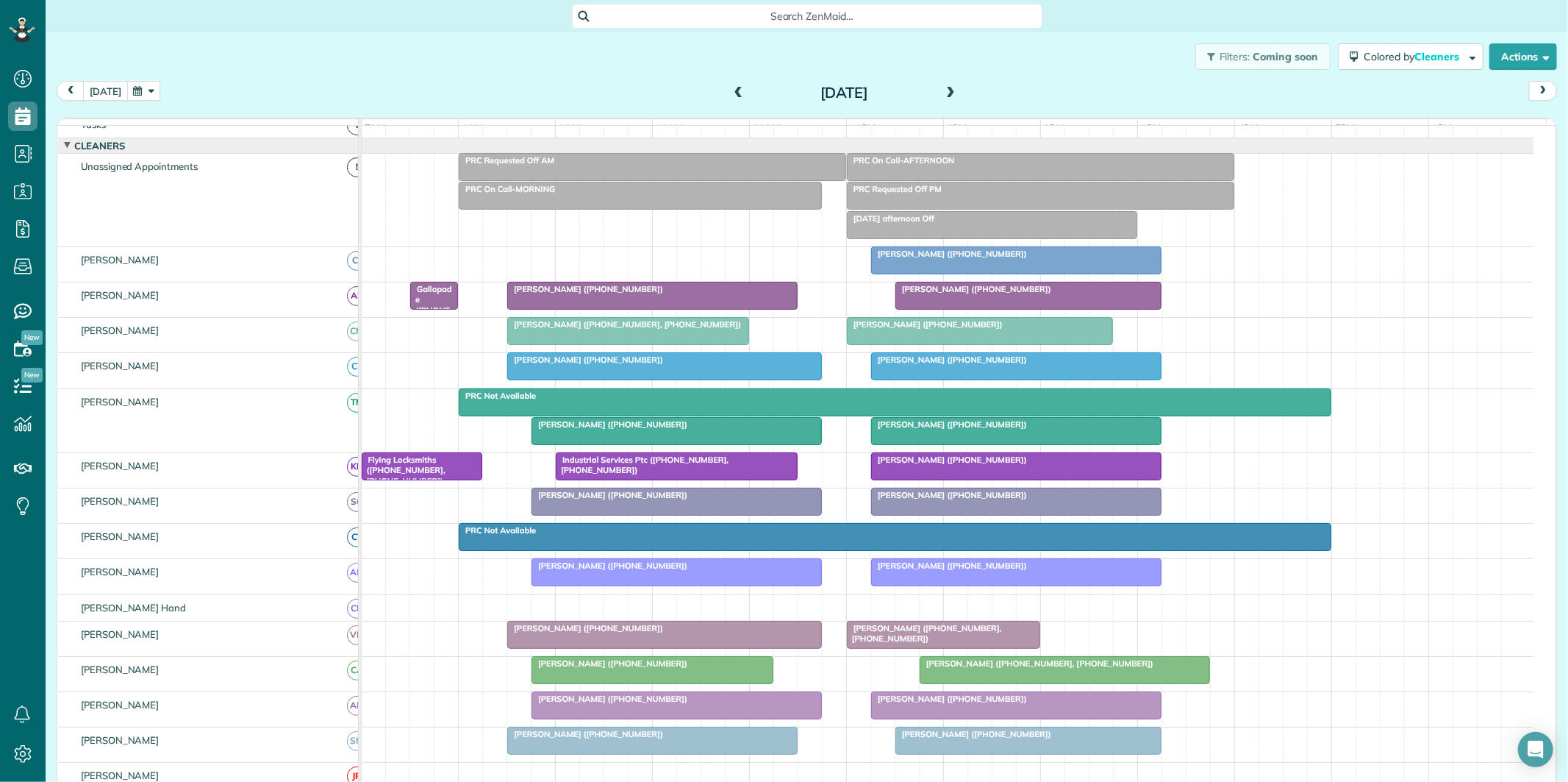
click at [93, 84] on button "[DATE]" at bounding box center [105, 90] width 45 height 20
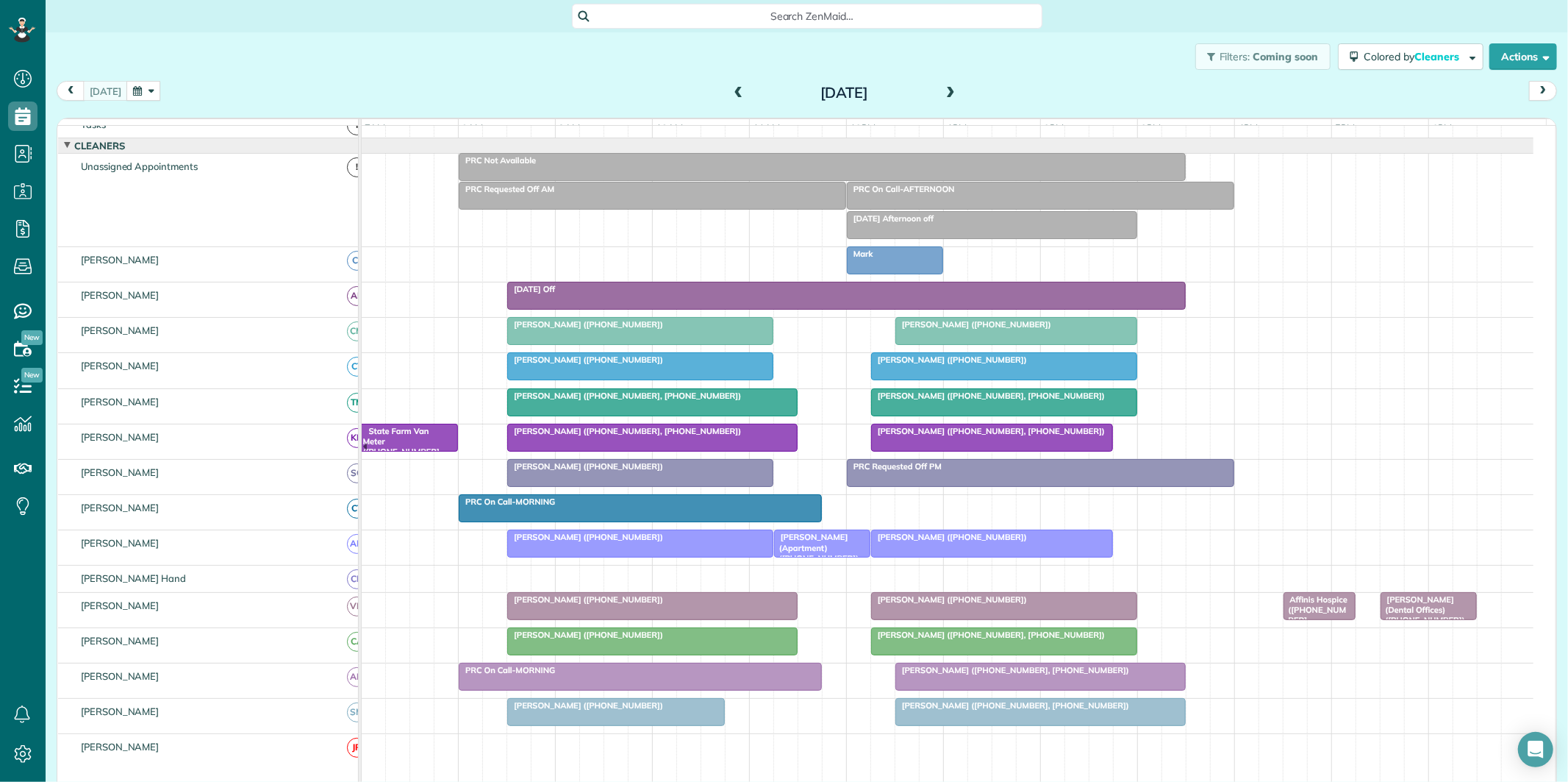
click at [901, 259] on div "Mark" at bounding box center [894, 253] width 87 height 11
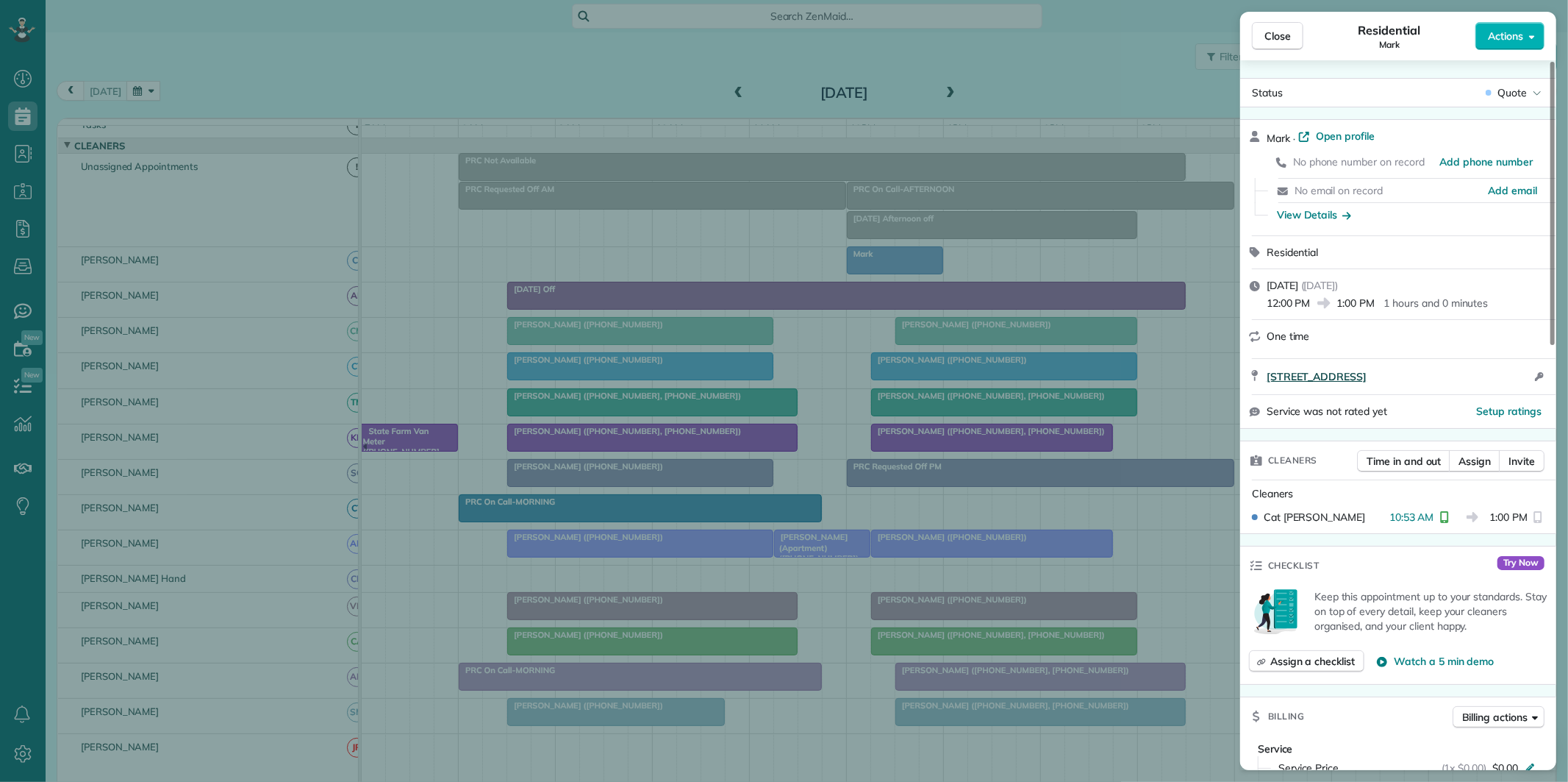
click at [1367, 373] on span "100 Harbor Lakes Way Fayetteville GA 30215" at bounding box center [1316, 376] width 100 height 14
click at [1275, 36] on span "Close" at bounding box center [1277, 36] width 27 height 14
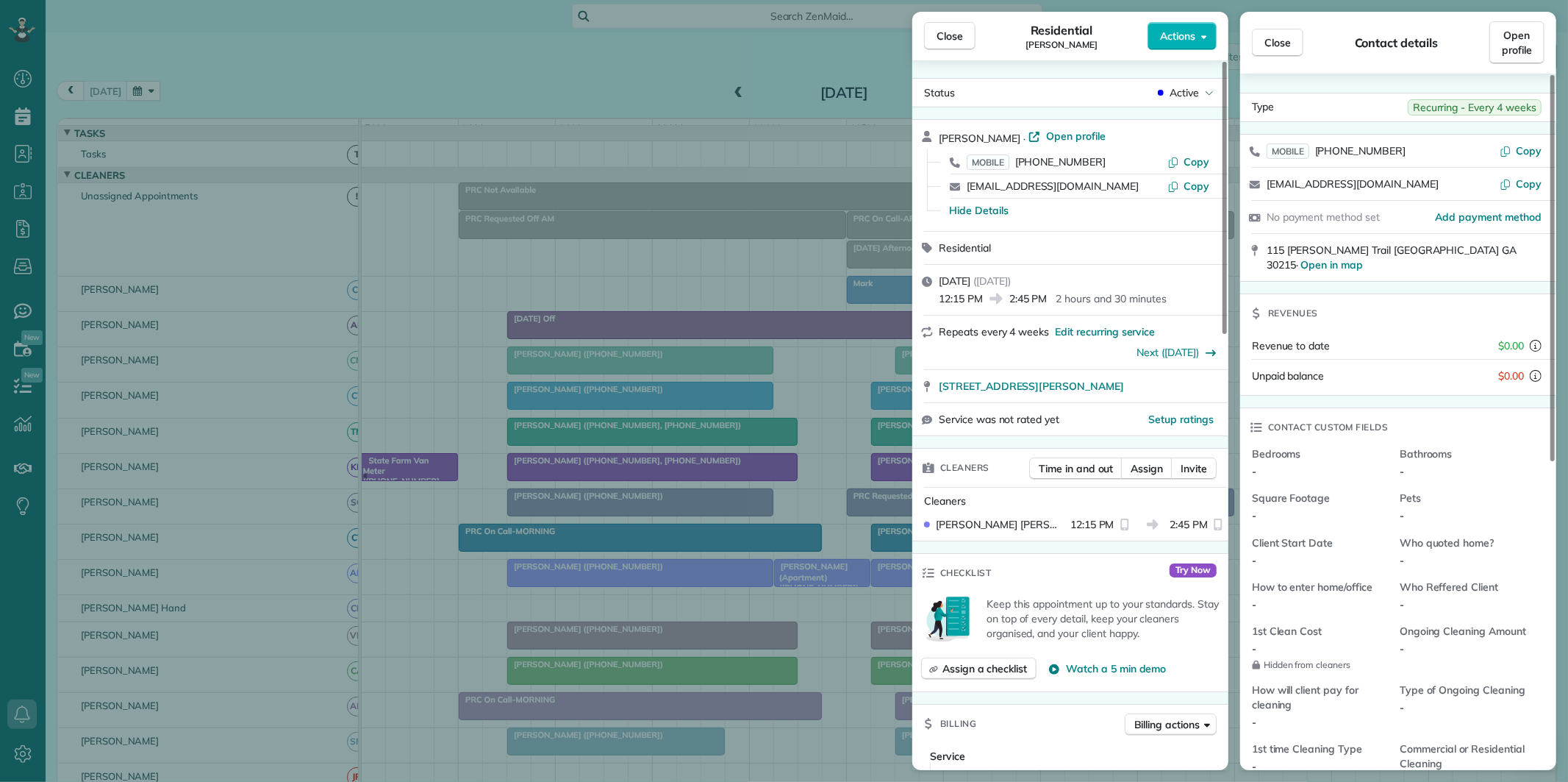
scroll to position [30, 0]
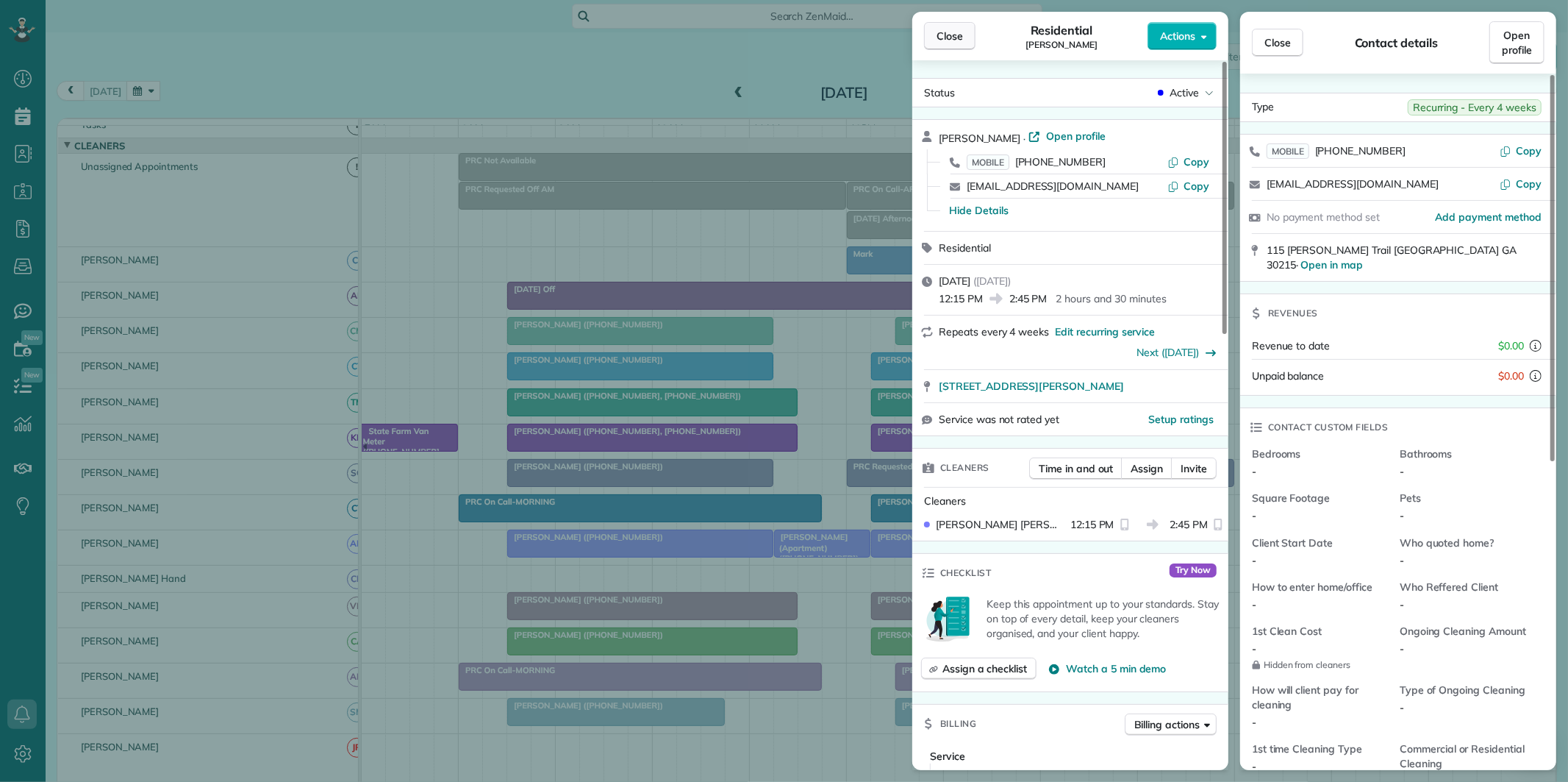
click at [948, 39] on span "Close" at bounding box center [949, 36] width 27 height 14
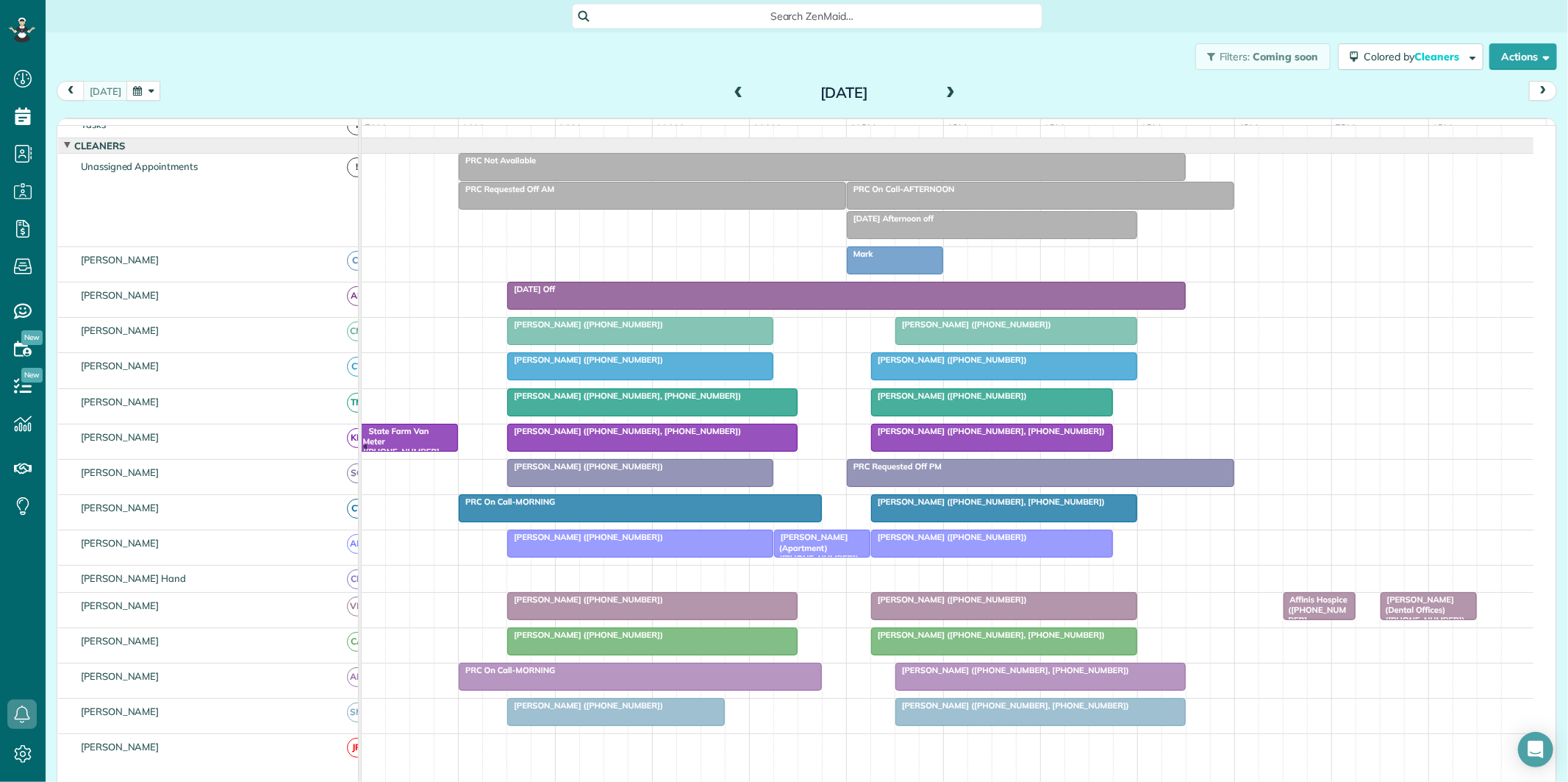
click at [618, 107] on div "[DATE] [DATE] function(groupId) { return _("Cleaners"); } 7am 8am 9am 10am 11am…" at bounding box center [807, 418] width 1500 height 676
click at [590, 66] on div "Filters: Coming soon Colored by Cleaners Color by Cleaner Color by Team Color b…" at bounding box center [807, 57] width 1522 height 49
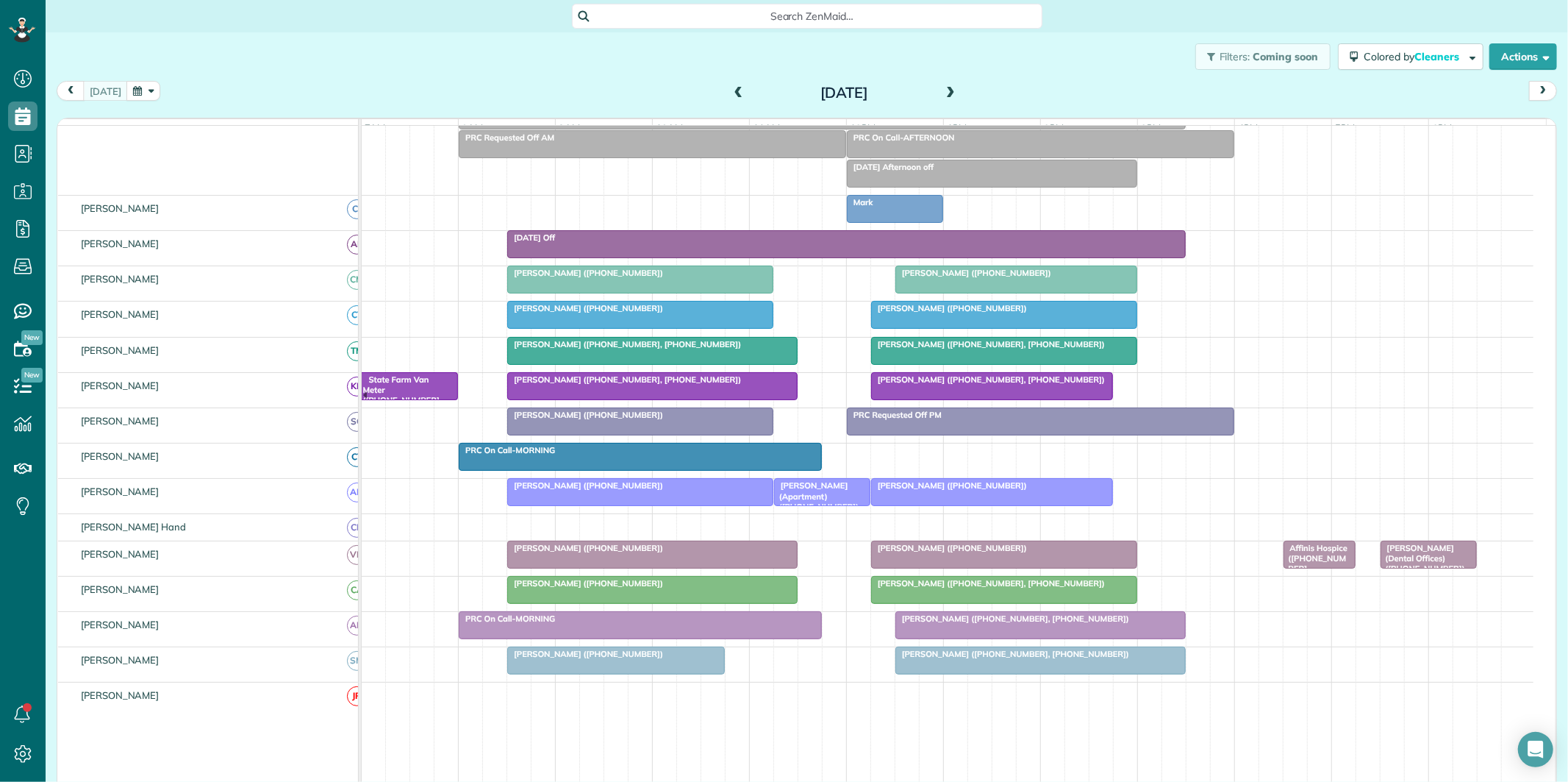
scroll to position [82, 0]
click at [481, 64] on div "Filters: Coming soon Colored by Cleaners Color by Cleaner Color by Team Color b…" at bounding box center [807, 57] width 1522 height 49
click at [942, 93] on span at bounding box center [949, 93] width 16 height 13
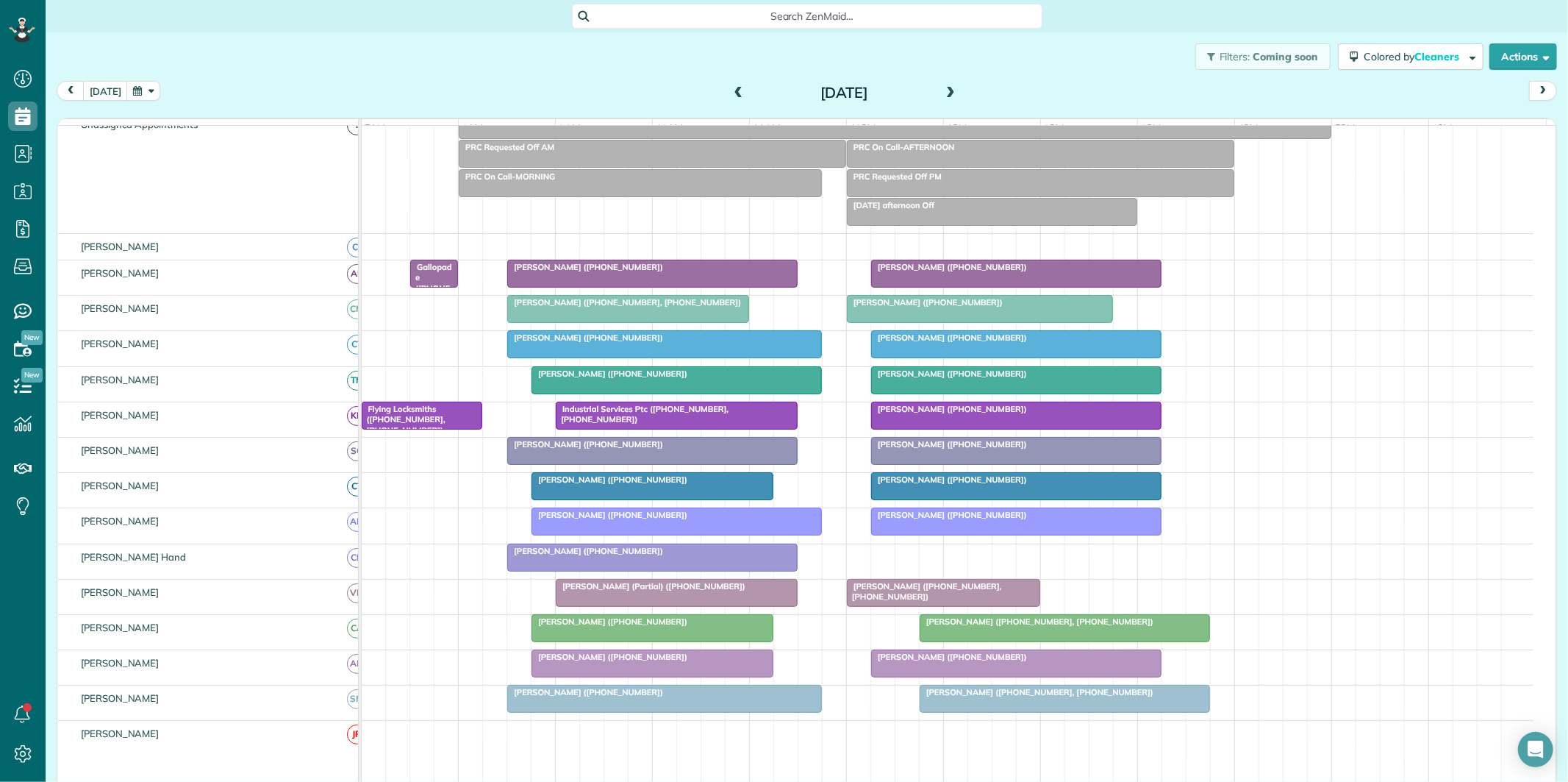
scroll to position [96, 0]
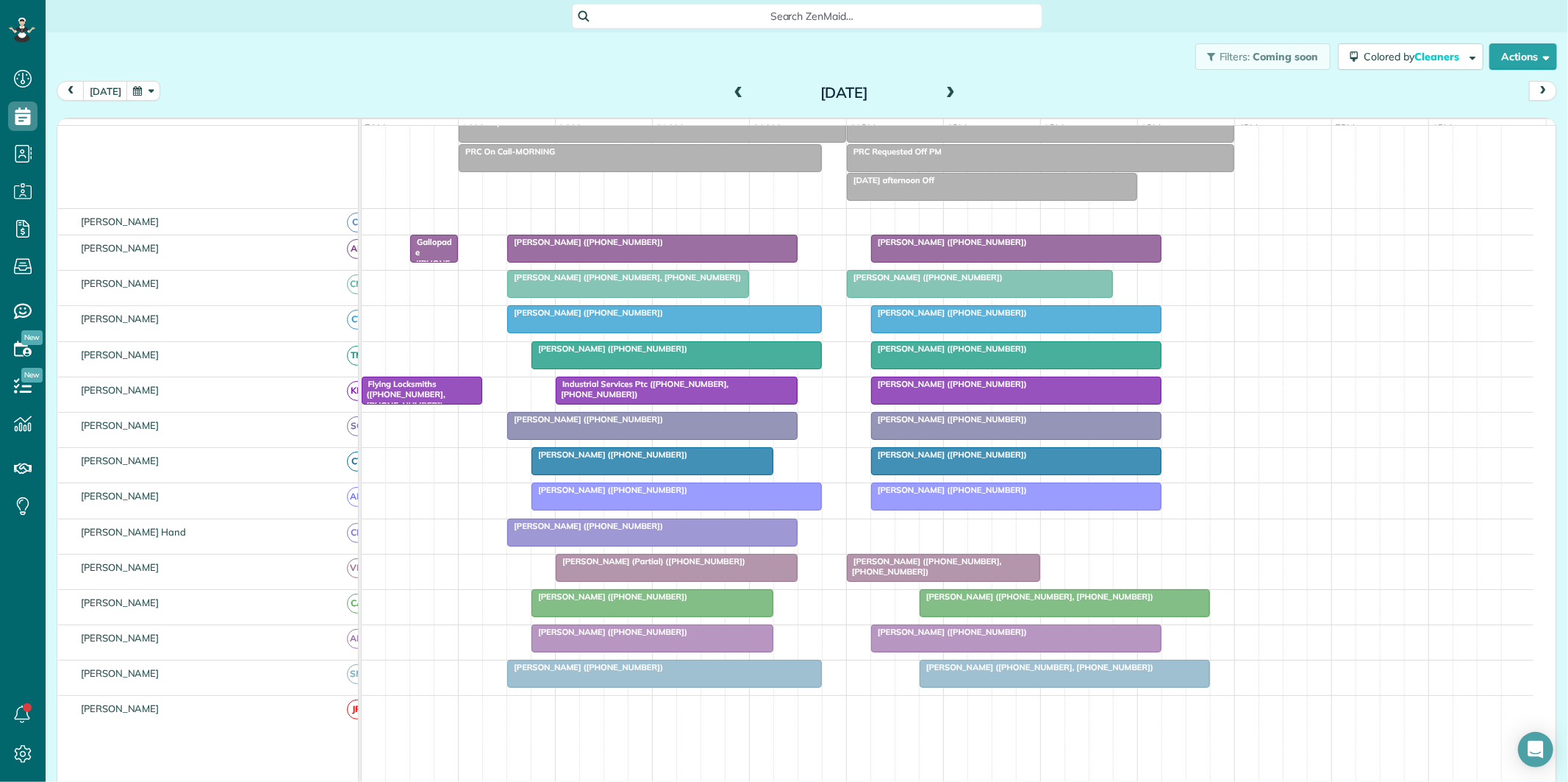
click at [953, 474] on div at bounding box center [1016, 462] width 289 height 27
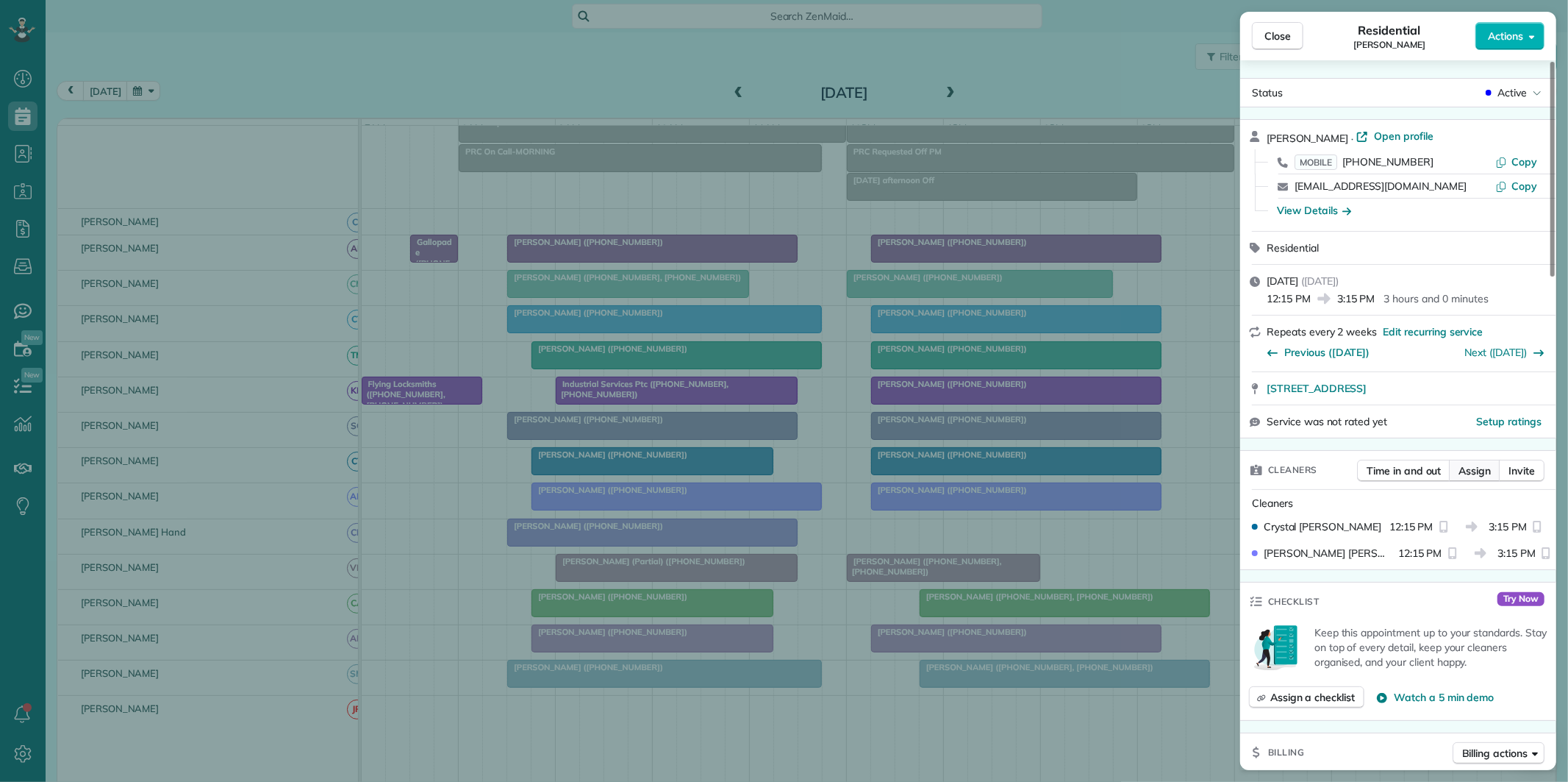
click at [1480, 469] on span "Assign" at bounding box center [1474, 470] width 33 height 14
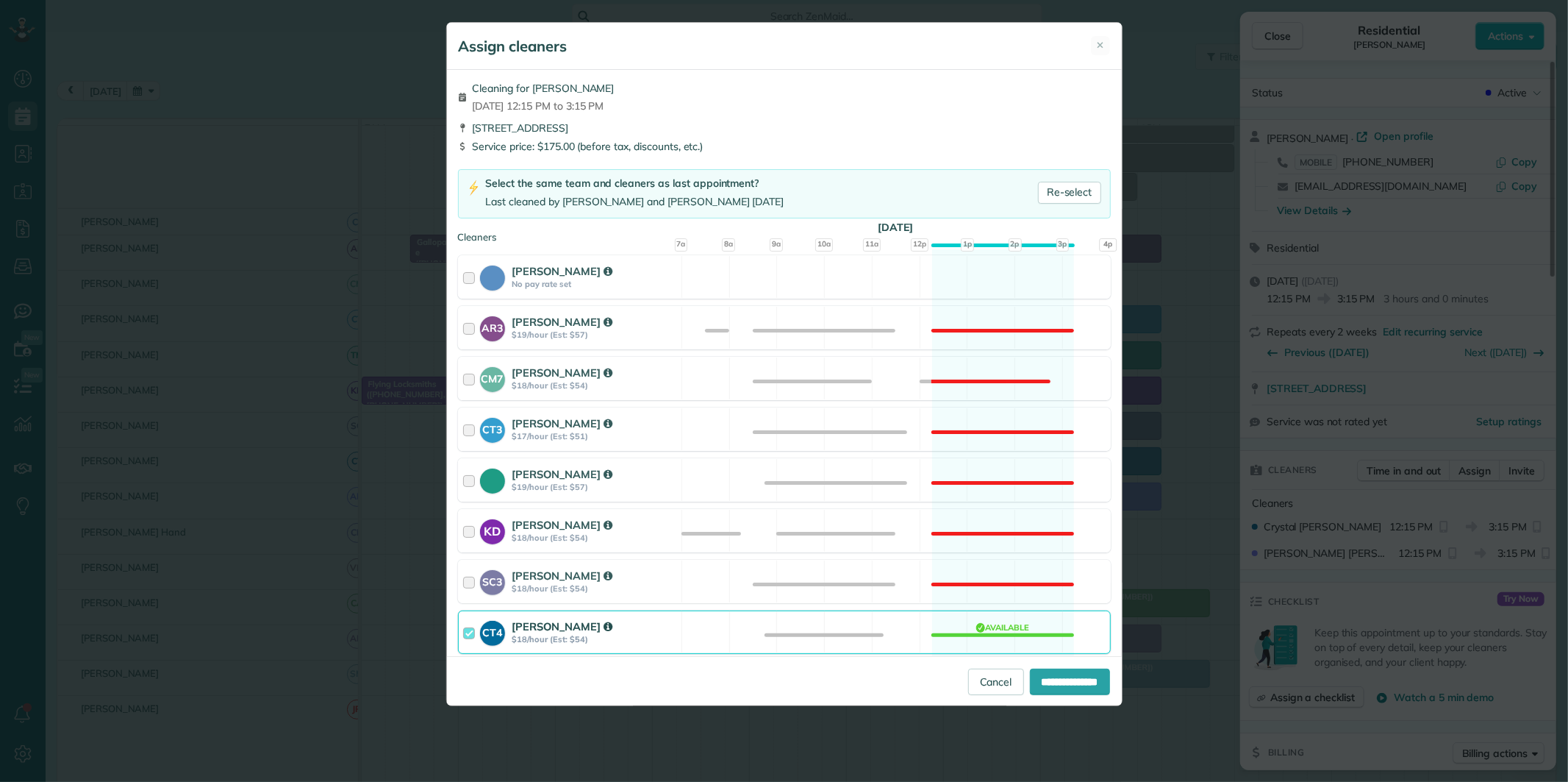
scroll to position [245, 0]
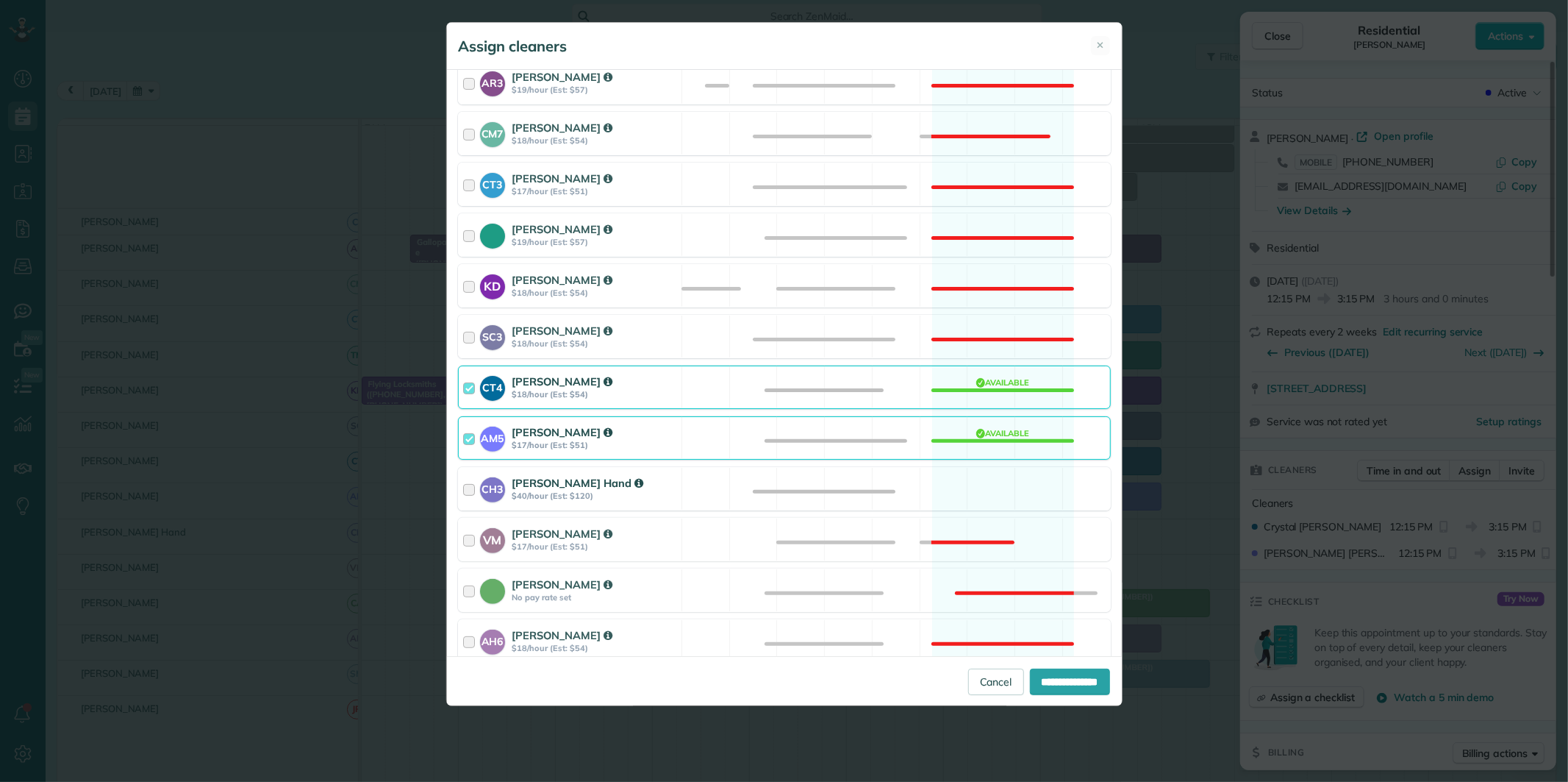
click at [995, 476] on div "CH3 Cortney Hand $40/hour (Est: $120) Available" at bounding box center [784, 488] width 653 height 43
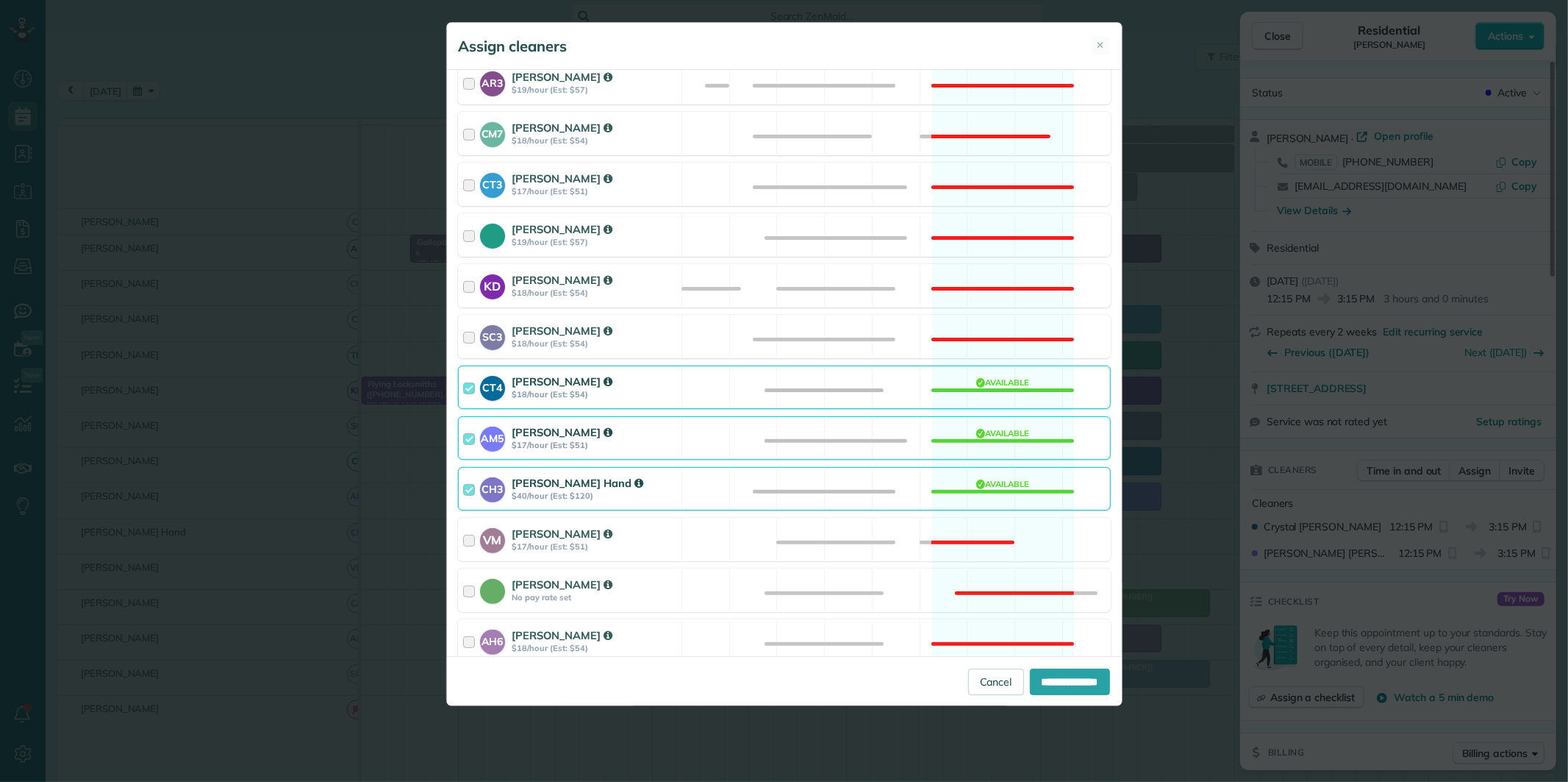
click at [1016, 381] on div "CT4 Crystal Treece $18/hour (Est: $54) Available" at bounding box center [784, 387] width 653 height 43
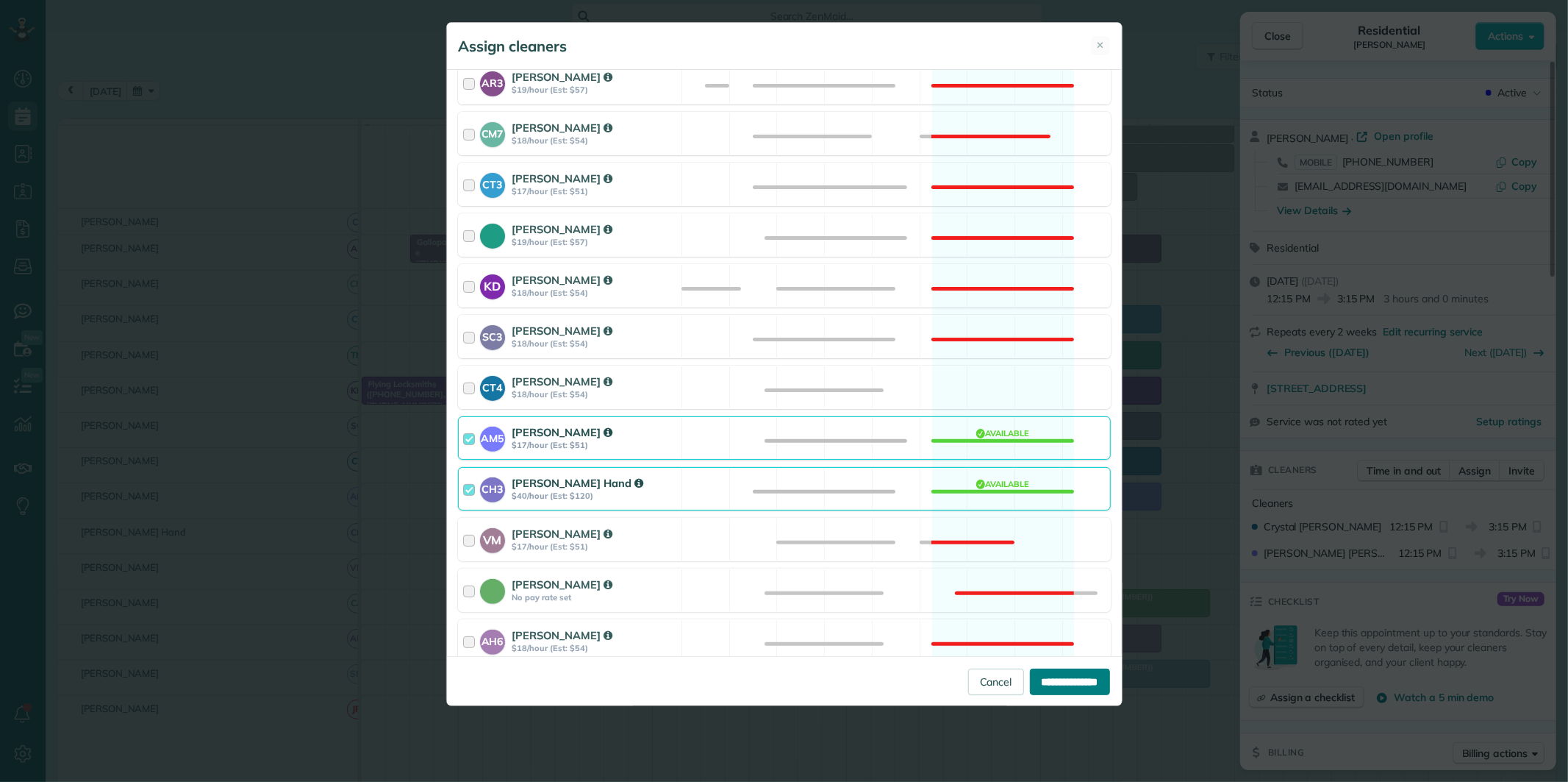
click at [1055, 684] on input "**********" at bounding box center [1070, 682] width 81 height 27
type input "**********"
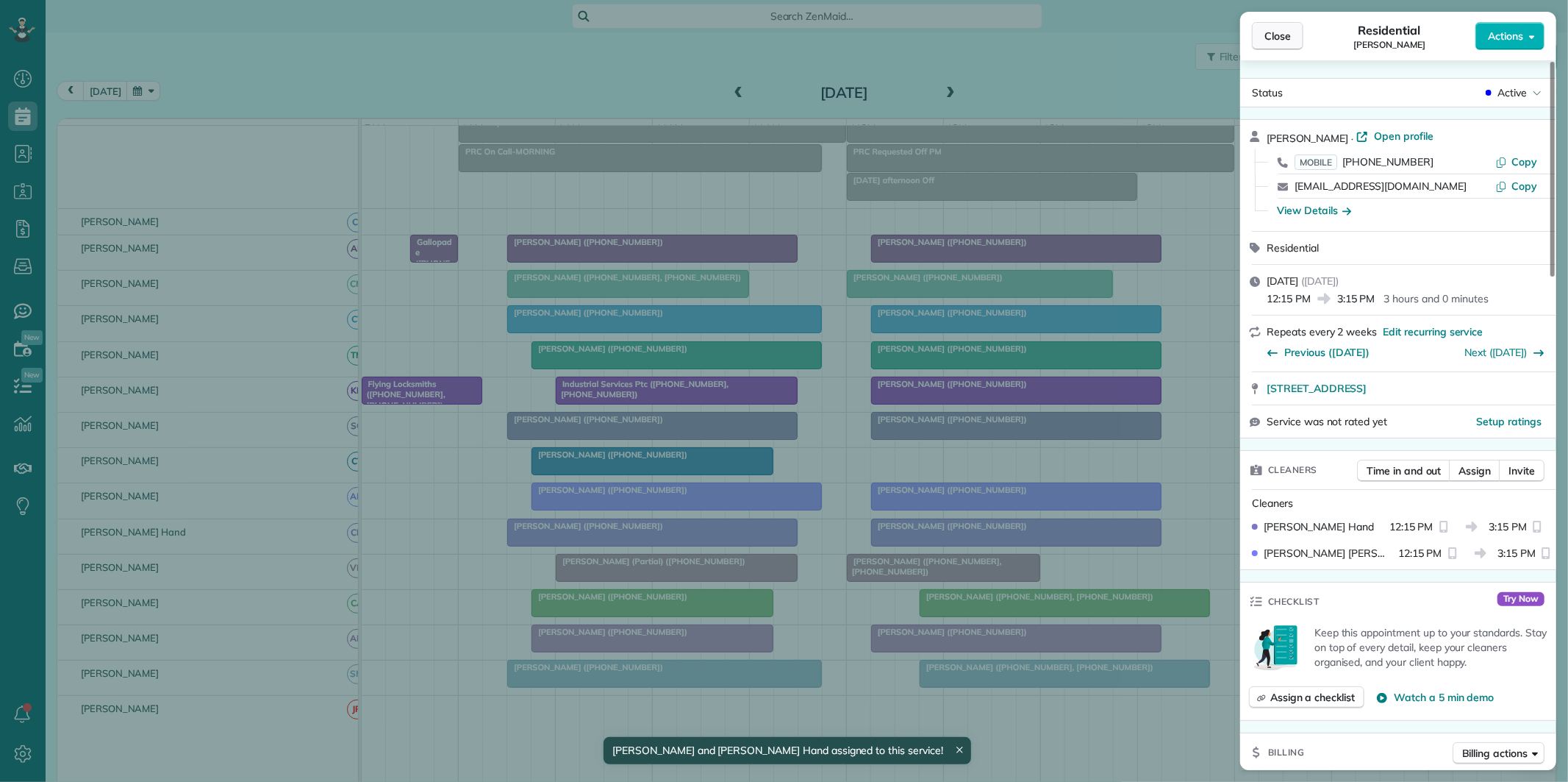
click at [1282, 36] on span "Close" at bounding box center [1277, 36] width 27 height 14
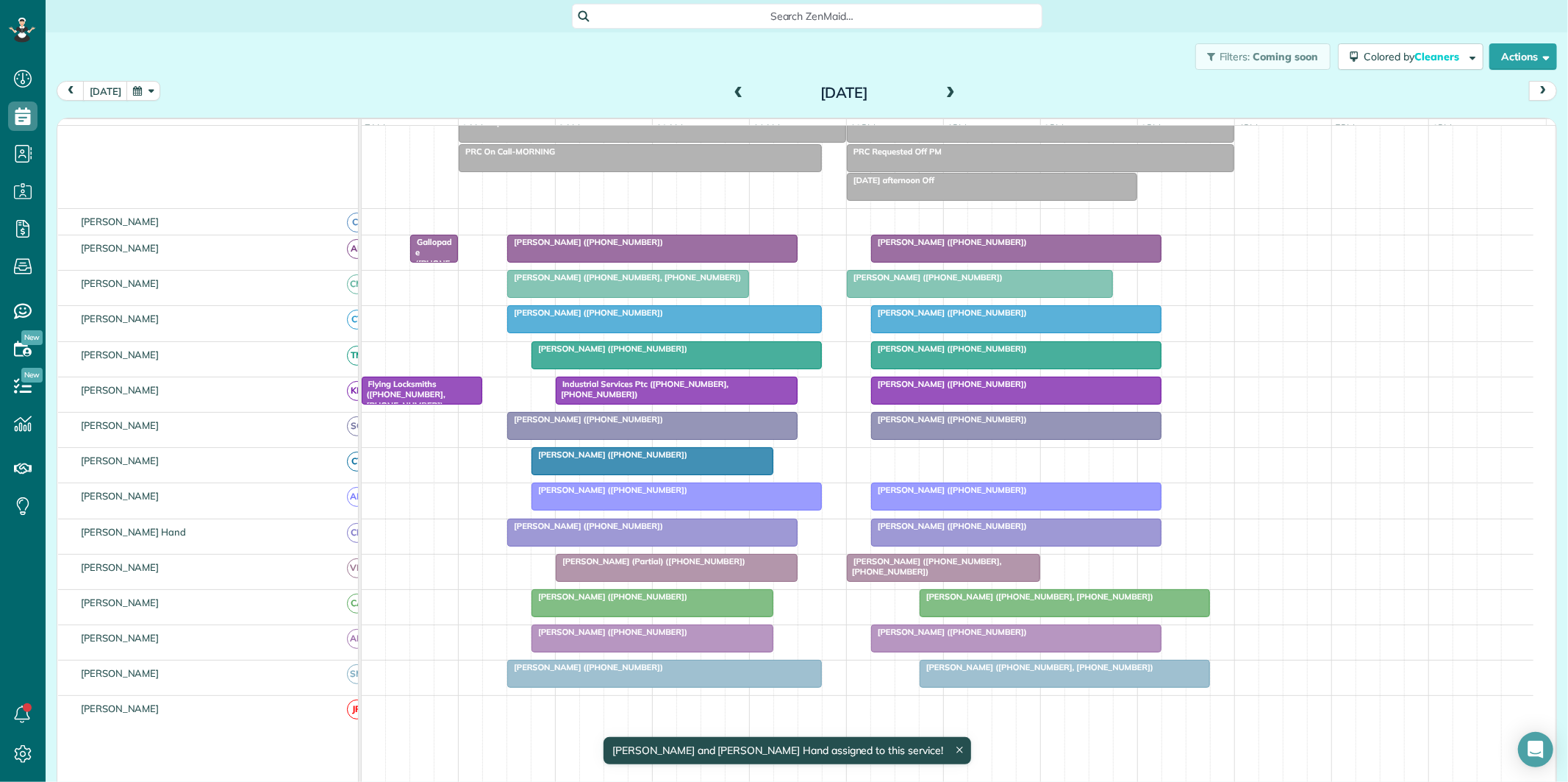
click at [467, 60] on div "Filters: Coming soon Colored by Cleaners Color by Cleaner Color by Team Color b…" at bounding box center [807, 57] width 1522 height 49
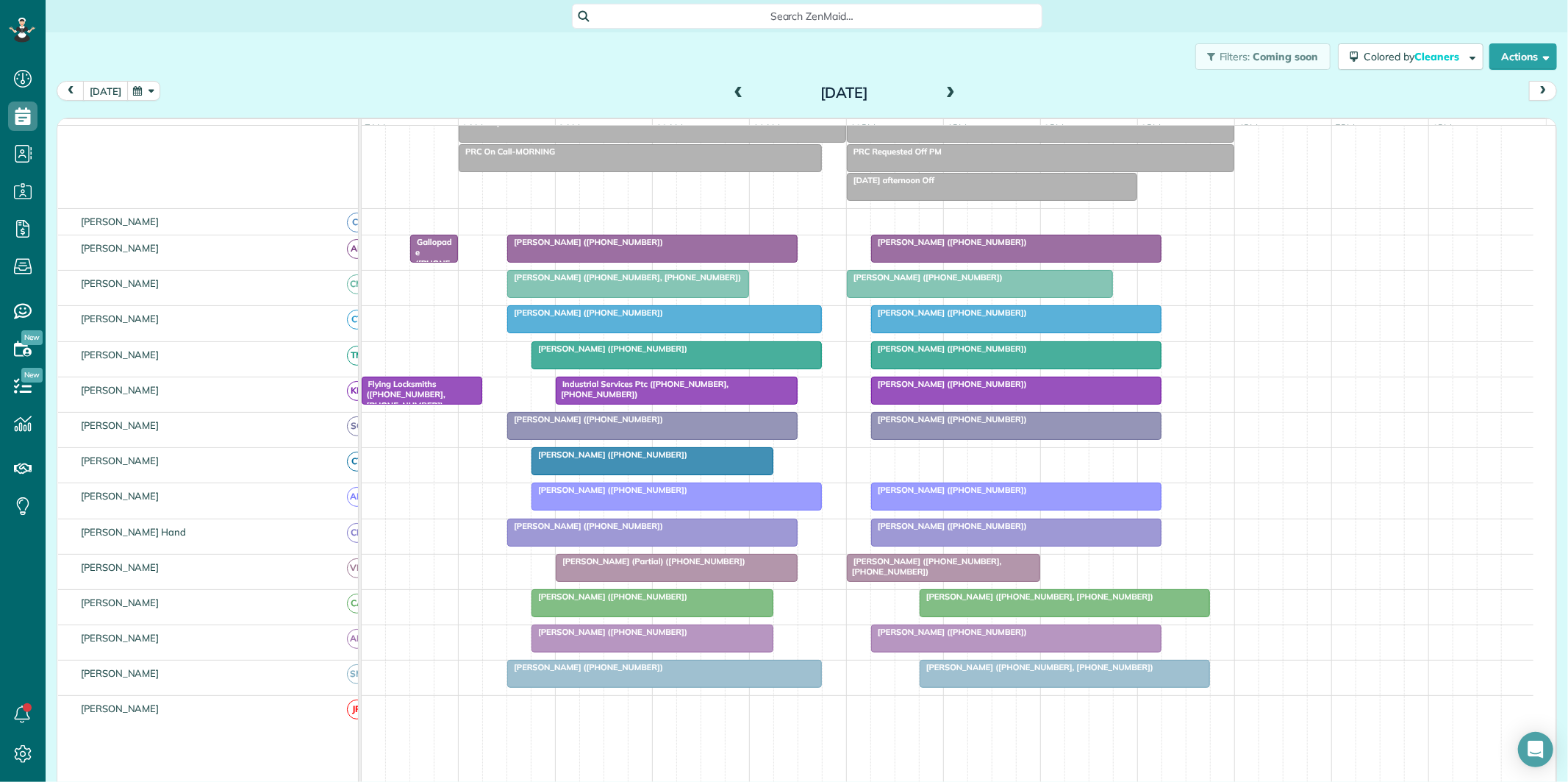
click at [98, 93] on button "[DATE]" at bounding box center [105, 90] width 45 height 20
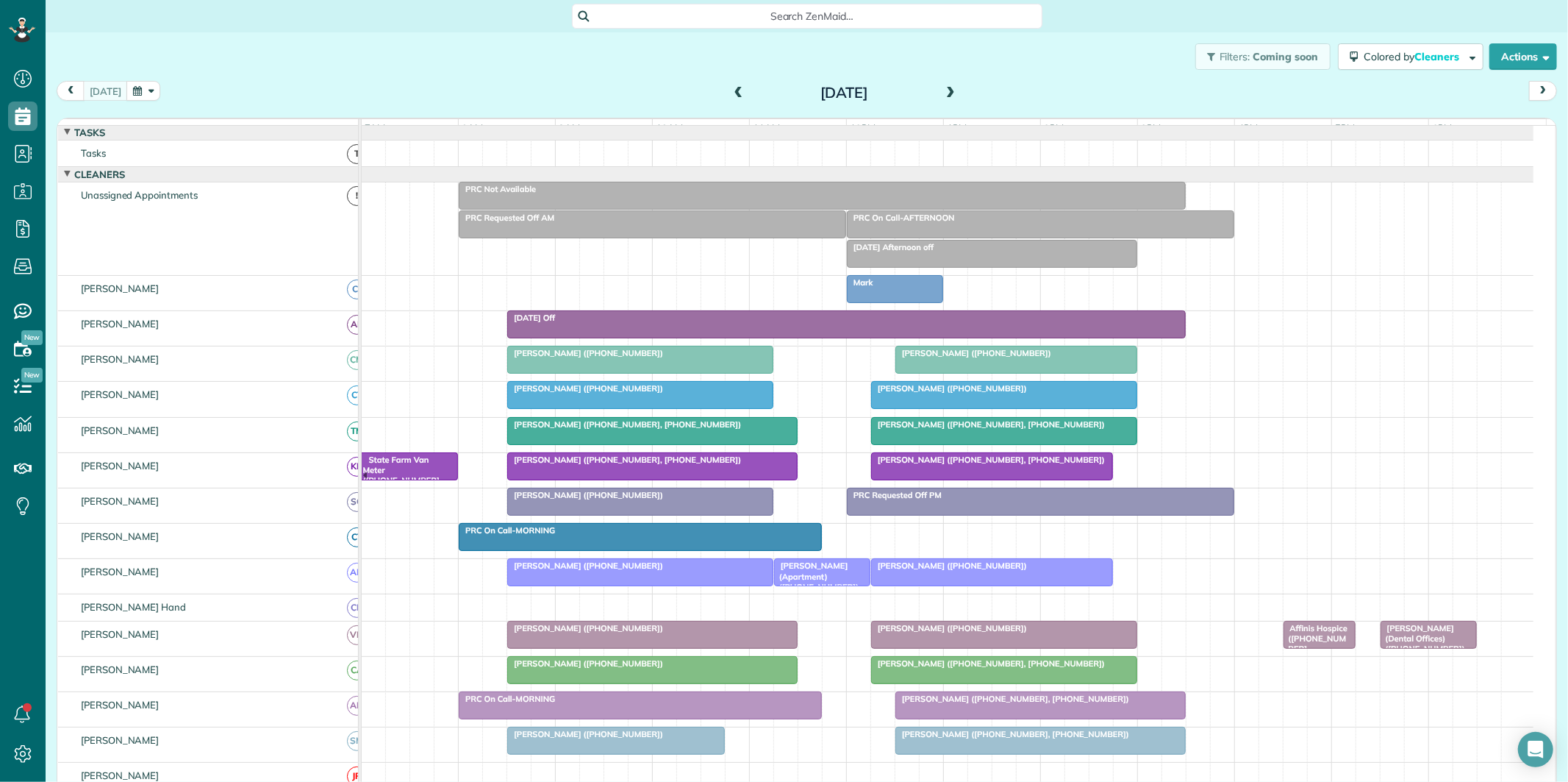
click at [460, 59] on div "Filters: Coming soon Colored by Cleaners Color by Cleaner Color by Team Color b…" at bounding box center [807, 57] width 1522 height 49
click at [986, 480] on div at bounding box center [992, 466] width 241 height 27
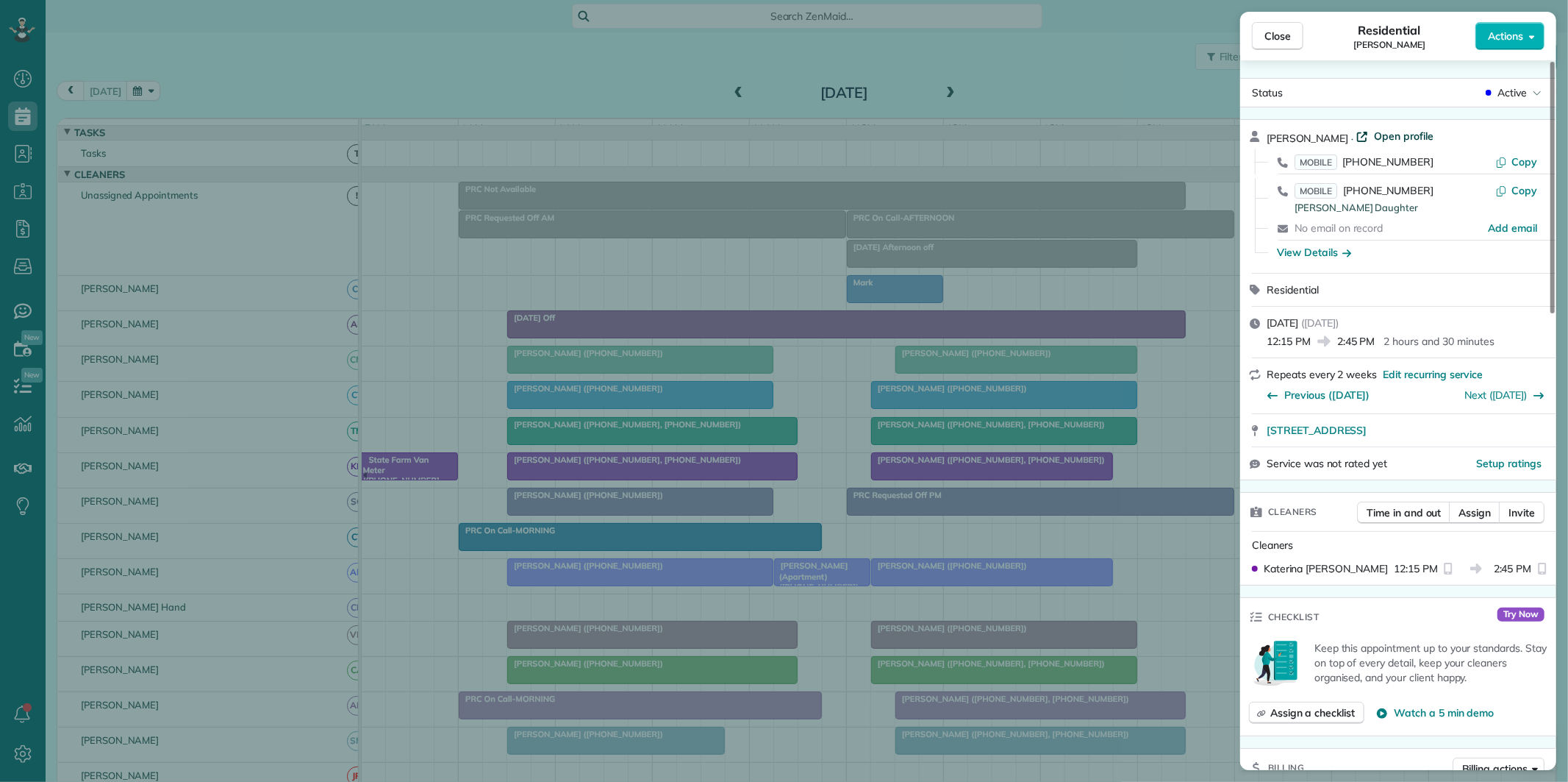
click at [1373, 138] on span "Open profile" at bounding box center [1403, 135] width 59 height 14
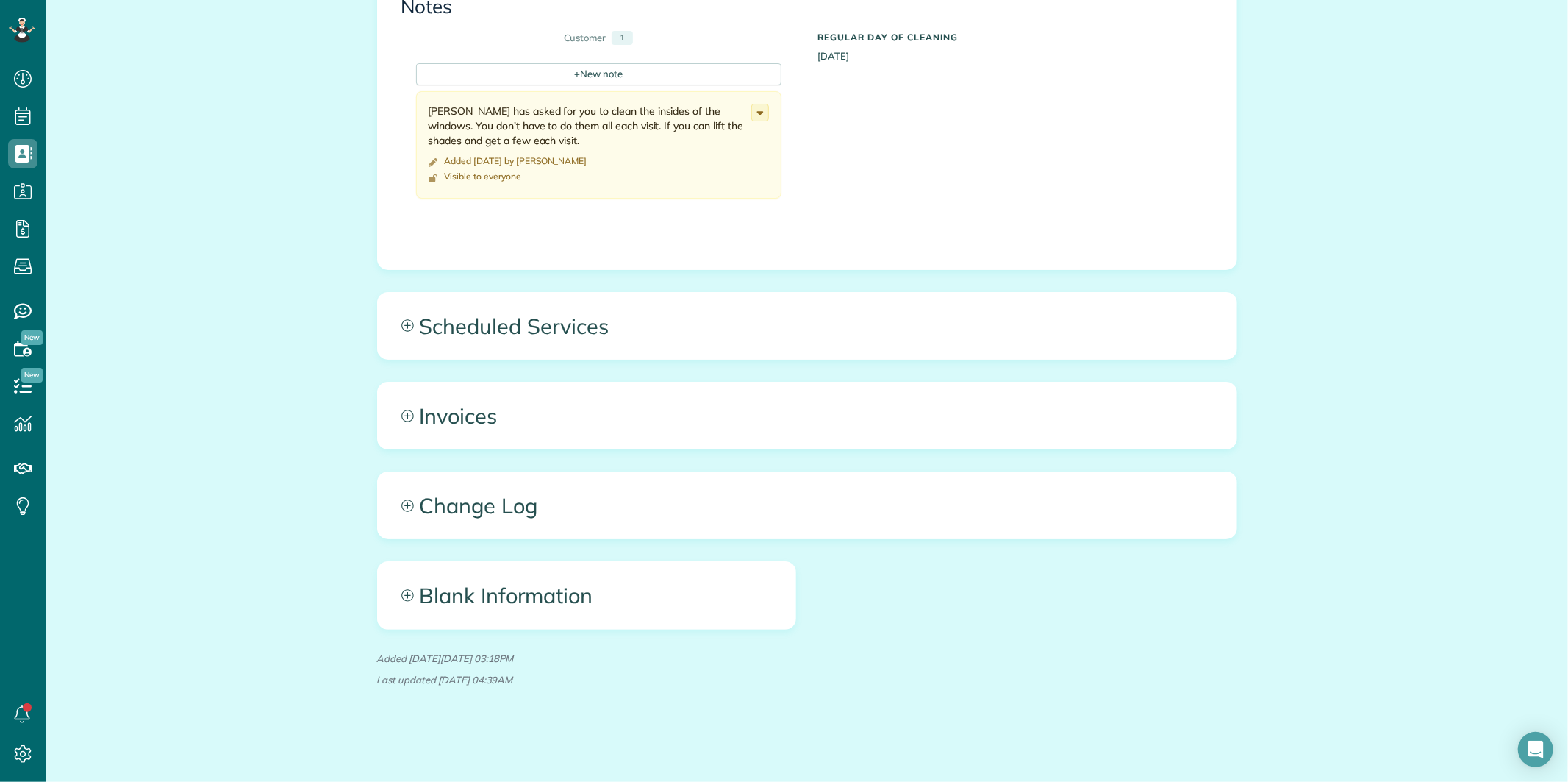
scroll to position [785, 0]
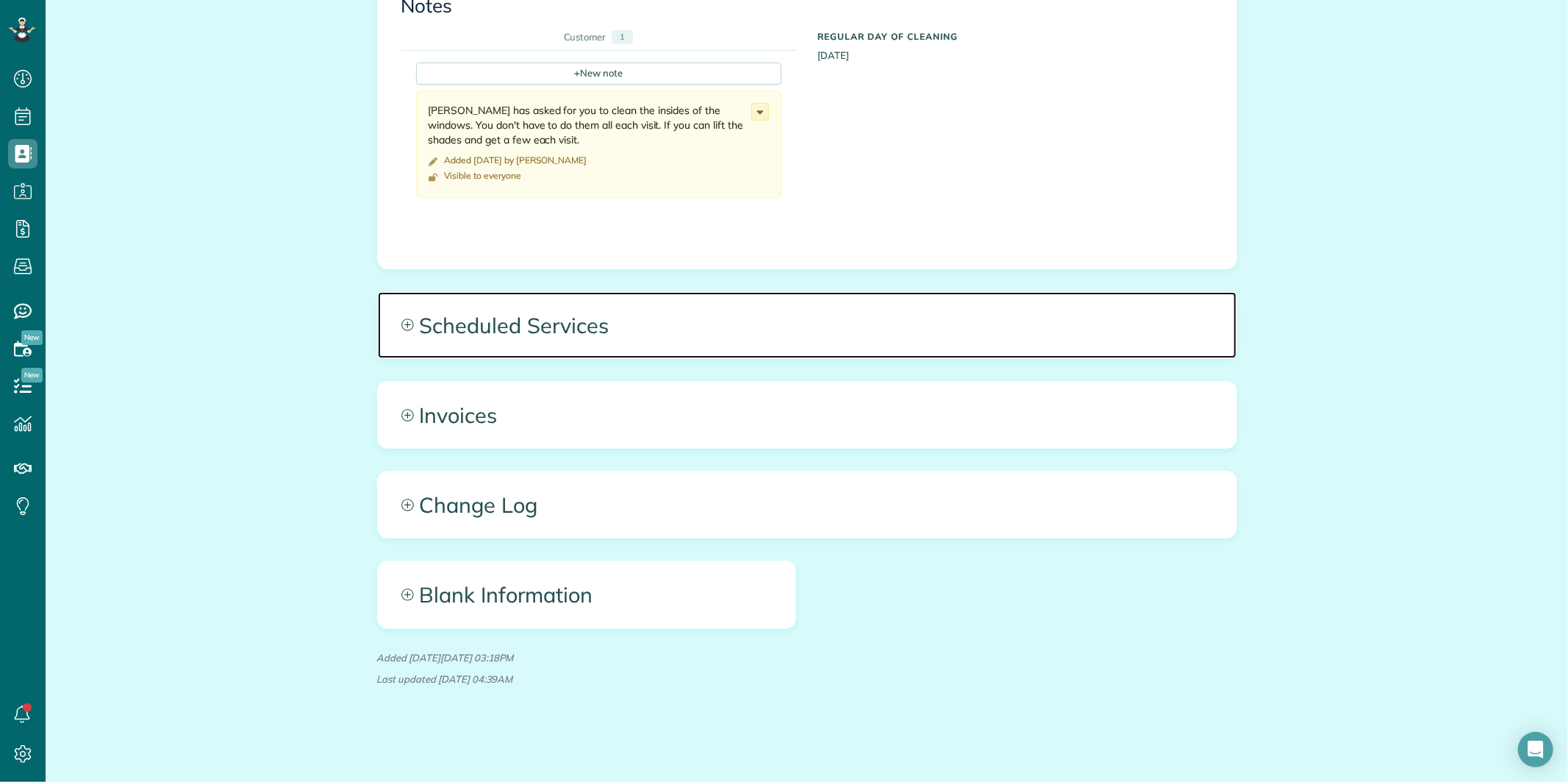
click at [401, 328] on icon at bounding box center [407, 324] width 12 height 12
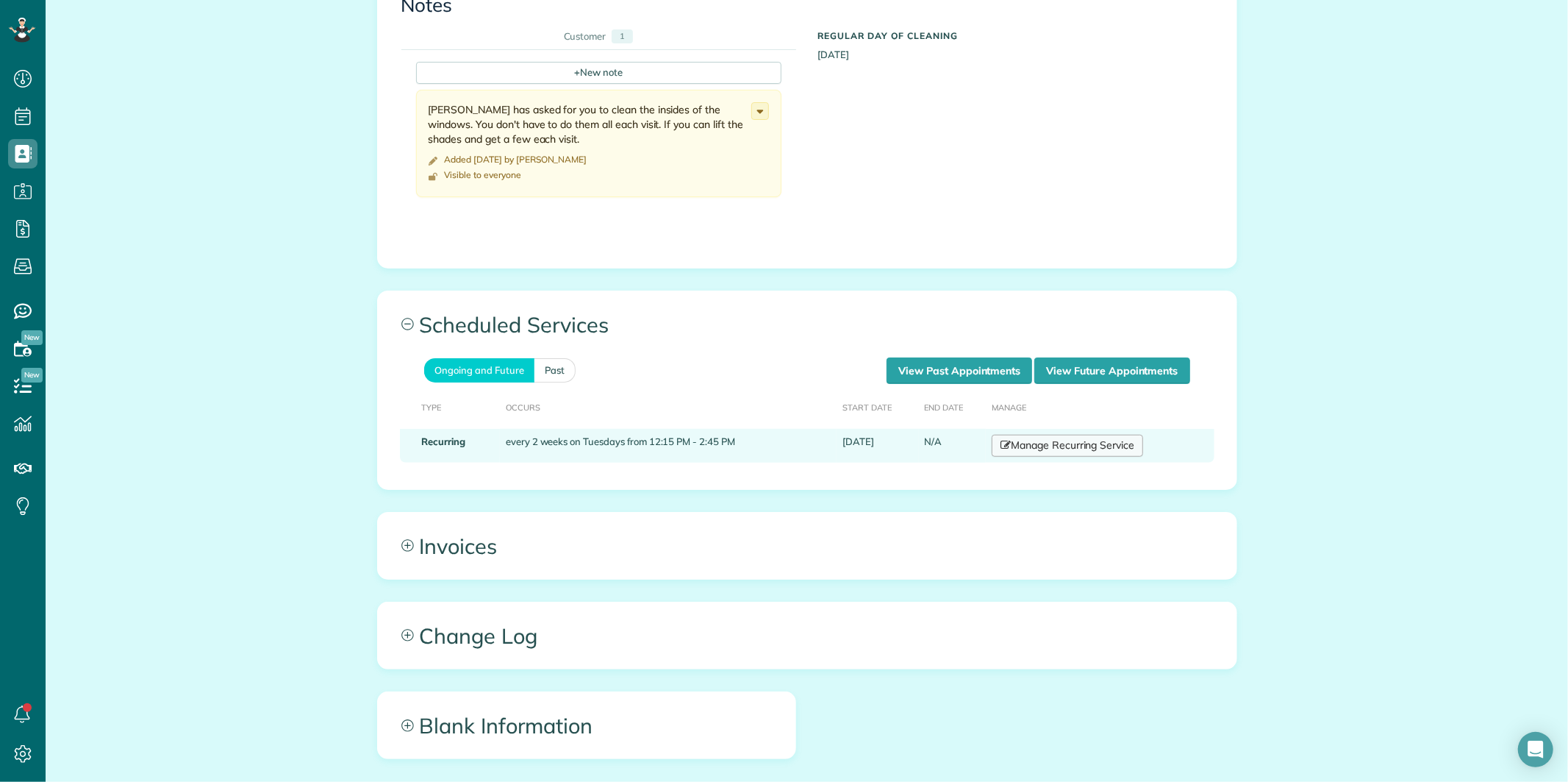
click at [1059, 452] on link "Manage Recurring Service" at bounding box center [1067, 445] width 152 height 22
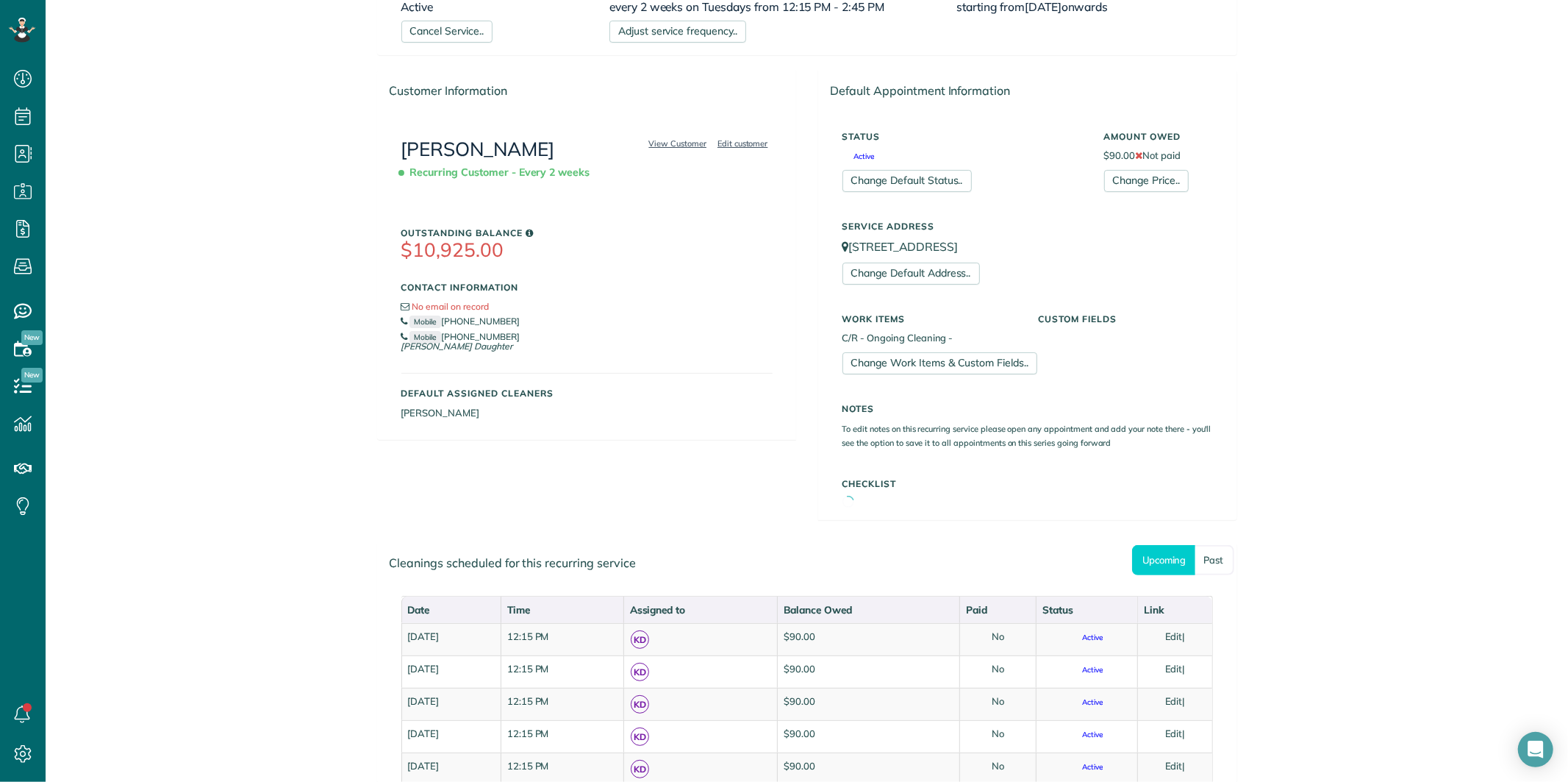
scroll to position [408, 0]
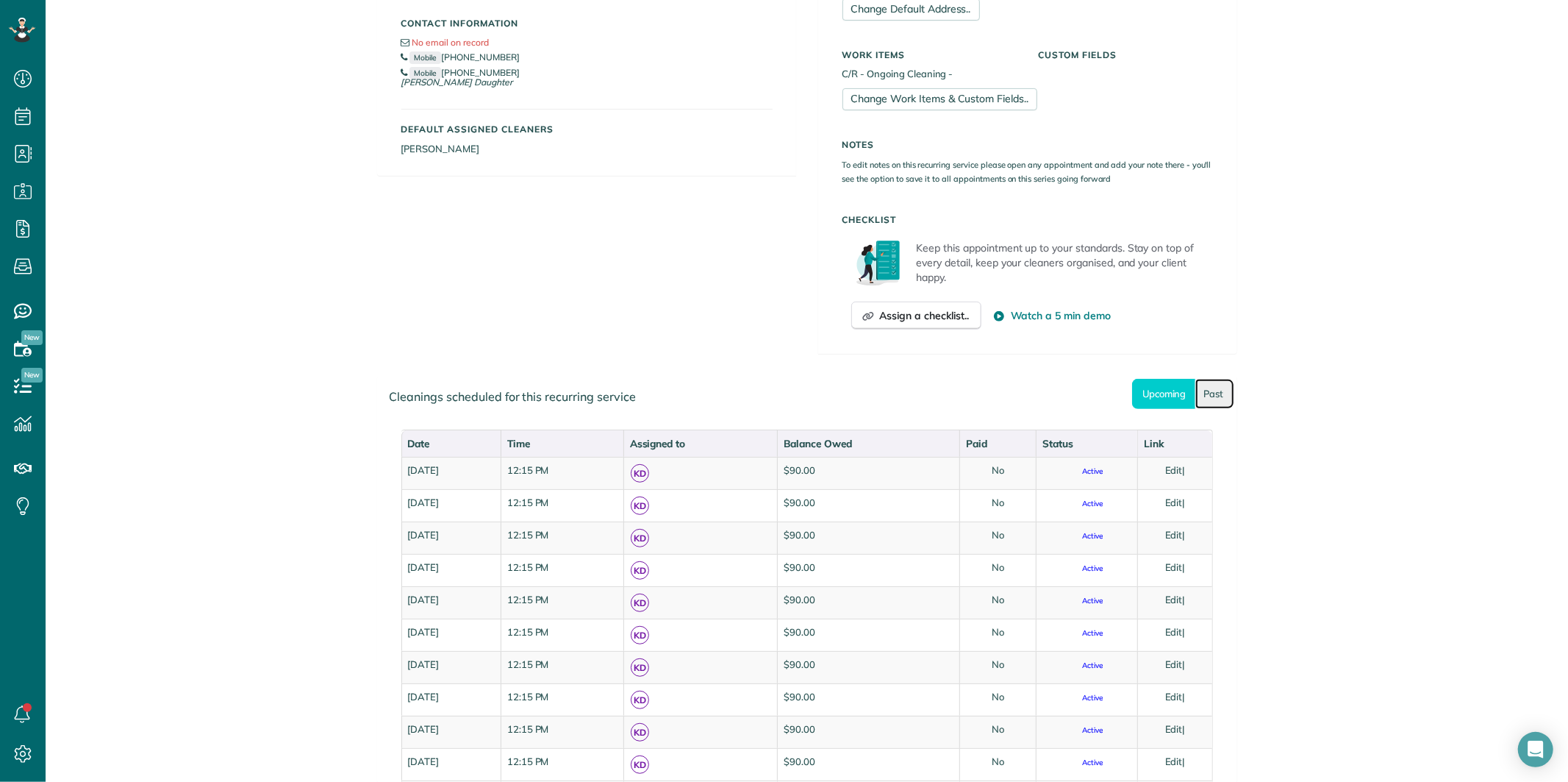
click at [1205, 391] on link "Past" at bounding box center [1214, 393] width 39 height 30
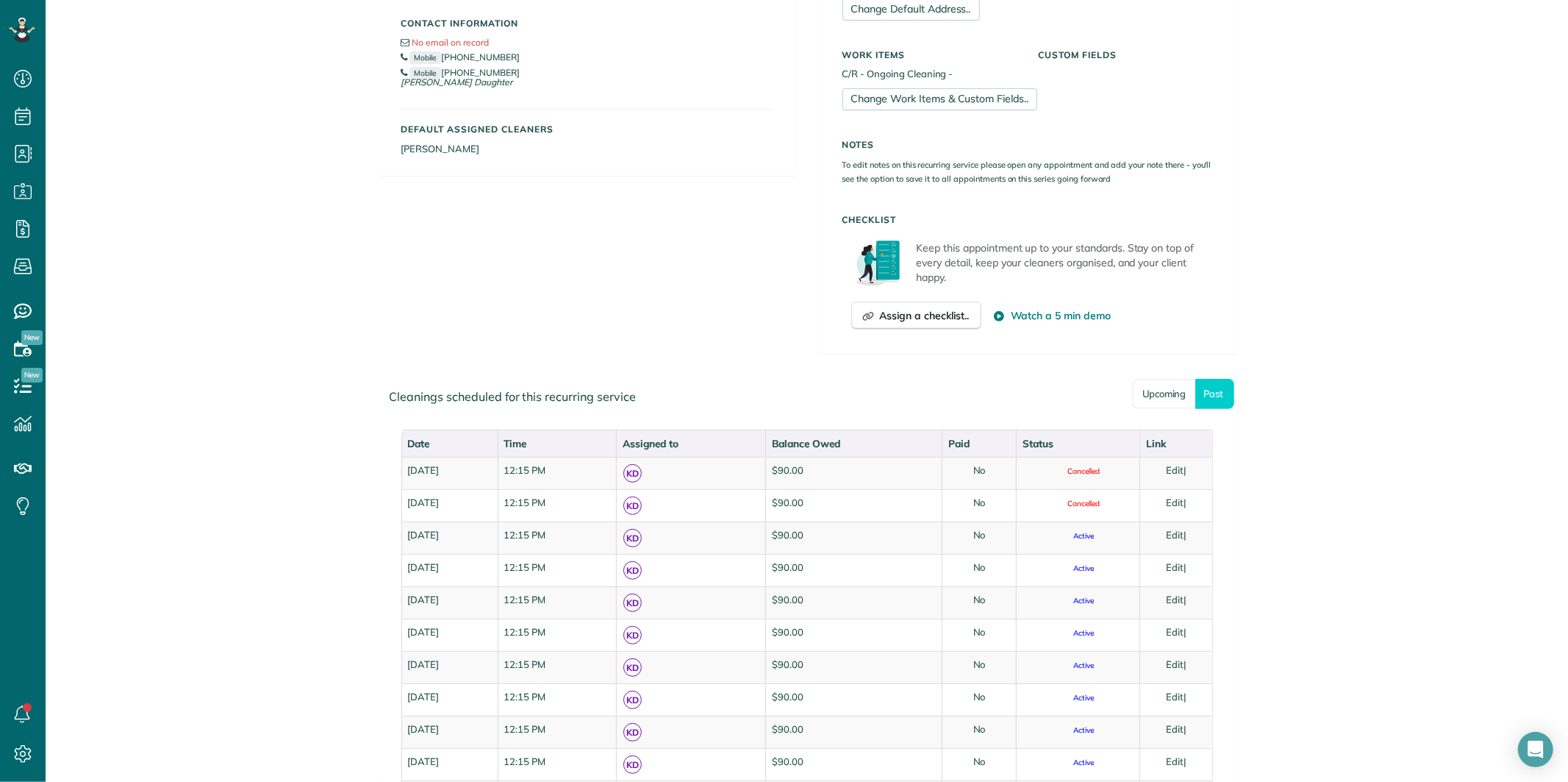
click at [1378, 265] on div "Manage Recurring Service Actions Cancel Service.. Adjust service frequency.. Ch…" at bounding box center [807, 590] width 1522 height 1933
click at [268, 369] on div "Manage Recurring Service Actions Cancel Service.. Adjust service frequency.. Ch…" at bounding box center [807, 590] width 1522 height 1933
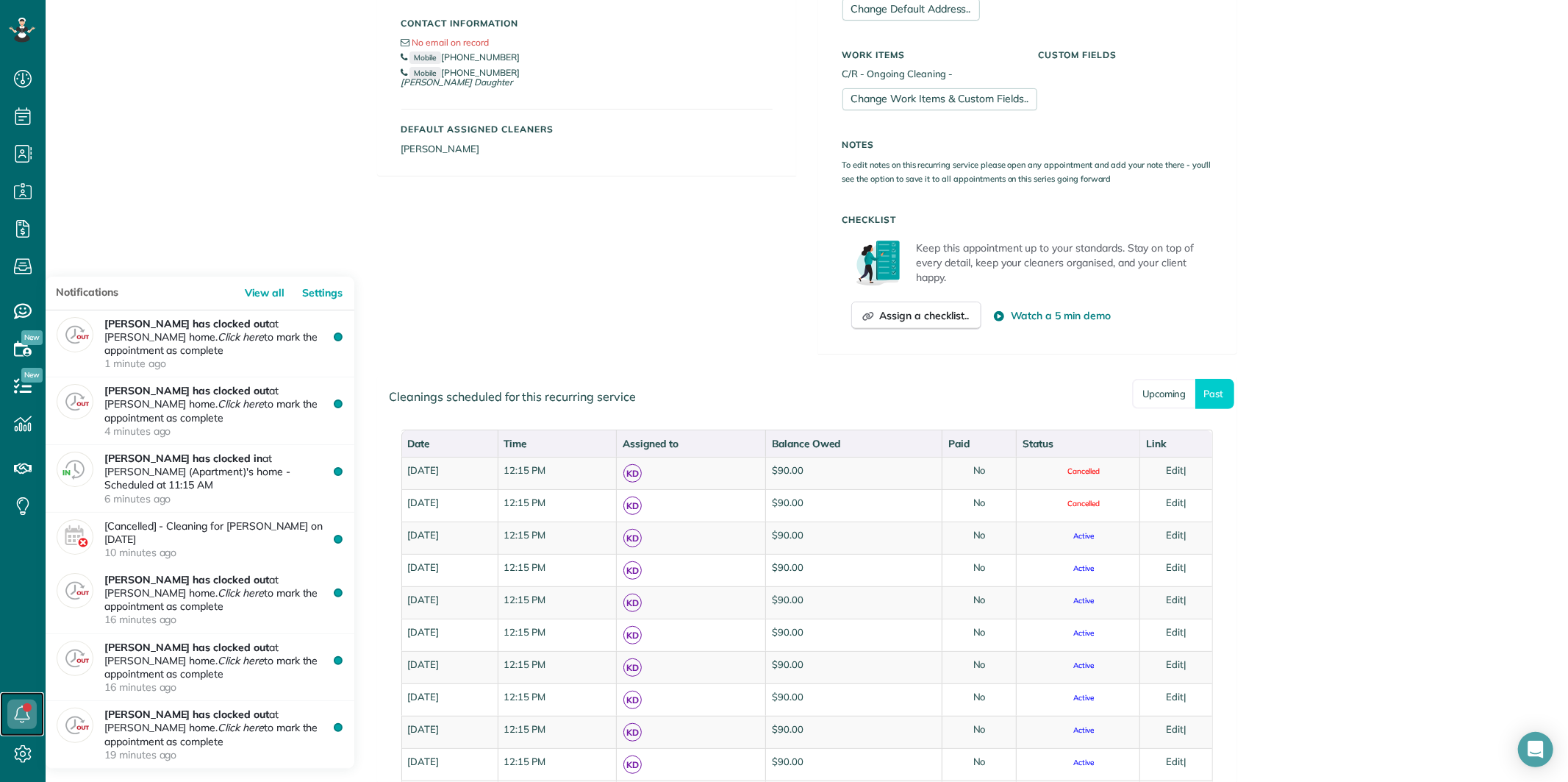
click at [17, 714] on icon at bounding box center [22, 714] width 30 height 30
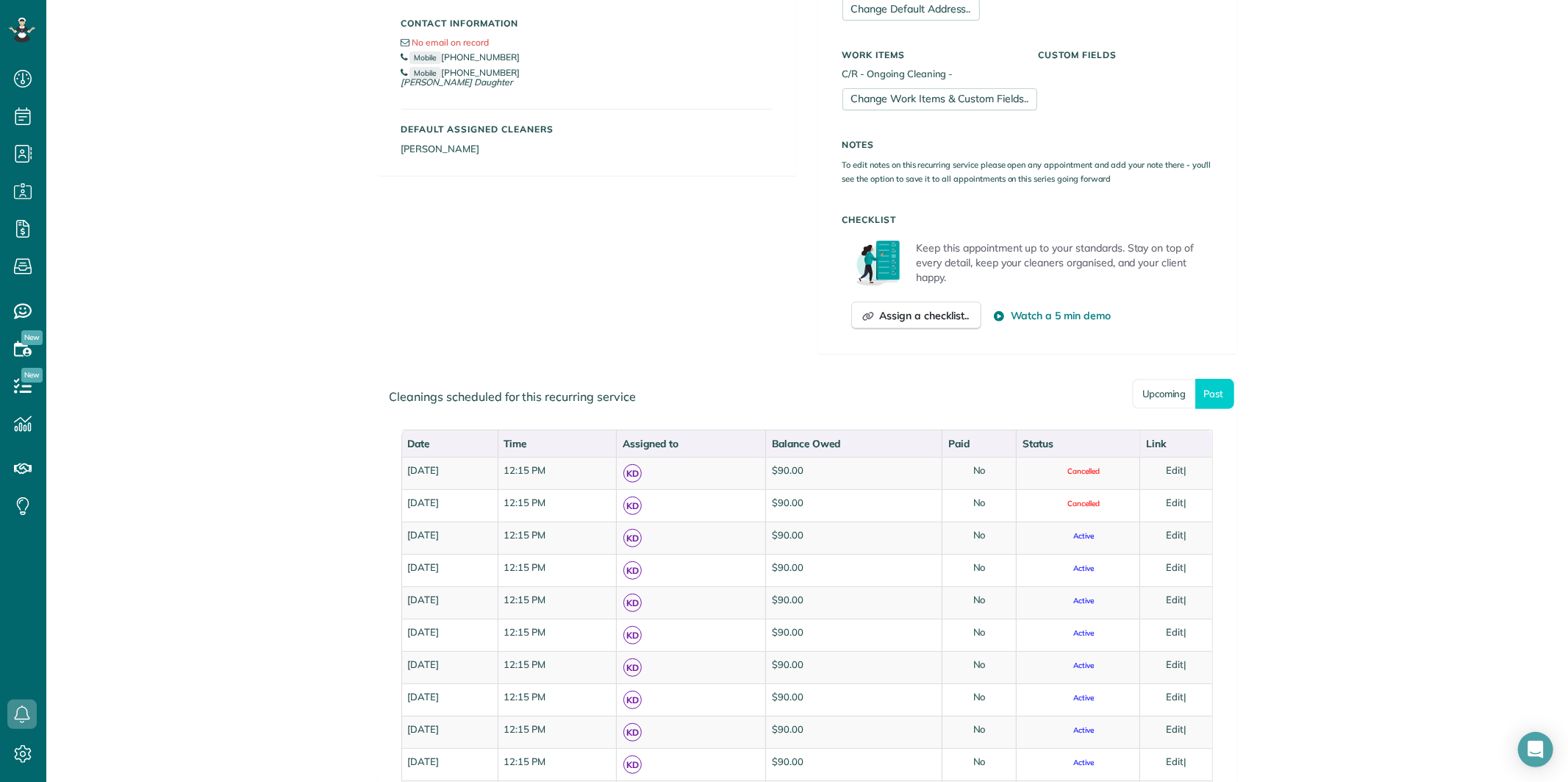
click at [181, 134] on div "Manage Recurring Service Actions Cancel Service.. Adjust service frequency.. Ch…" at bounding box center [807, 590] width 1522 height 1933
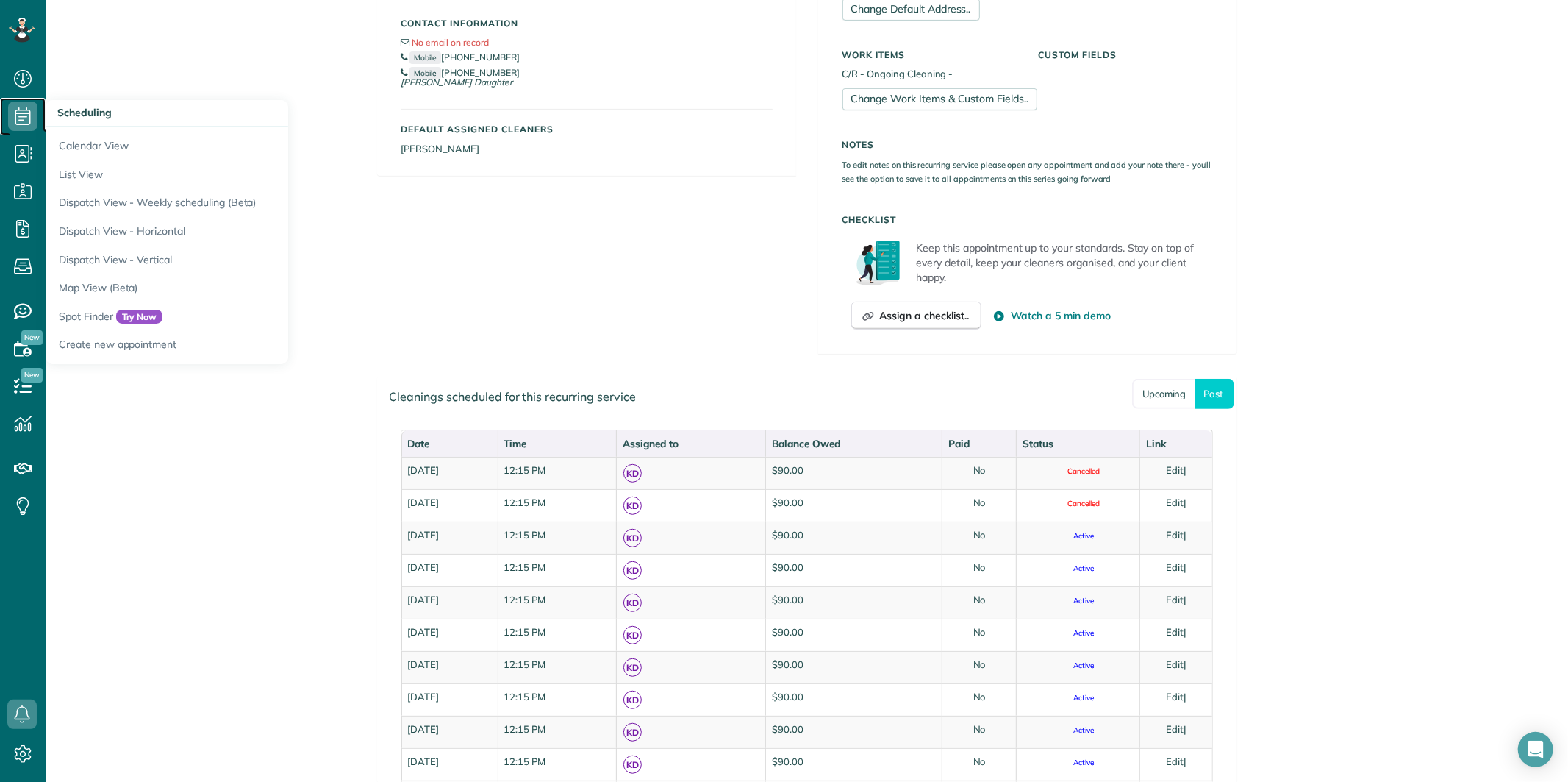
click at [24, 113] on use at bounding box center [23, 116] width 15 height 17
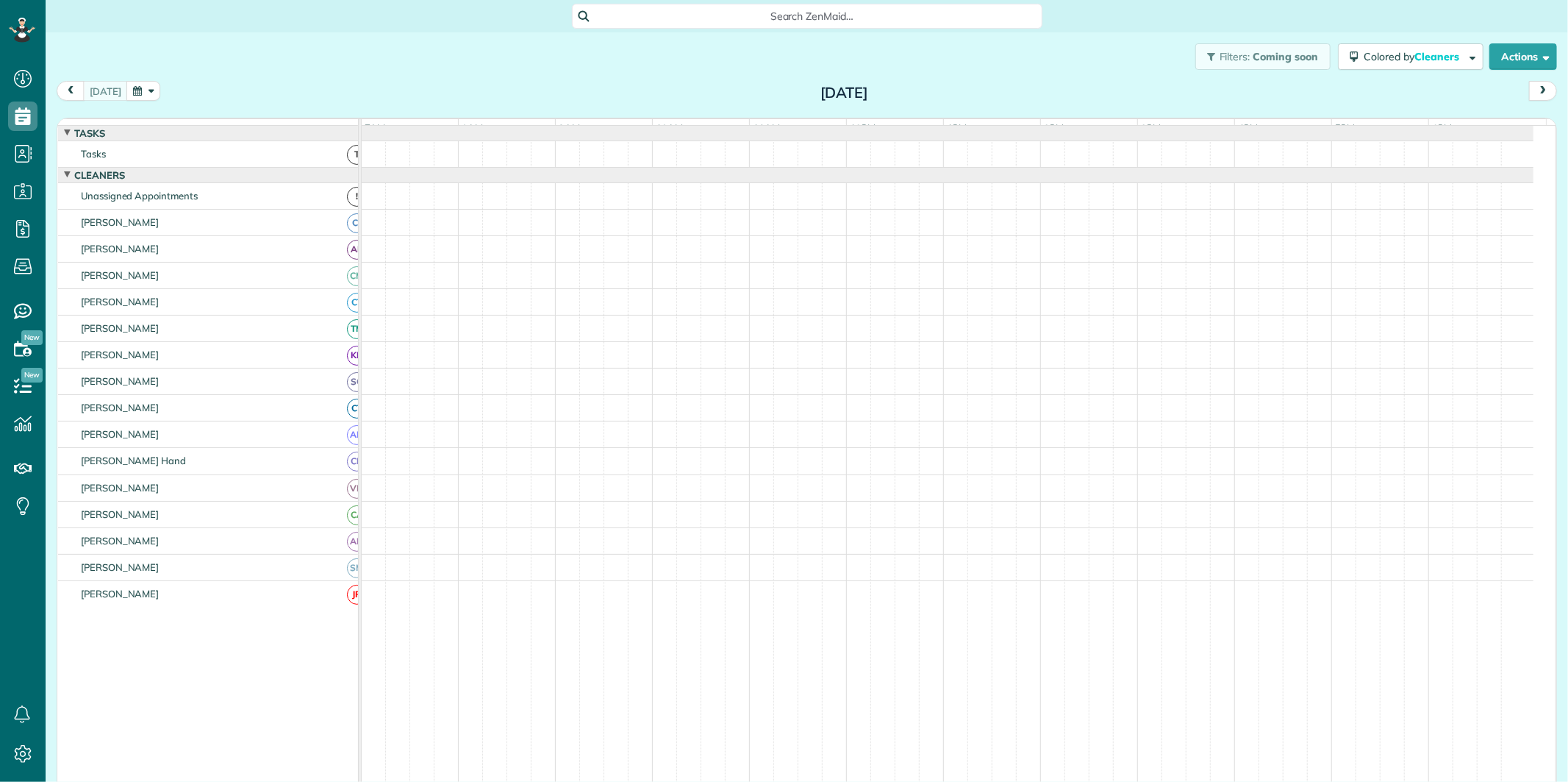
scroll to position [6, 6]
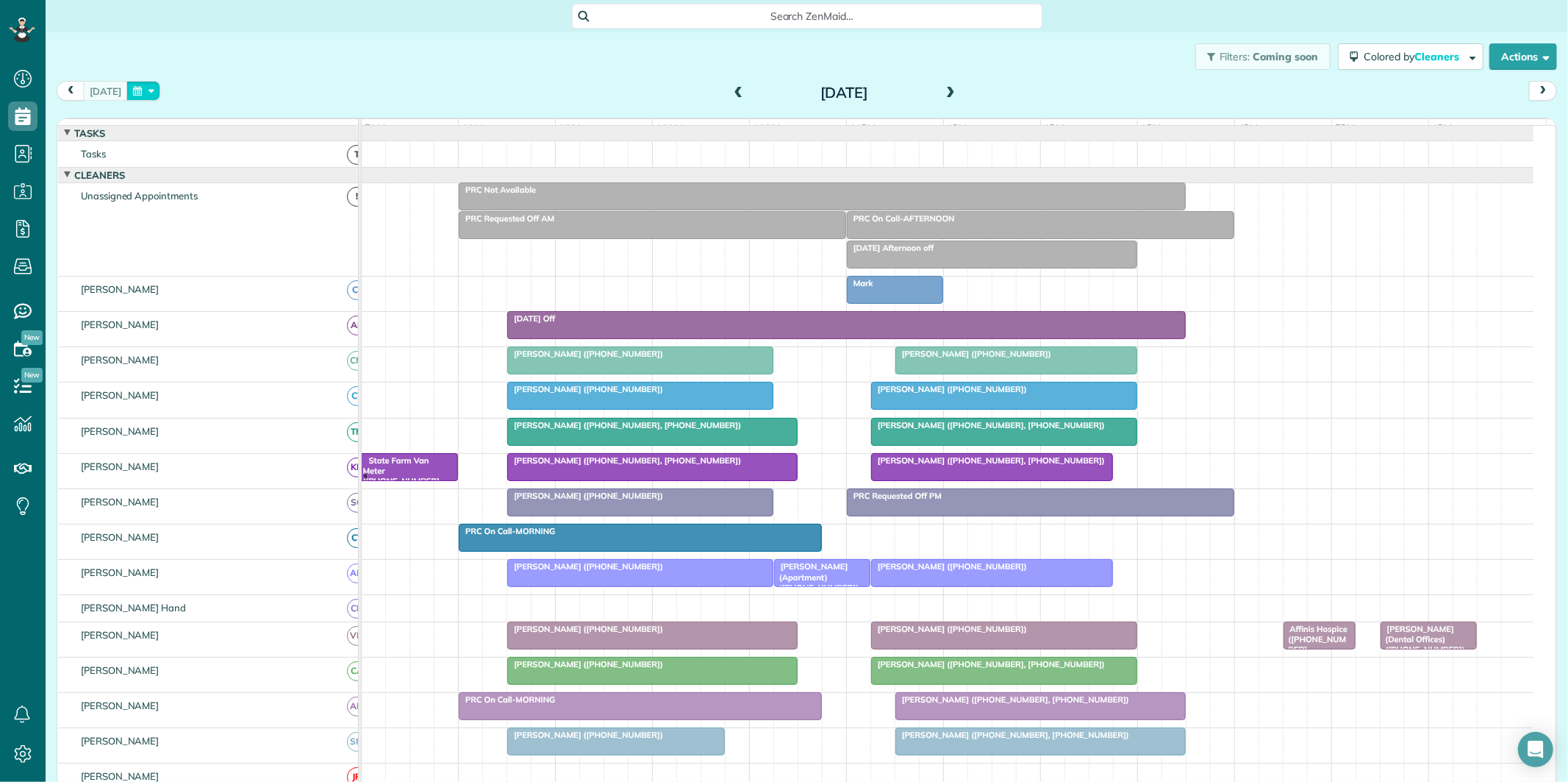
click at [150, 85] on button "button" at bounding box center [143, 90] width 34 height 20
click at [272, 235] on link "28" at bounding box center [270, 237] width 24 height 24
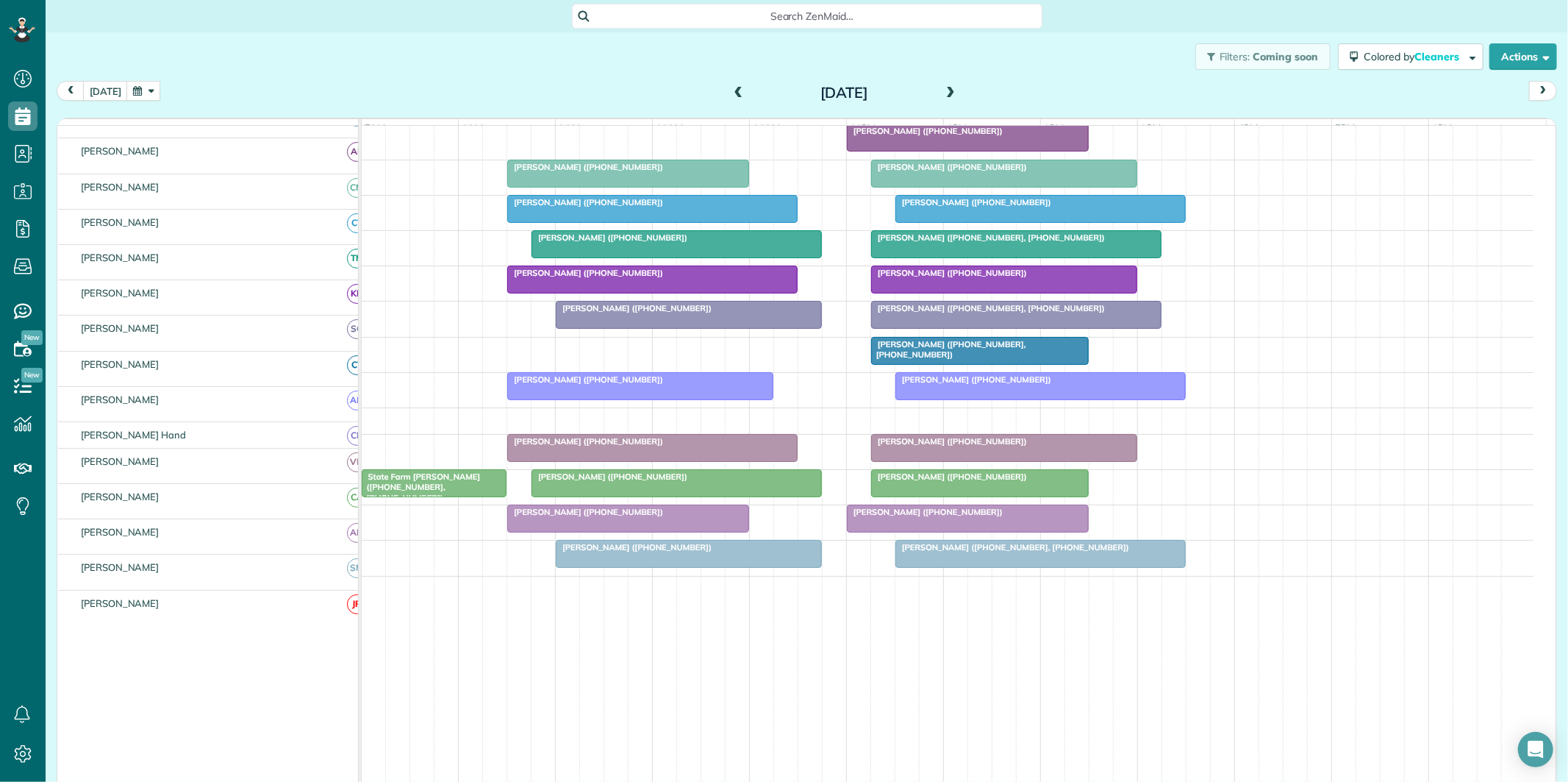
scroll to position [245, 0]
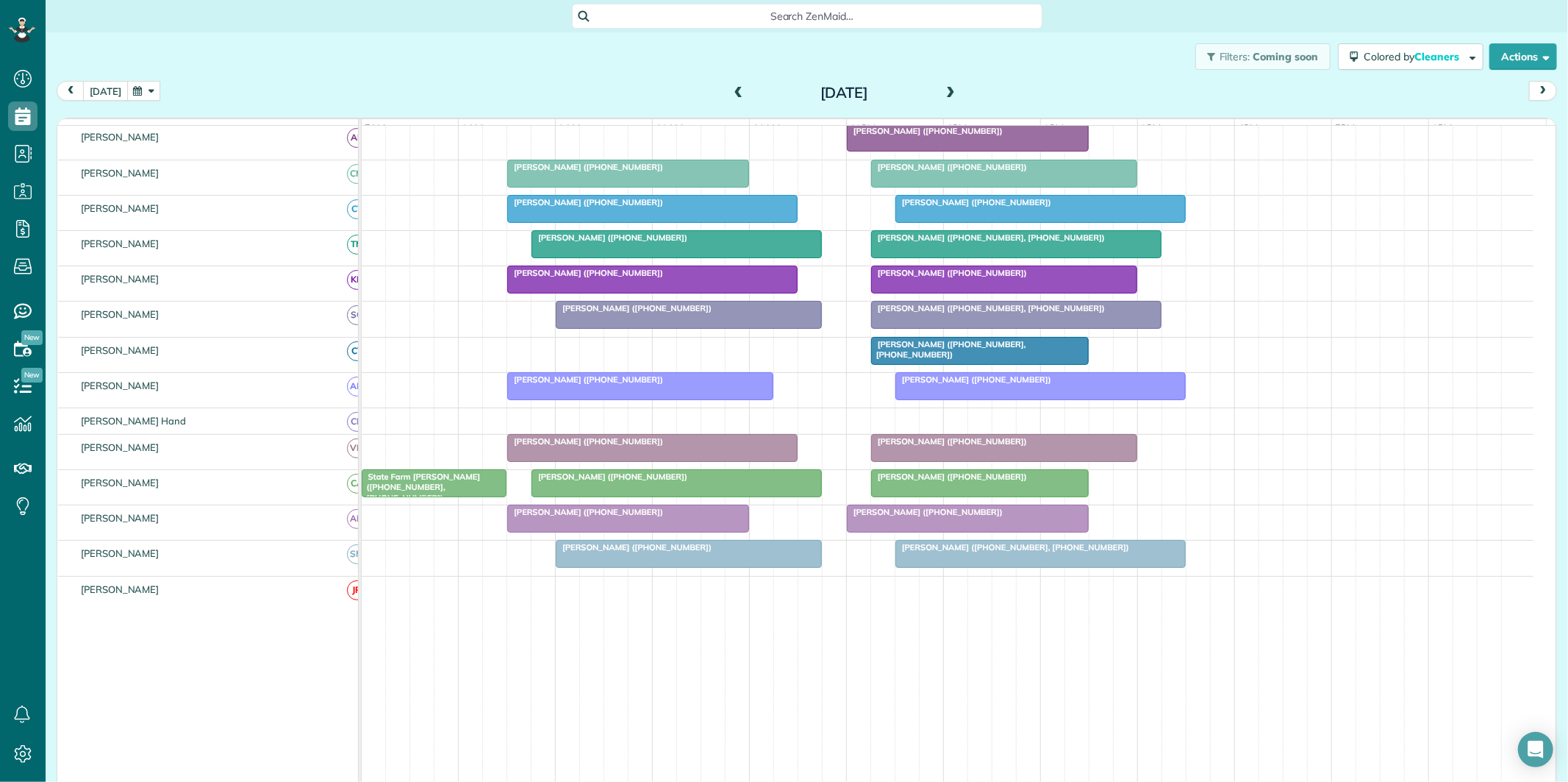
click at [101, 85] on button "[DATE]" at bounding box center [105, 90] width 45 height 20
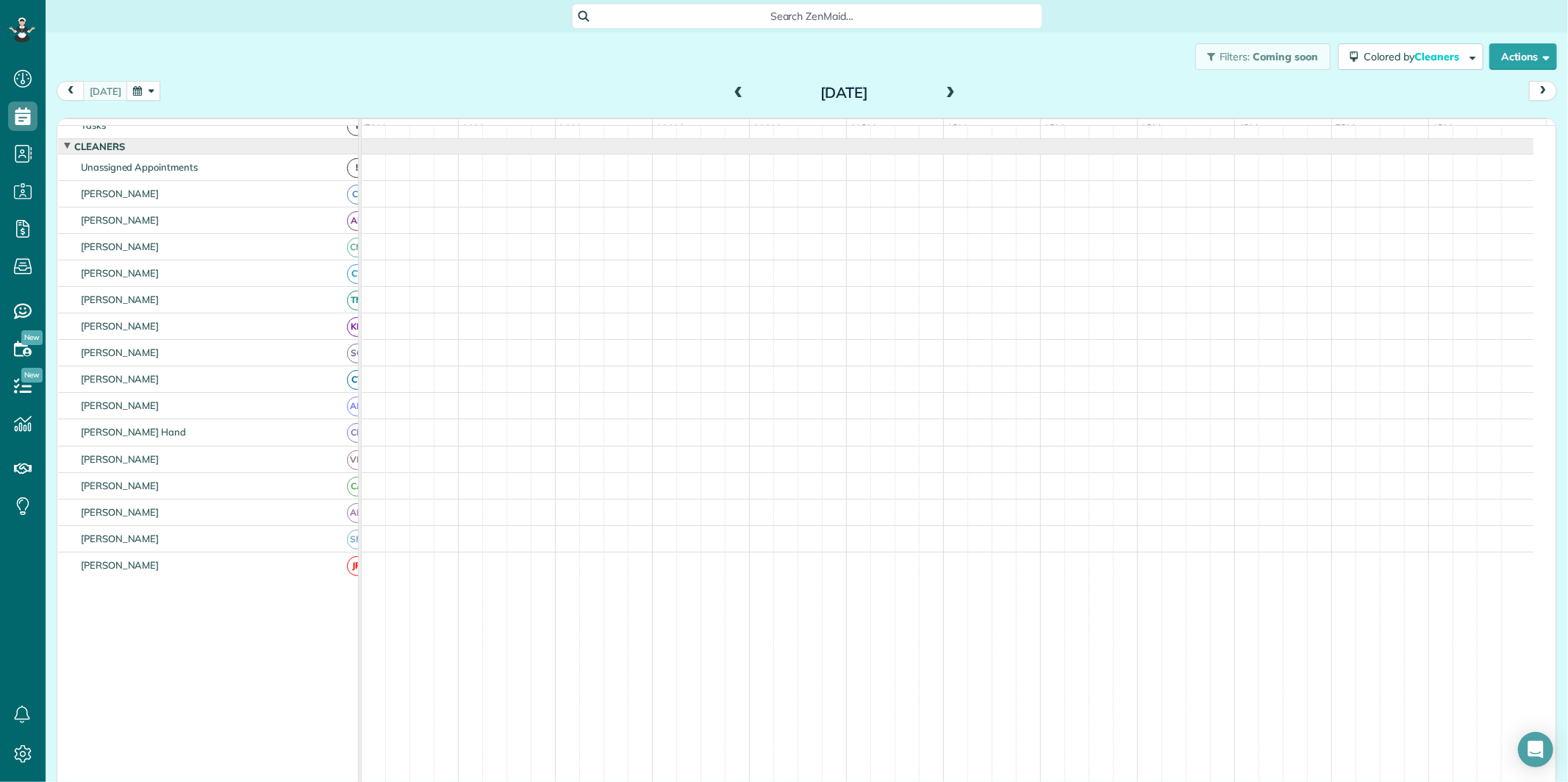
scroll to position [30, 0]
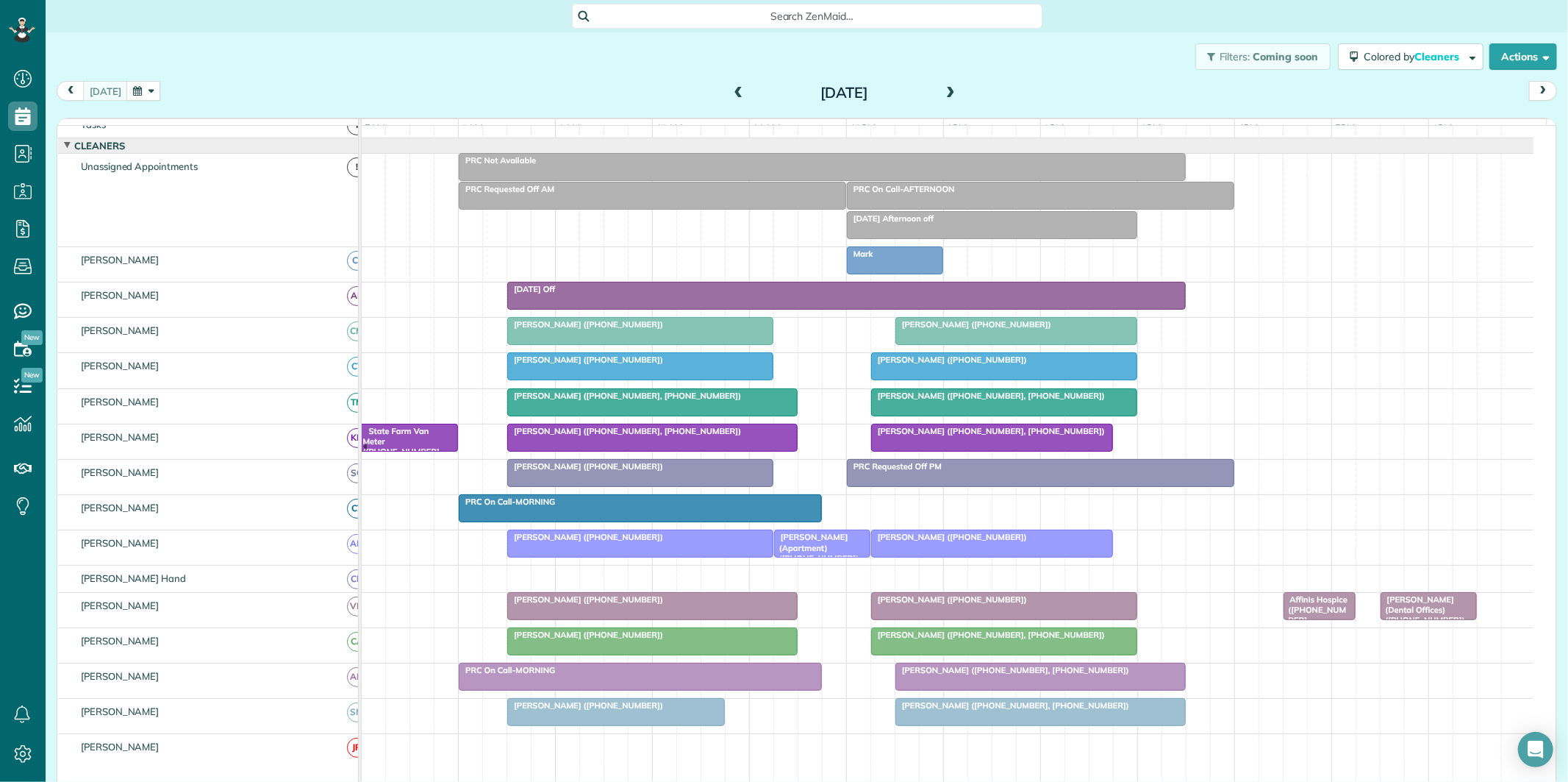
click at [942, 92] on span at bounding box center [949, 93] width 16 height 13
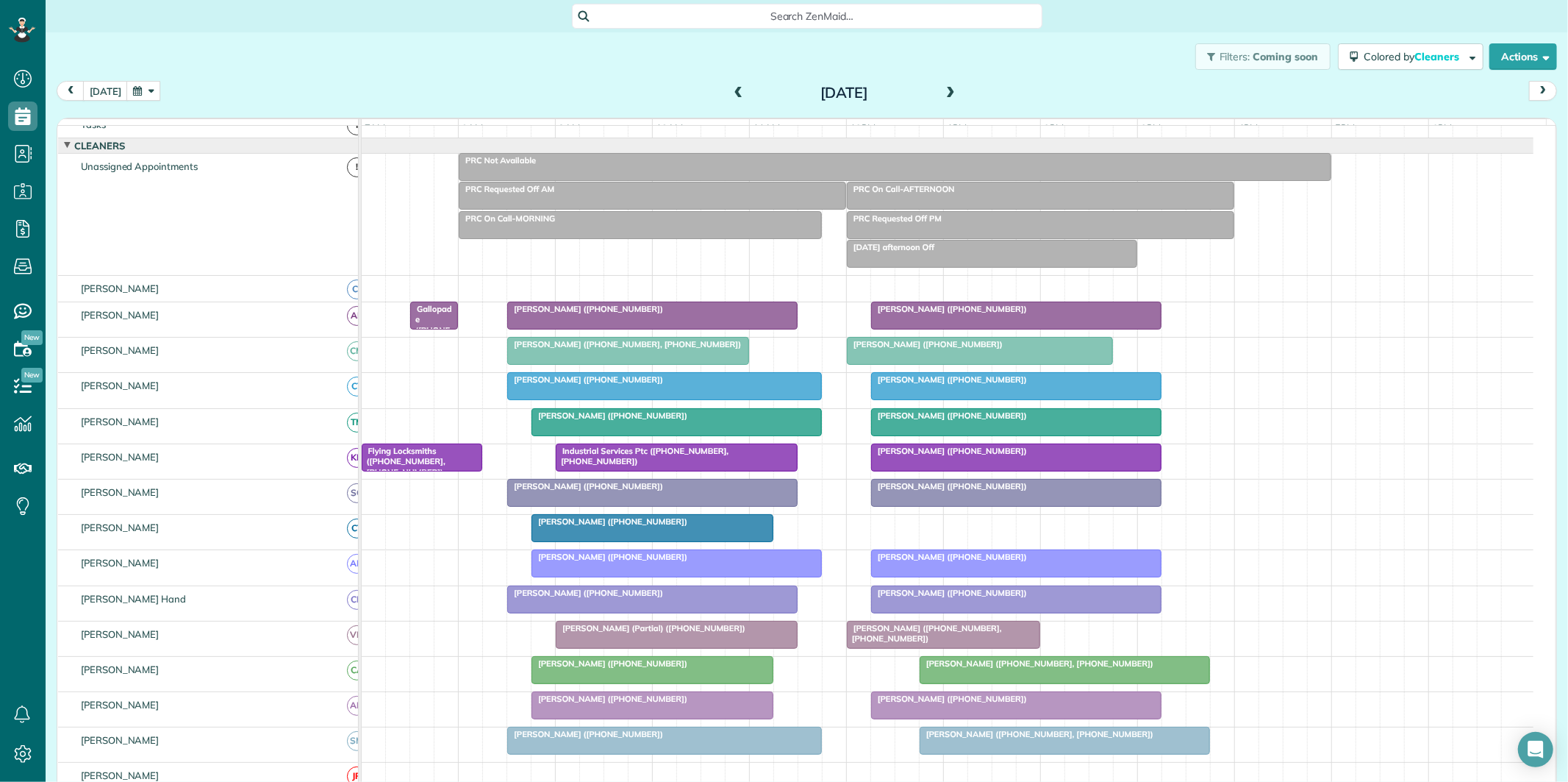
click at [735, 86] on span at bounding box center [738, 93] width 16 height 13
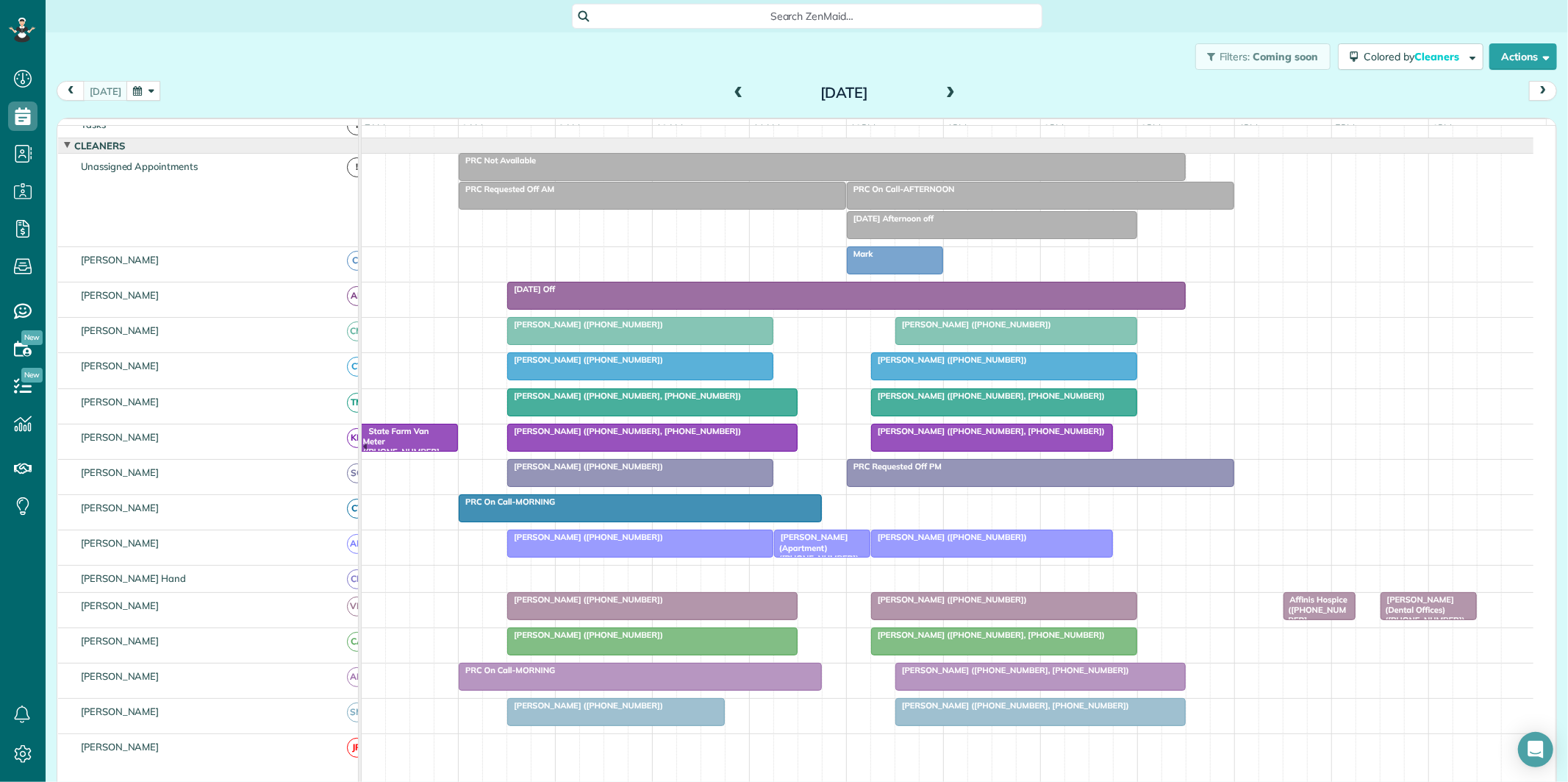
click at [731, 89] on span at bounding box center [738, 93] width 16 height 13
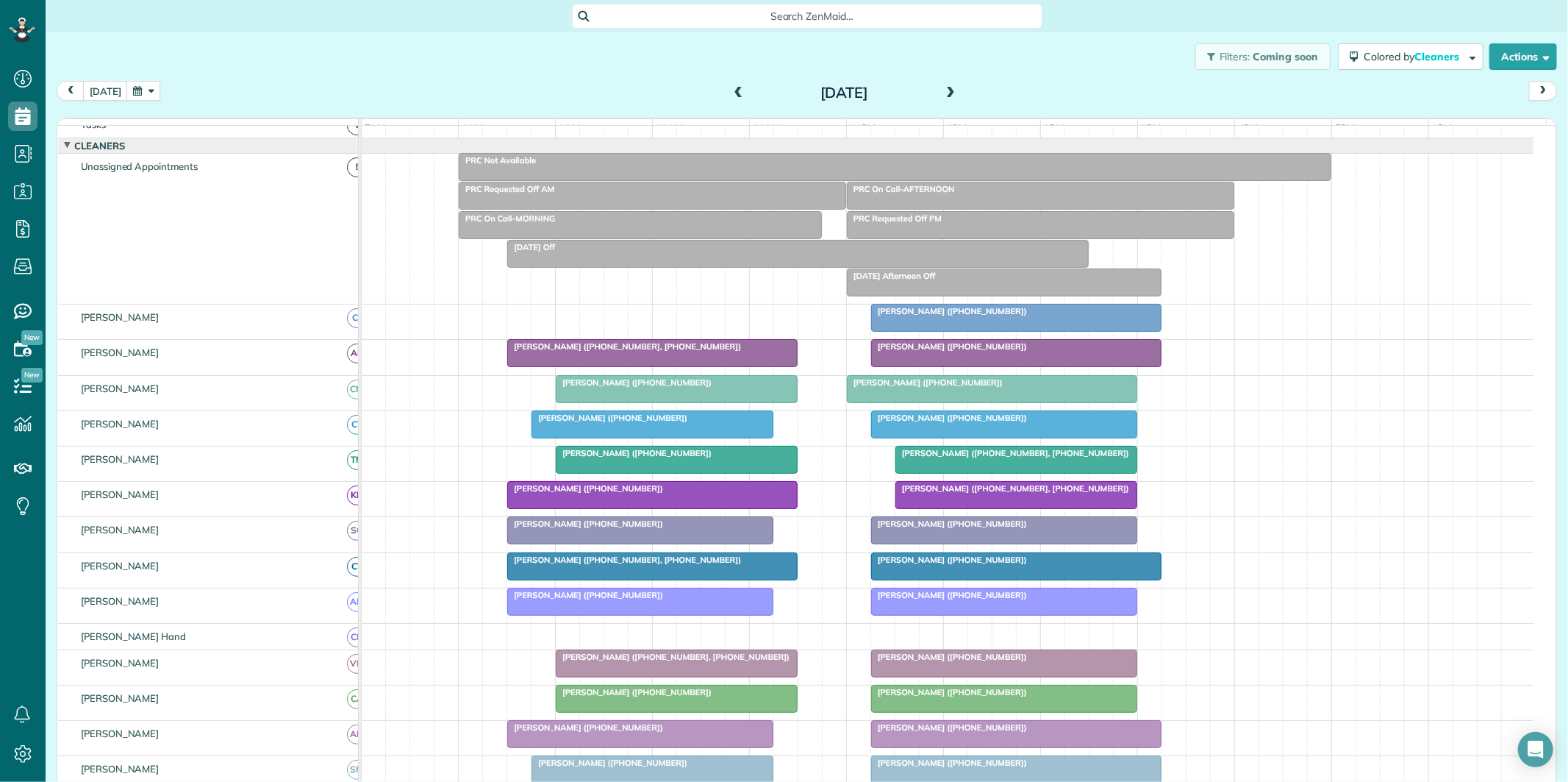
click at [142, 93] on button "button" at bounding box center [143, 90] width 34 height 20
click at [297, 164] on link "8" at bounding box center [293, 165] width 24 height 24
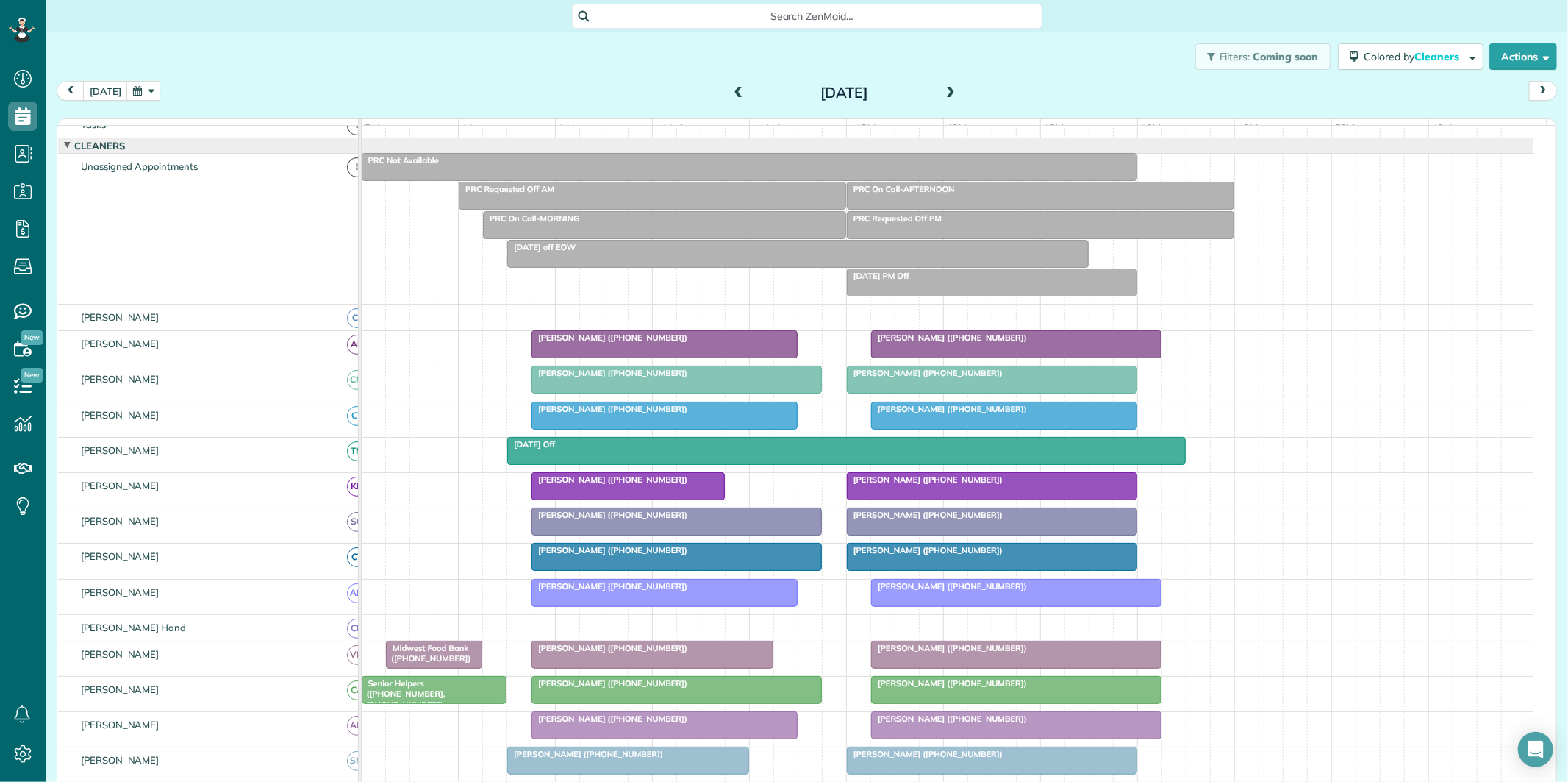
click at [731, 86] on span at bounding box center [738, 93] width 16 height 13
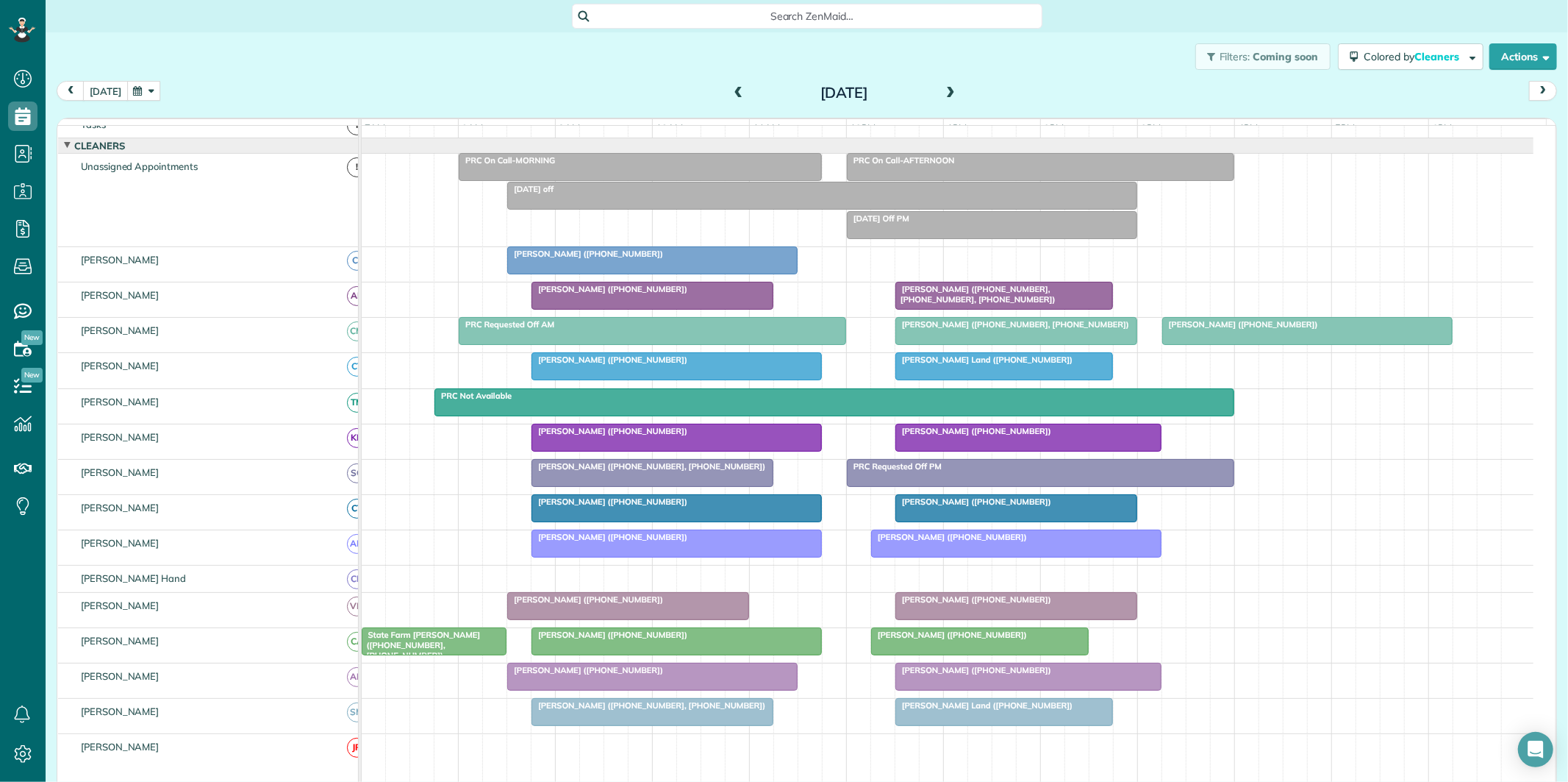
click at [103, 91] on button "[DATE]" at bounding box center [105, 90] width 45 height 20
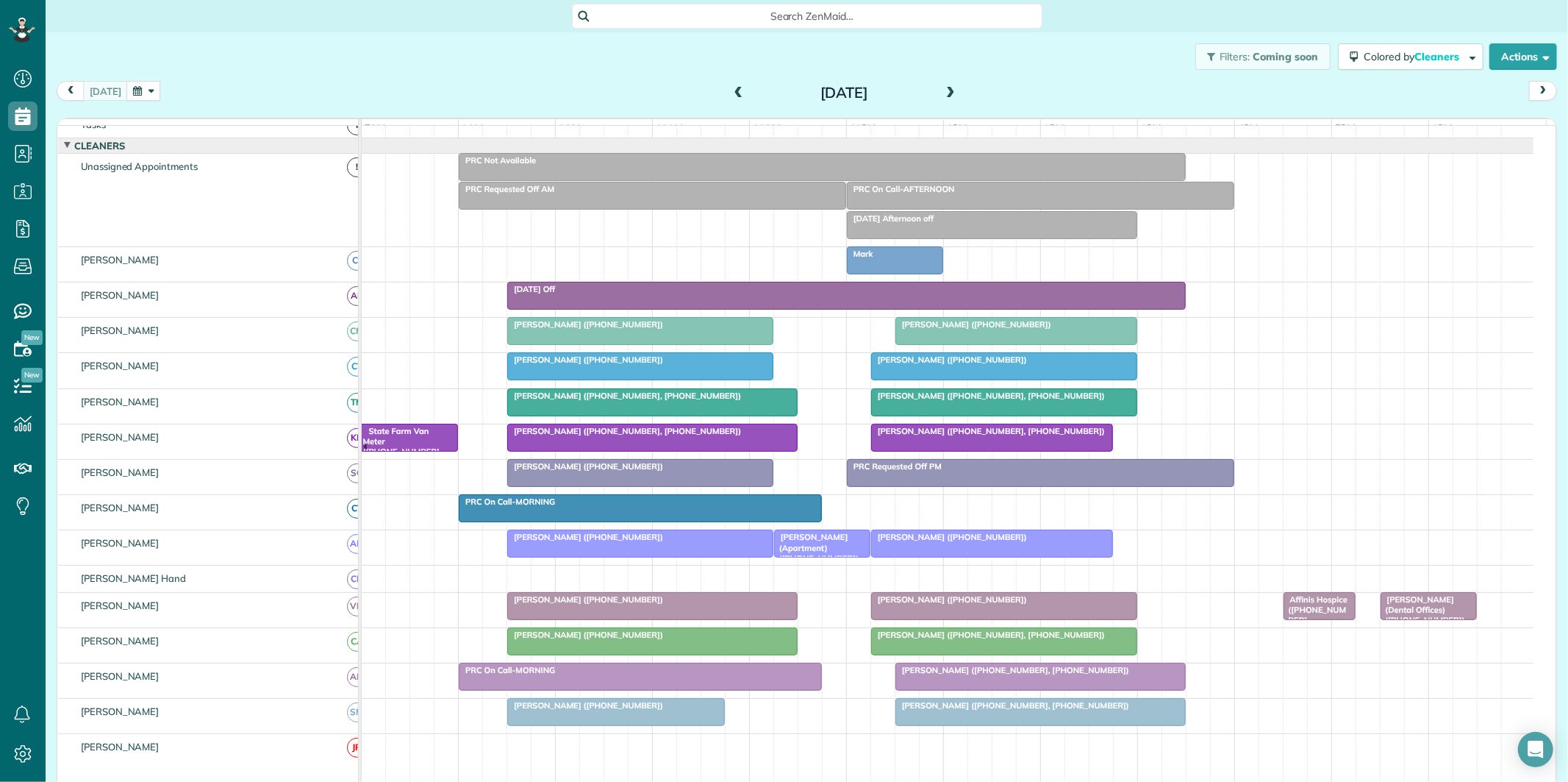
click at [943, 91] on span at bounding box center [949, 93] width 16 height 13
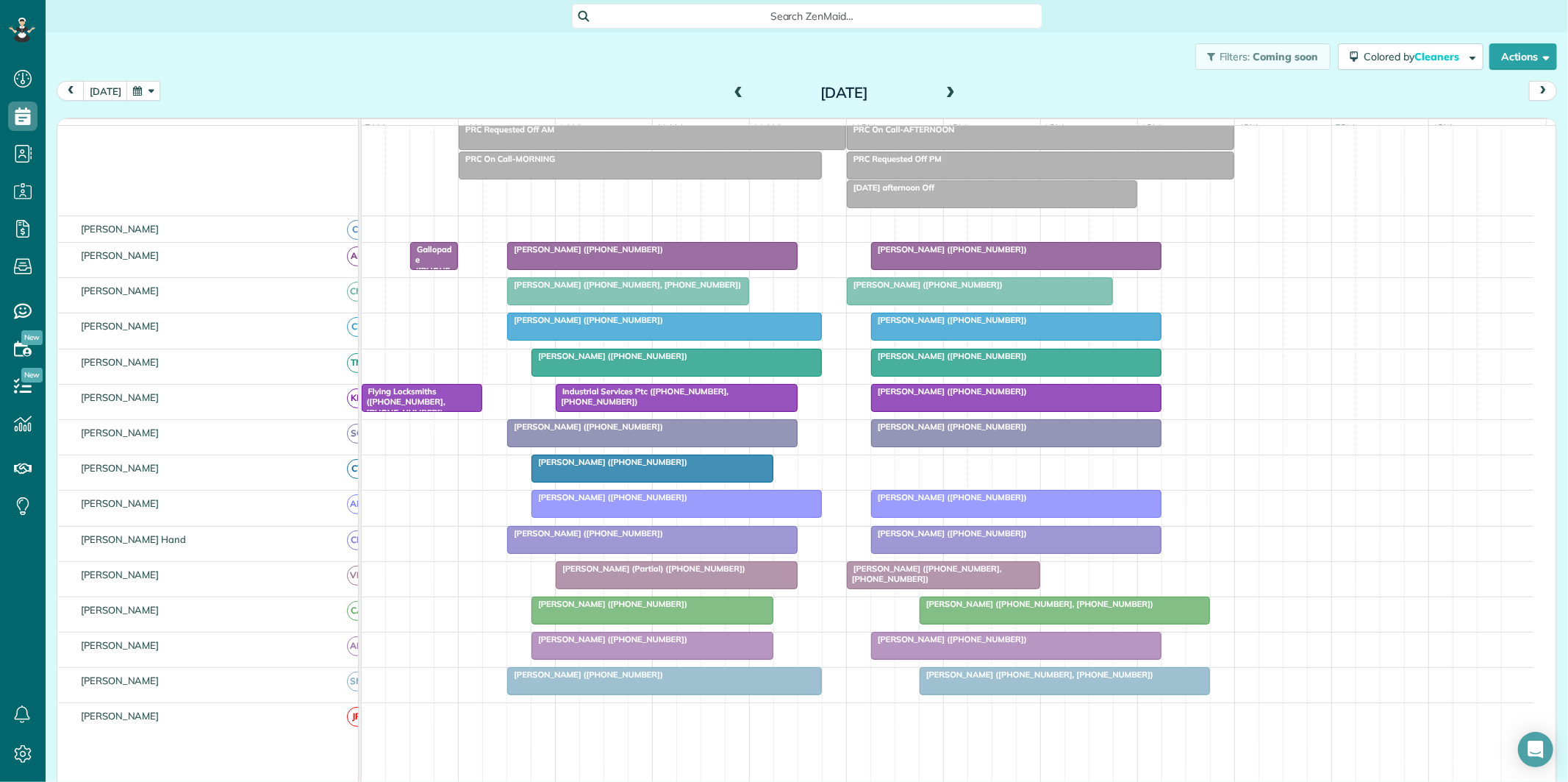
scroll to position [111, 0]
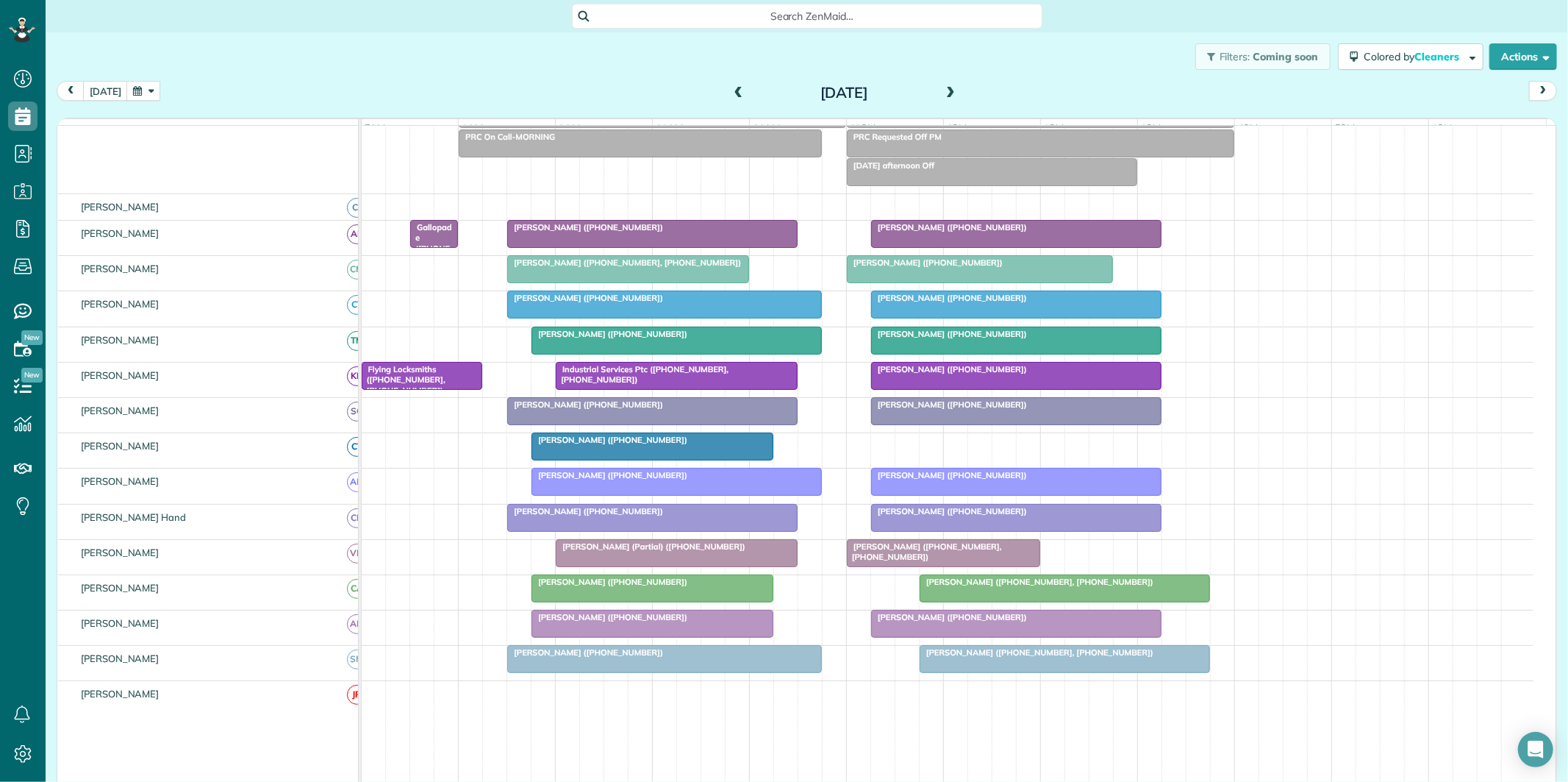
click at [946, 93] on span at bounding box center [949, 93] width 16 height 13
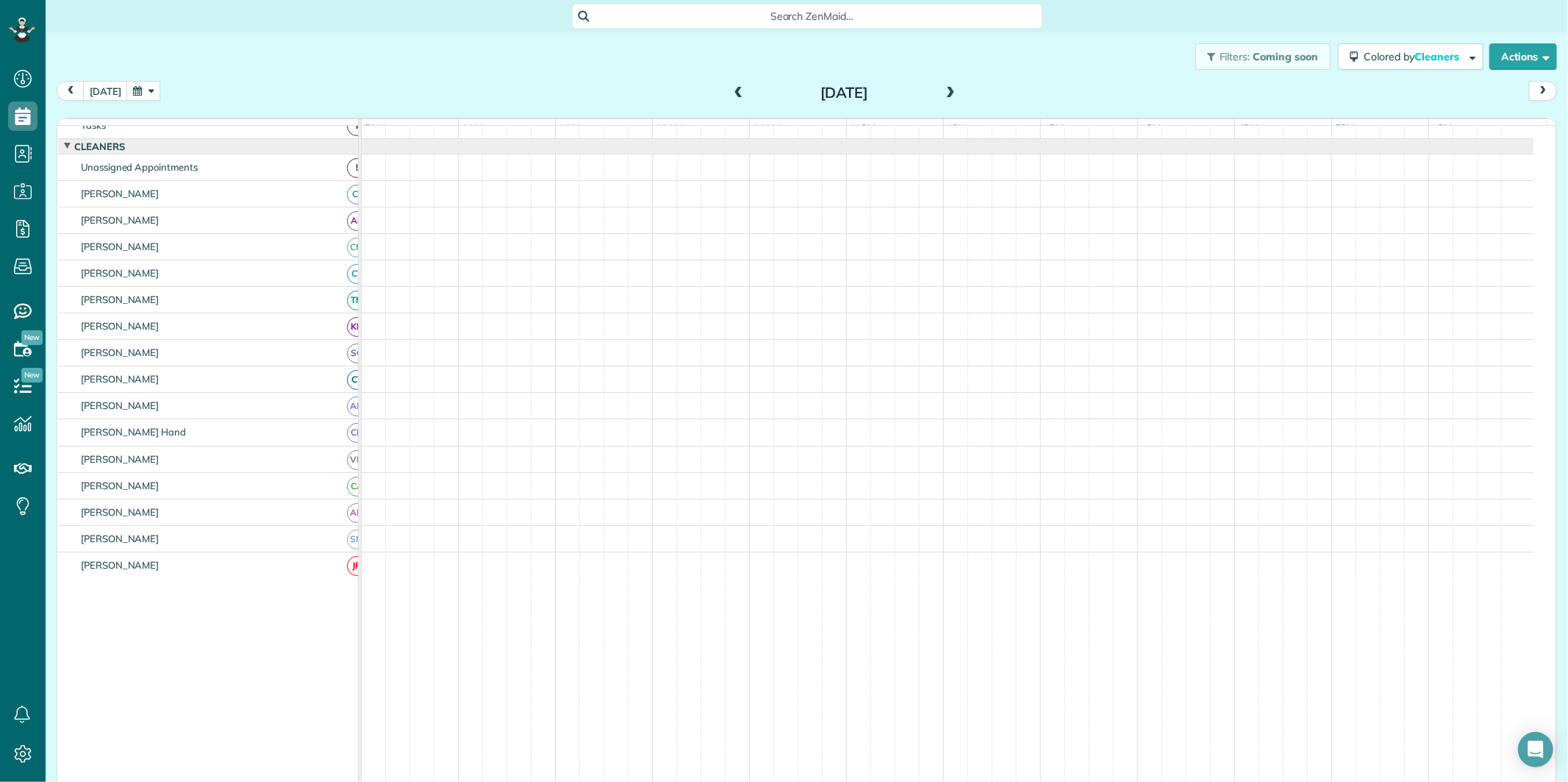
scroll to position [15, 0]
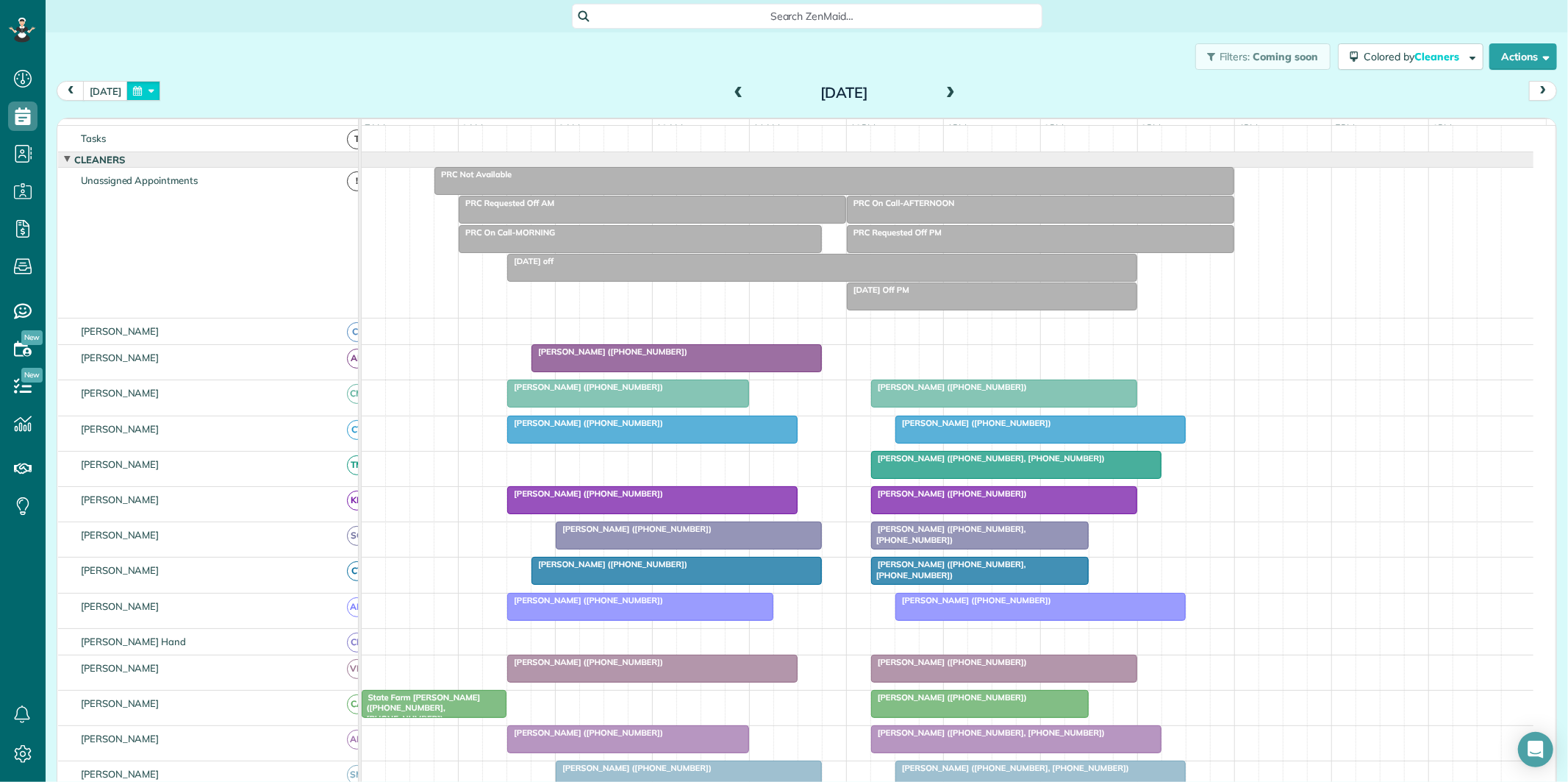
click at [143, 90] on button "button" at bounding box center [143, 90] width 34 height 20
click at [226, 163] on link "5" at bounding box center [223, 165] width 24 height 24
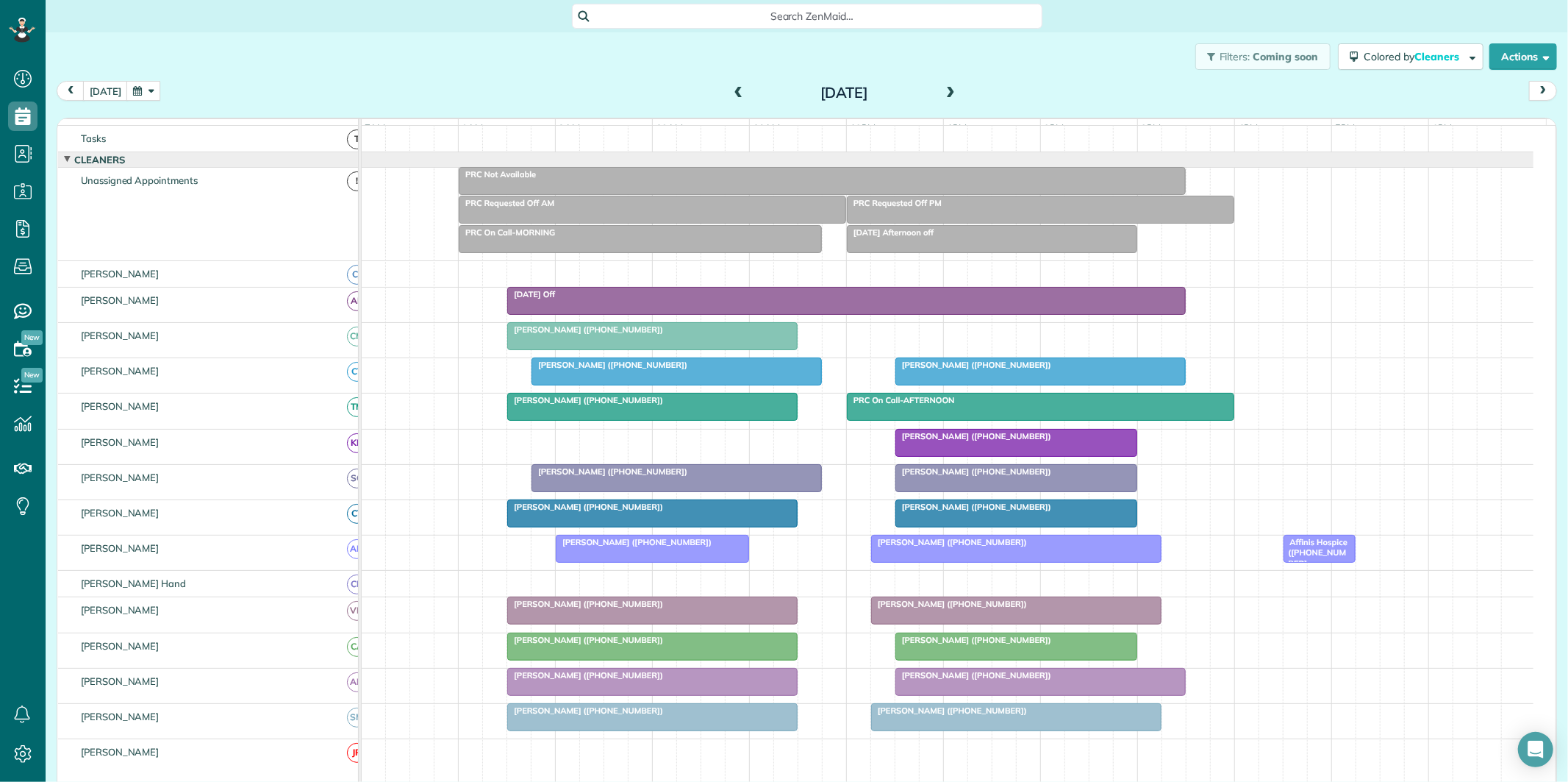
click at [733, 89] on span at bounding box center [738, 93] width 16 height 13
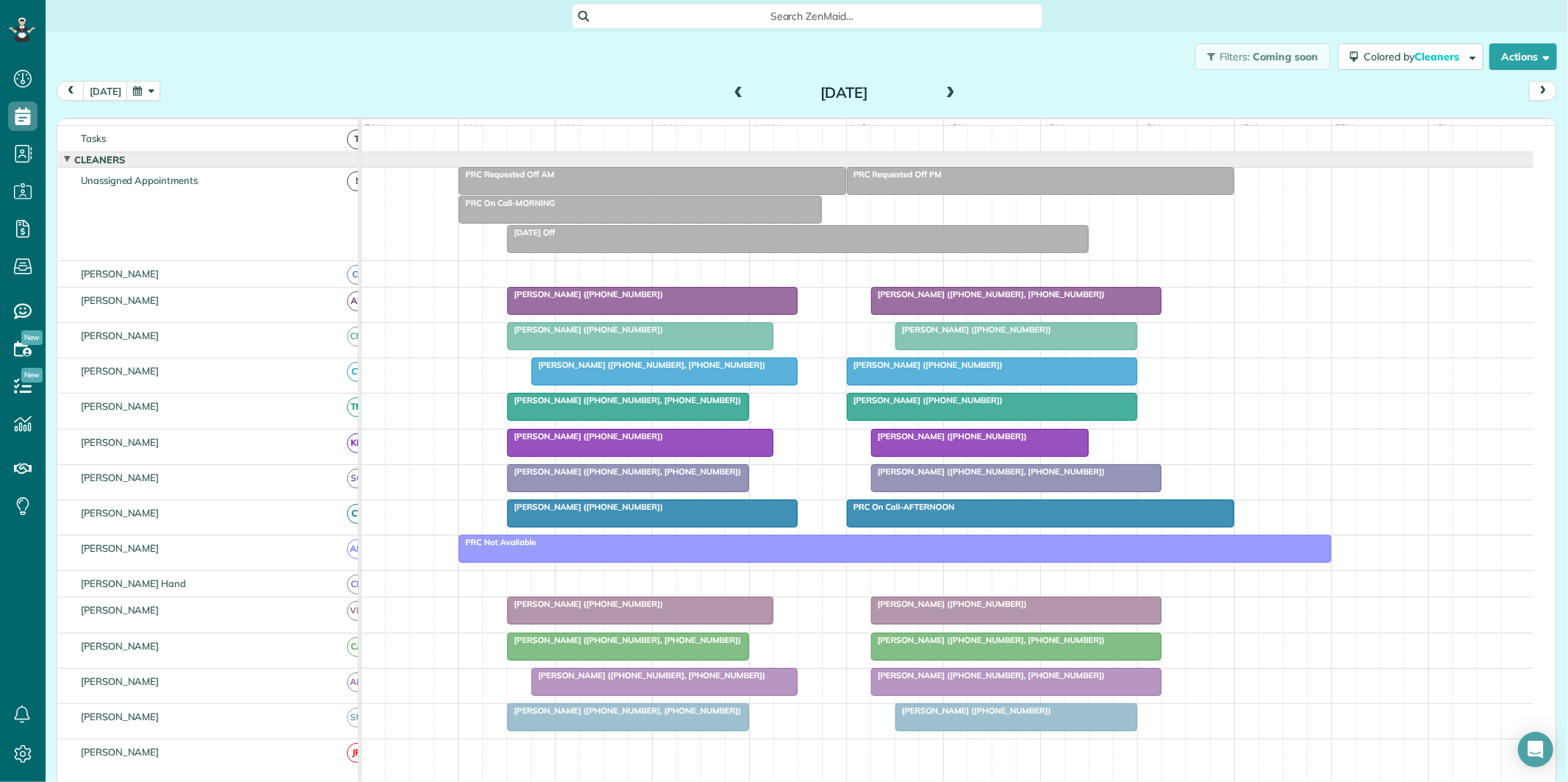
click at [945, 91] on span at bounding box center [949, 93] width 16 height 13
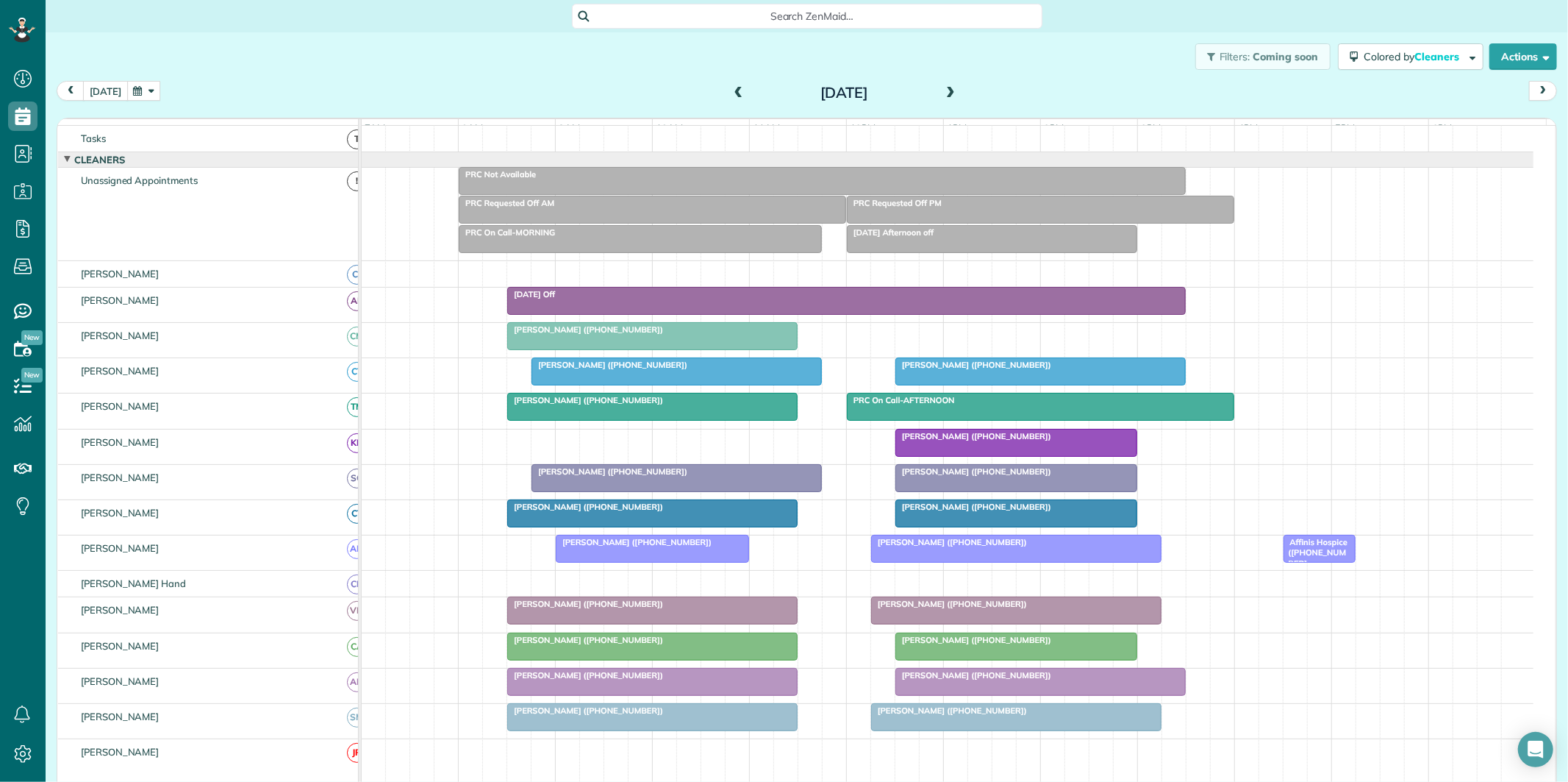
click at [115, 92] on button "[DATE]" at bounding box center [105, 90] width 45 height 20
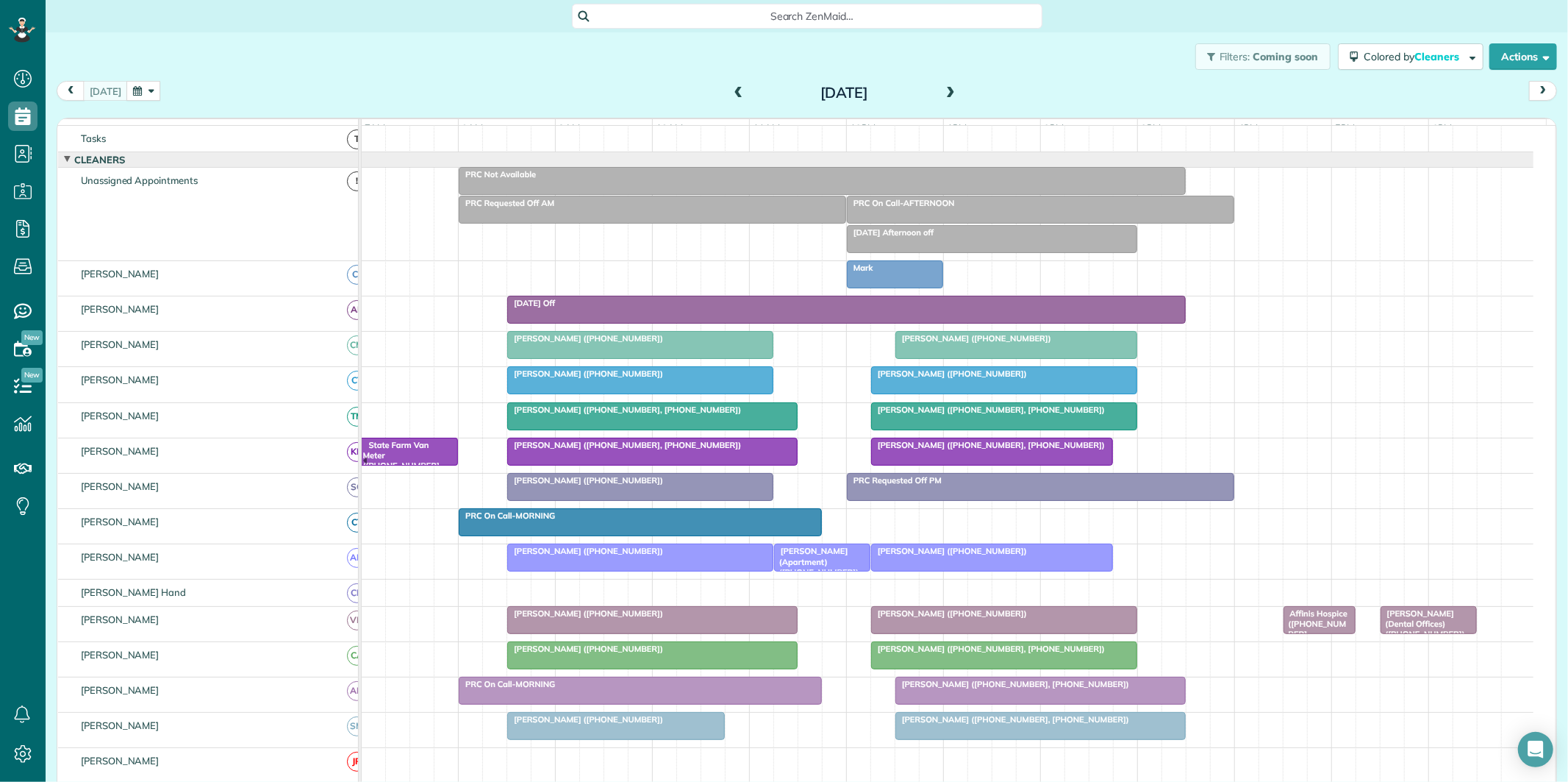
click at [942, 86] on span at bounding box center [949, 93] width 16 height 13
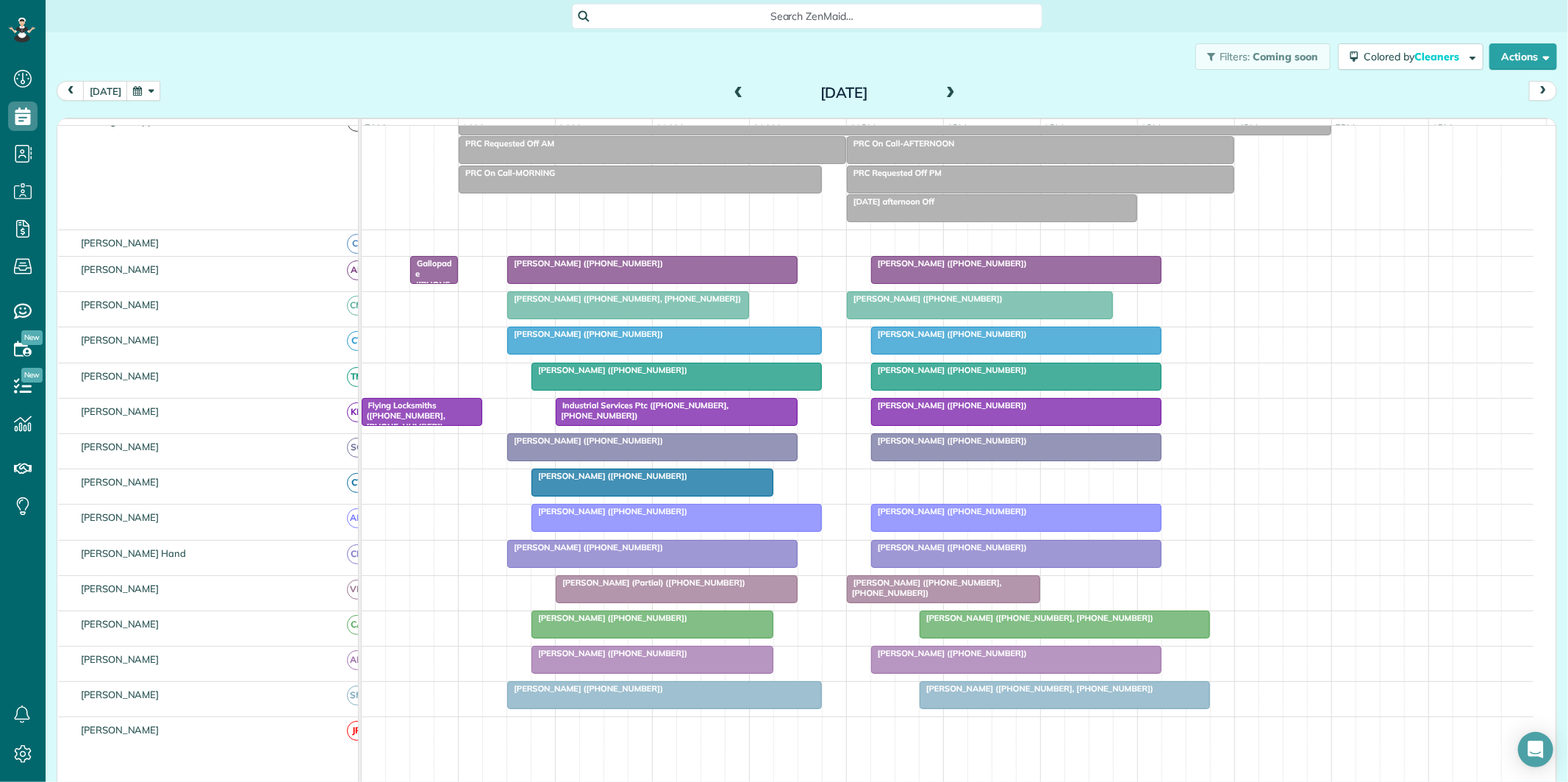
scroll to position [178, 0]
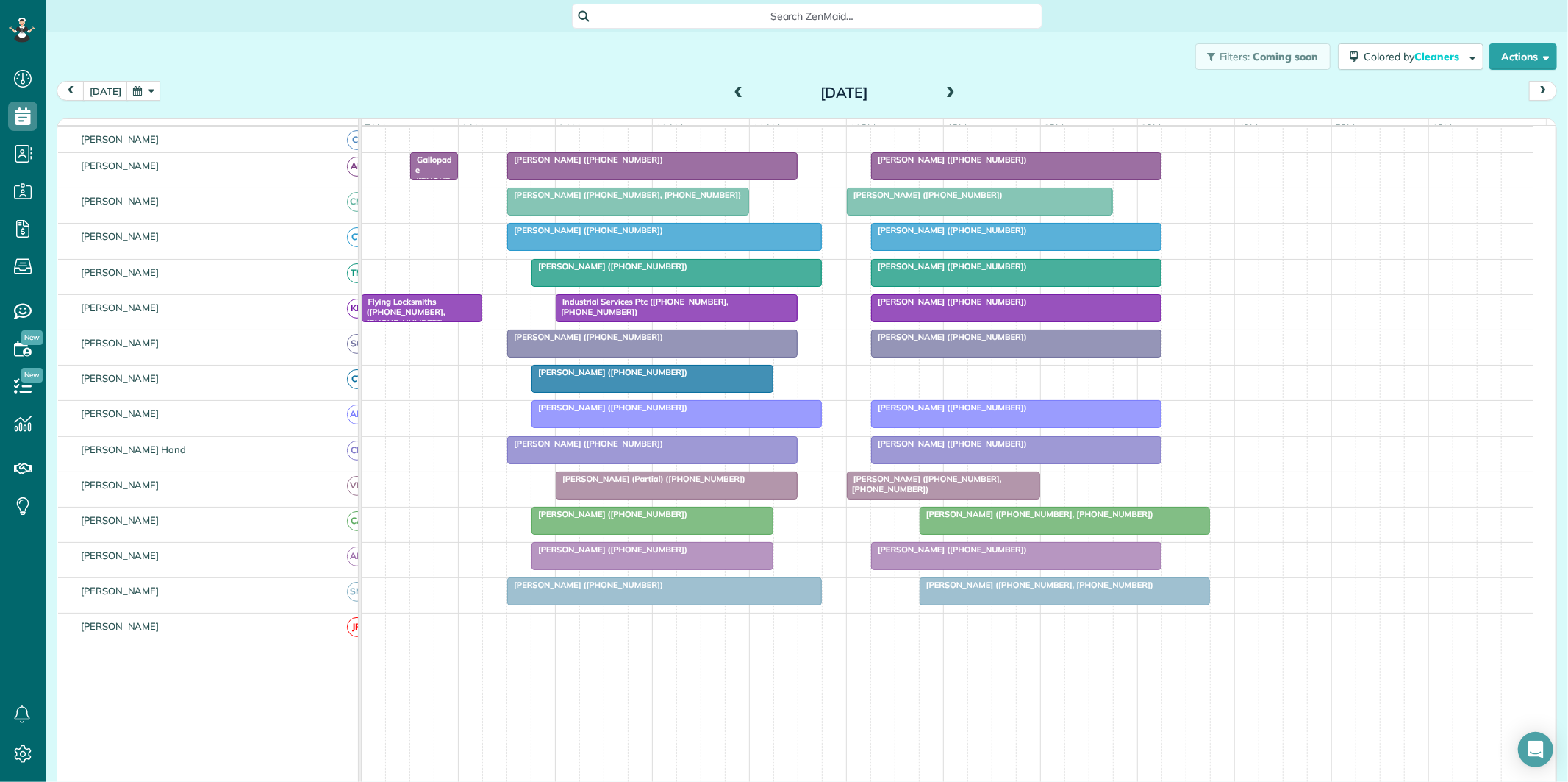
click at [942, 86] on span at bounding box center [949, 93] width 16 height 13
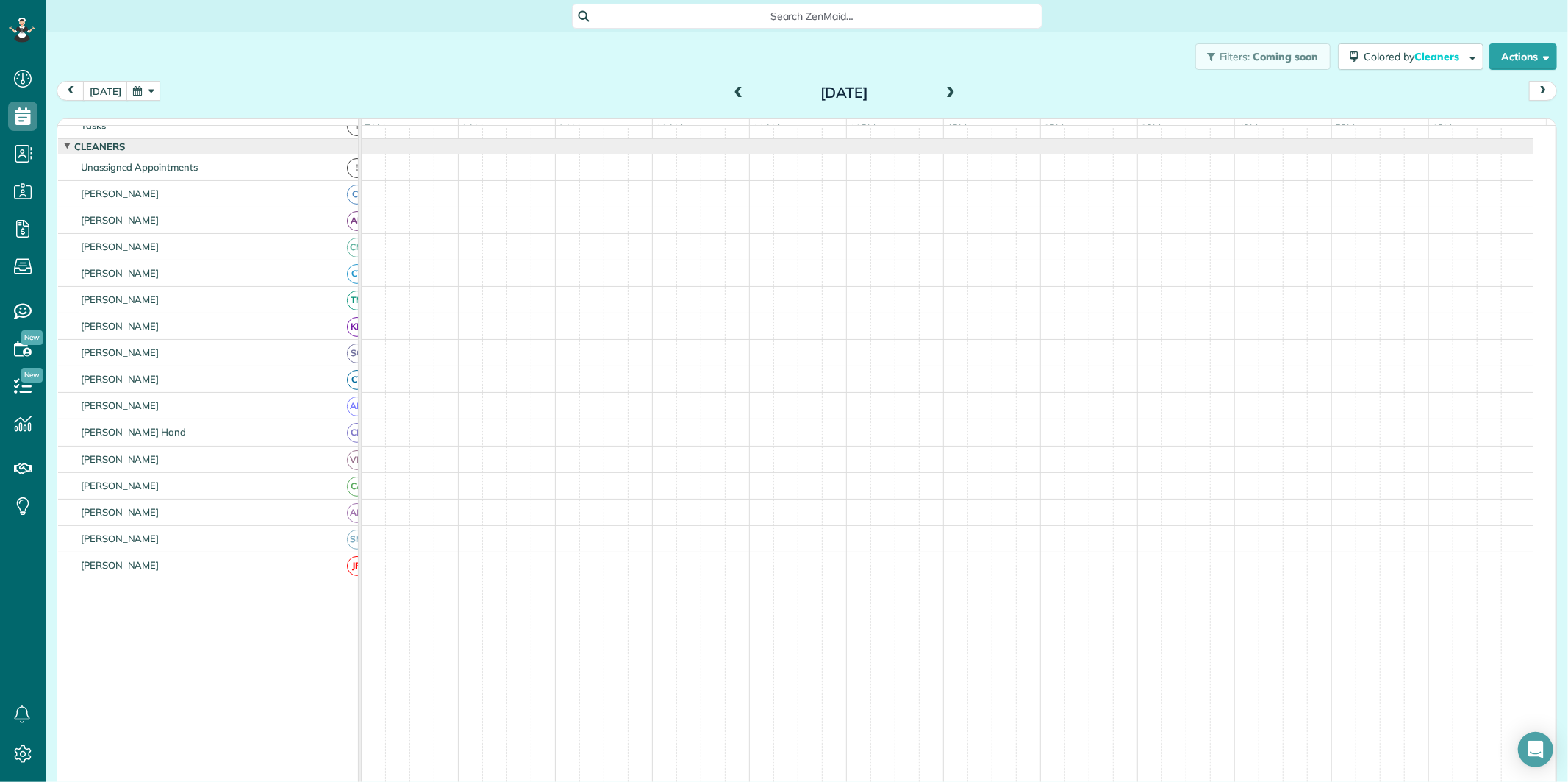
scroll to position [30, 0]
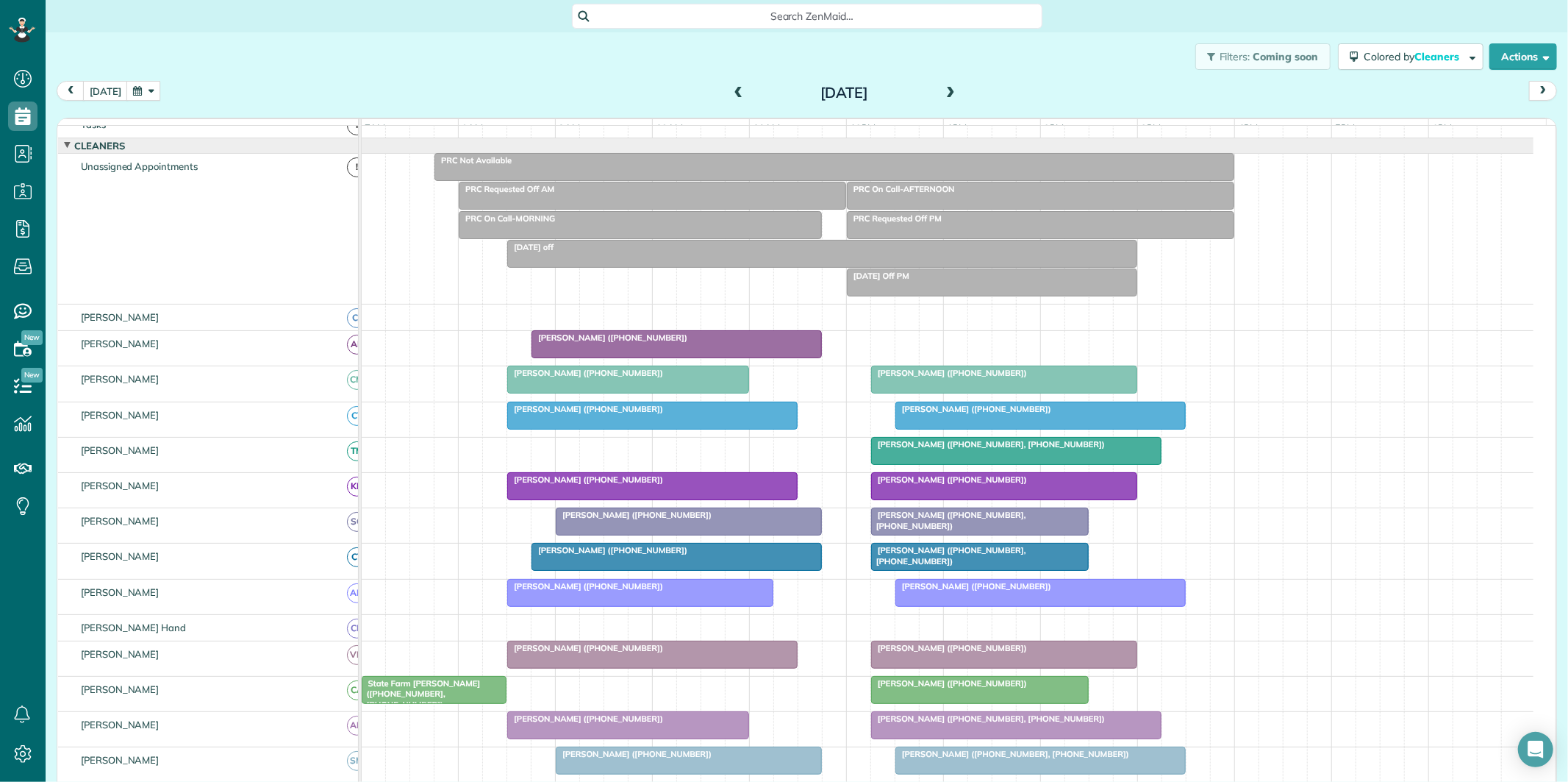
click at [732, 89] on span at bounding box center [738, 93] width 16 height 13
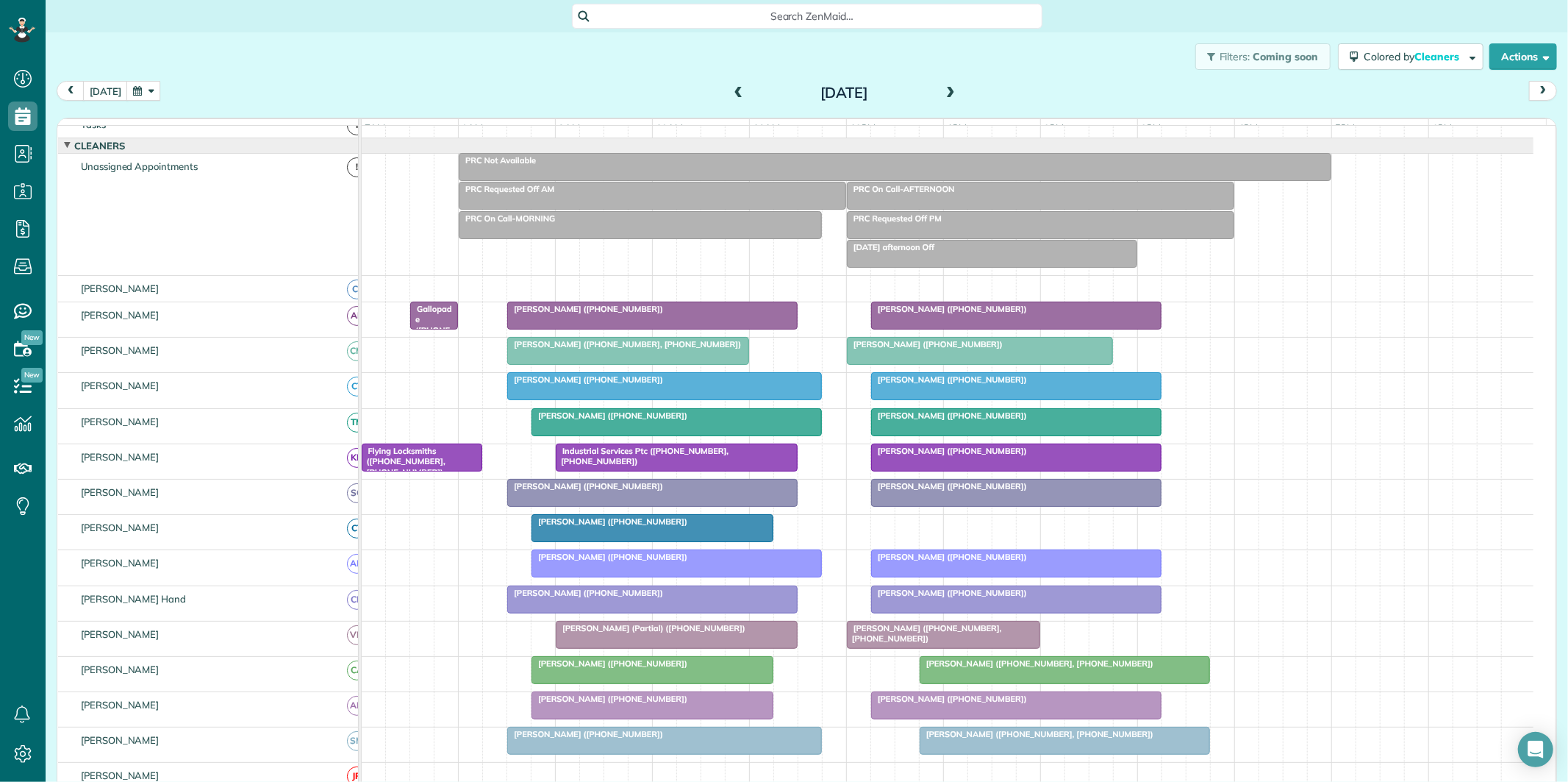
click at [942, 90] on span at bounding box center [949, 93] width 16 height 13
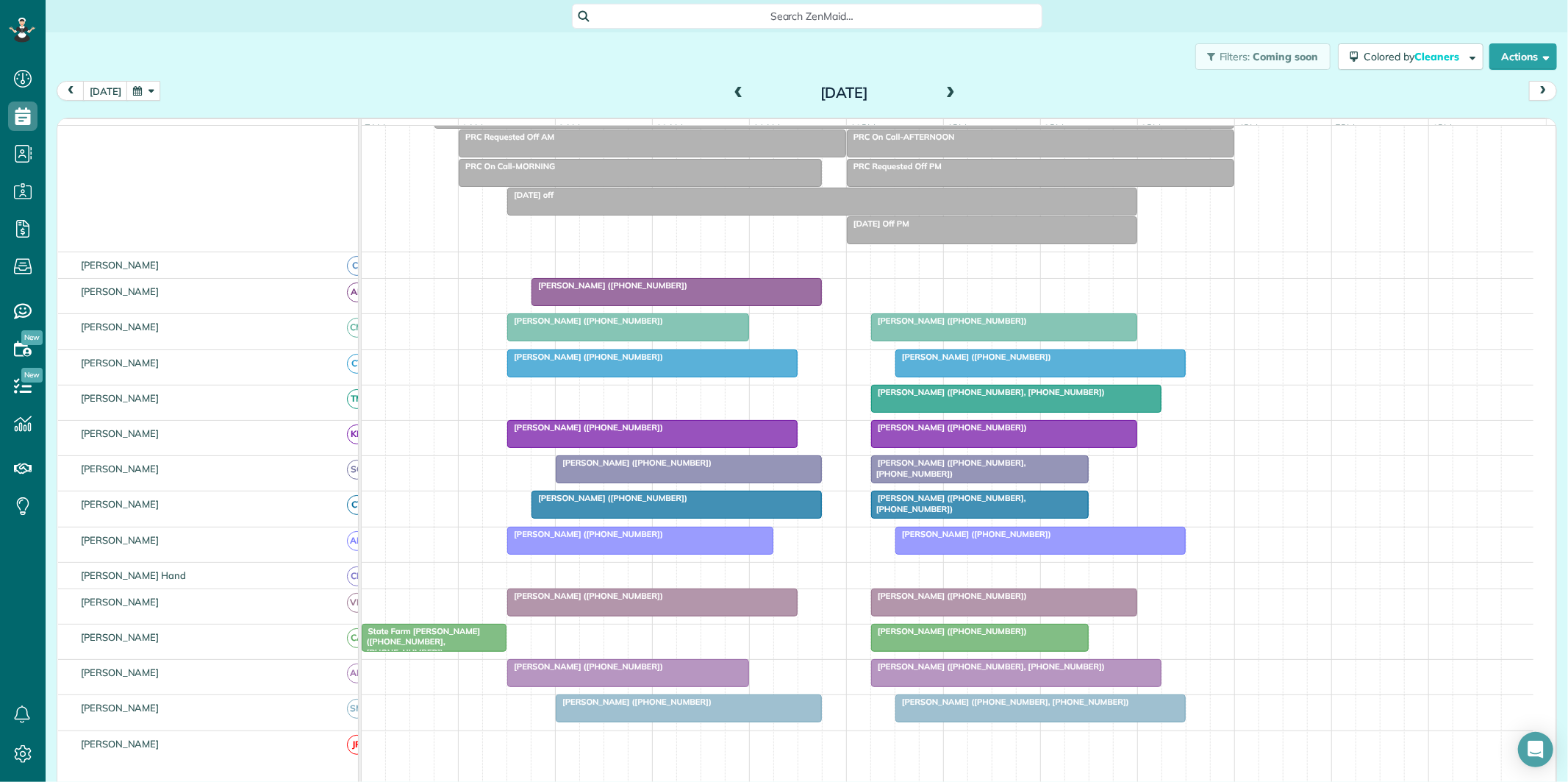
scroll to position [111, 0]
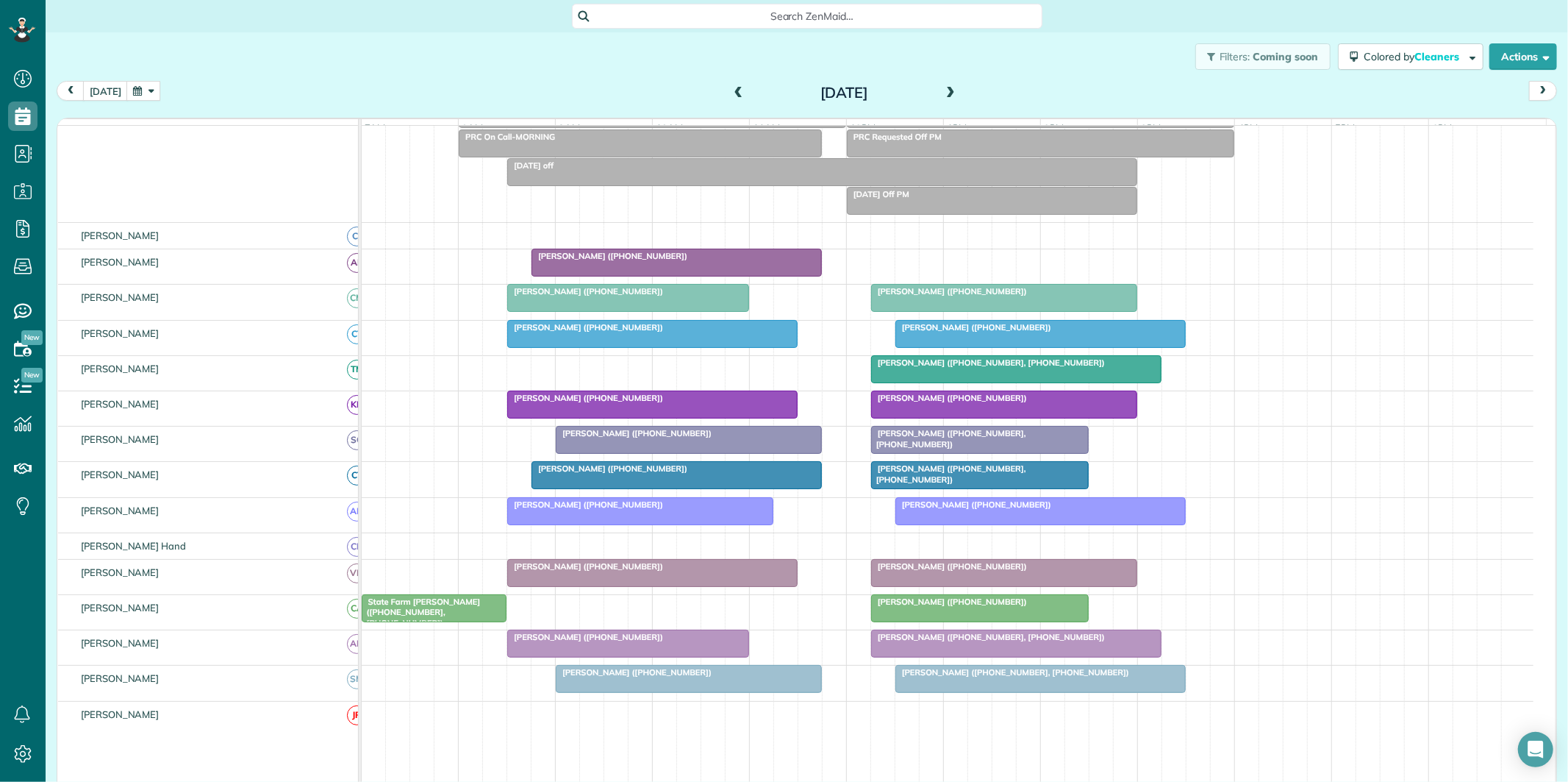
click at [942, 92] on span at bounding box center [949, 93] width 16 height 13
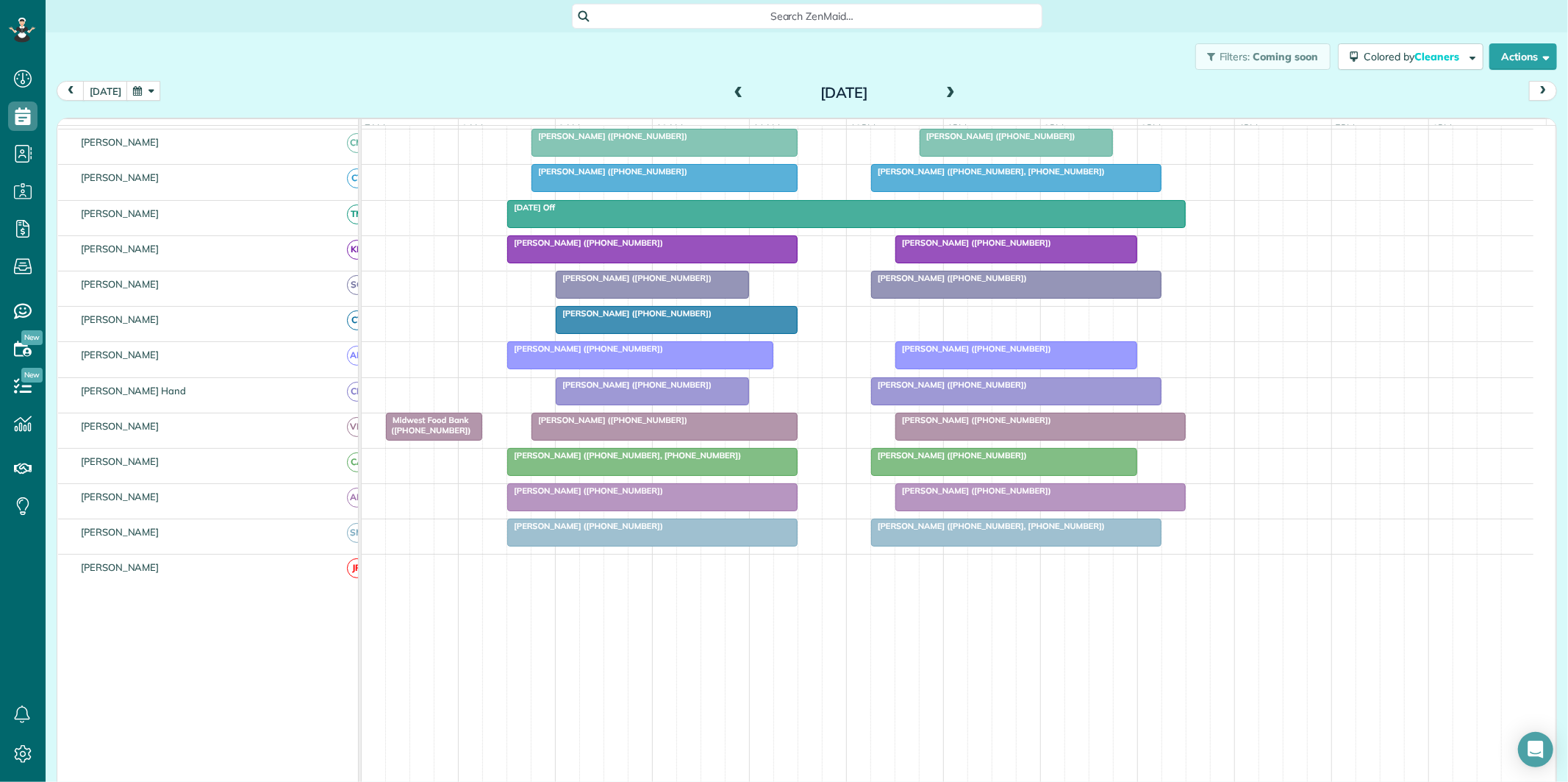
scroll to position [241, 0]
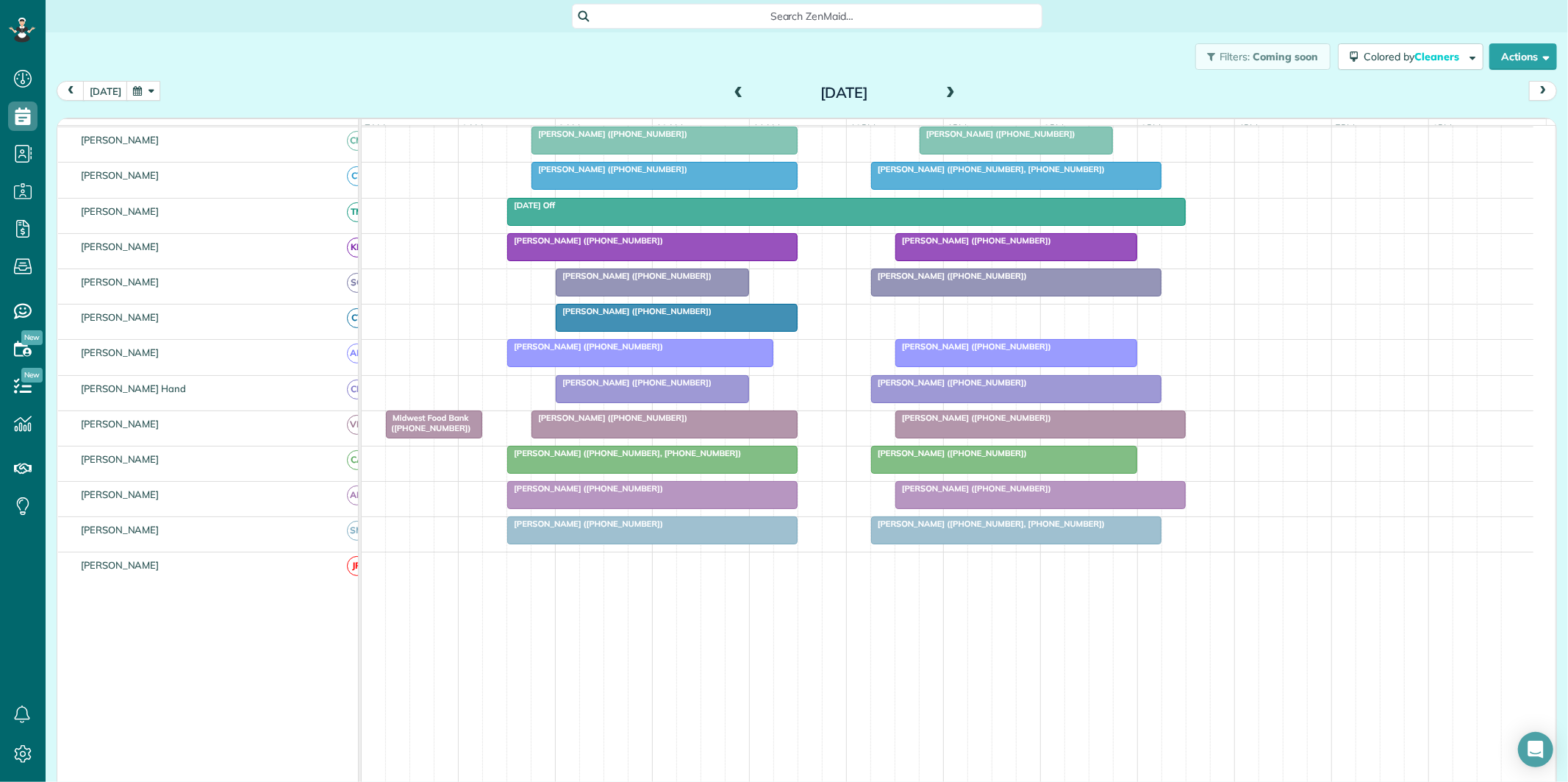
click at [731, 93] on span at bounding box center [738, 93] width 16 height 13
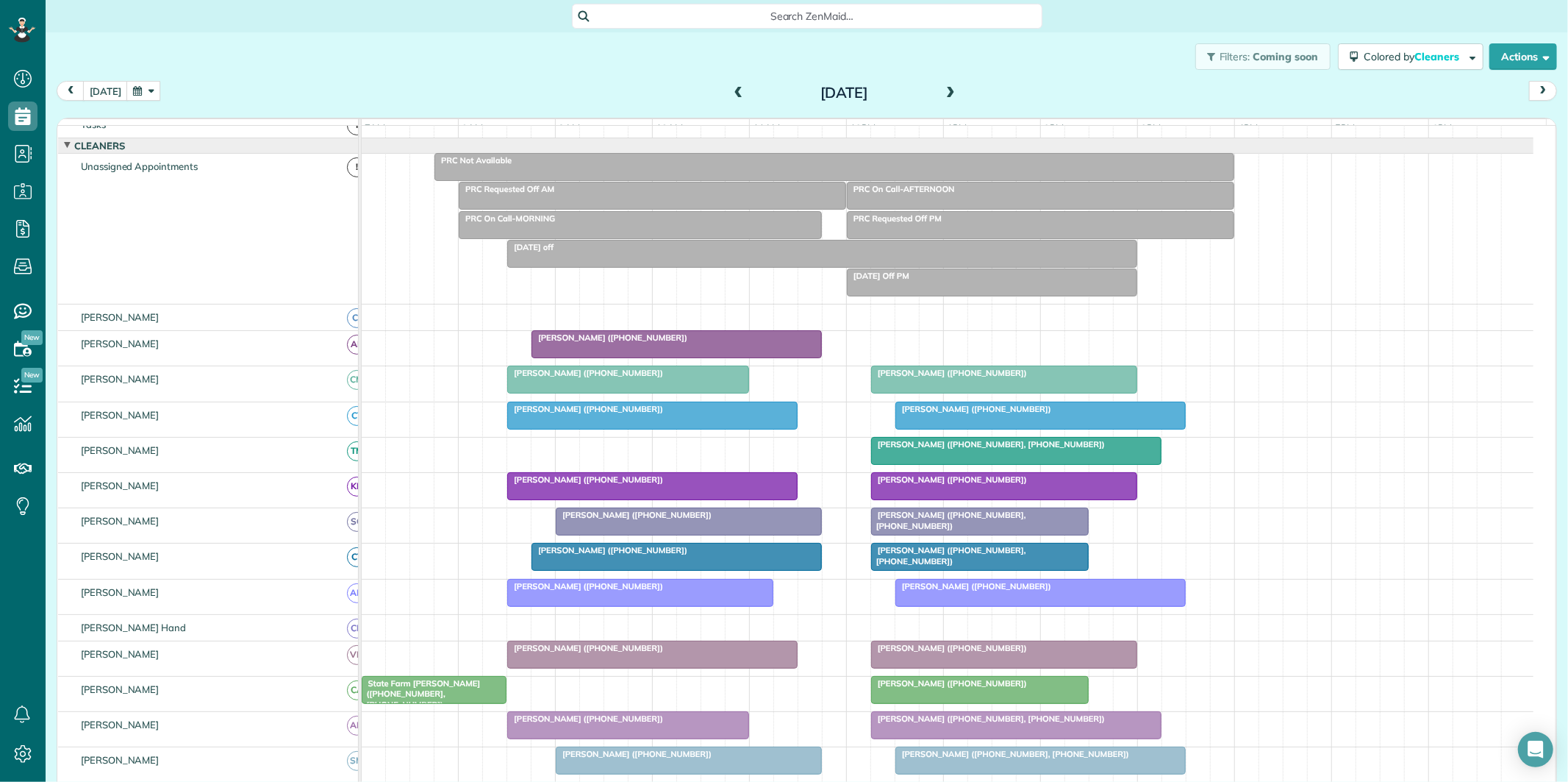
click at [731, 86] on span at bounding box center [738, 93] width 16 height 13
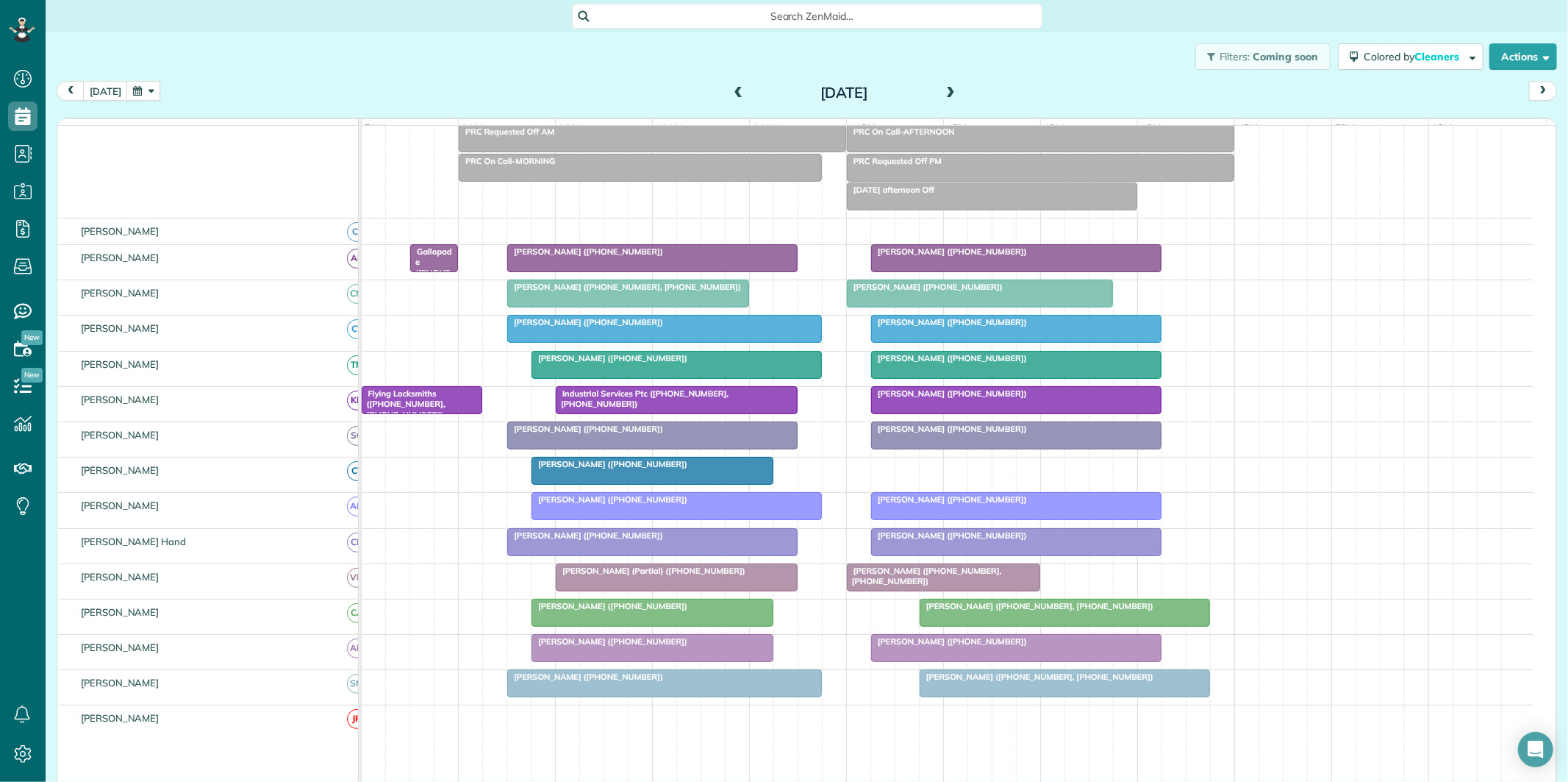
scroll to position [111, 0]
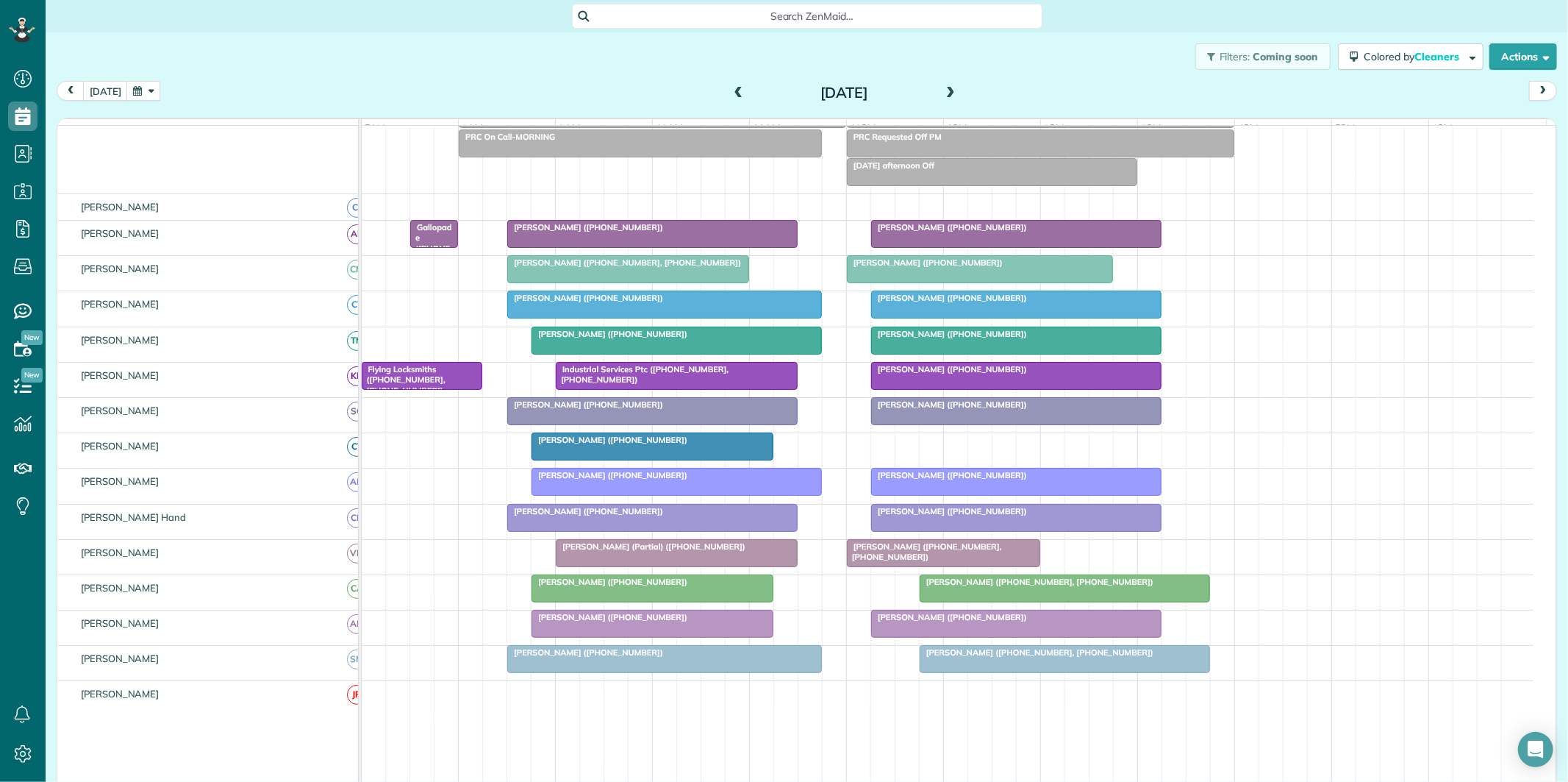
click at [945, 88] on span at bounding box center [949, 93] width 16 height 13
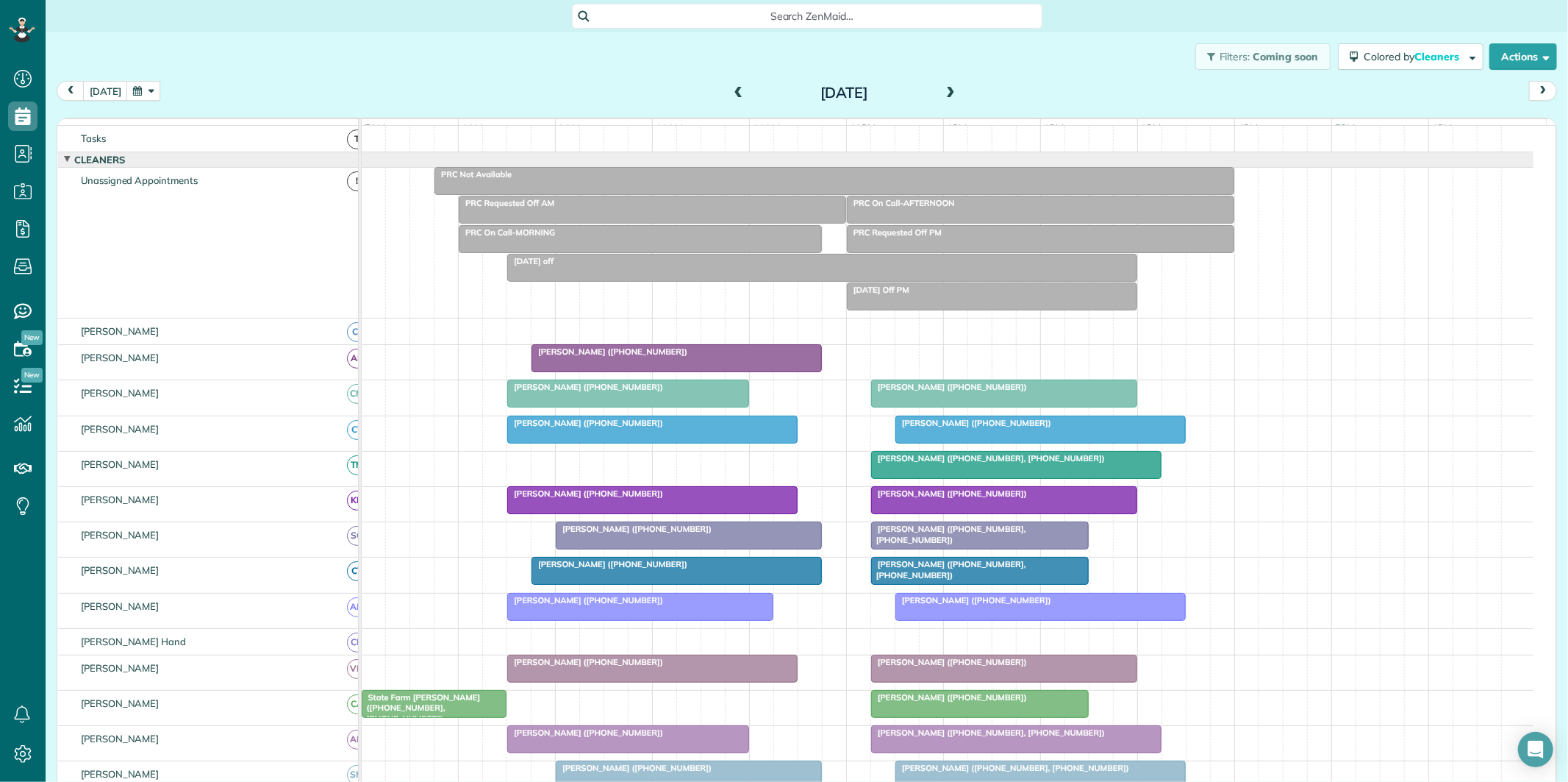
scroll to position [97, 0]
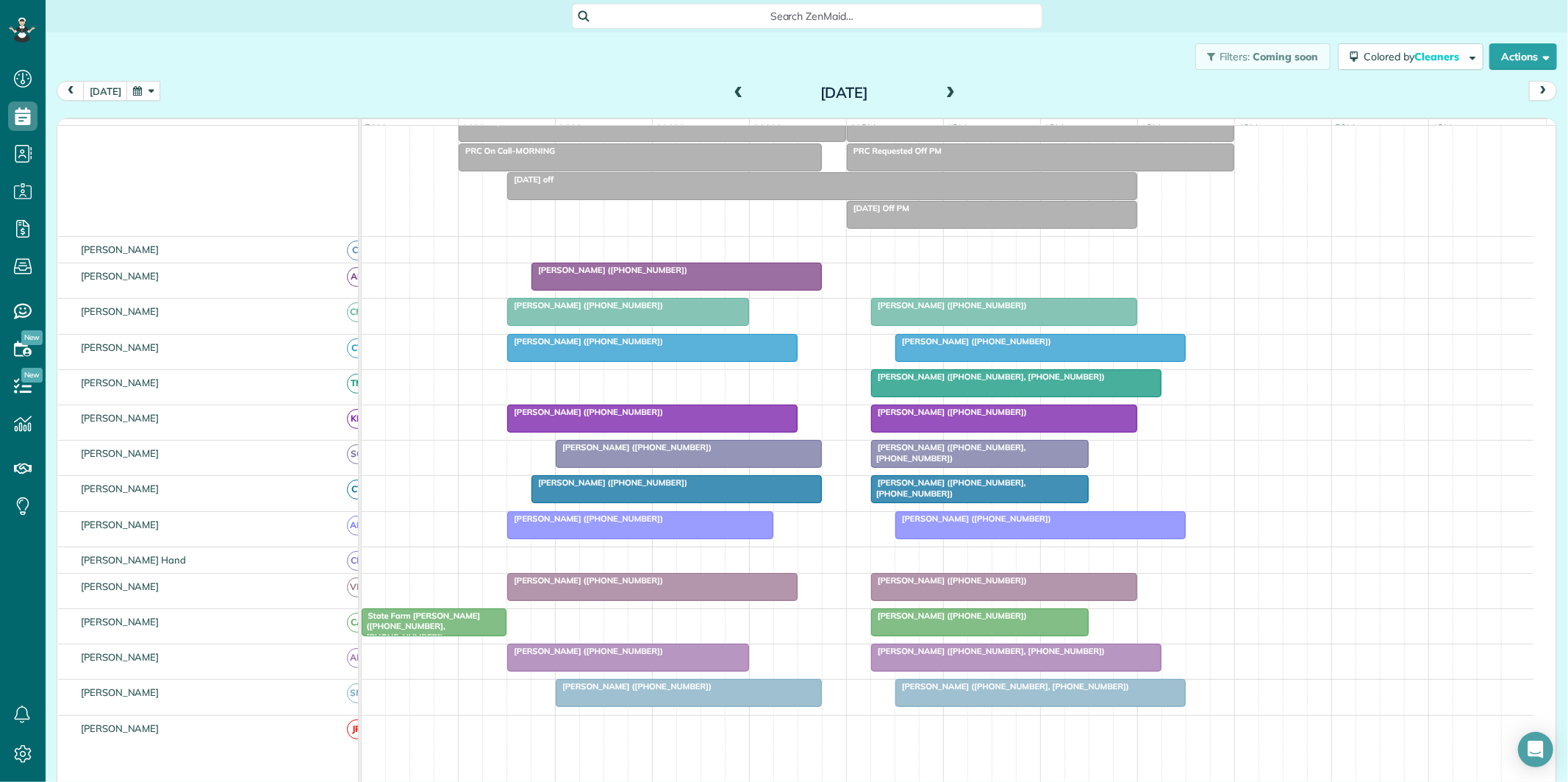
click at [943, 90] on span at bounding box center [949, 93] width 16 height 13
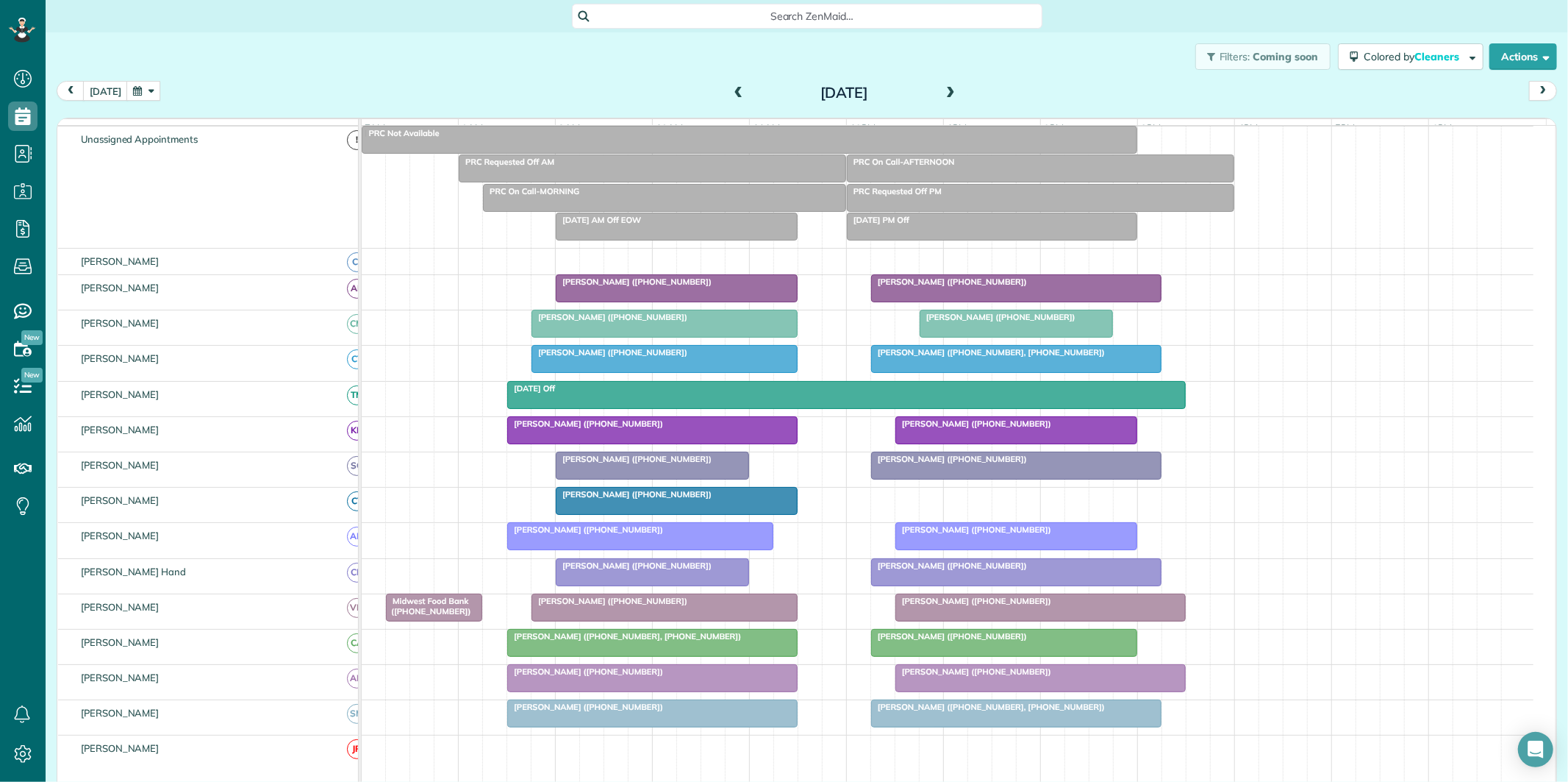
scroll to position [82, 0]
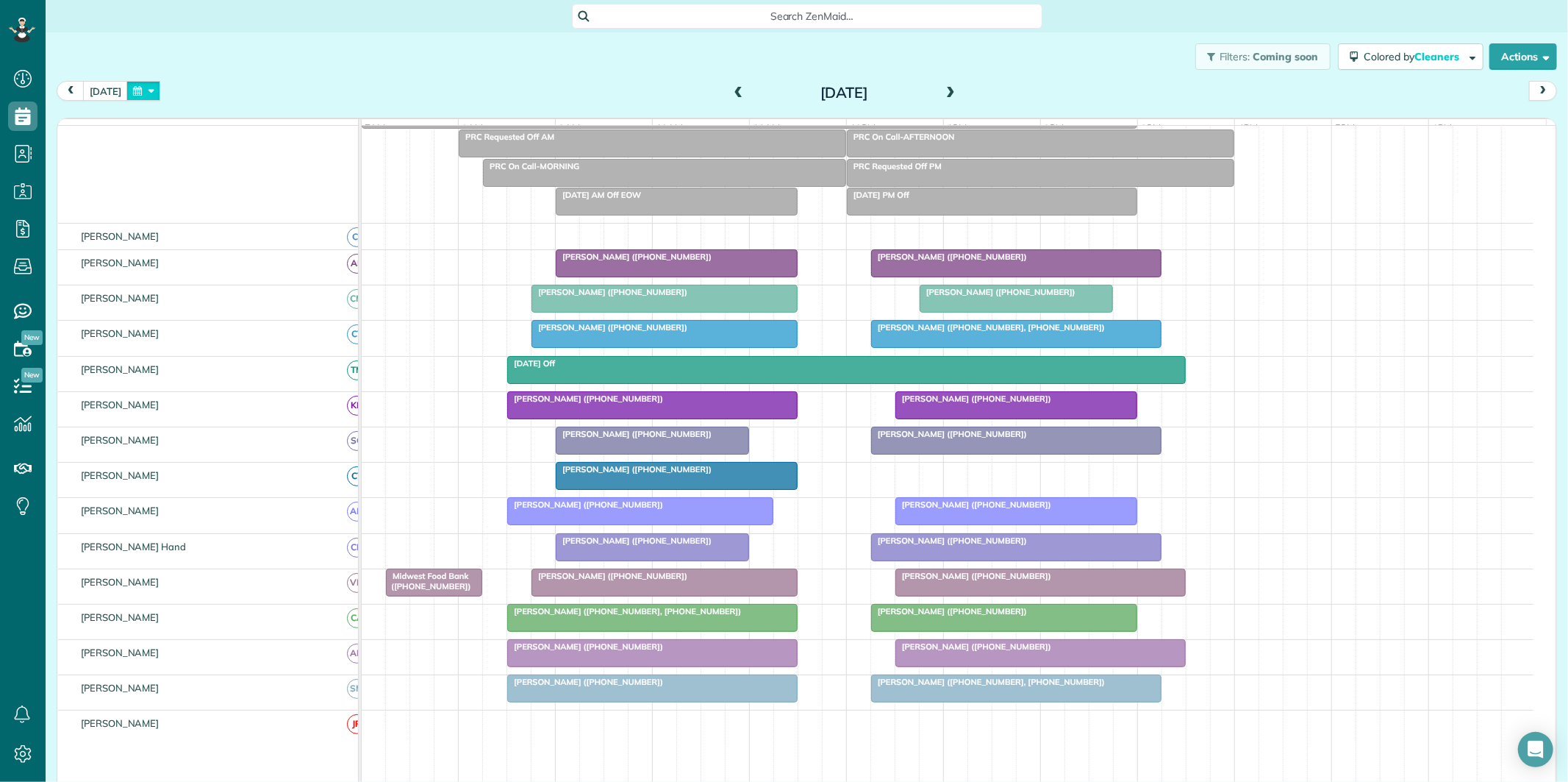
click at [150, 86] on button "button" at bounding box center [143, 90] width 34 height 20
click at [203, 209] on link "18" at bounding box center [199, 213] width 24 height 24
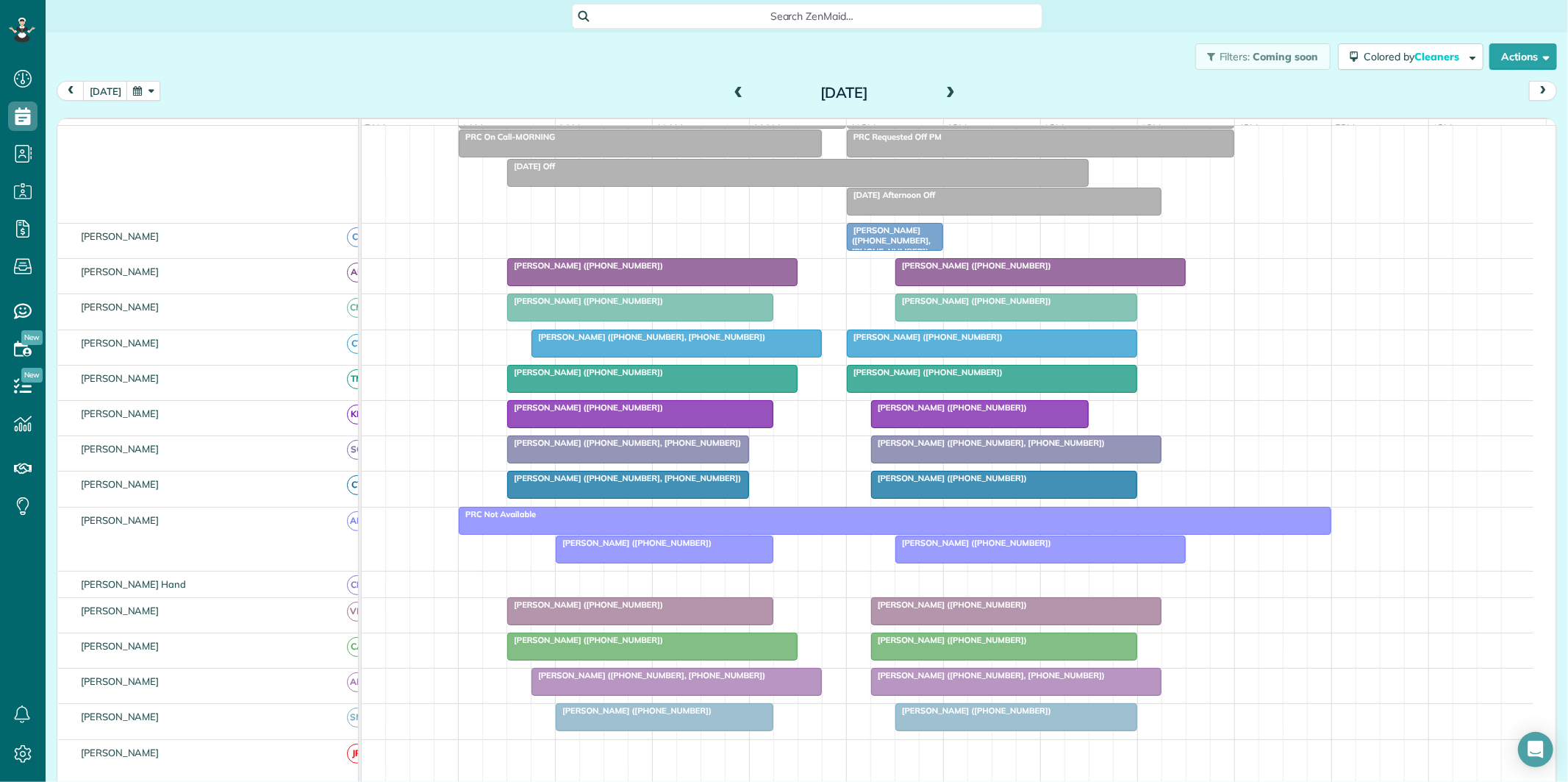
click at [942, 86] on span at bounding box center [949, 93] width 16 height 13
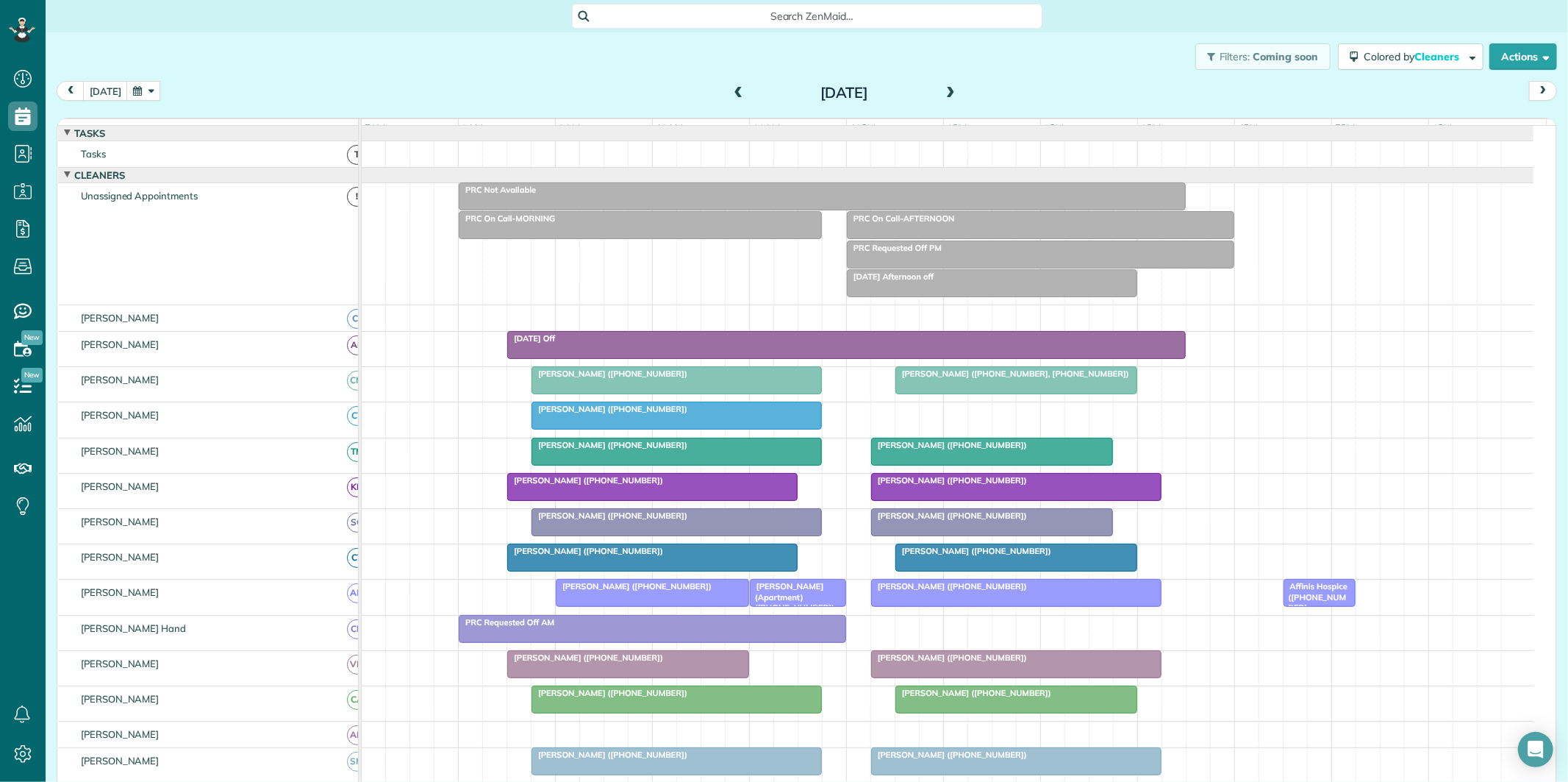
scroll to position [163, 0]
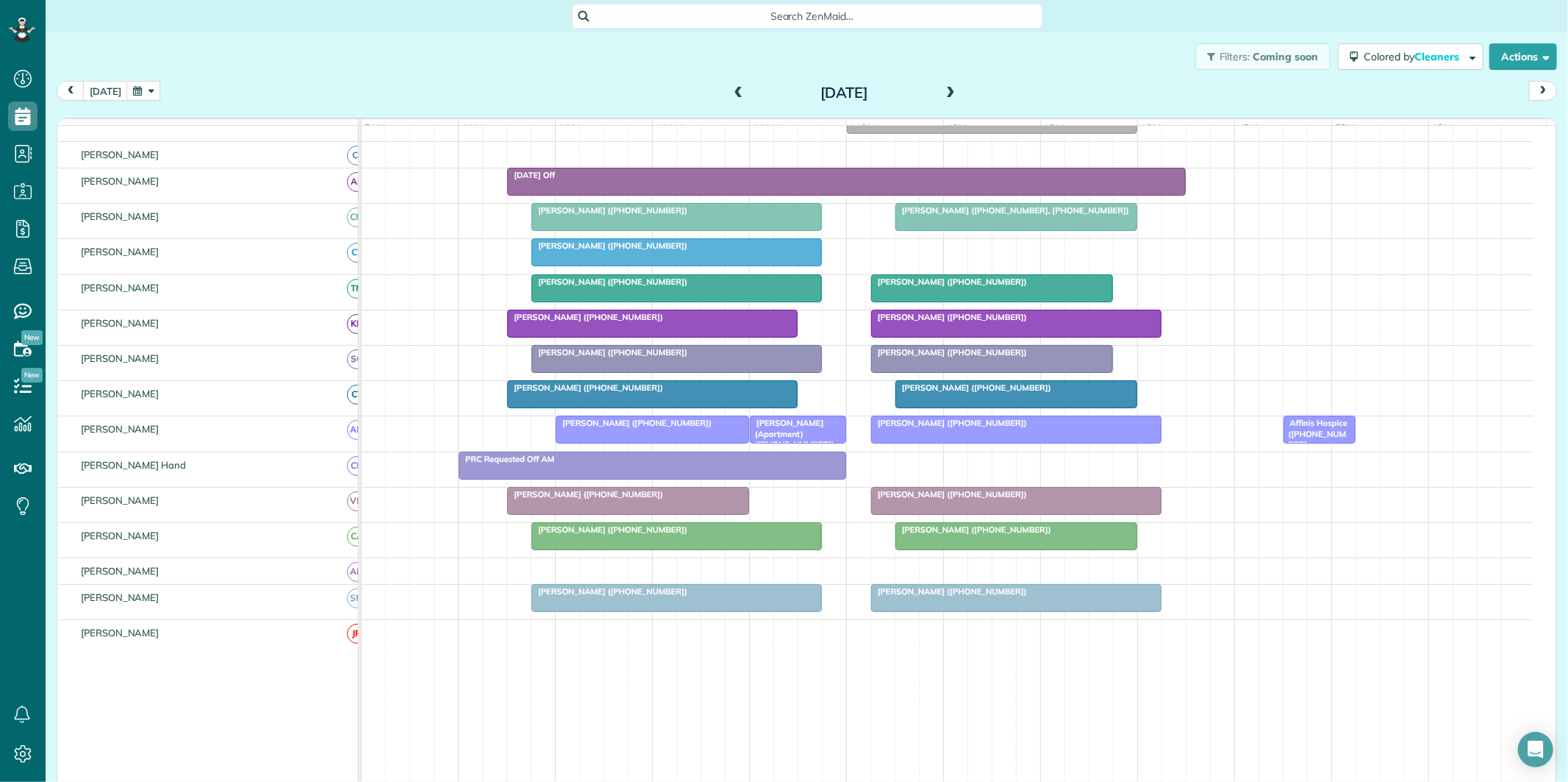
click at [943, 85] on span at bounding box center [949, 93] width 16 height 22
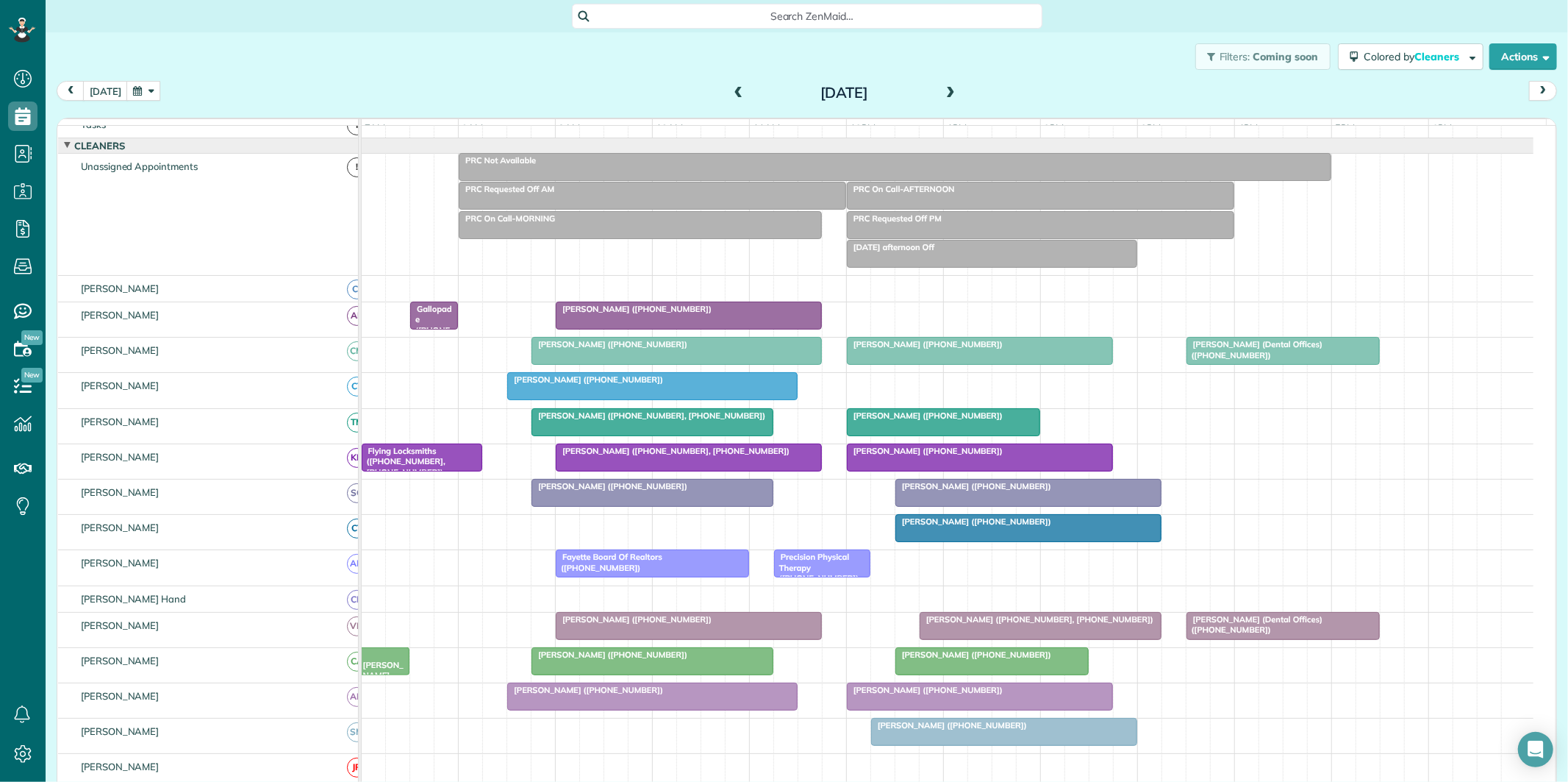
scroll to position [111, 0]
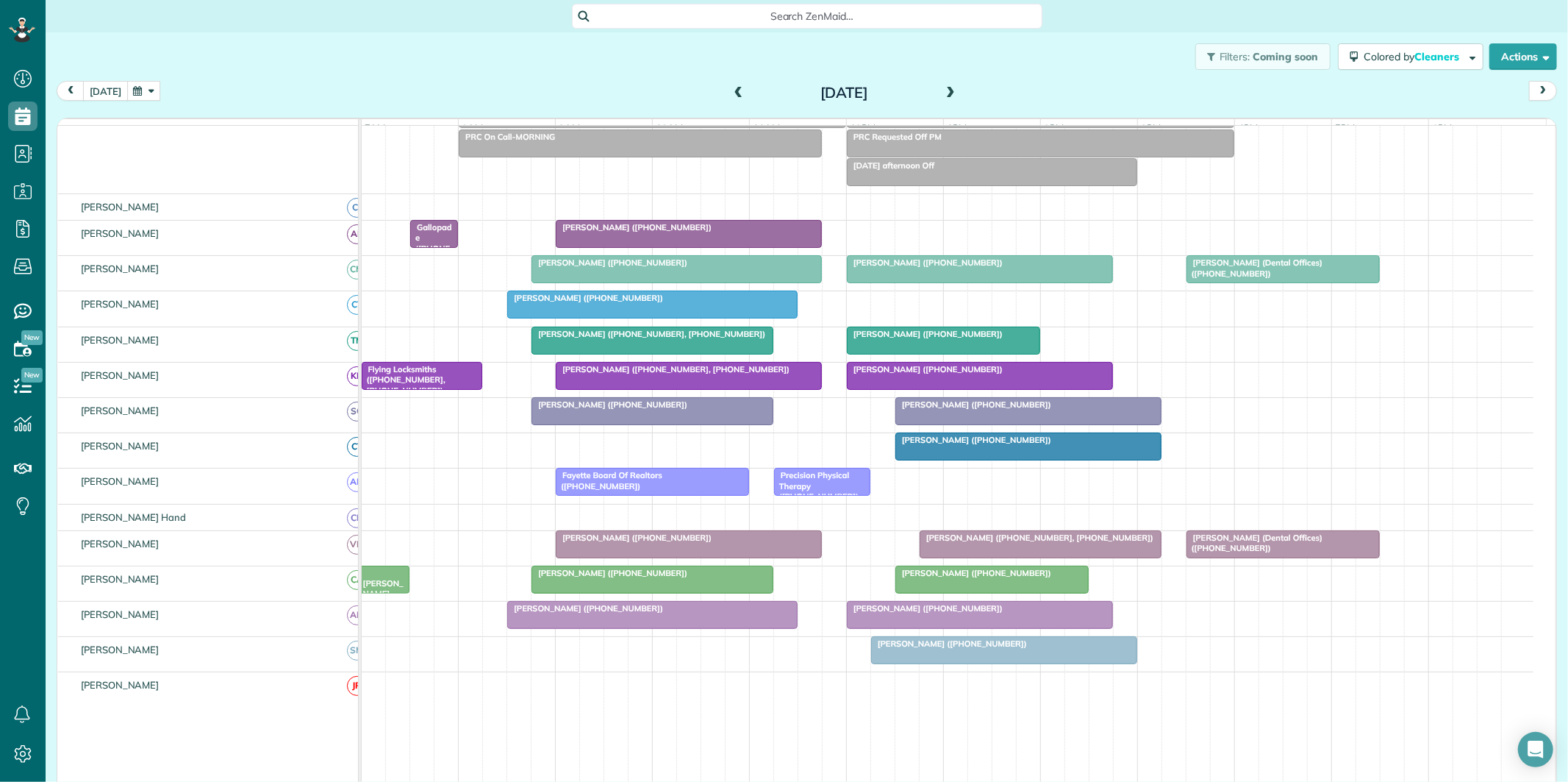
click at [110, 90] on button "[DATE]" at bounding box center [105, 90] width 45 height 20
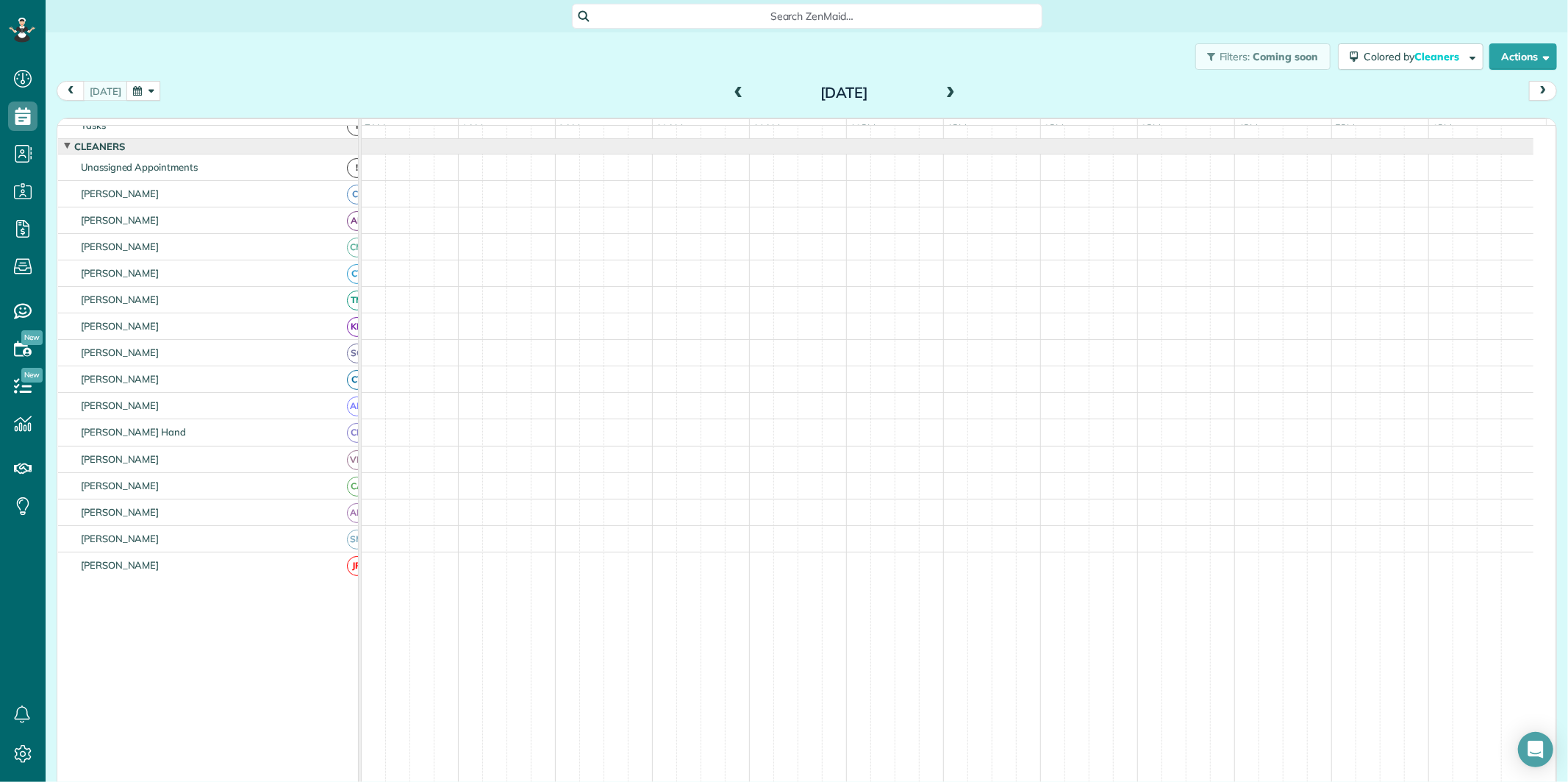
scroll to position [15, 0]
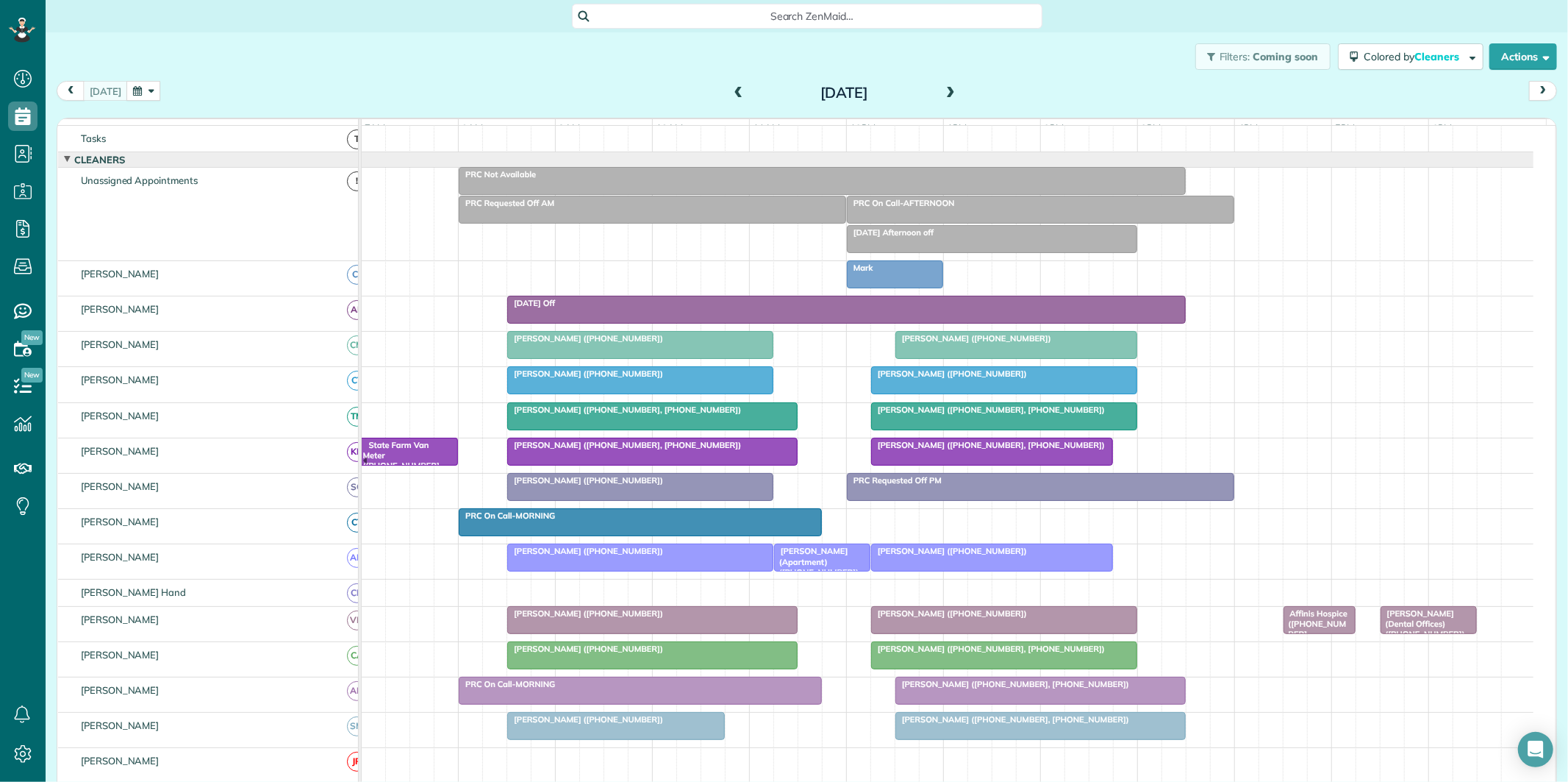
click at [134, 93] on button "button" at bounding box center [143, 90] width 34 height 20
click at [225, 206] on link "19" at bounding box center [223, 213] width 24 height 24
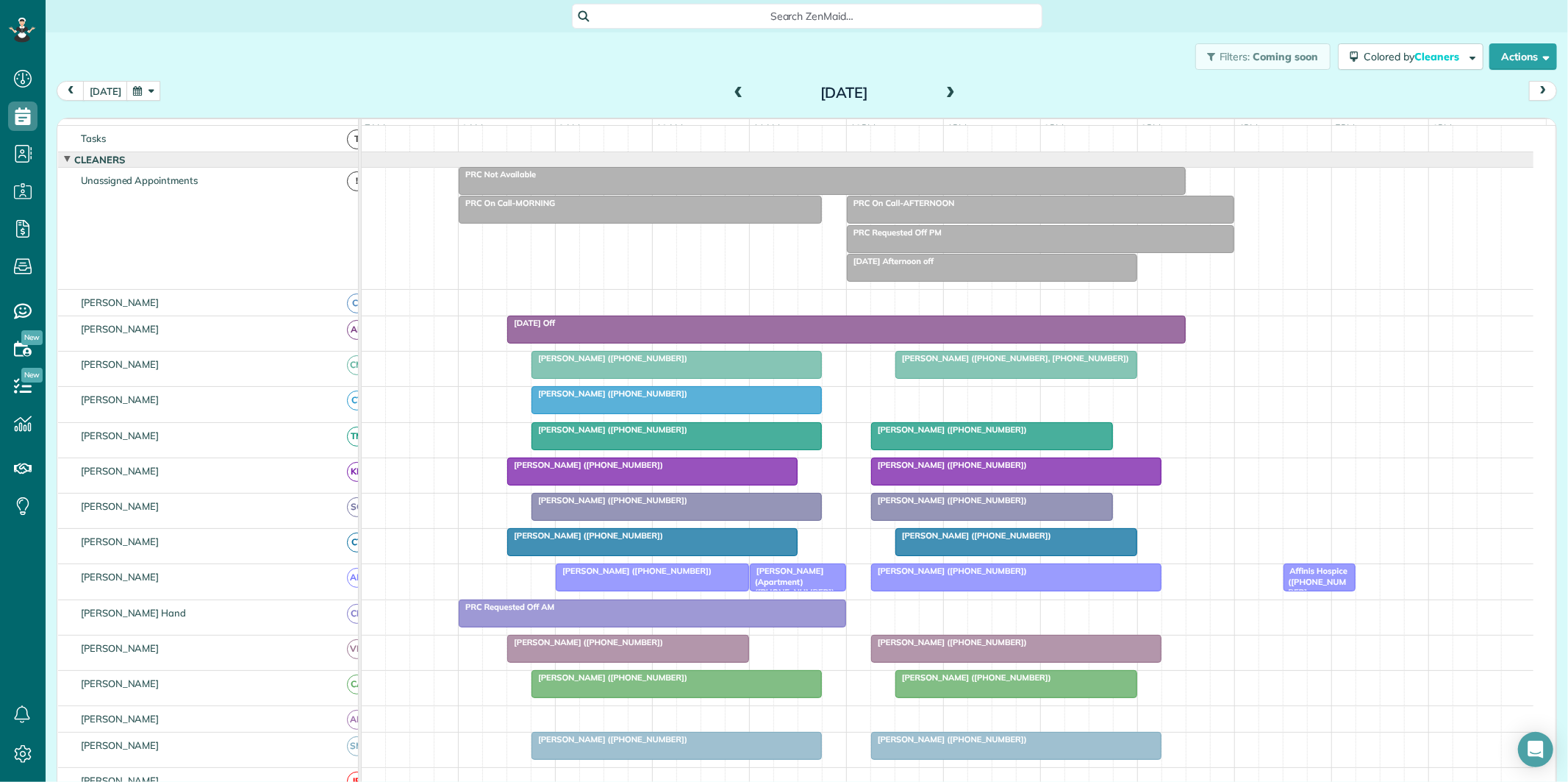
click at [688, 398] on div "Beverly Head (+16782076727)" at bounding box center [677, 393] width 282 height 11
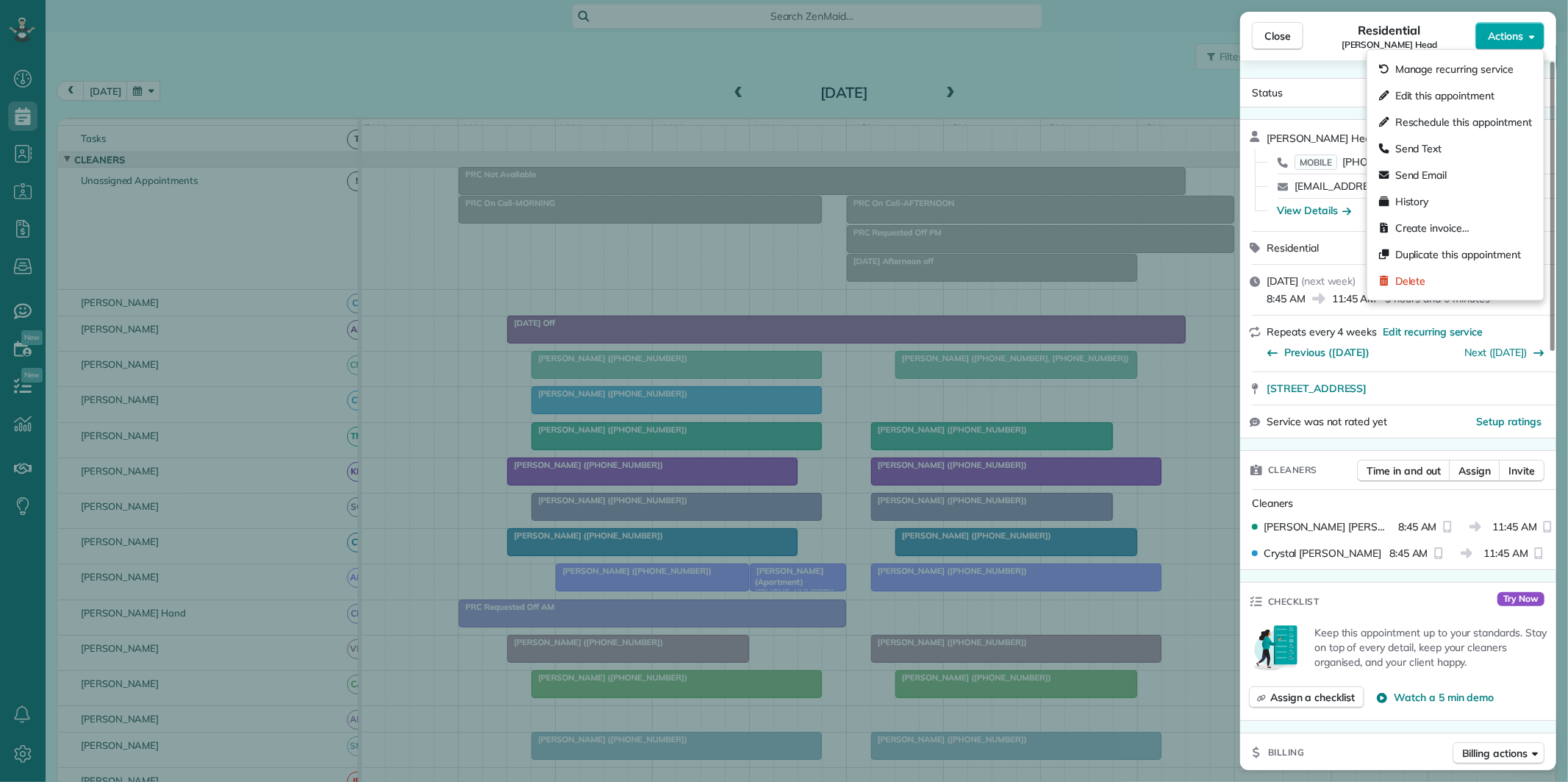
click at [1517, 27] on button "Actions" at bounding box center [1509, 36] width 69 height 28
click at [1442, 99] on span "Edit this appointment" at bounding box center [1444, 95] width 99 height 14
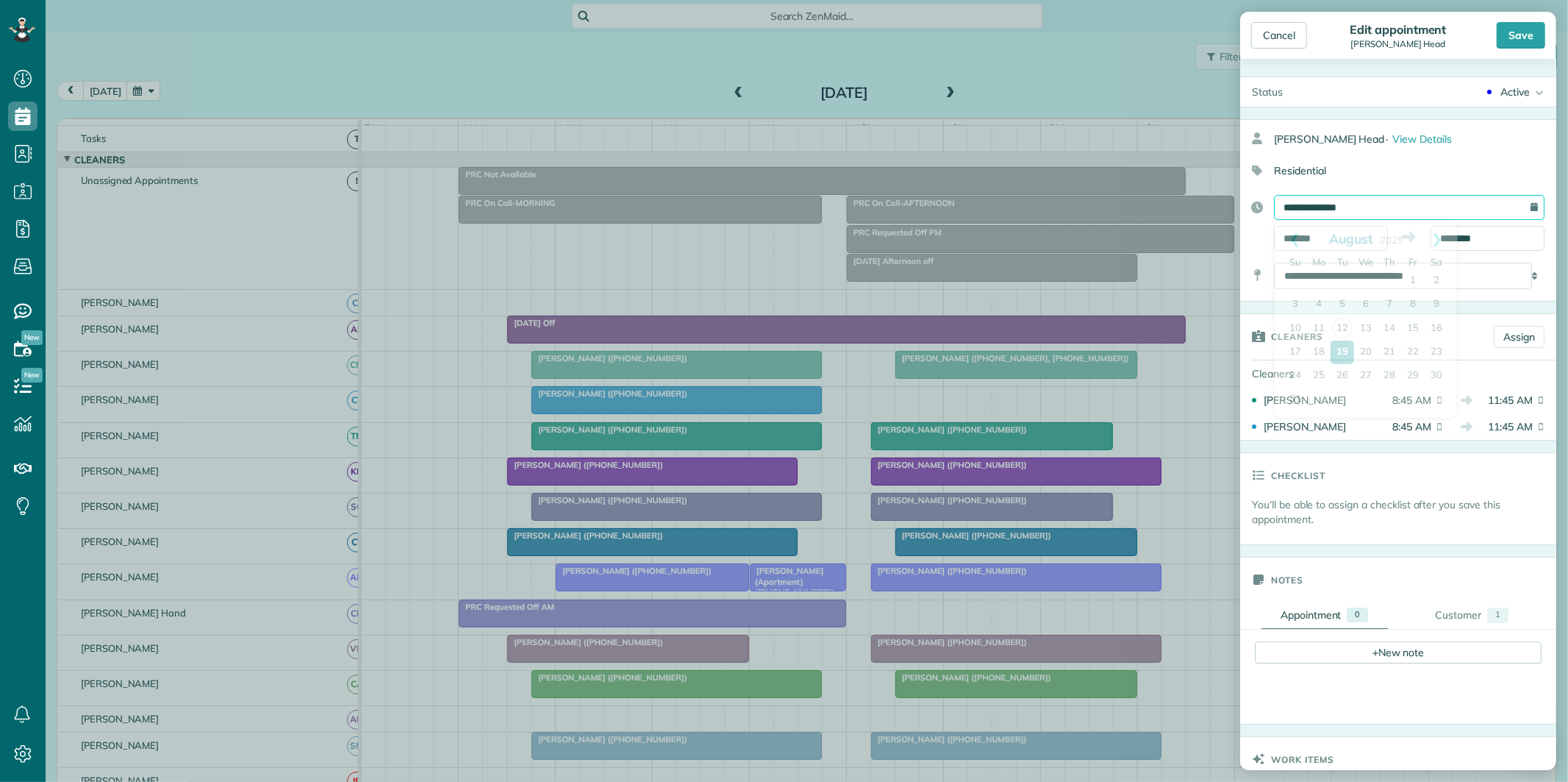
click at [1362, 211] on input "**********" at bounding box center [1409, 207] width 270 height 25
click at [1366, 351] on link "20" at bounding box center [1366, 352] width 24 height 24
type input "**********"
click at [1331, 231] on input "*******" at bounding box center [1330, 238] width 114 height 25
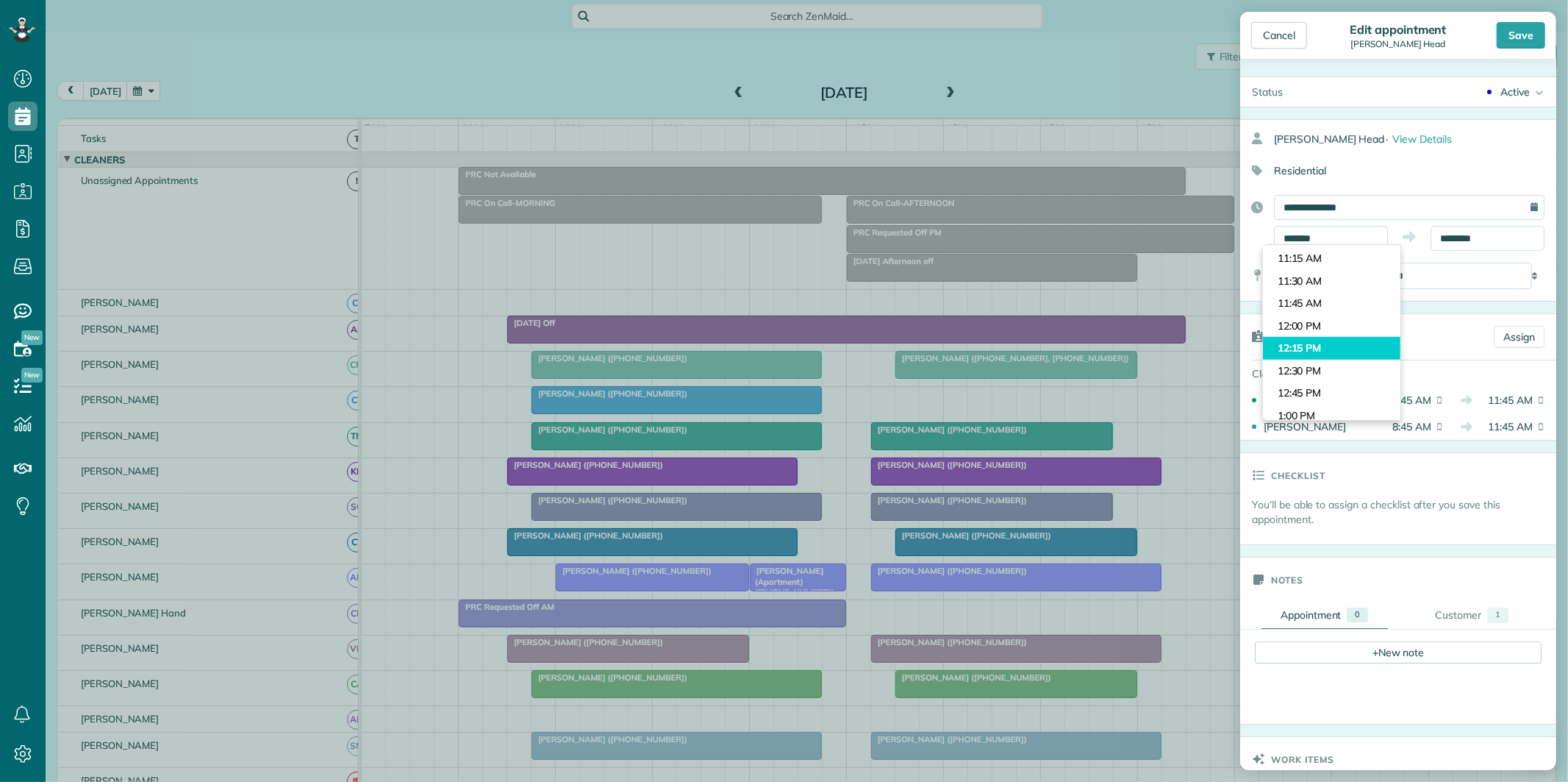
type input "********"
click at [1309, 347] on body "Dashboard Scheduling Calendar View List View Dispatch View - Weekly scheduling …" at bounding box center [784, 391] width 1568 height 782
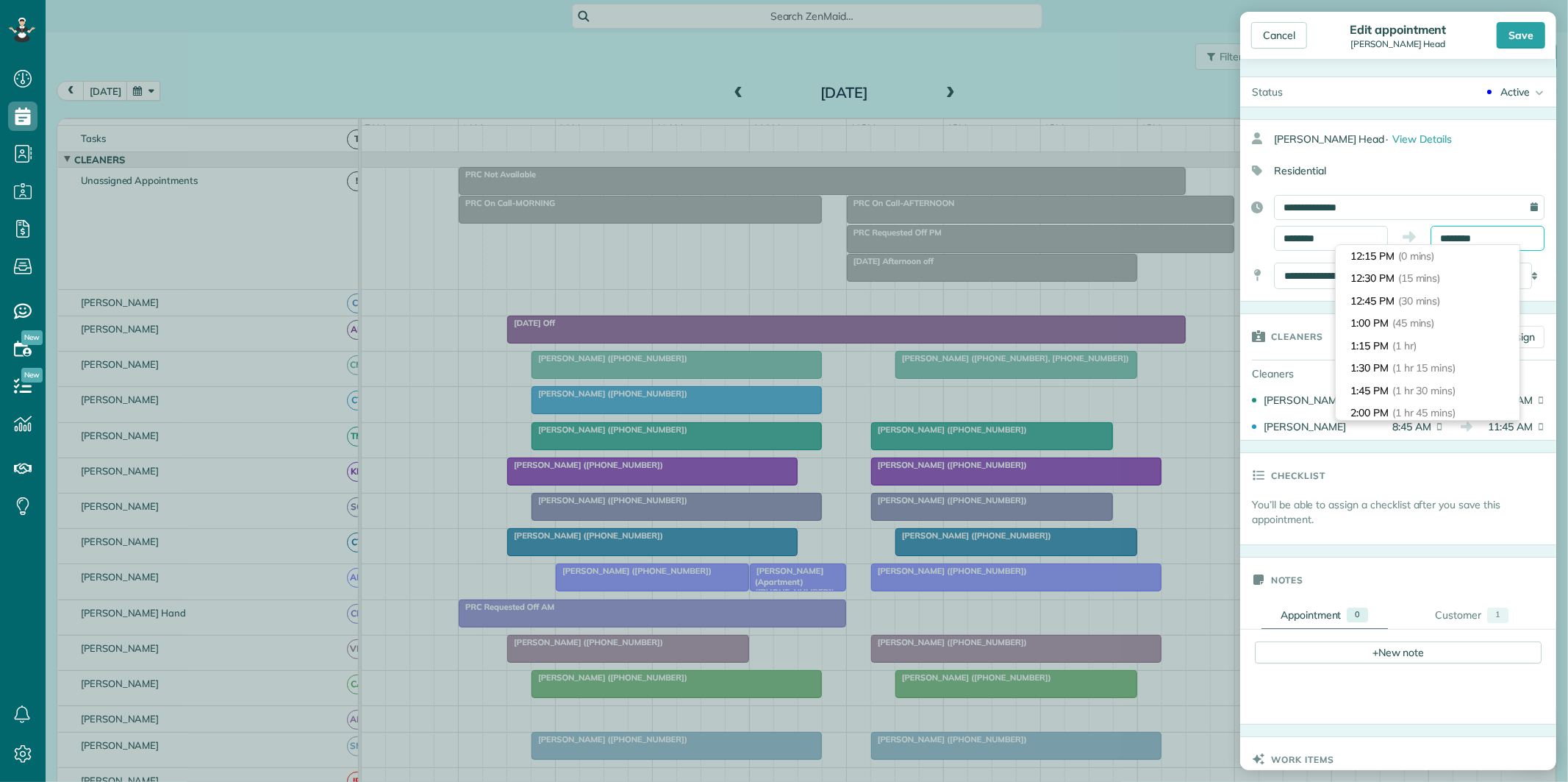
click at [1472, 233] on input "********" at bounding box center [1486, 238] width 114 height 25
type input "*******"
click at [1400, 333] on span "(2 hrs 45 mins)" at bounding box center [1427, 339] width 72 height 13
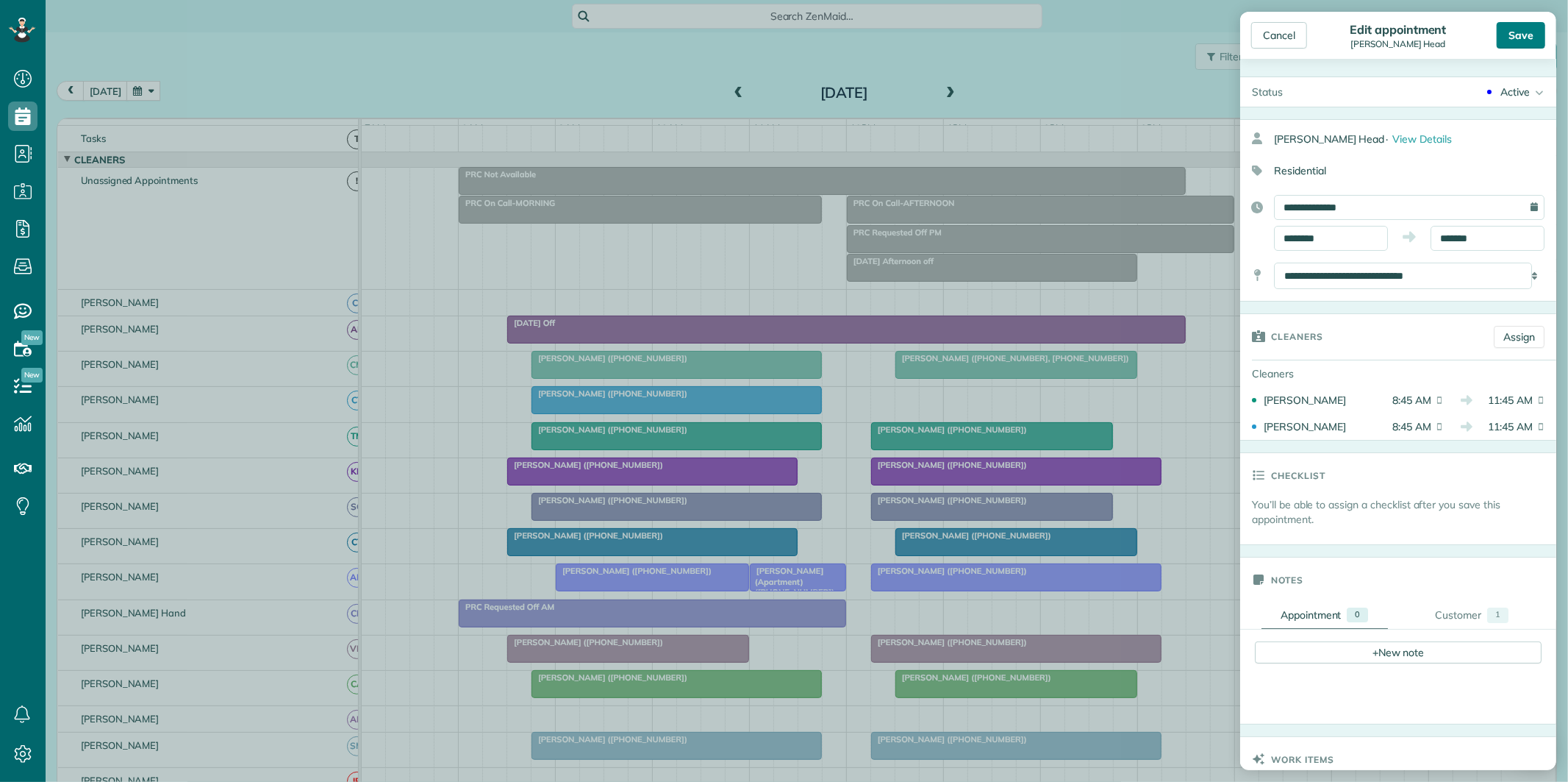
click at [1527, 34] on div "Save" at bounding box center [1520, 36] width 49 height 27
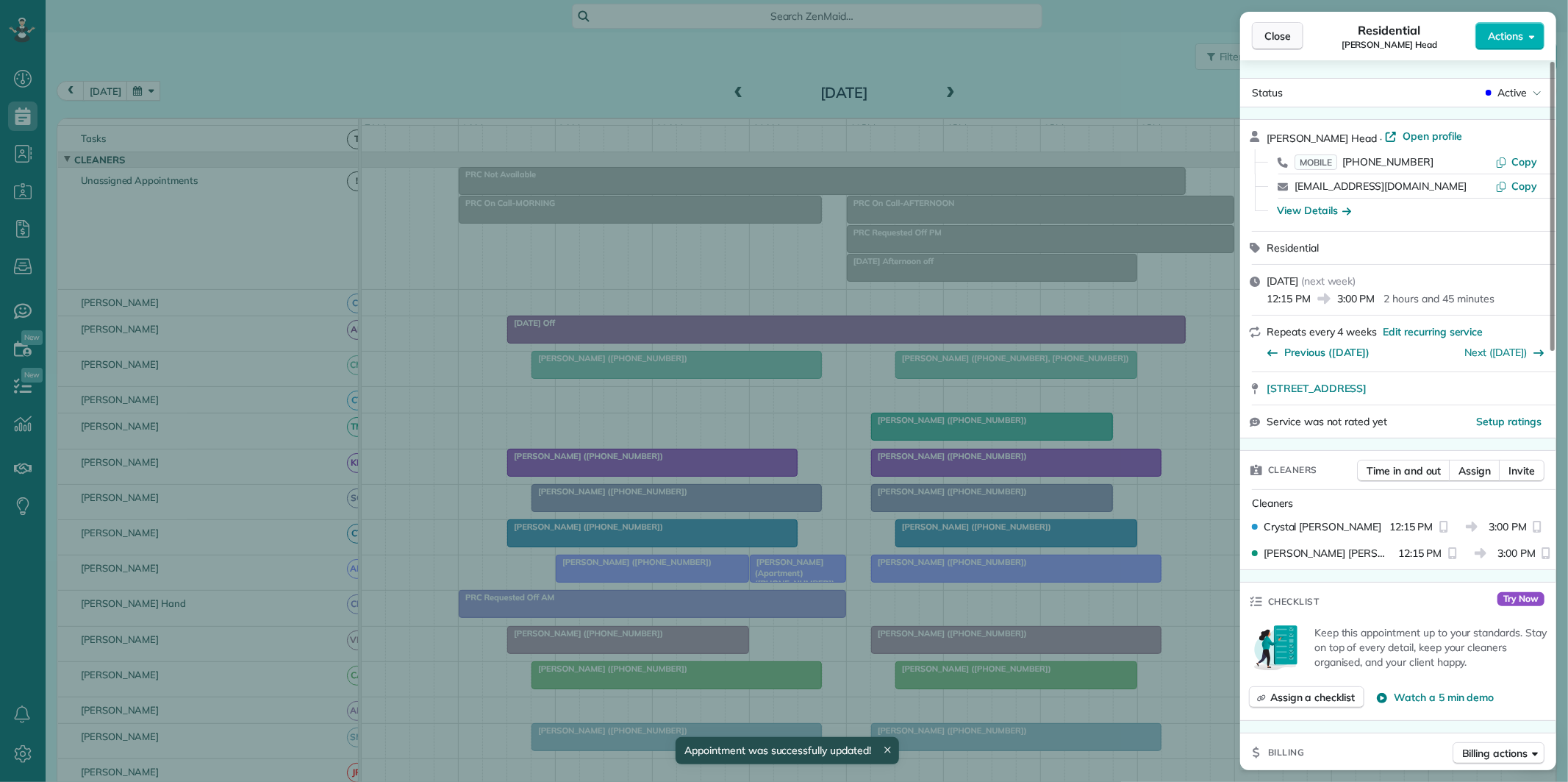
click at [1296, 33] on button "Close" at bounding box center [1277, 36] width 52 height 28
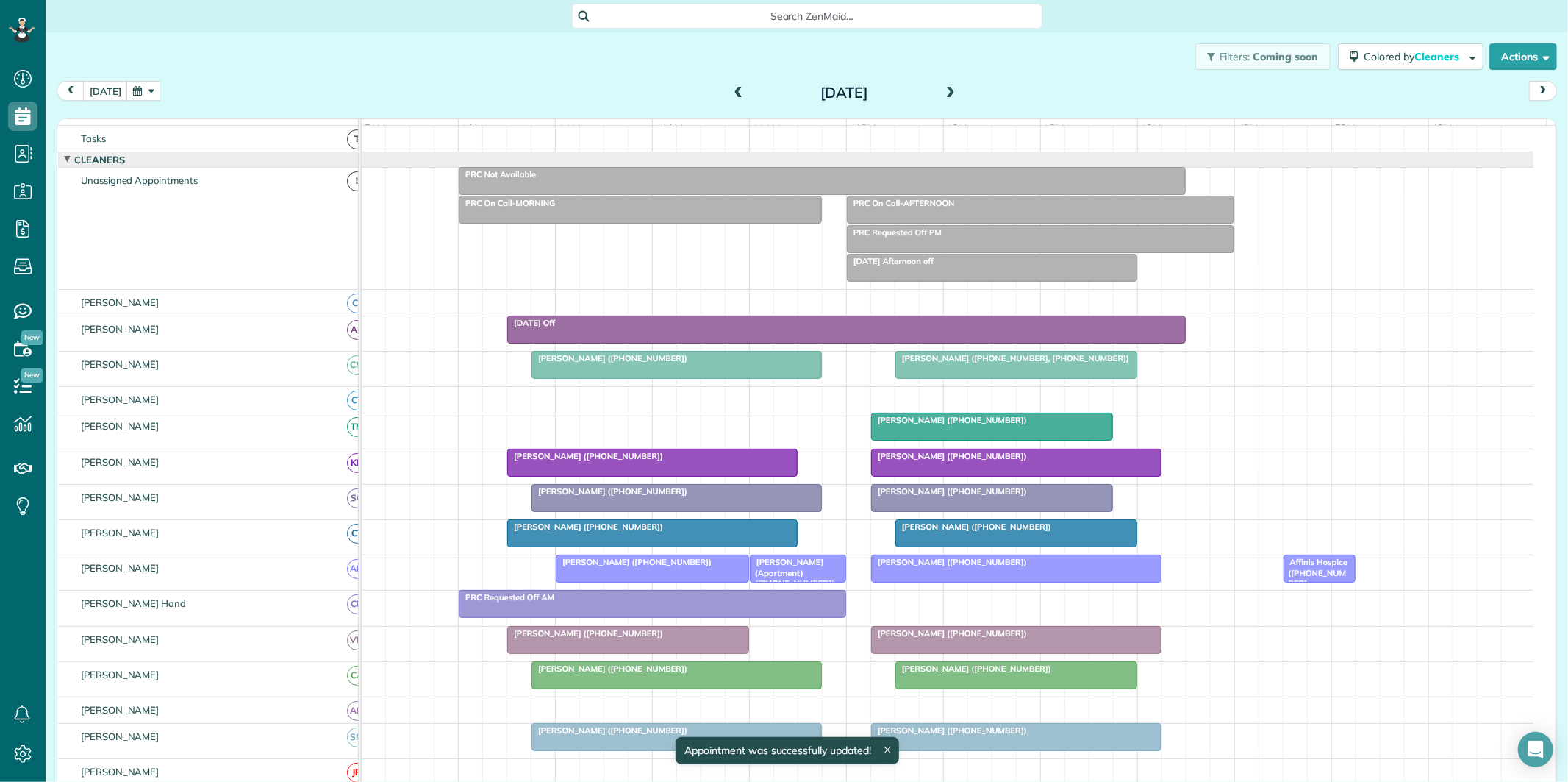
click at [945, 90] on span at bounding box center [949, 93] width 16 height 13
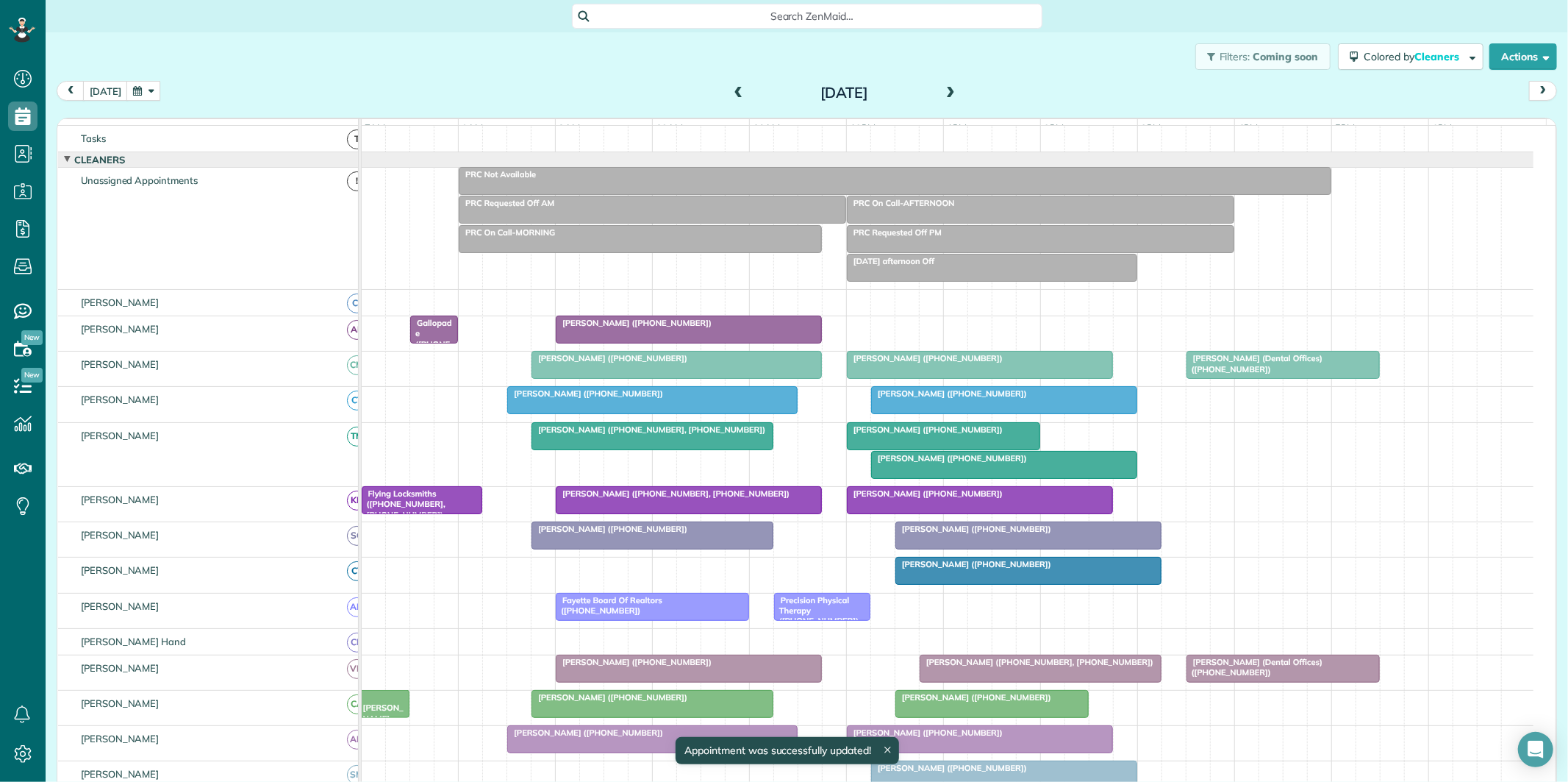
click at [963, 398] on span "Beverly Head (+16782076727)" at bounding box center [948, 393] width 157 height 11
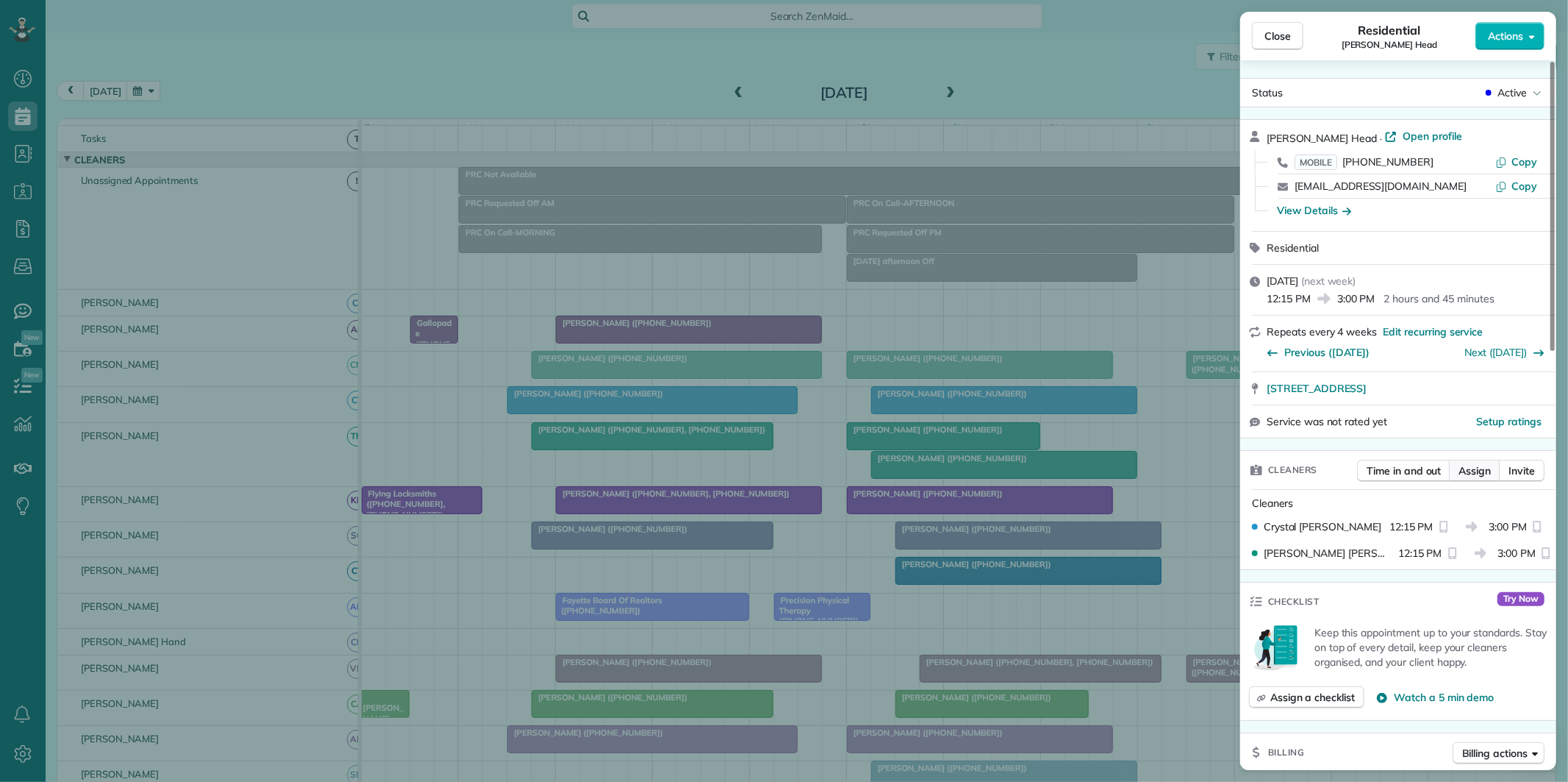
click at [1481, 473] on span "Assign" at bounding box center [1474, 470] width 33 height 14
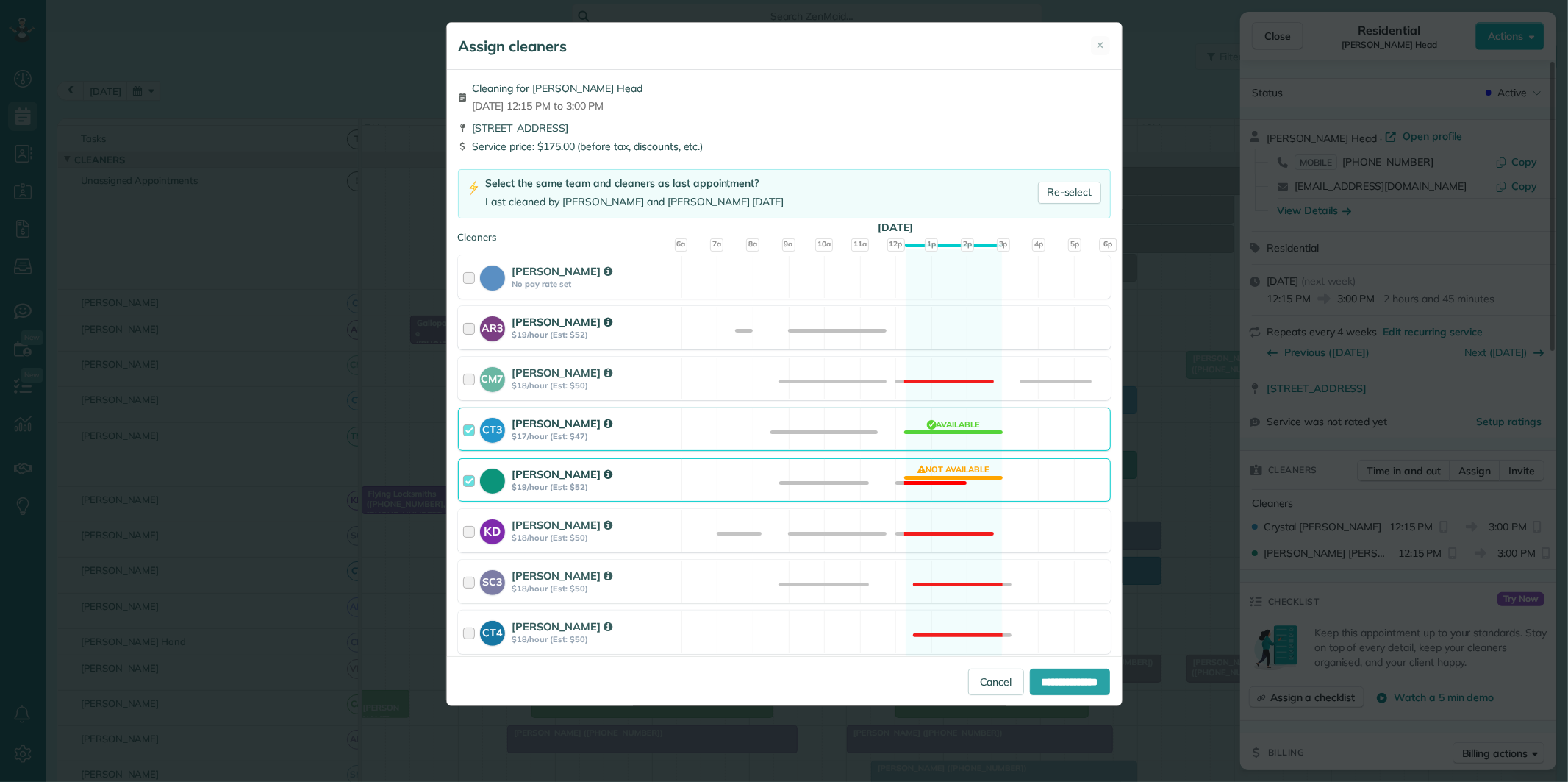
click at [945, 320] on div "AR3 Amy Reid $19/hour (Est: $52) Available" at bounding box center [784, 327] width 653 height 43
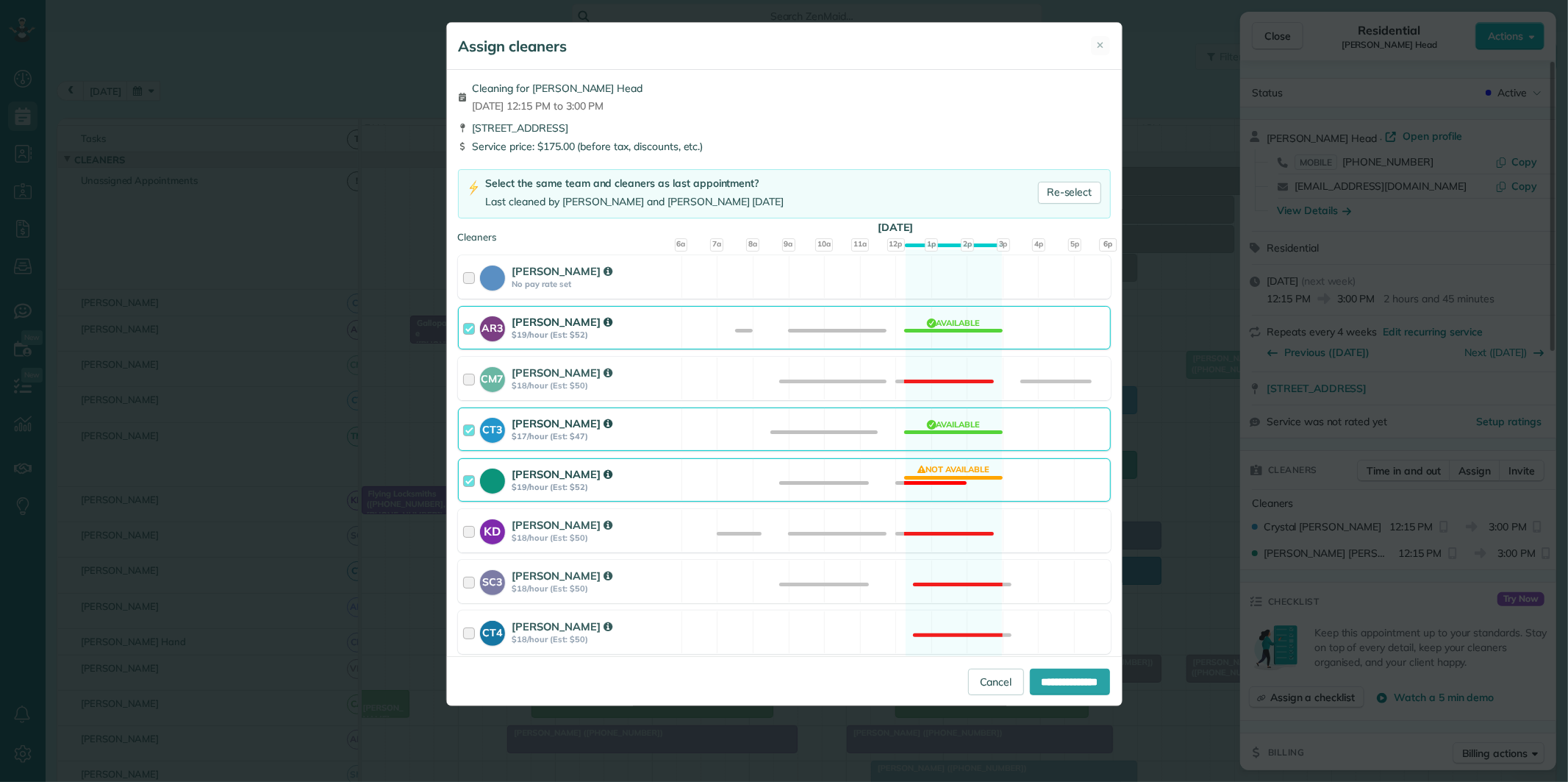
click at [932, 468] on div "Tamara Mitchell $19/hour (Est: $52) Not available" at bounding box center [784, 479] width 653 height 43
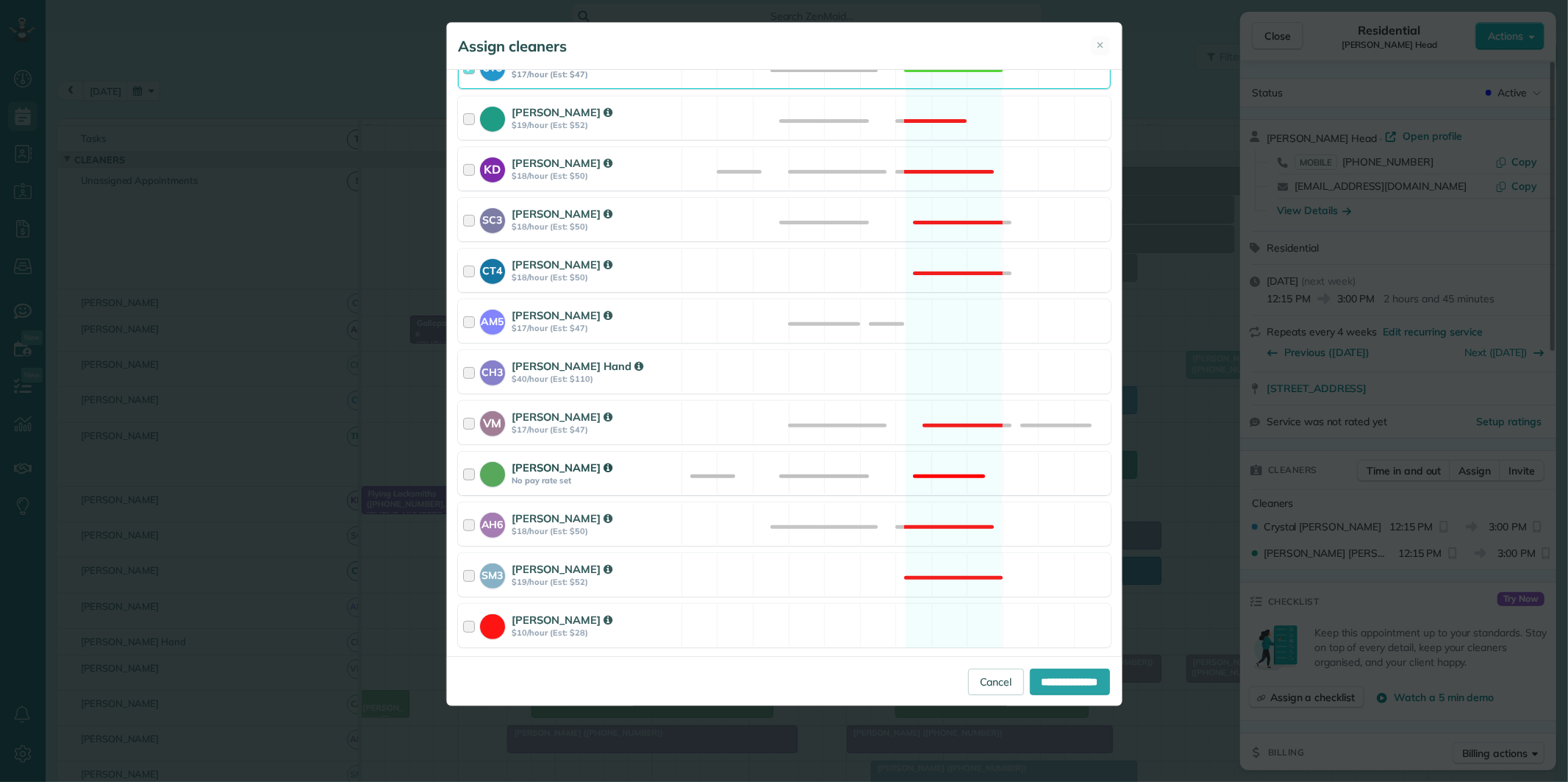
scroll to position [408, 0]
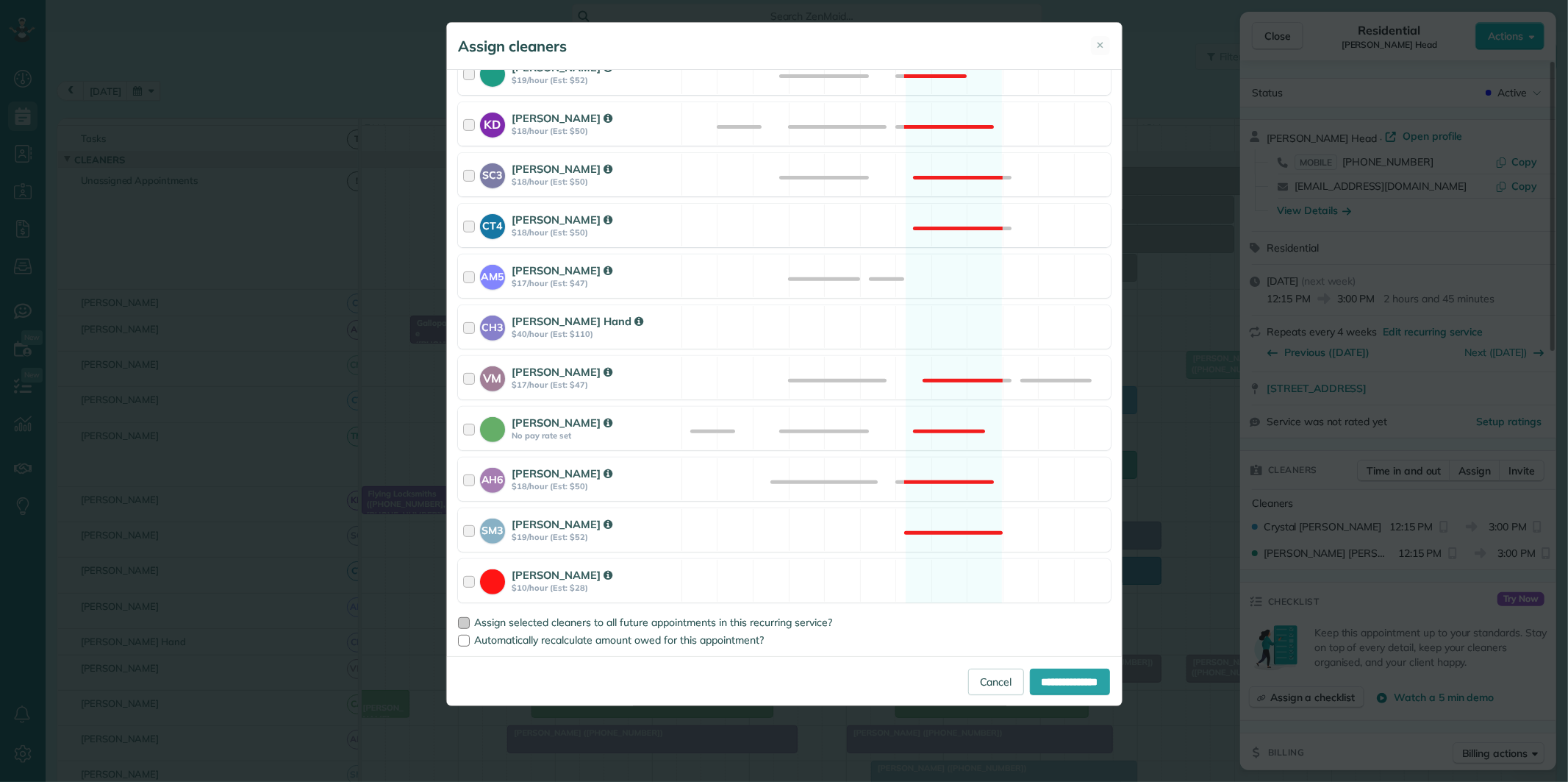
click at [461, 620] on div at bounding box center [463, 623] width 12 height 12
click at [1056, 675] on input "**********" at bounding box center [1070, 682] width 81 height 27
type input "**********"
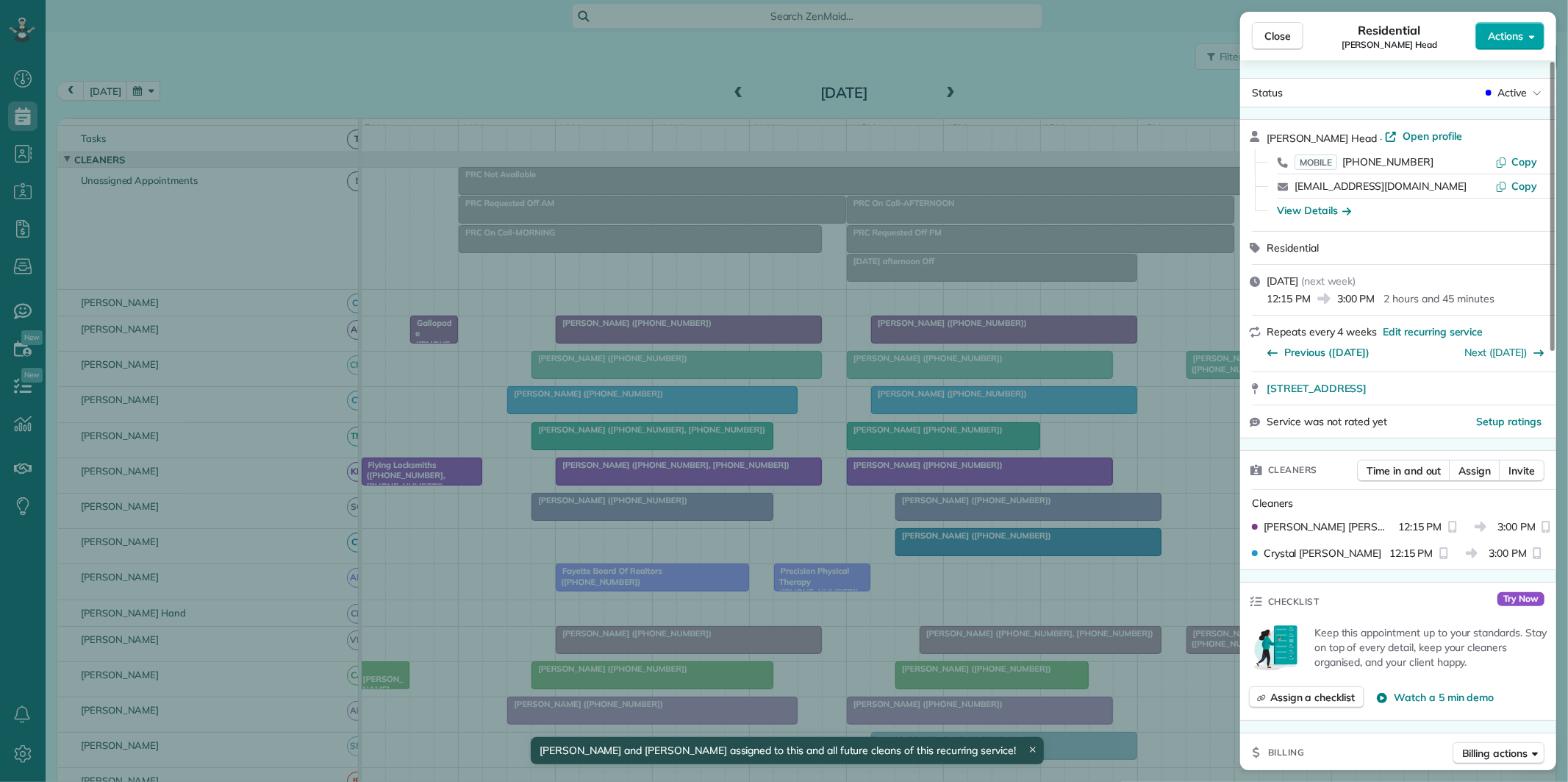
click at [1521, 34] on span "Actions" at bounding box center [1505, 36] width 35 height 14
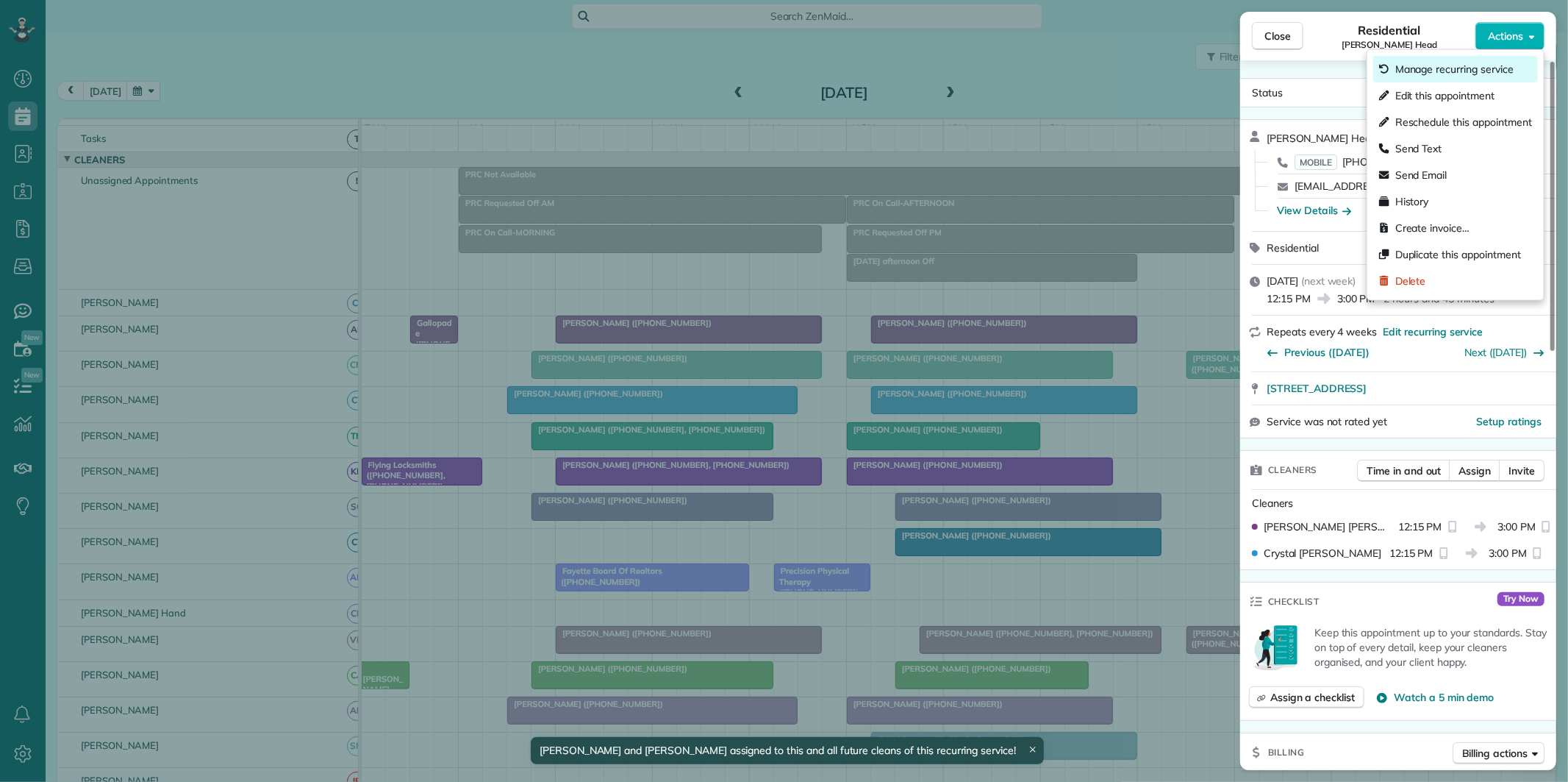
click at [1460, 68] on span "Manage recurring service" at bounding box center [1454, 68] width 118 height 14
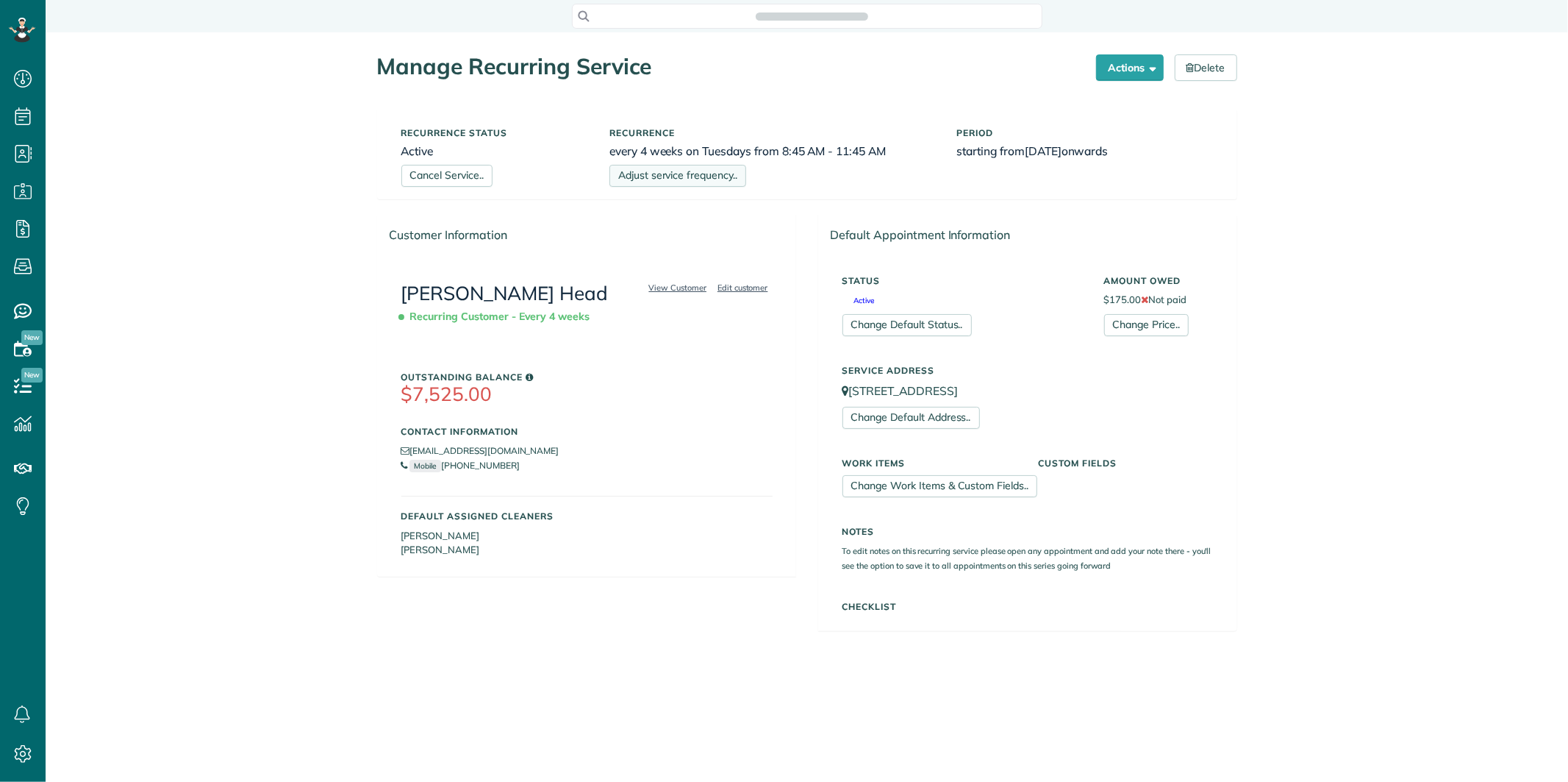
click at [666, 181] on link "Adjust service frequency.." at bounding box center [677, 176] width 137 height 22
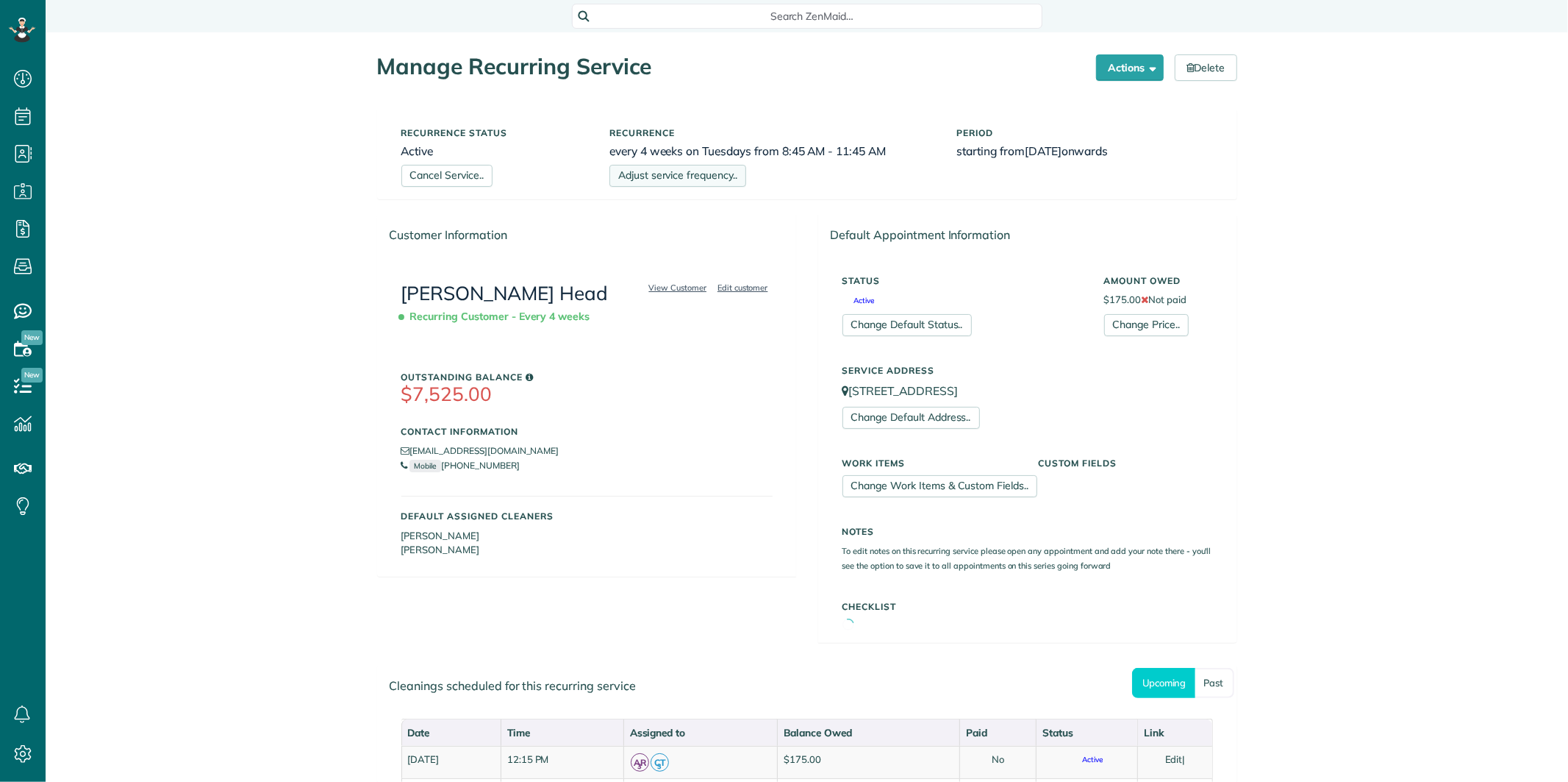
scroll to position [6, 6]
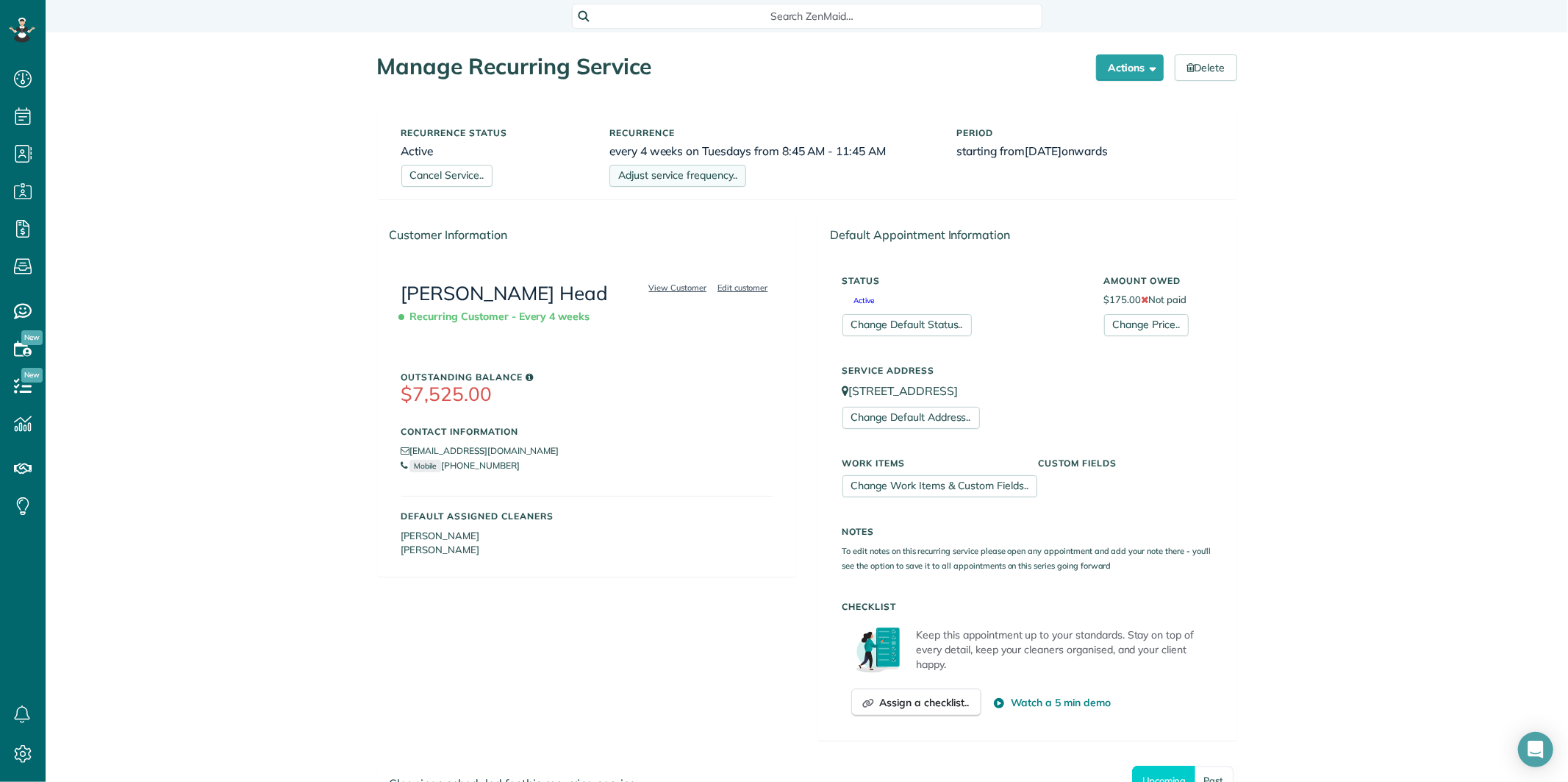
click at [665, 181] on link "Adjust service frequency.." at bounding box center [677, 176] width 137 height 22
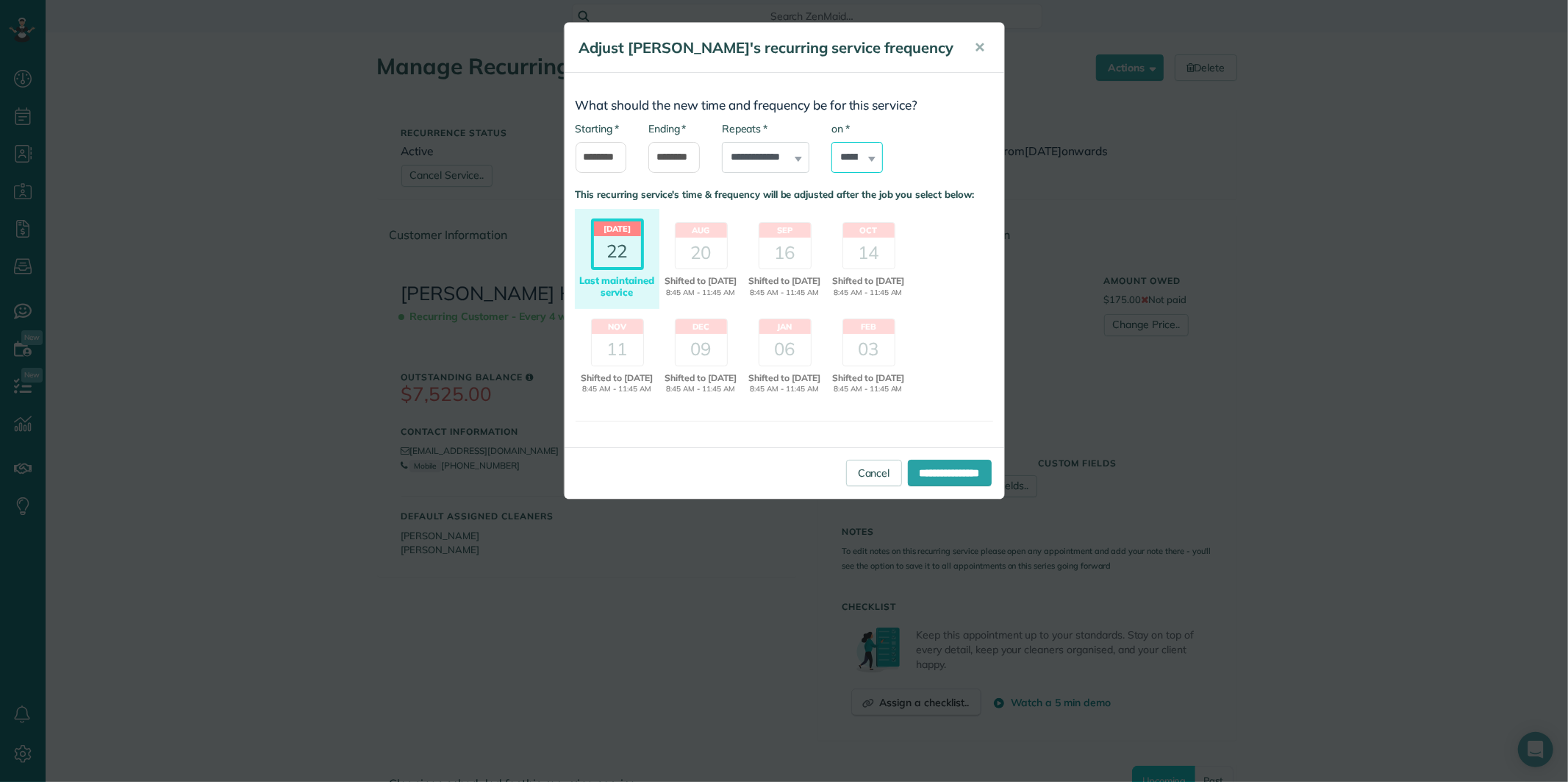
click at [847, 157] on select "****** ****** ******* ********* ******** ****** ********" at bounding box center [857, 157] width 52 height 31
select select "*"
click at [831, 142] on select "****** ****** ******* ********* ******** ****** ********" at bounding box center [857, 157] width 52 height 31
click at [586, 152] on input "*******" at bounding box center [601, 157] width 52 height 31
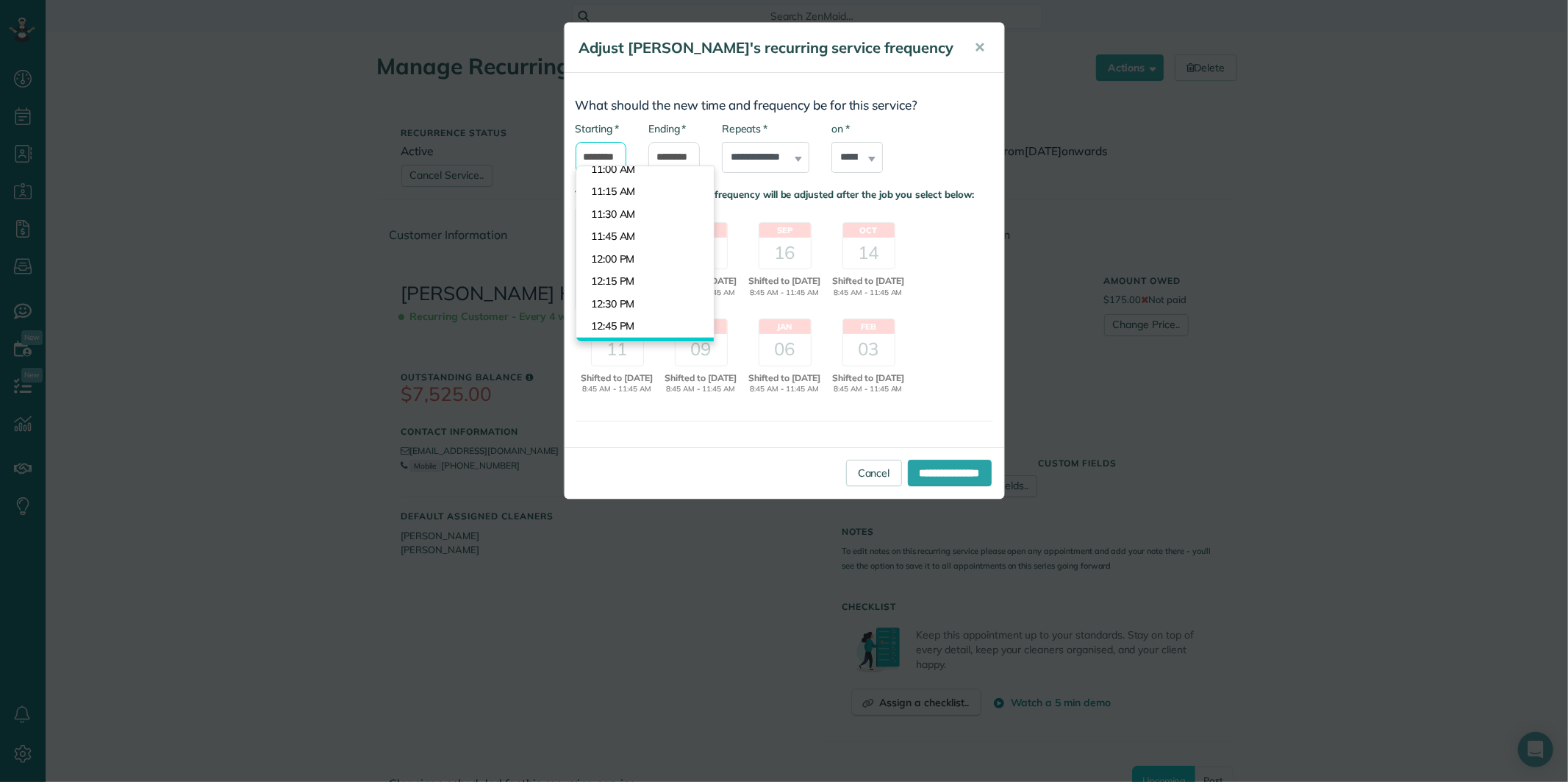
scroll to position [1067, 0]
type input "********"
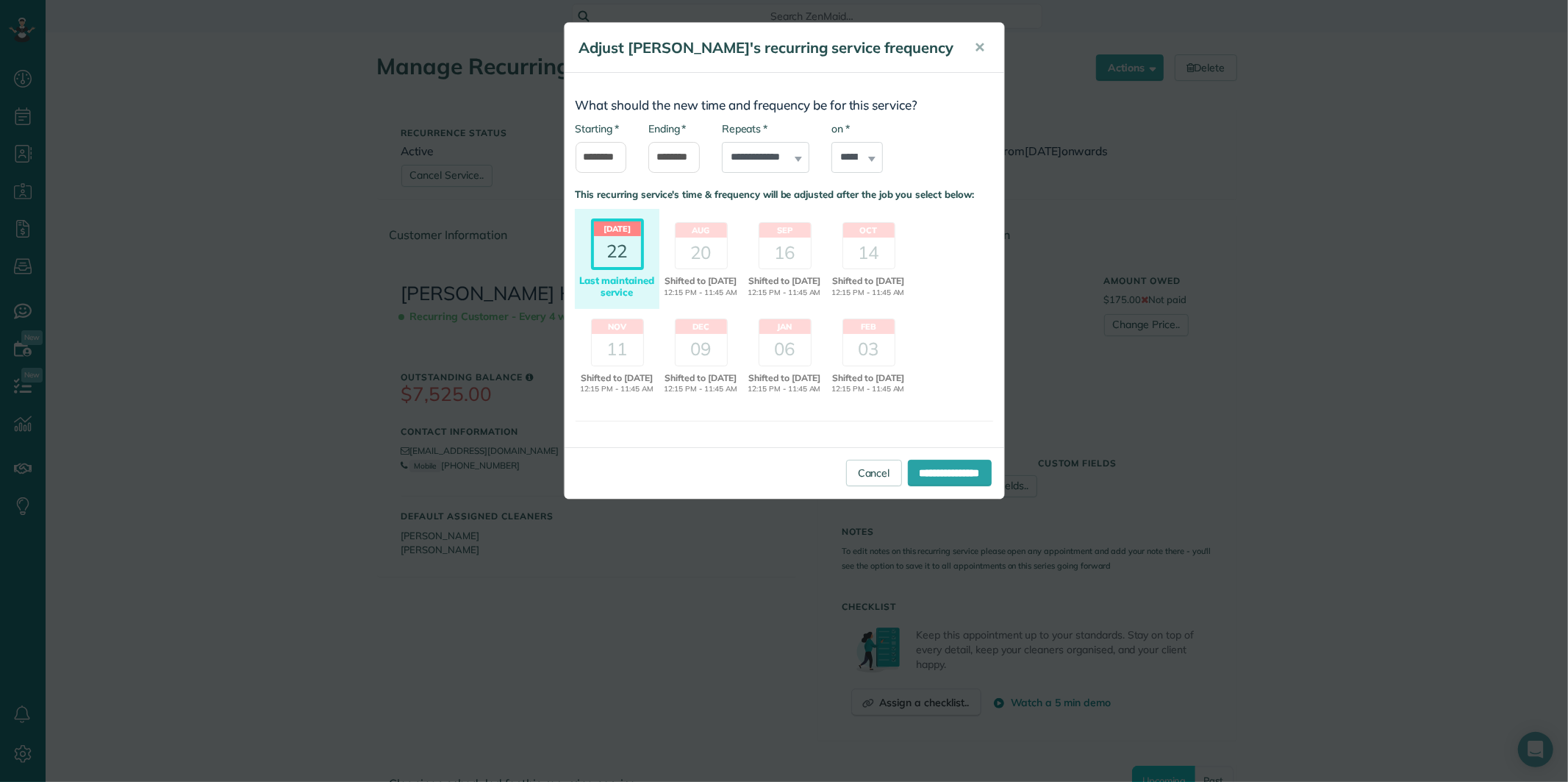
click at [613, 187] on body "Dashboard Scheduling Calendar View List View Dispatch View - Weekly scheduling …" at bounding box center [784, 391] width 1568 height 782
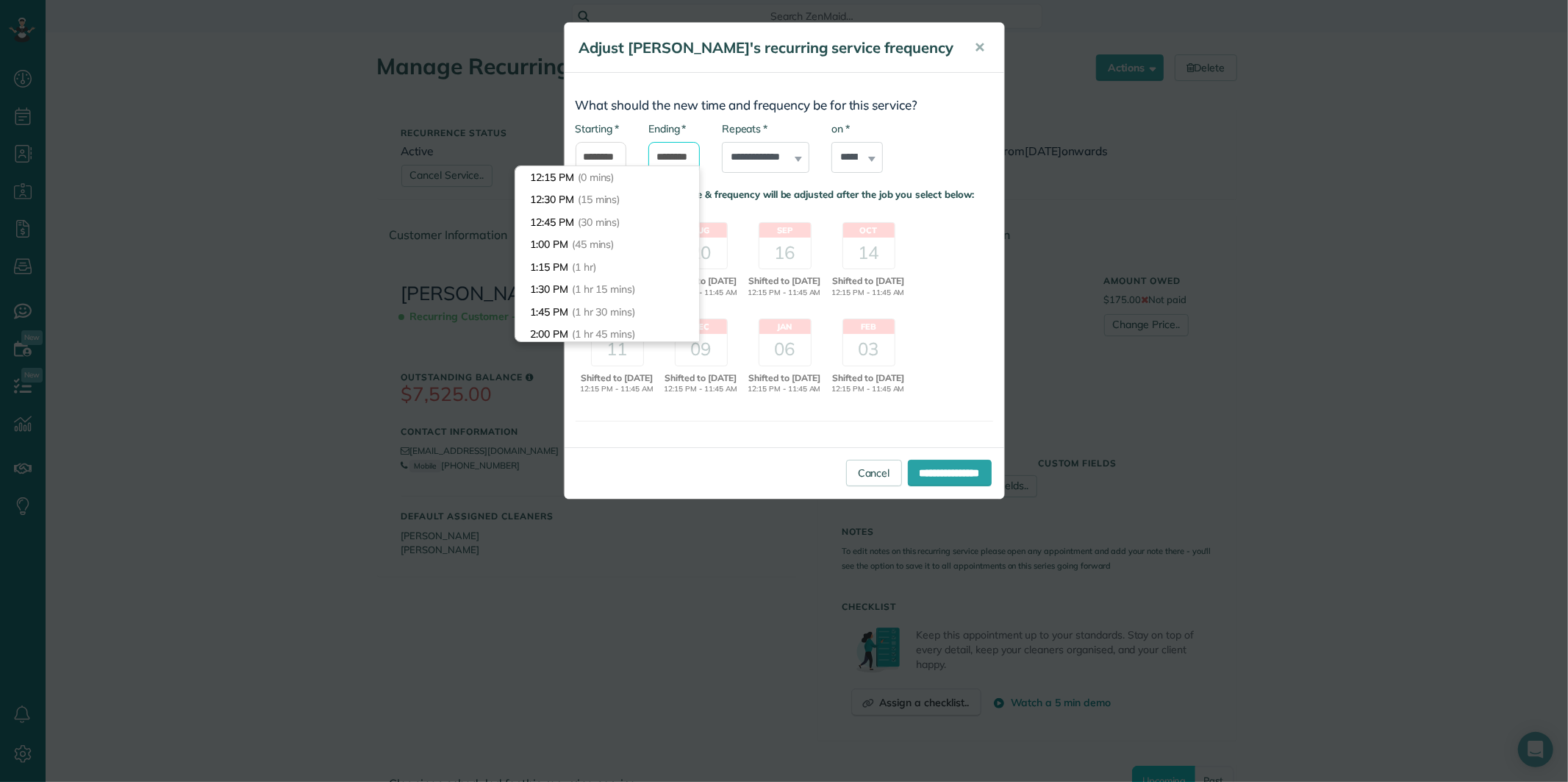
click at [666, 156] on input "********" at bounding box center [674, 157] width 52 height 31
type input "*******"
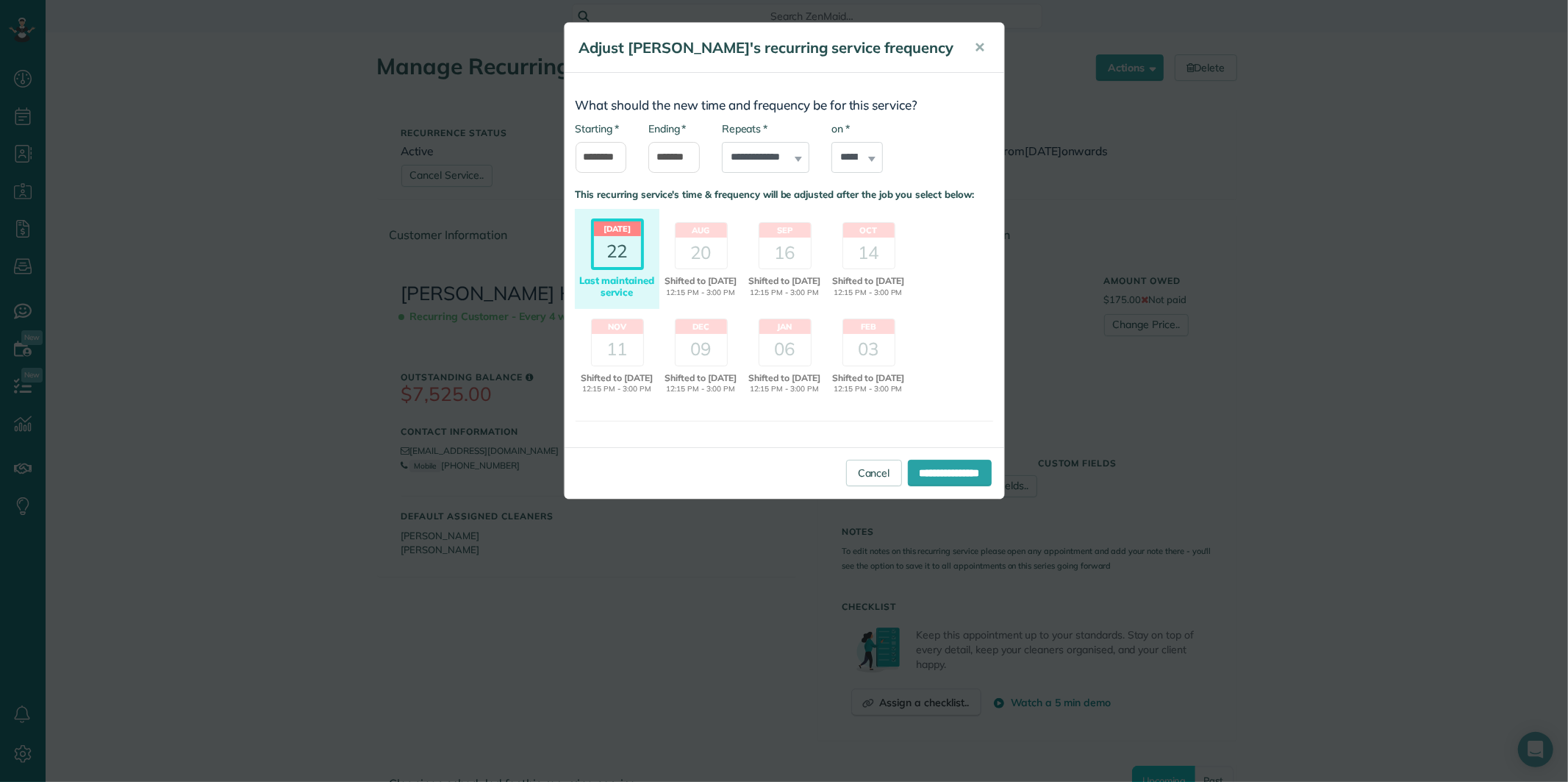
click at [600, 260] on body "Dashboard Scheduling Calendar View List View Dispatch View - Weekly scheduling …" at bounding box center [784, 391] width 1568 height 782
click at [714, 247] on div "20" at bounding box center [701, 253] width 52 height 31
click at [966, 483] on input "**********" at bounding box center [948, 473] width 83 height 27
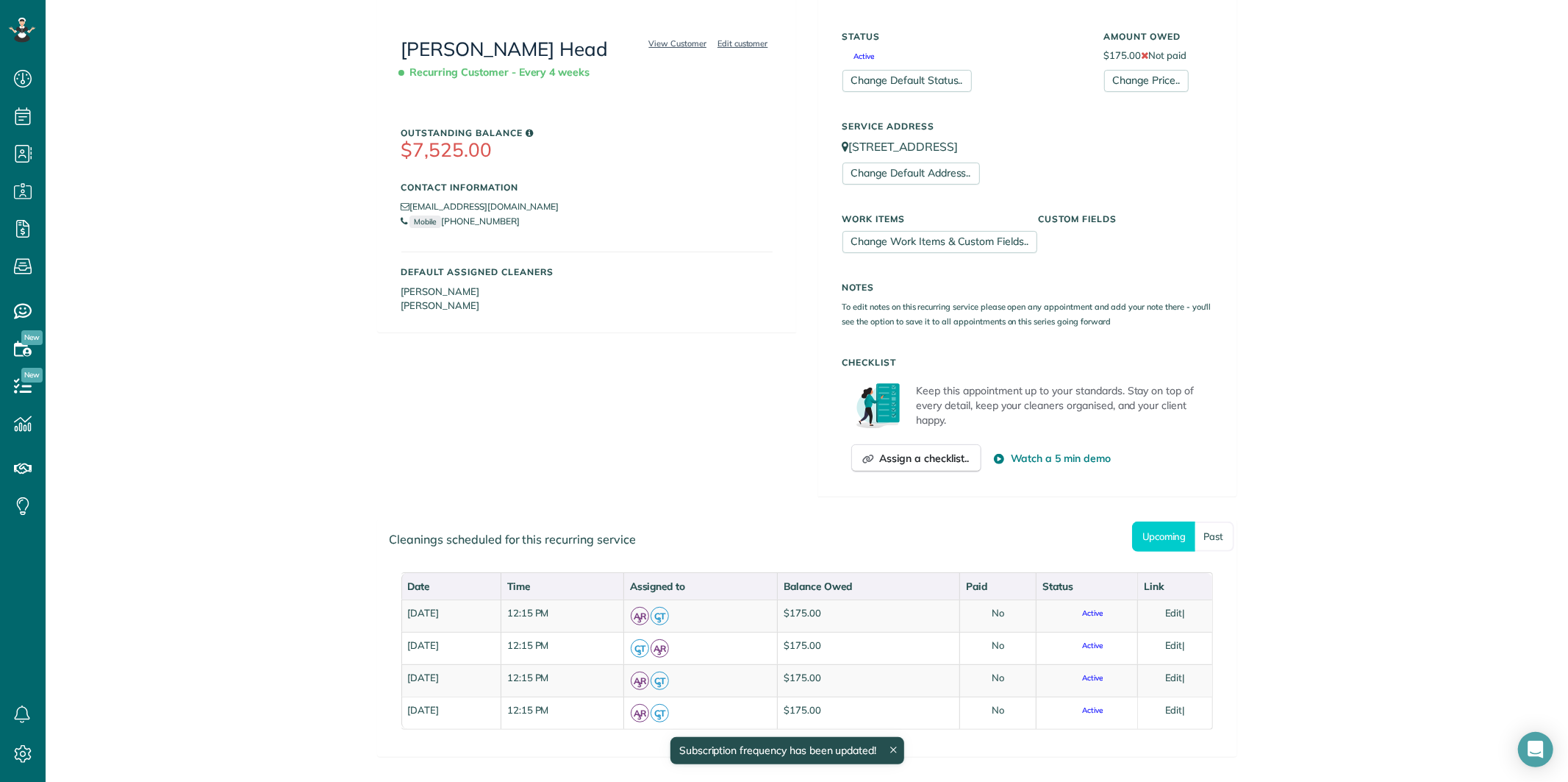
scroll to position [245, 0]
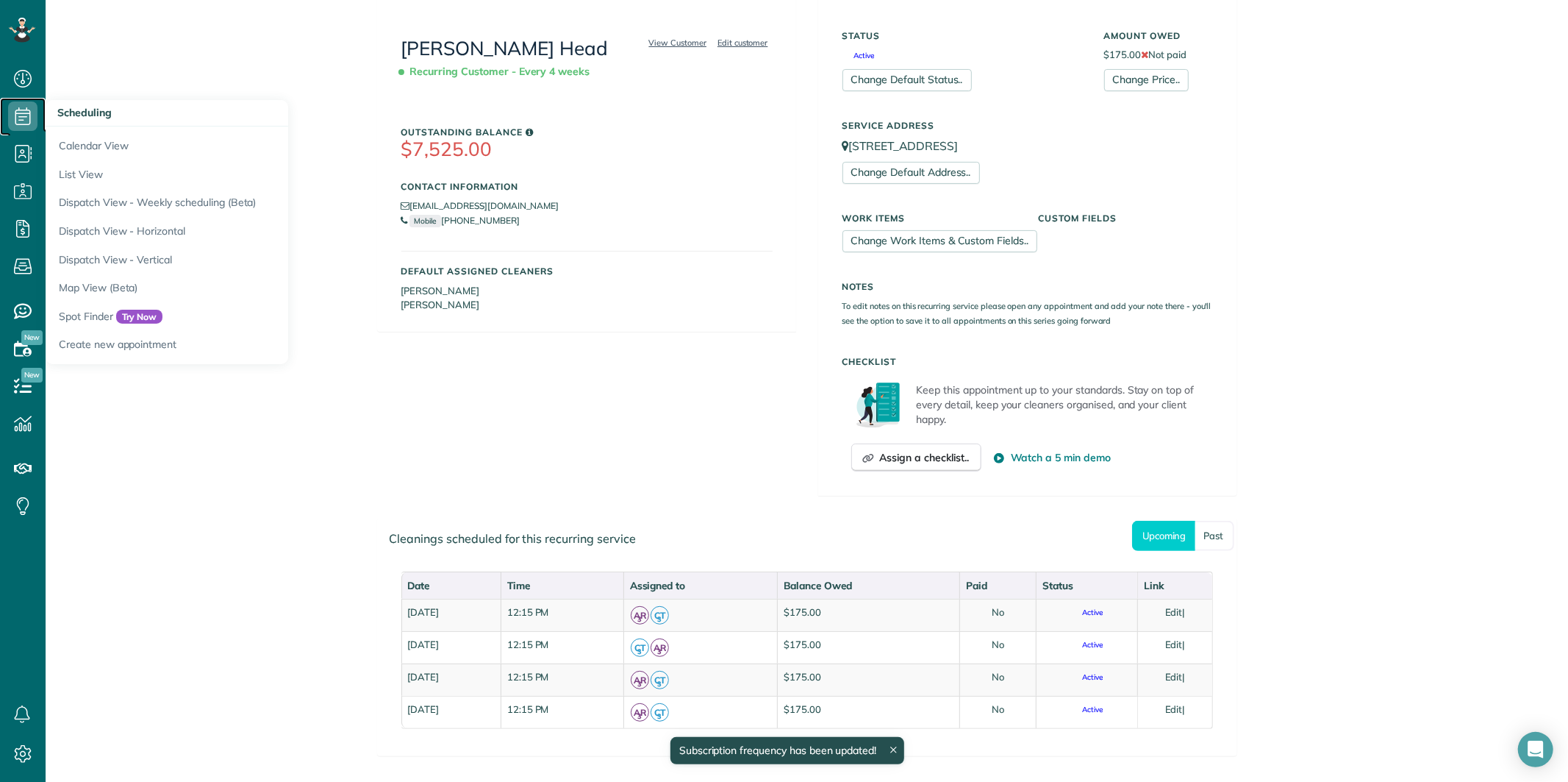
click at [24, 111] on icon at bounding box center [22, 116] width 30 height 30
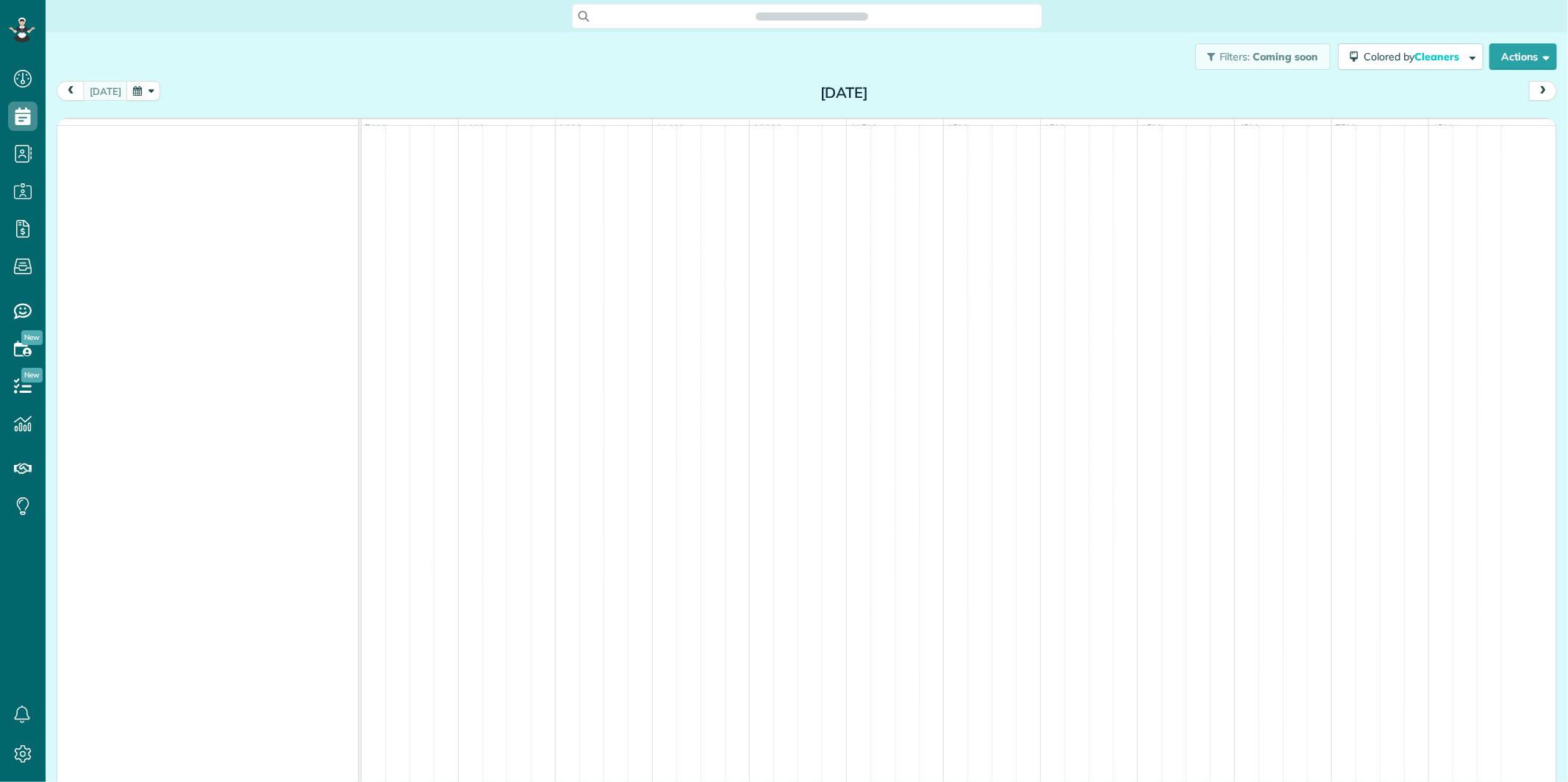
scroll to position [6, 6]
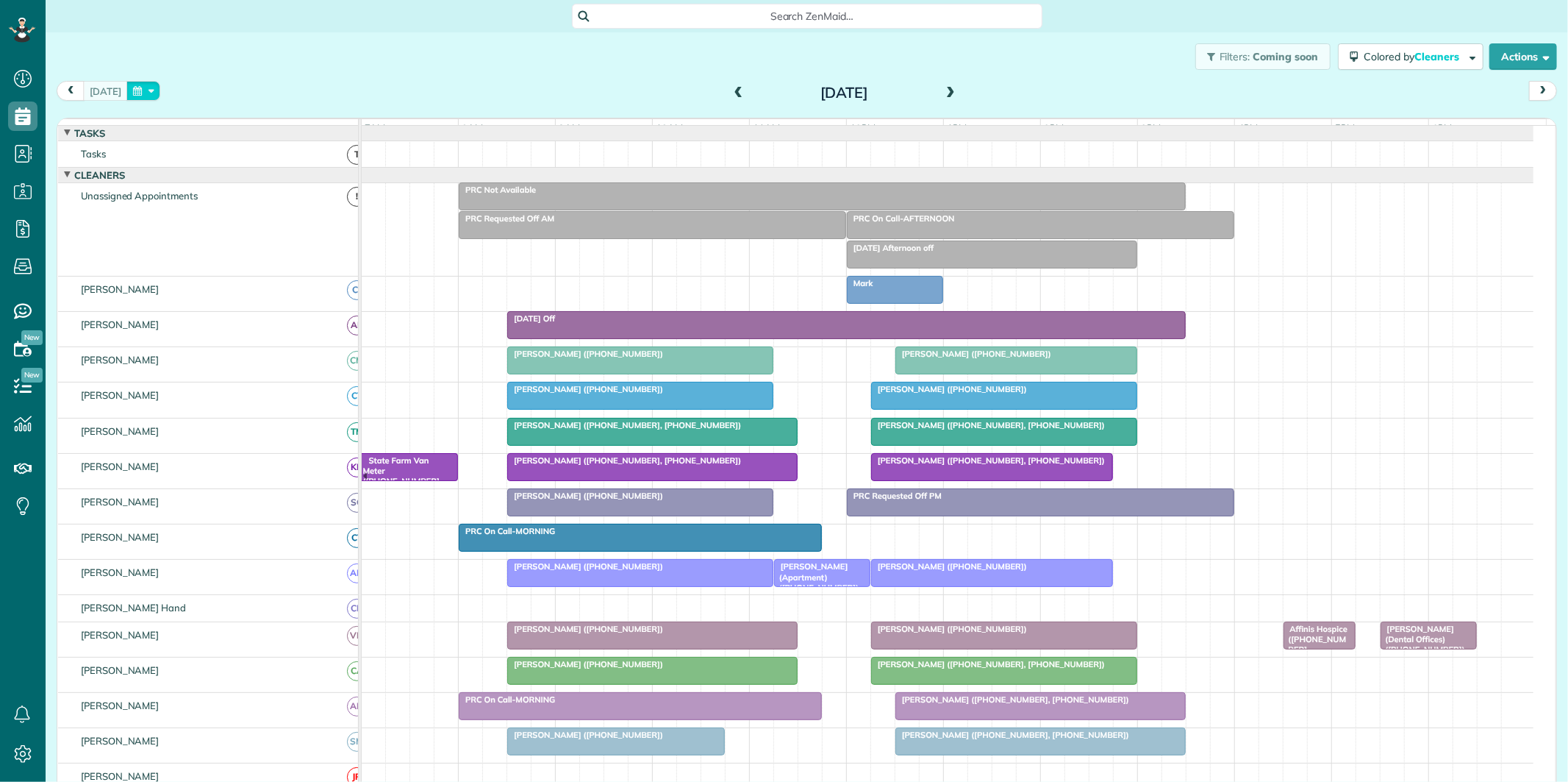
click at [141, 84] on button "button" at bounding box center [143, 90] width 34 height 20
click at [238, 210] on link "20" at bounding box center [246, 213] width 24 height 24
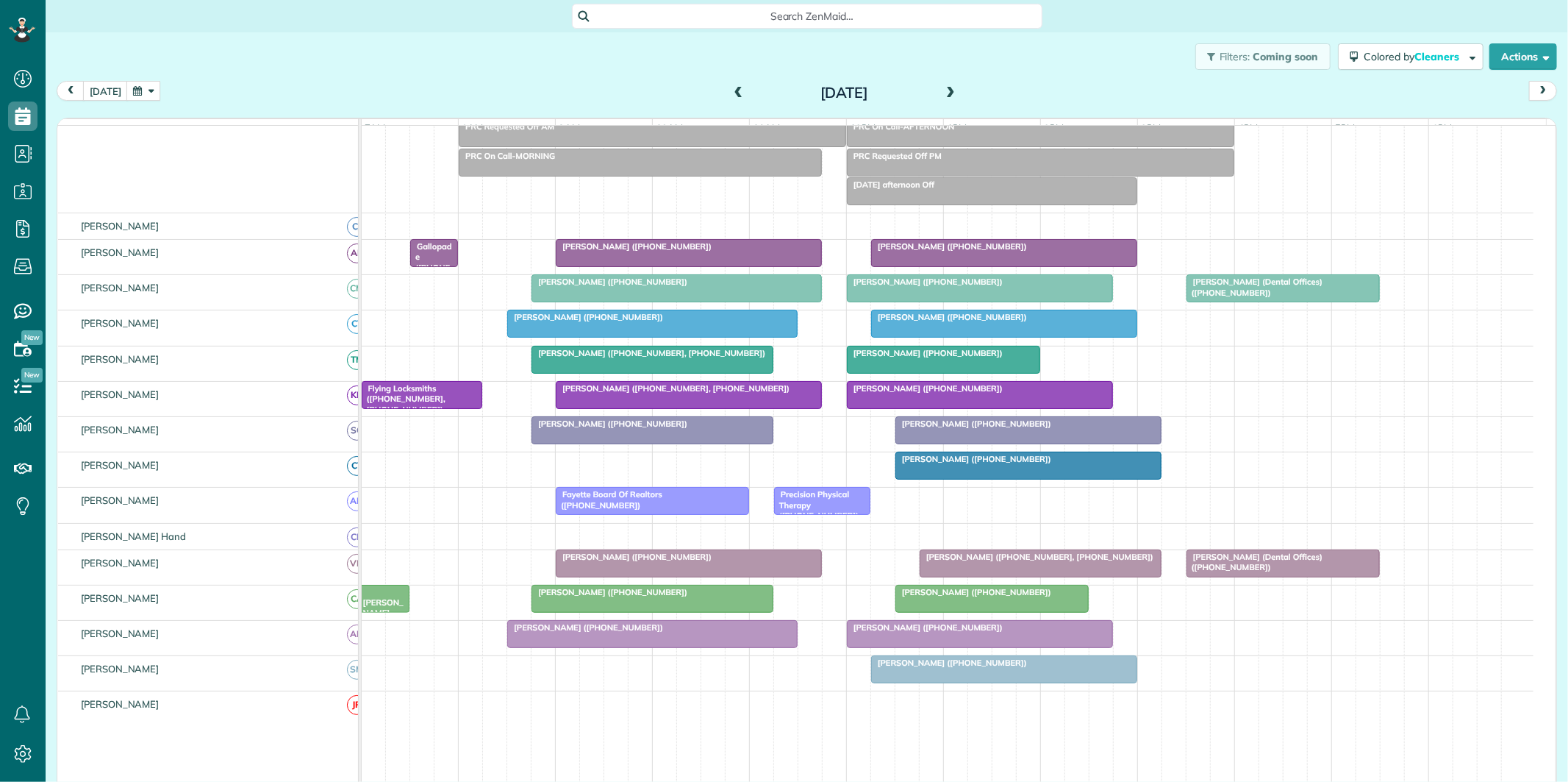
scroll to position [163, 0]
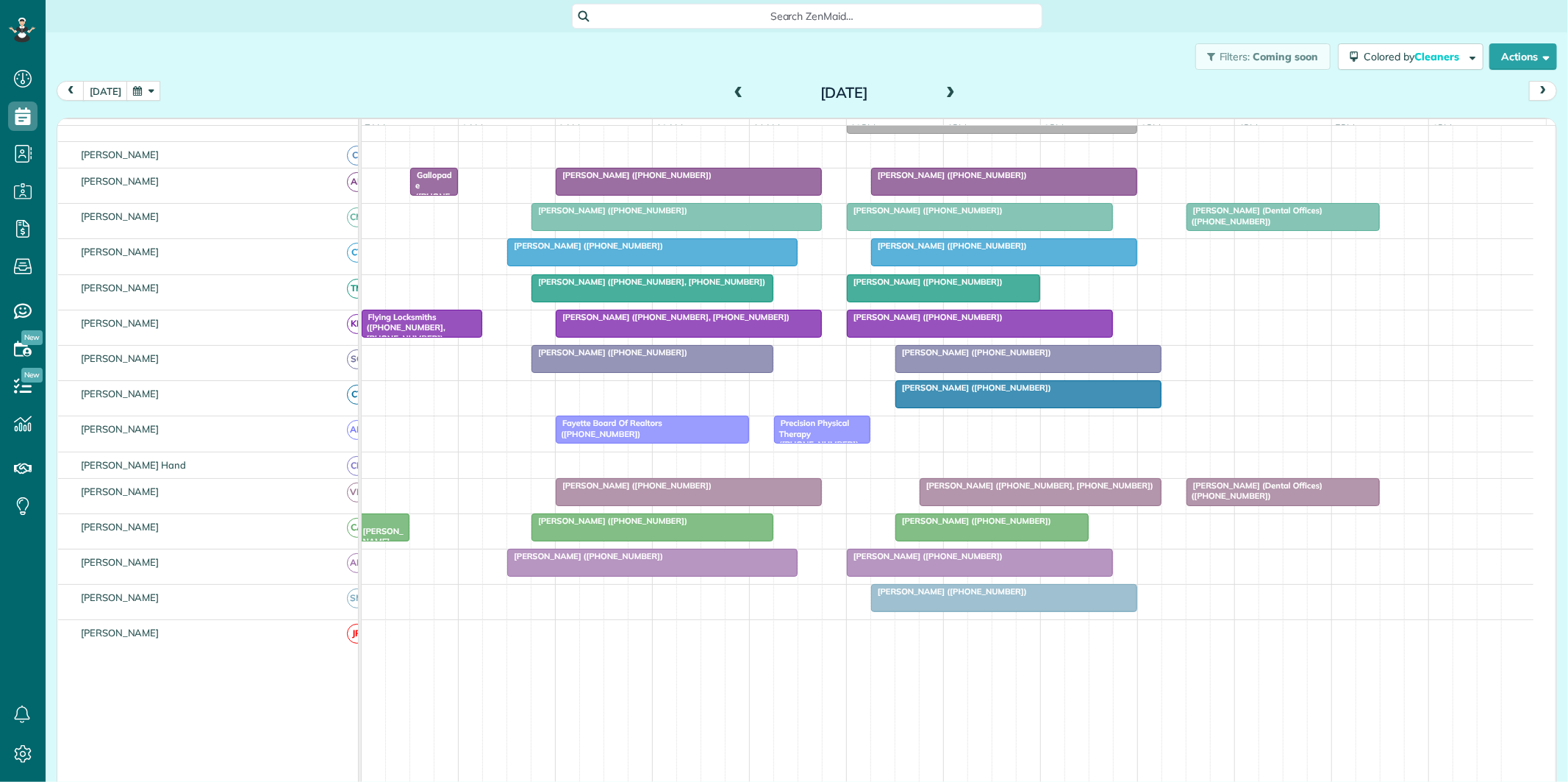
click at [731, 89] on span at bounding box center [738, 93] width 16 height 13
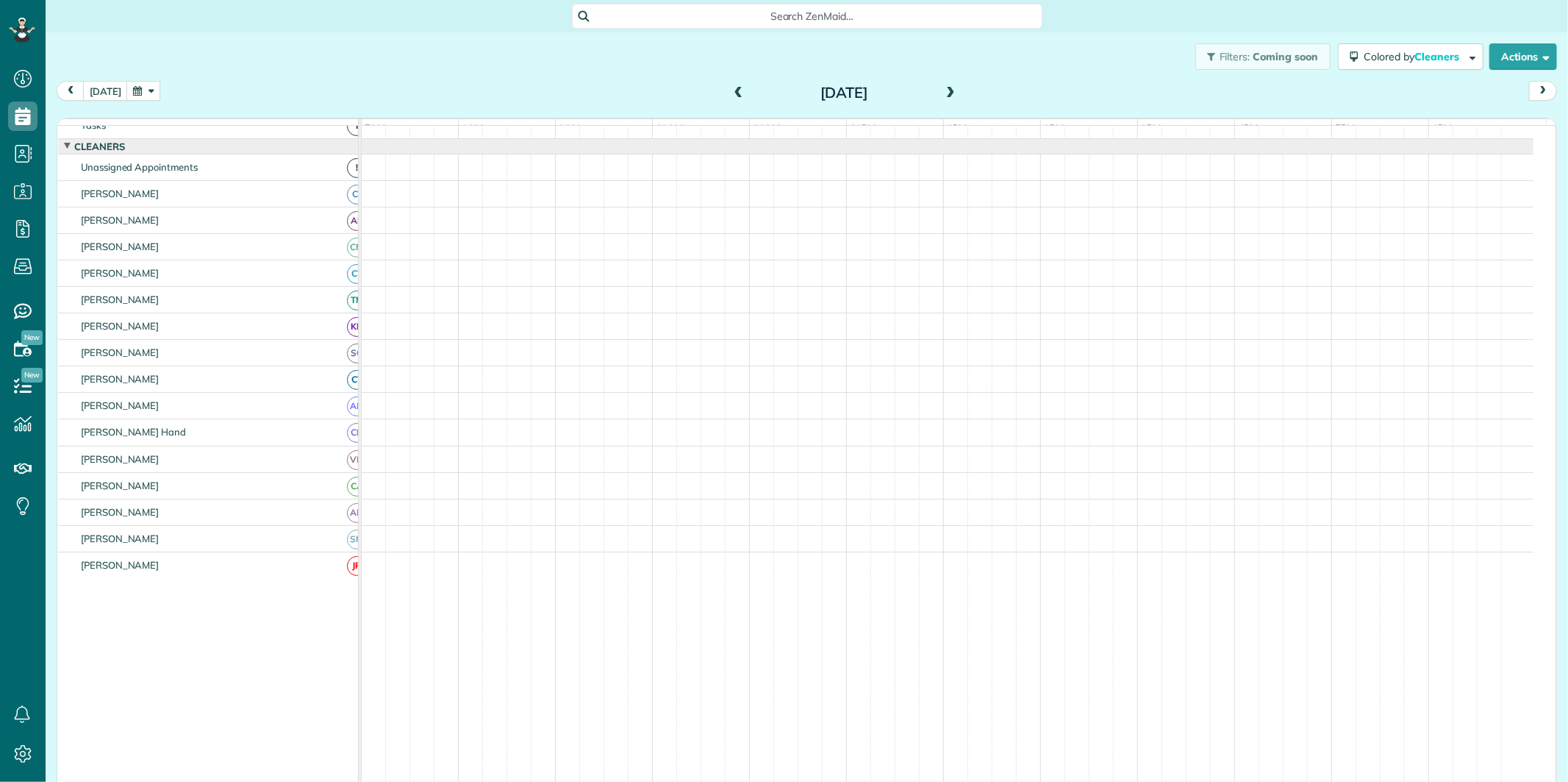
scroll to position [30, 0]
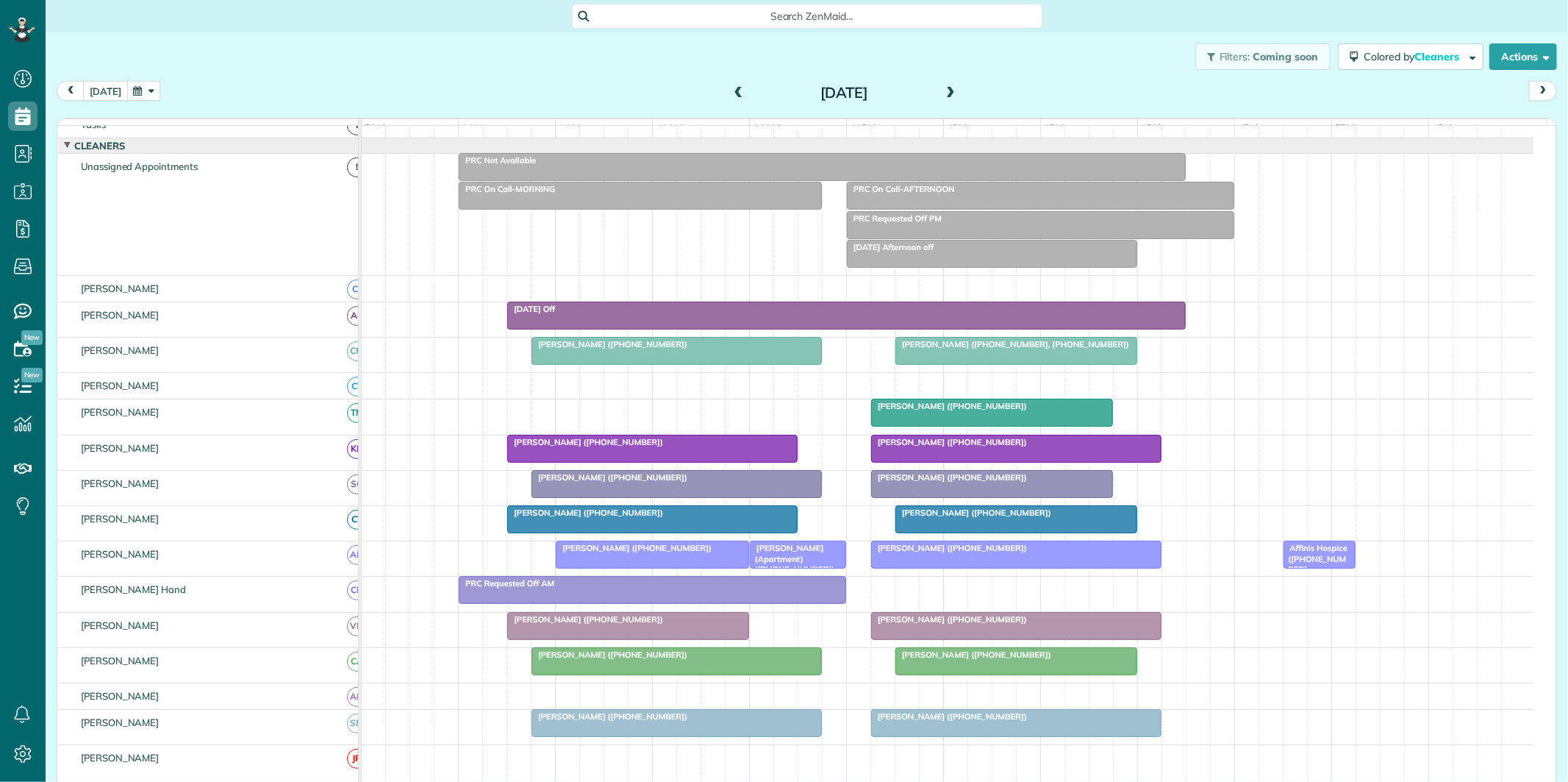
click at [103, 93] on button "[DATE]" at bounding box center [105, 90] width 45 height 20
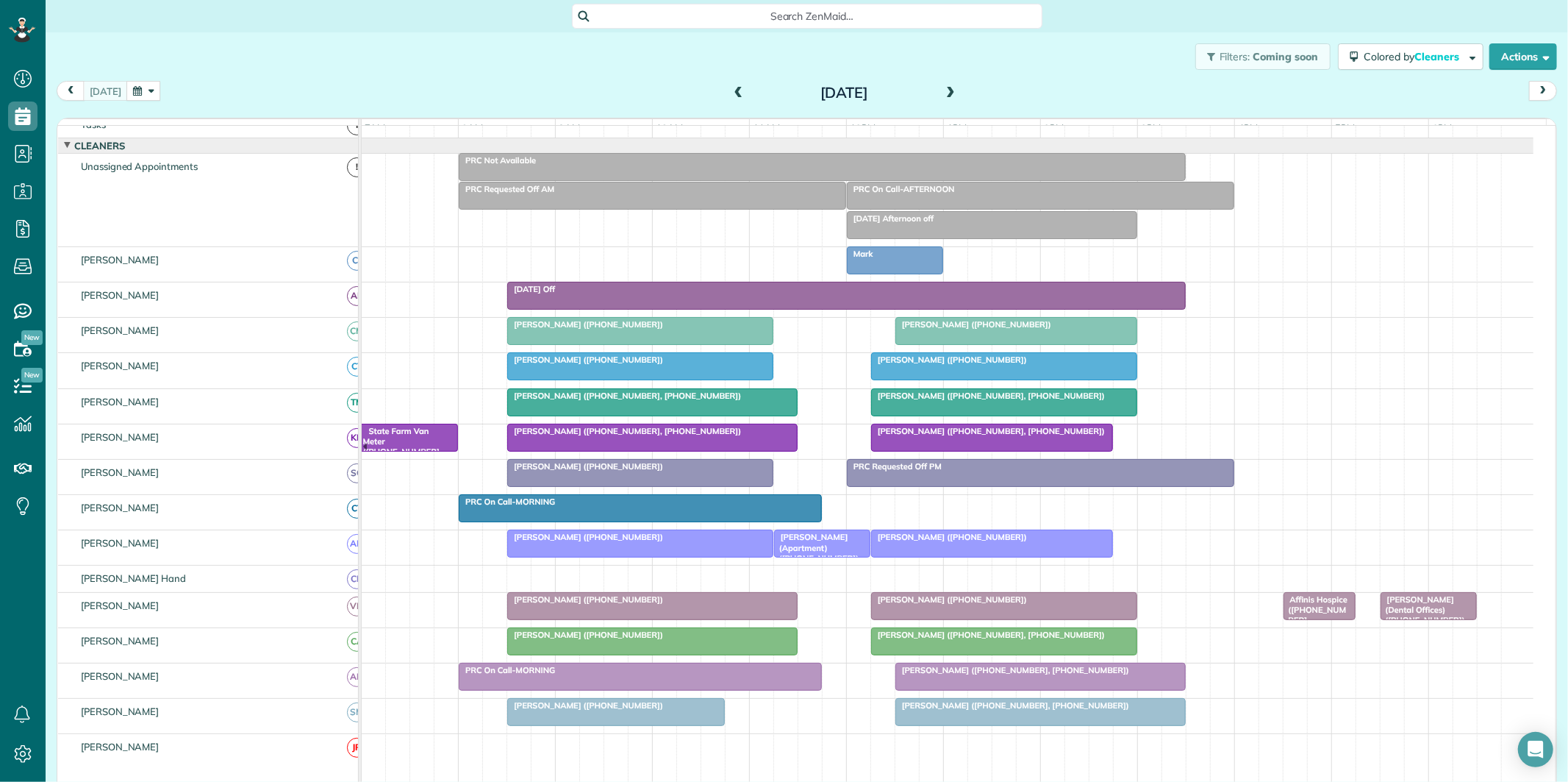
click at [422, 68] on div "Filters: Coming soon Colored by Cleaners Color by Cleaner Color by Team Color b…" at bounding box center [807, 57] width 1522 height 49
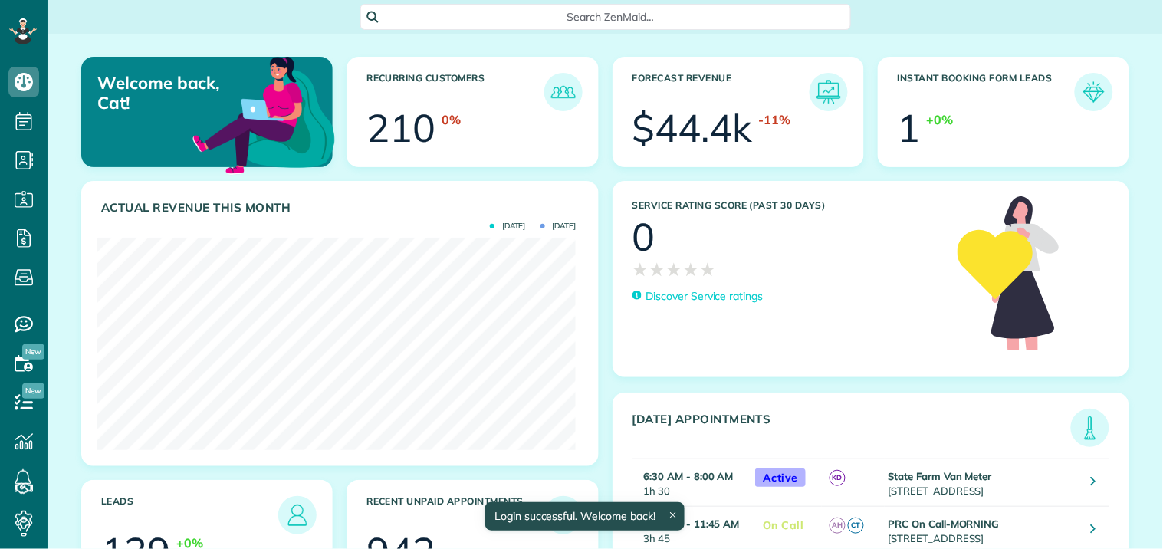
scroll to position [212, 478]
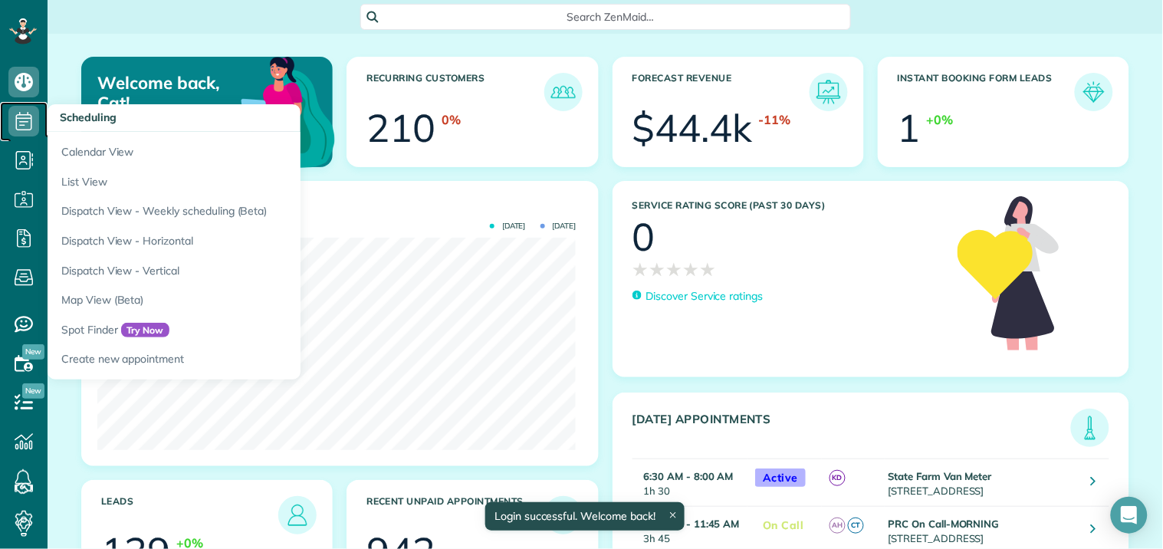
click at [25, 124] on icon at bounding box center [23, 121] width 31 height 31
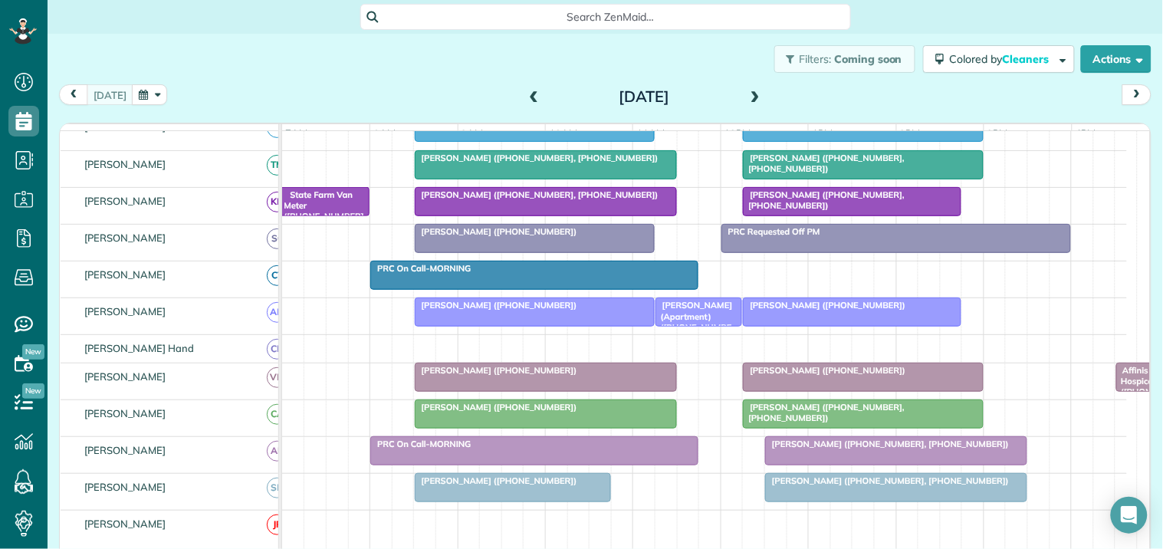
scroll to position [255, 0]
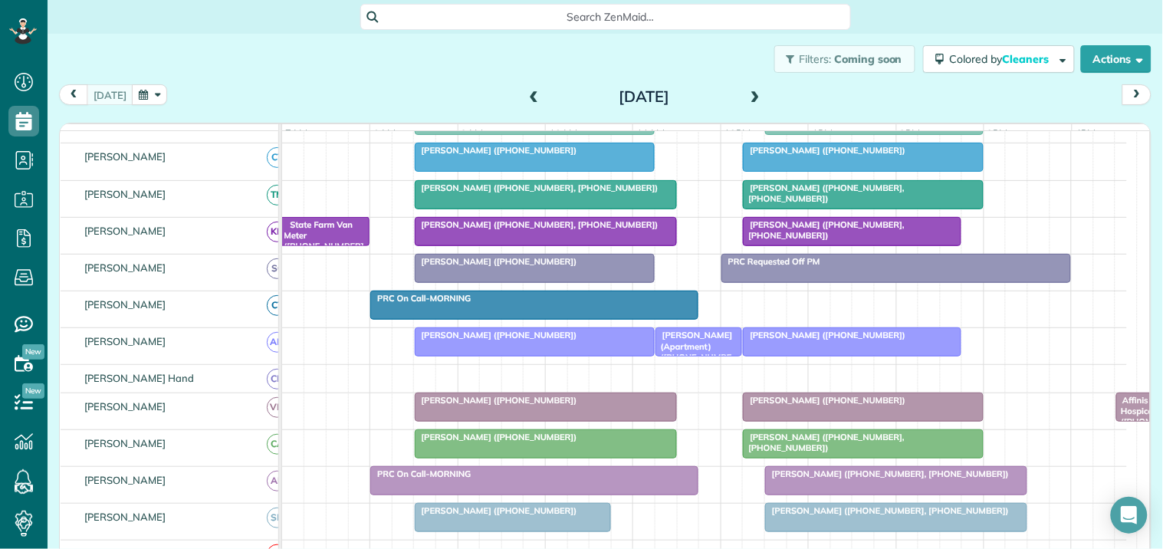
click at [746, 95] on span at bounding box center [754, 97] width 17 height 14
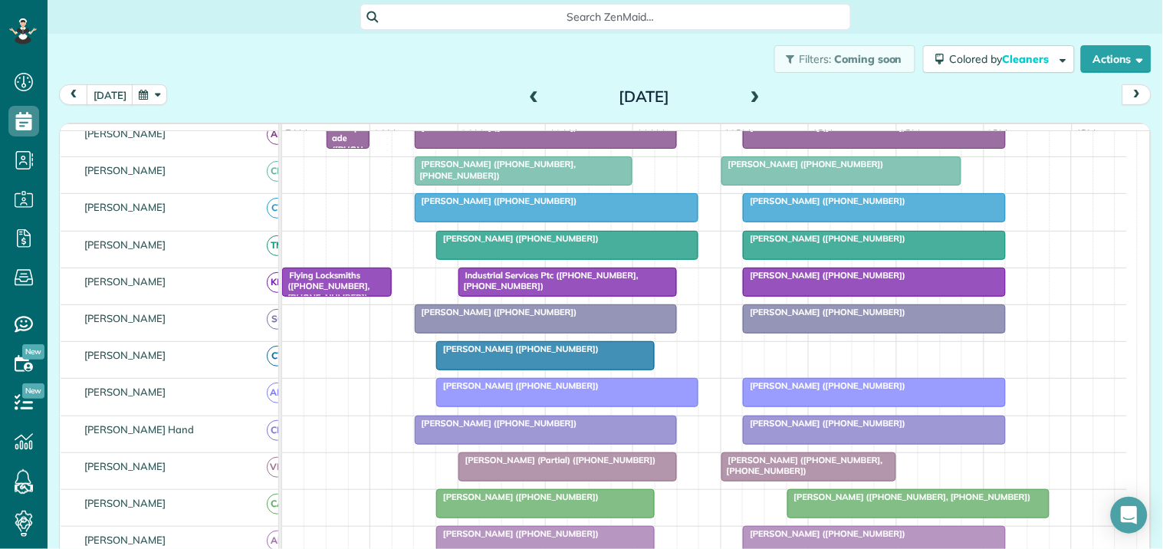
scroll to position [192, 0]
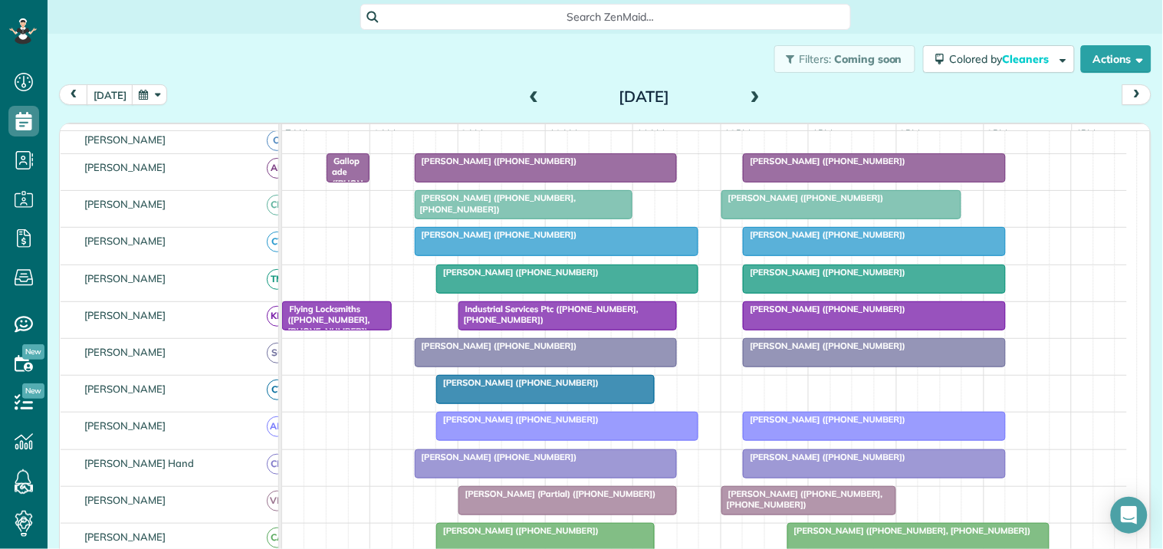
click at [747, 92] on span at bounding box center [754, 97] width 17 height 14
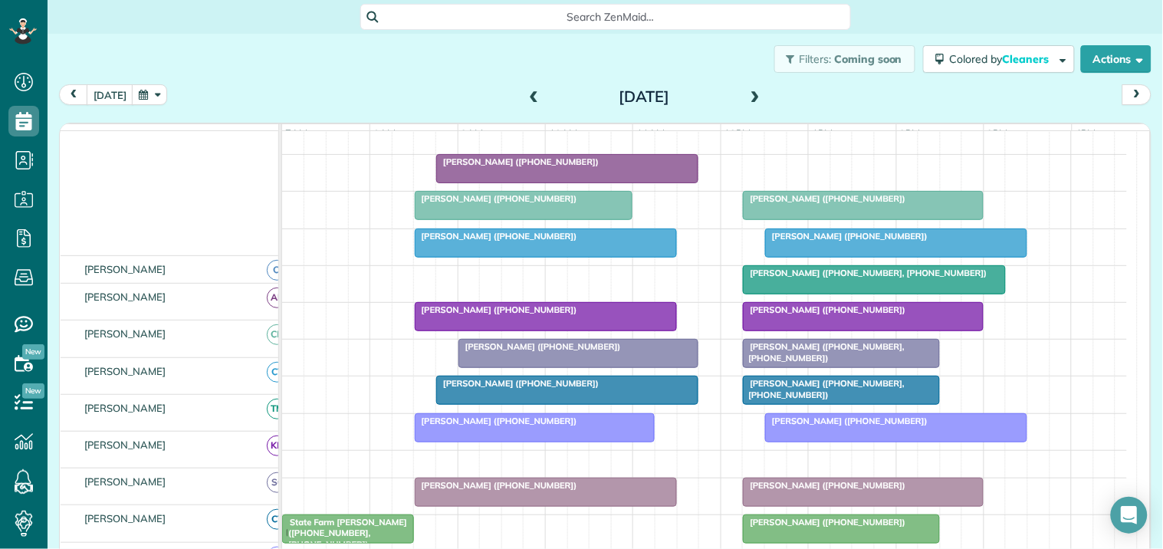
scroll to position [0, 0]
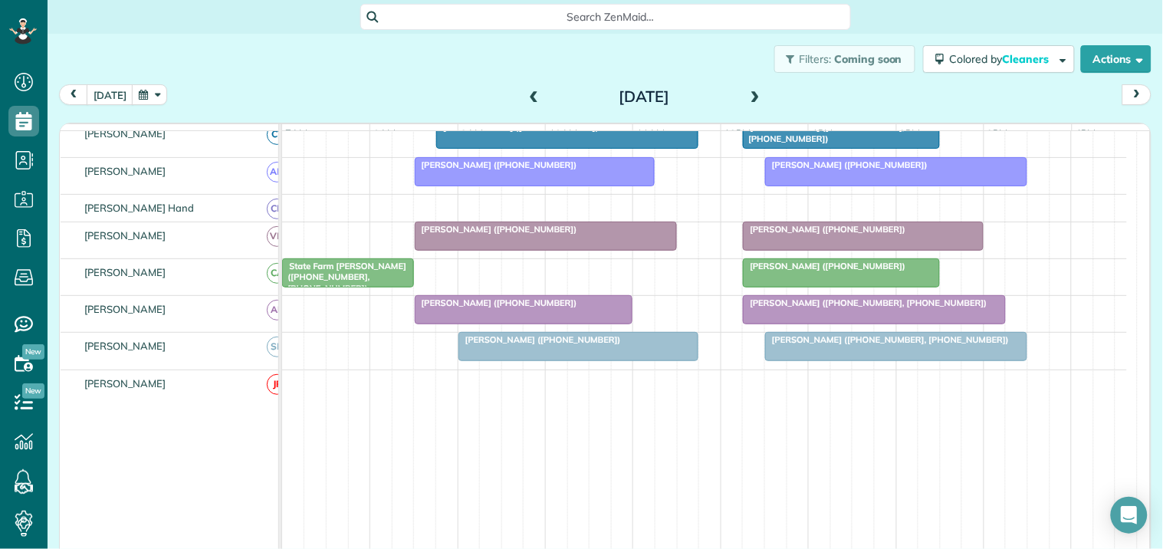
click at [356, 84] on div "[DATE] [DATE]" at bounding box center [605, 98] width 1092 height 28
